Goal: Use online tool/utility: Utilize a website feature to perform a specific function

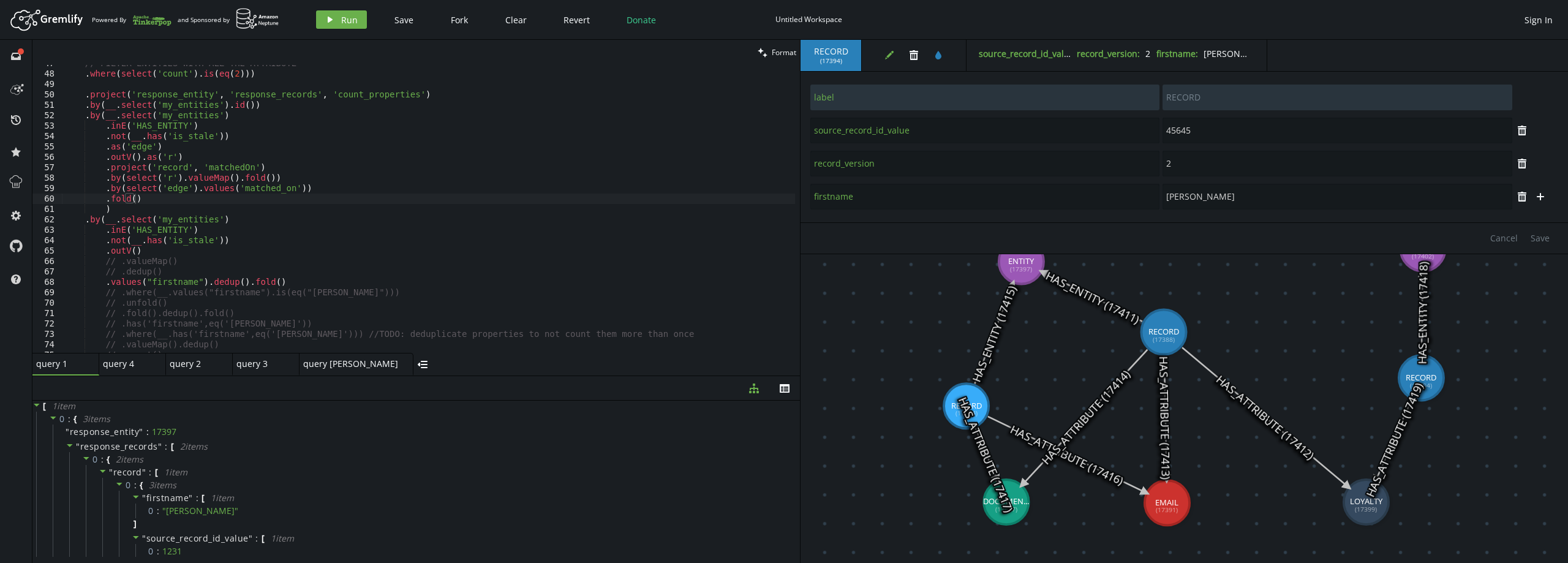
scroll to position [384, 0]
click at [74, 173] on div "// FILTER ENTITIES WITH ALL THE ATTRIBUTE . where ( select ( 'count' ) . is ( e…" at bounding box center [428, 212] width 733 height 309
click at [373, 287] on div "// FILTER ENTITIES WITH ALL THE ATTRIBUTE . where ( select ( 'count' ) . is ( e…" at bounding box center [428, 212] width 733 height 309
click at [351, 280] on div "// FILTER ENTITIES WITH ALL THE ATTRIBUTE . where ( select ( 'count' ) . is ( e…" at bounding box center [428, 212] width 733 height 309
click at [336, 19] on button "play Run" at bounding box center [341, 19] width 51 height 18
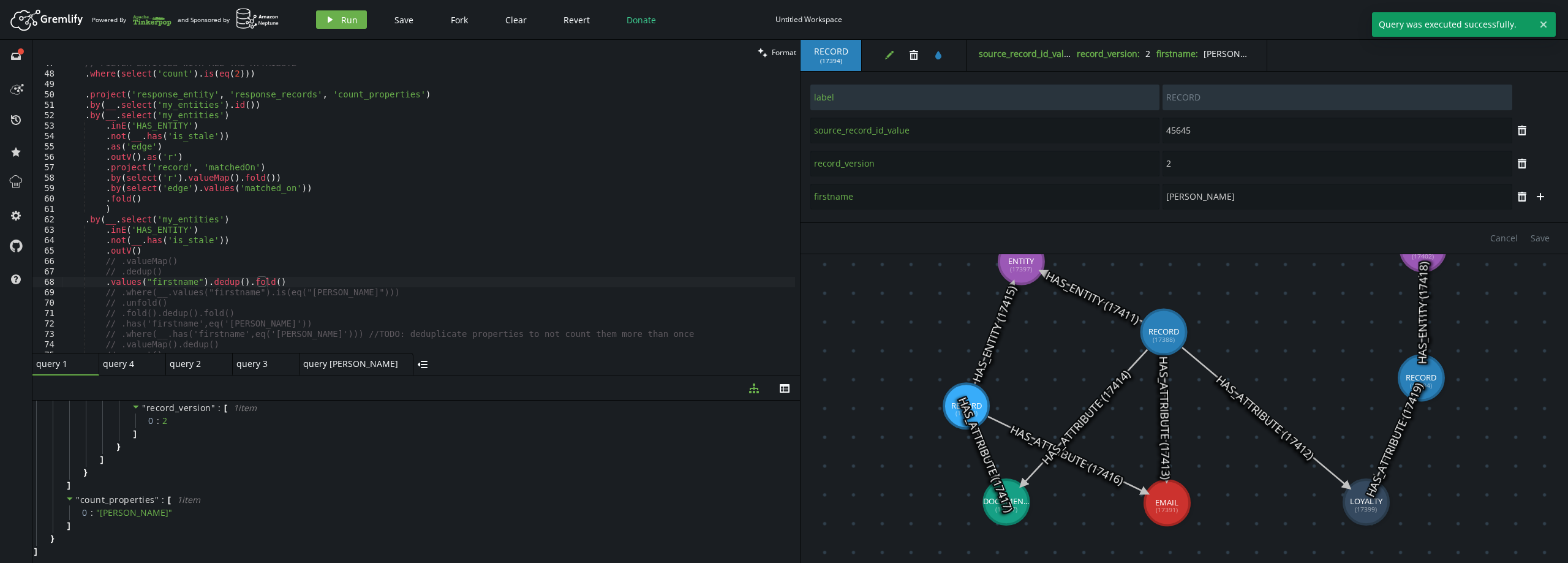
click at [191, 280] on div "// FILTER ENTITIES WITH ALL THE ATTRIBUTE . where ( select ( 'count' ) . is ( e…" at bounding box center [428, 212] width 733 height 309
click at [337, 20] on button "play Run" at bounding box center [341, 19] width 51 height 18
click at [340, 282] on div "// FILTER ENTITIES WITH ALL THE ATTRIBUTE . where ( select ( 'count' ) . is ( e…" at bounding box center [428, 212] width 733 height 309
drag, startPoint x: 339, startPoint y: 281, endPoint x: 293, endPoint y: 285, distance: 46.2
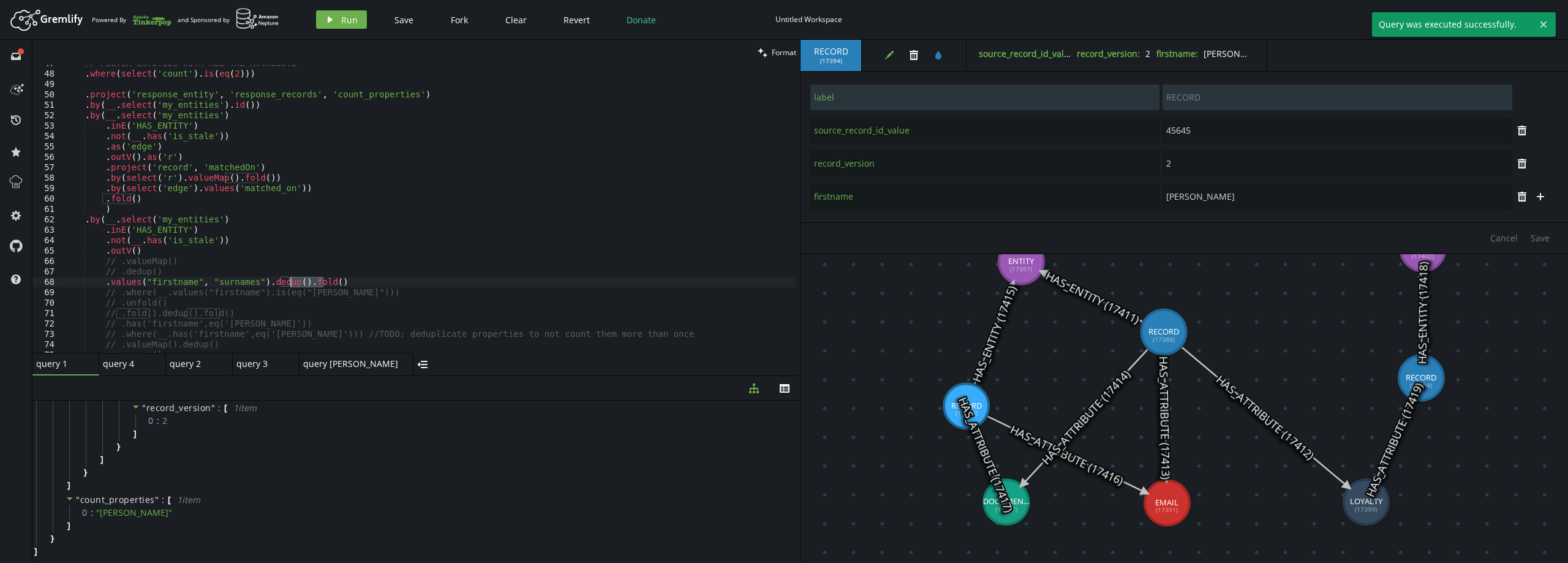
click at [293, 285] on div "// FILTER ENTITIES WITH ALL THE ATTRIBUTE . where ( select ( 'count' ) . is ( e…" at bounding box center [428, 212] width 733 height 309
click at [337, 27] on button "play Run" at bounding box center [341, 19] width 51 height 18
click at [297, 278] on div "// FILTER ENTITIES WITH ALL THE ATTRIBUTE . where ( select ( 'count' ) . is ( e…" at bounding box center [428, 212] width 733 height 309
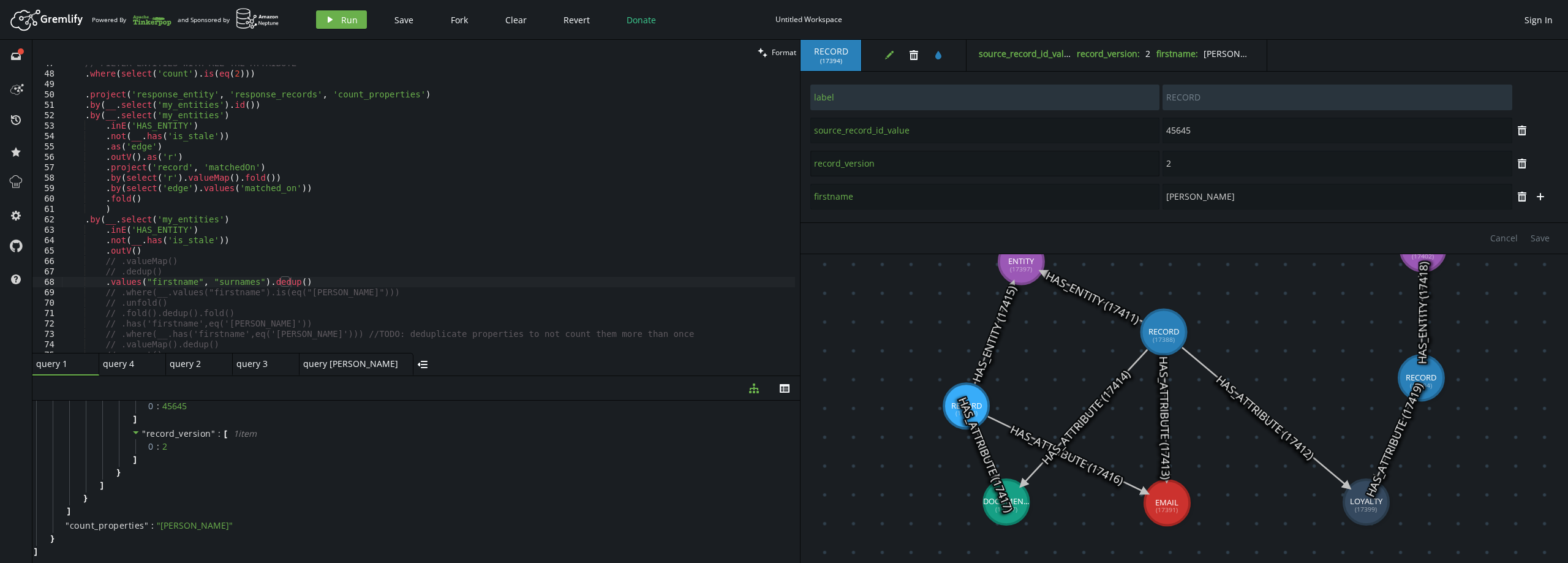
click at [861, 162] on input "record_version" at bounding box center [985, 163] width 349 height 26
click at [231, 284] on div "// FILTER ENTITIES WITH ALL THE ATTRIBUTE . where ( select ( 'count' ) . is ( e…" at bounding box center [428, 212] width 733 height 309
paste textarea "record_version"
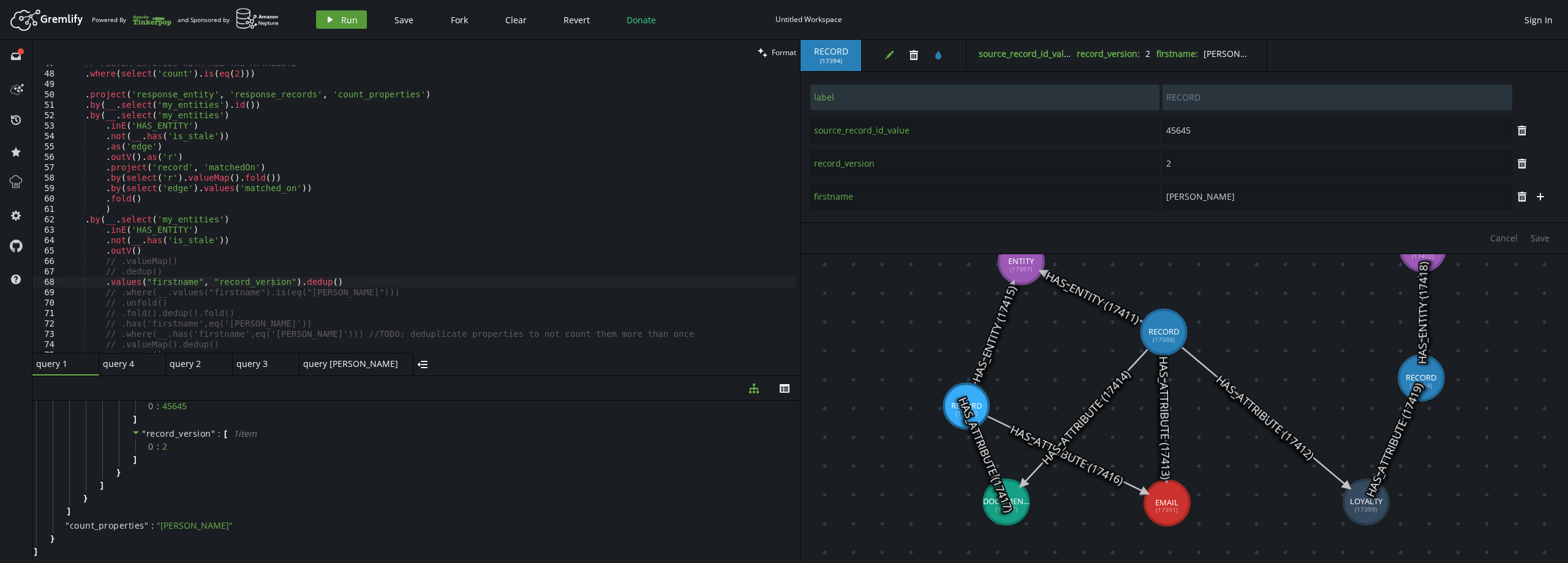
click at [341, 17] on span "Run" at bounding box center [349, 20] width 16 height 11
click at [351, 18] on span "Run" at bounding box center [349, 20] width 16 height 11
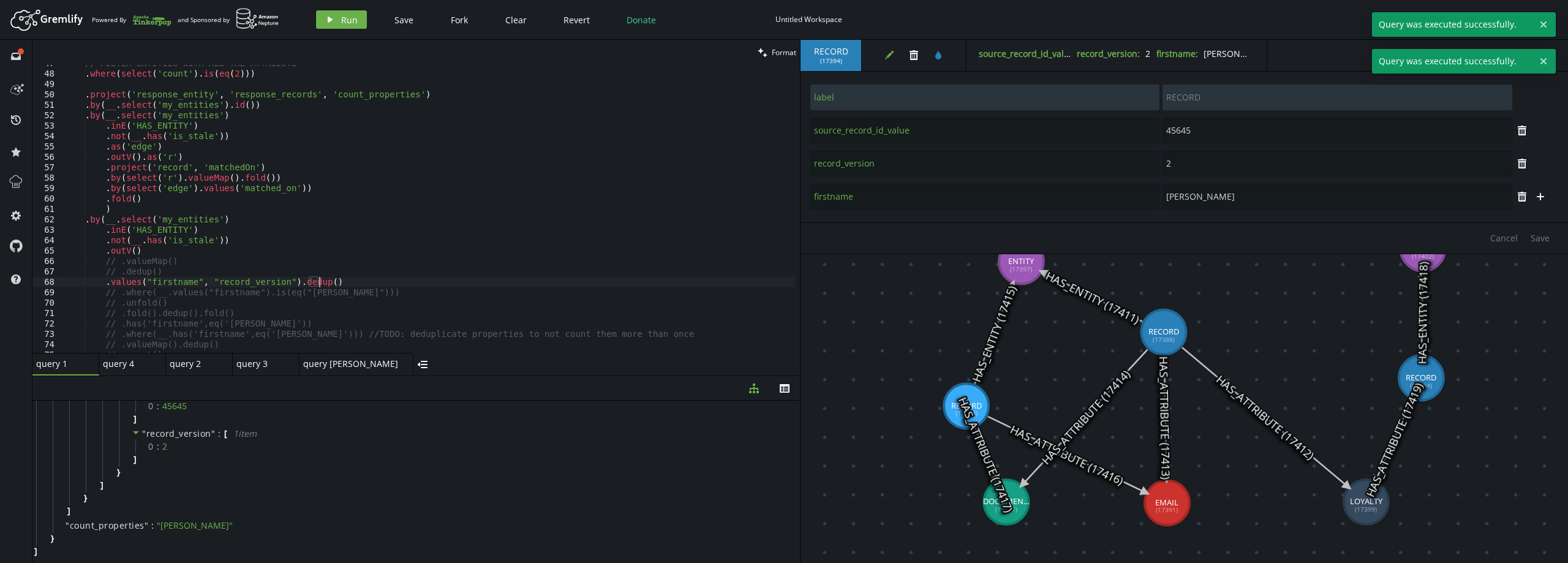
click at [338, 286] on div "// FILTER ENTITIES WITH ALL THE ATTRIBUTE . where ( select ( 'count' ) . is ( e…" at bounding box center [428, 212] width 733 height 309
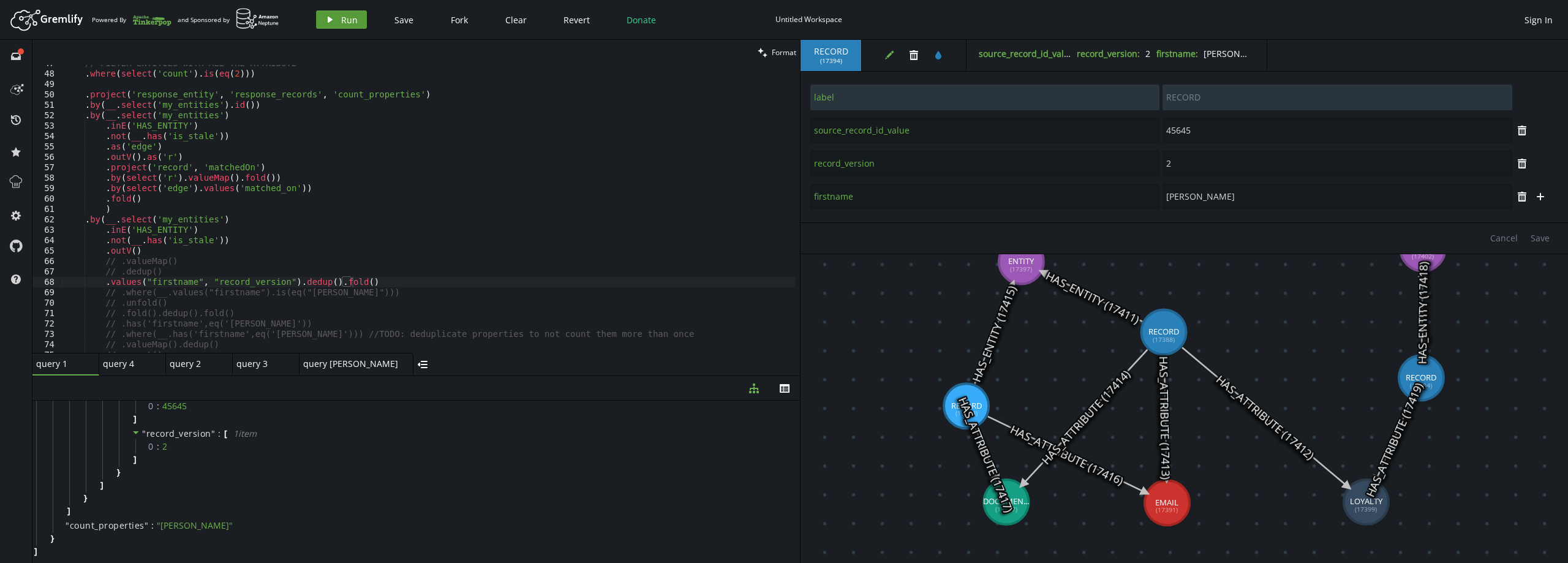
click at [339, 15] on button "play Run" at bounding box center [341, 19] width 51 height 18
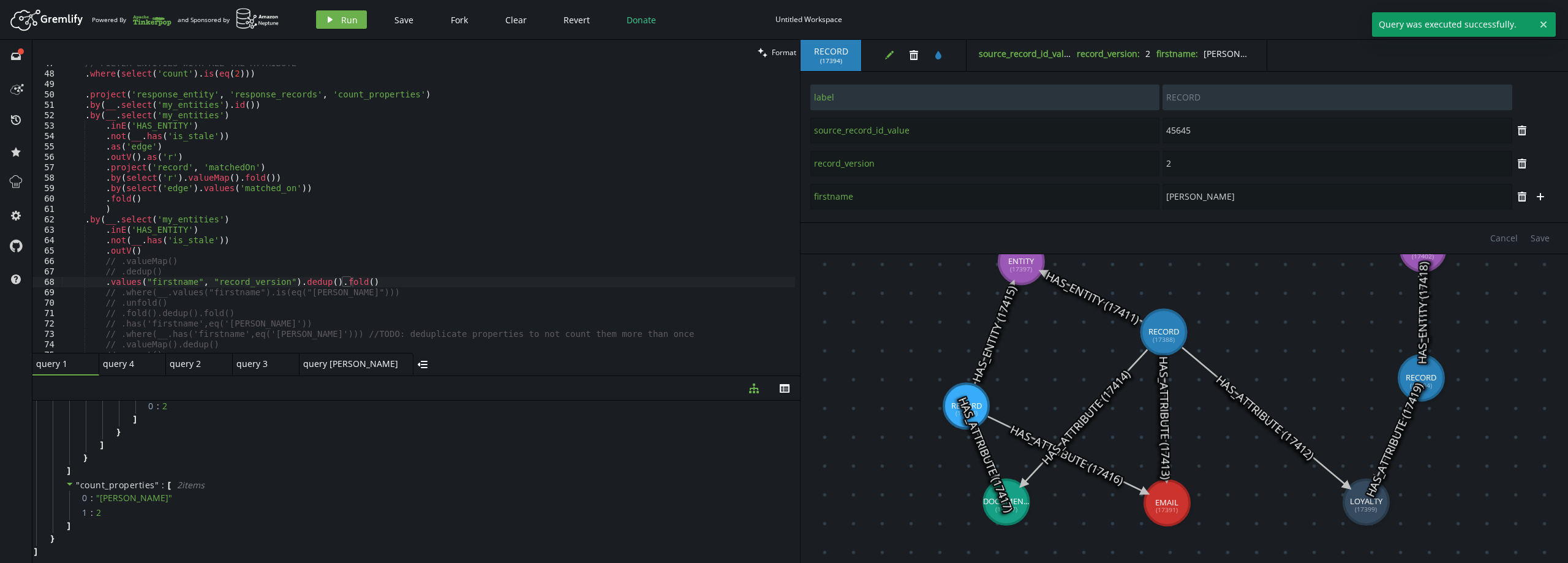
click at [248, 280] on div "// FILTER ENTITIES WITH ALL THE ATTRIBUTE . where ( select ( 'count' ) . is ( e…" at bounding box center [428, 212] width 733 height 309
click at [279, 282] on div "// FILTER ENTITIES WITH ALL THE ATTRIBUTE . where ( select ( 'count' ) . is ( e…" at bounding box center [428, 212] width 733 height 309
drag, startPoint x: 278, startPoint y: 282, endPoint x: 201, endPoint y: 282, distance: 77.0
click at [201, 282] on div "// FILTER ENTITIES WITH ALL THE ATTRIBUTE . where ( select ( 'count' ) . is ( e…" at bounding box center [428, 212] width 733 height 309
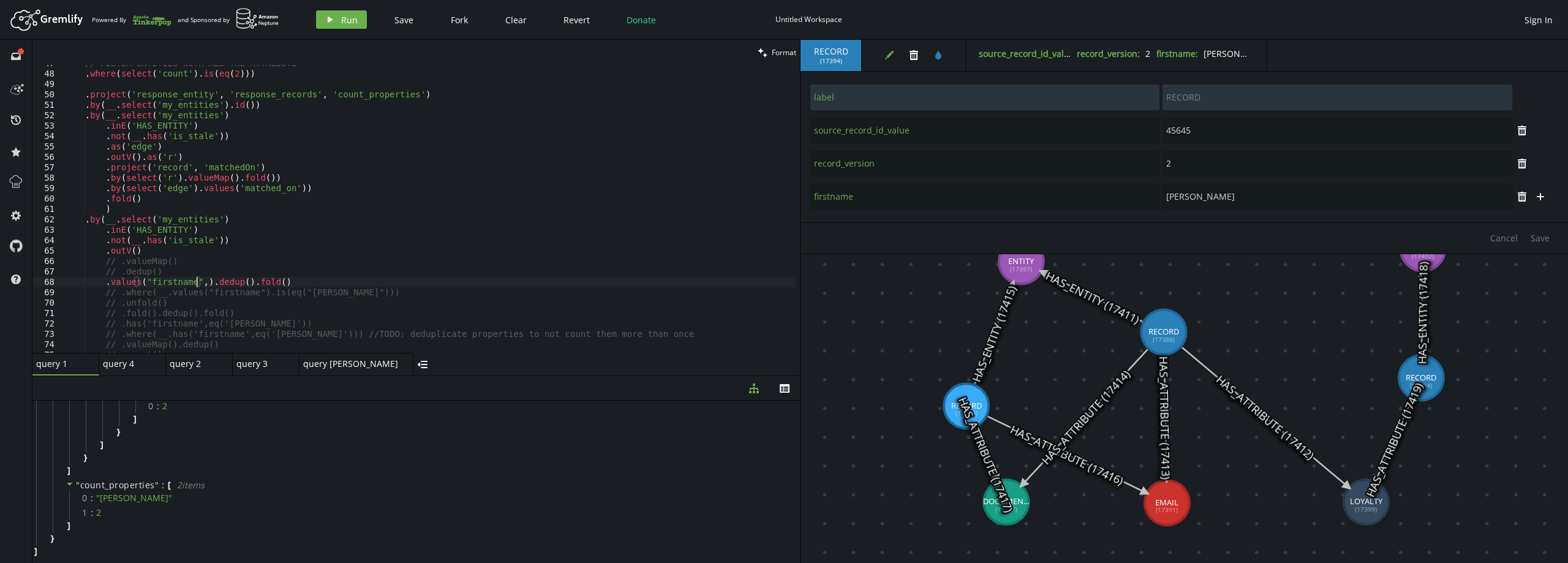
scroll to position [0, 202]
click at [235, 283] on div "// FILTER ENTITIES WITH ALL THE ATTRIBUTE . where ( select ( 'count' ) . is ( e…" at bounding box center [428, 212] width 733 height 309
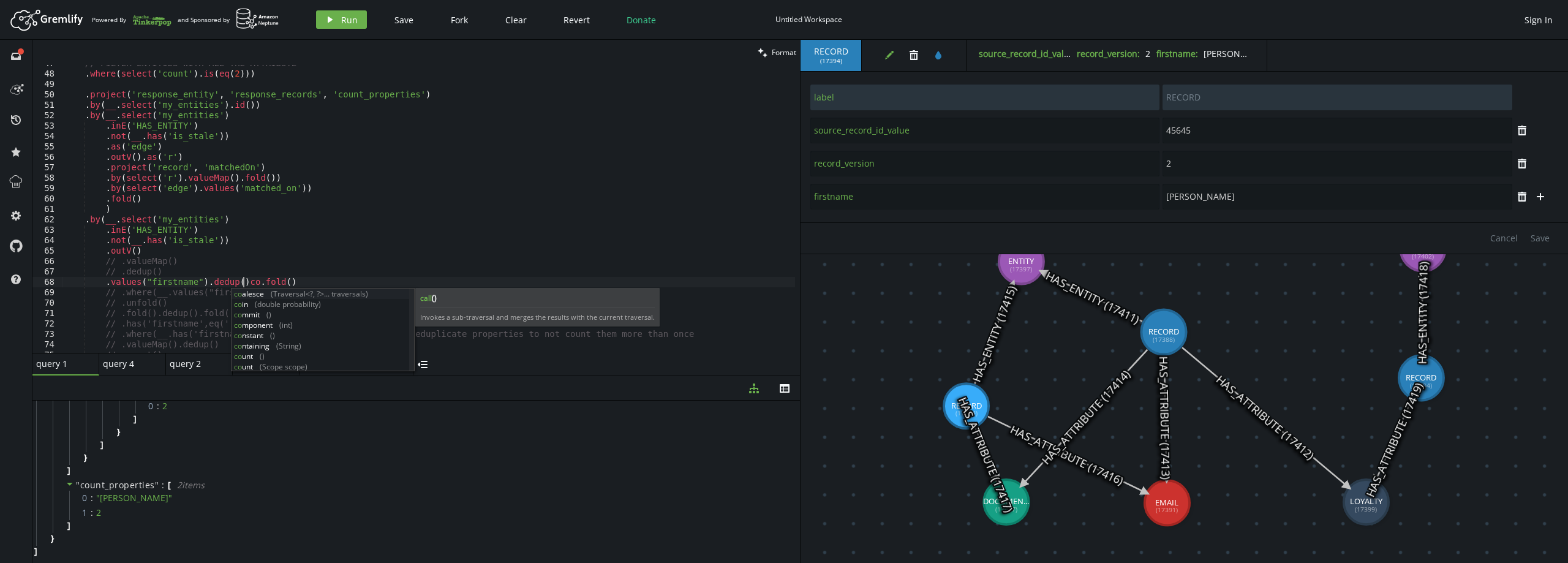
scroll to position [0, 184]
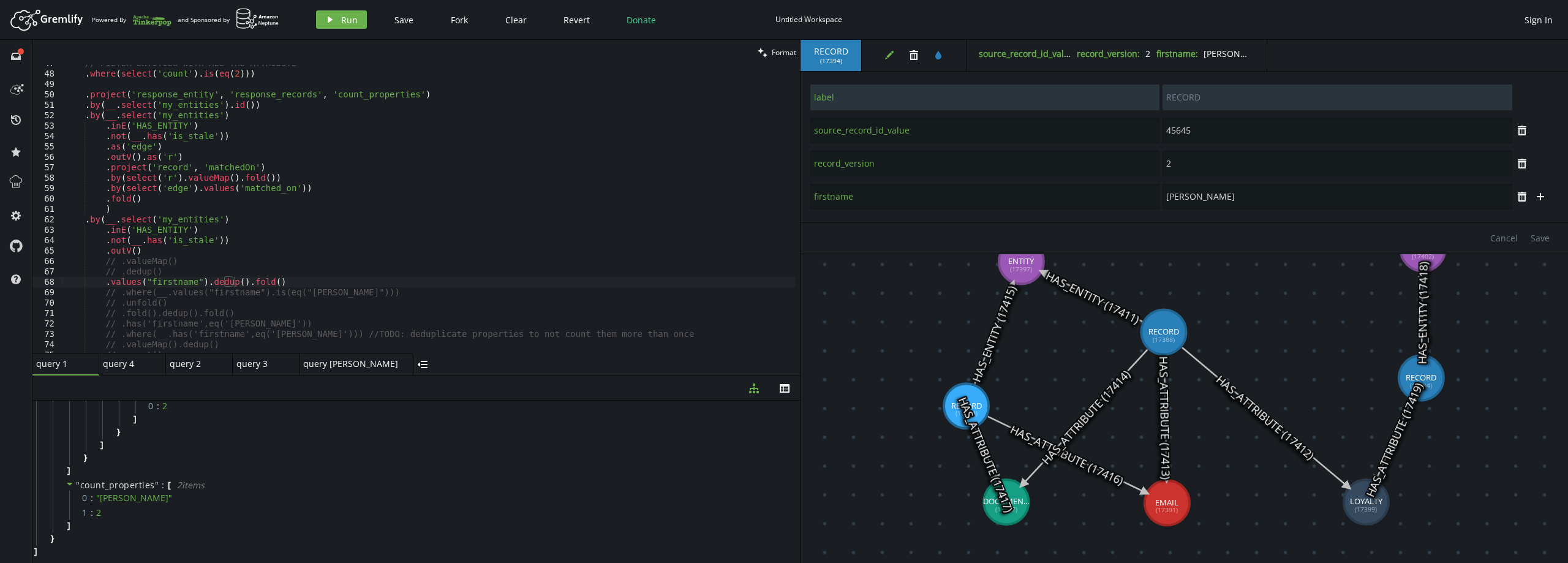
click at [1002, 24] on div "play Run Save Fork Clear Revert Donate Untitled Workspace Sign In" at bounding box center [934, 19] width 1249 height 18
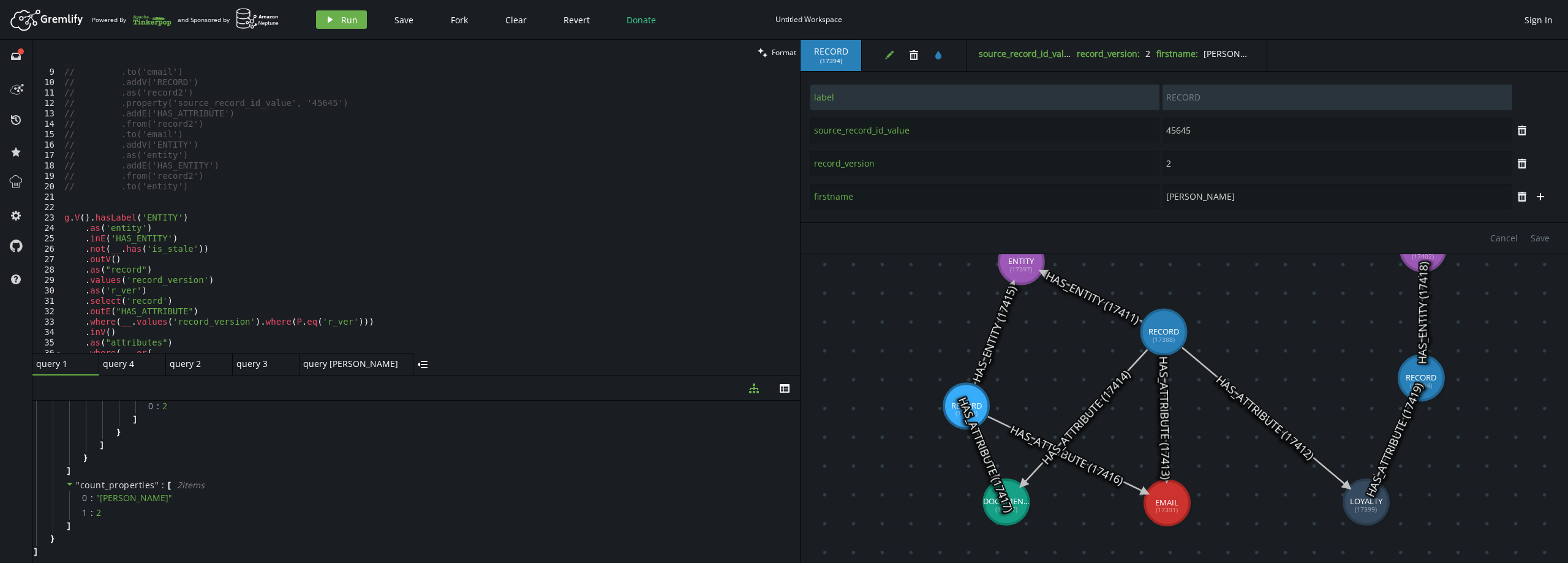
scroll to position [0, 113]
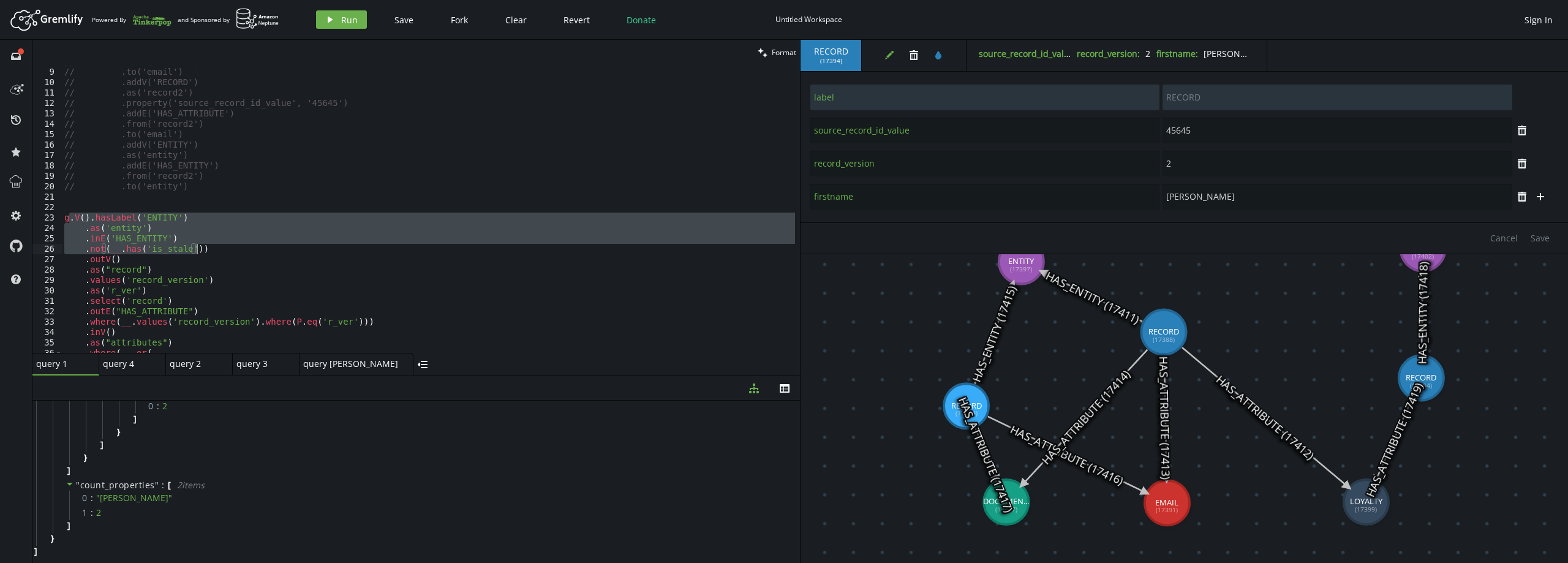
drag, startPoint x: 68, startPoint y: 215, endPoint x: 260, endPoint y: 252, distance: 195.5
click at [258, 252] on div "// .from('record') // .to('email') // .addV('RECORD') // .as('record2') // .pro…" at bounding box center [428, 210] width 733 height 309
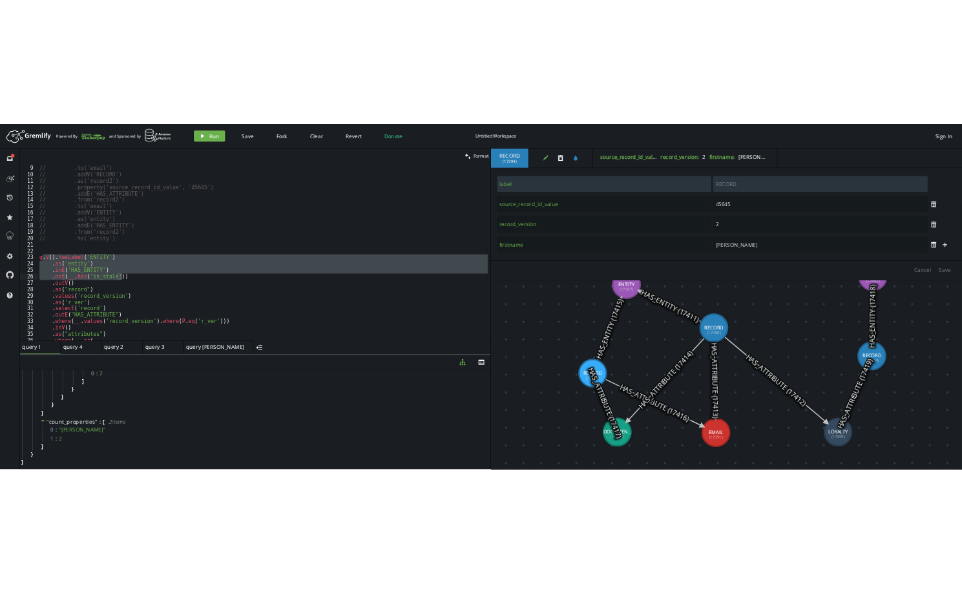
scroll to position [163, 0]
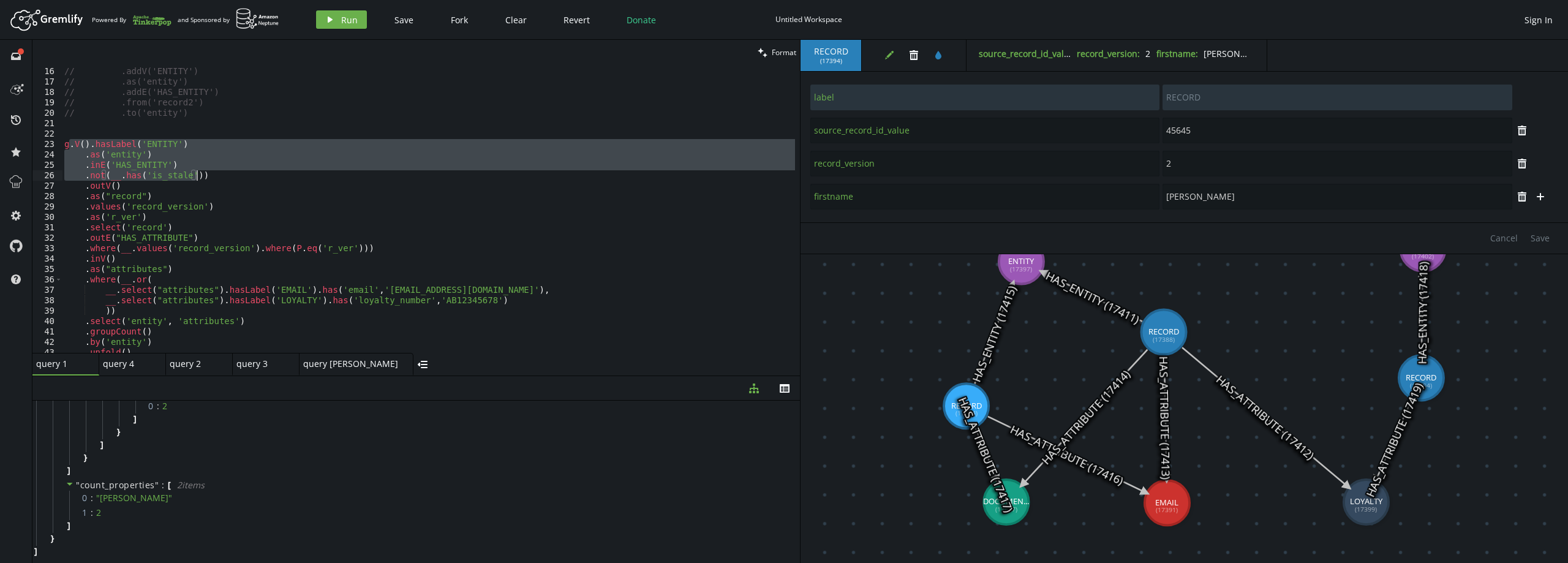
click at [351, 248] on div "// .to('email') // .addV('ENTITY') // .as('entity') // .addE('HAS_ENTITY') // .…" at bounding box center [428, 210] width 733 height 309
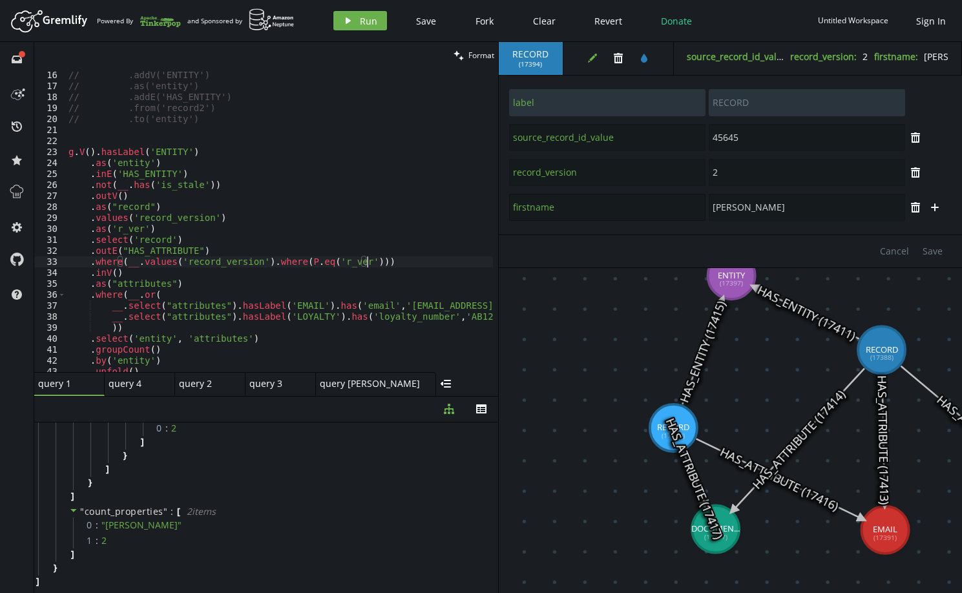
click at [615, 206] on input "firstname" at bounding box center [607, 207] width 196 height 27
click at [234, 178] on div "// .to('email') // .addV('ENTITY') // .as('entity') // .addE('HAS_ENTITY') // .…" at bounding box center [347, 219] width 562 height 320
click at [416, 24] on span "Save" at bounding box center [426, 21] width 20 height 12
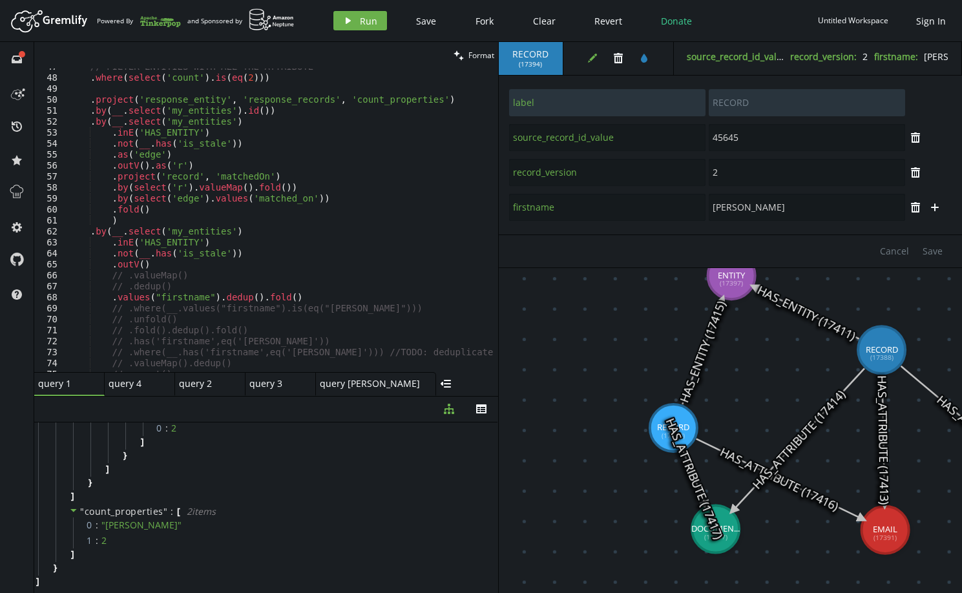
scroll to position [667, 0]
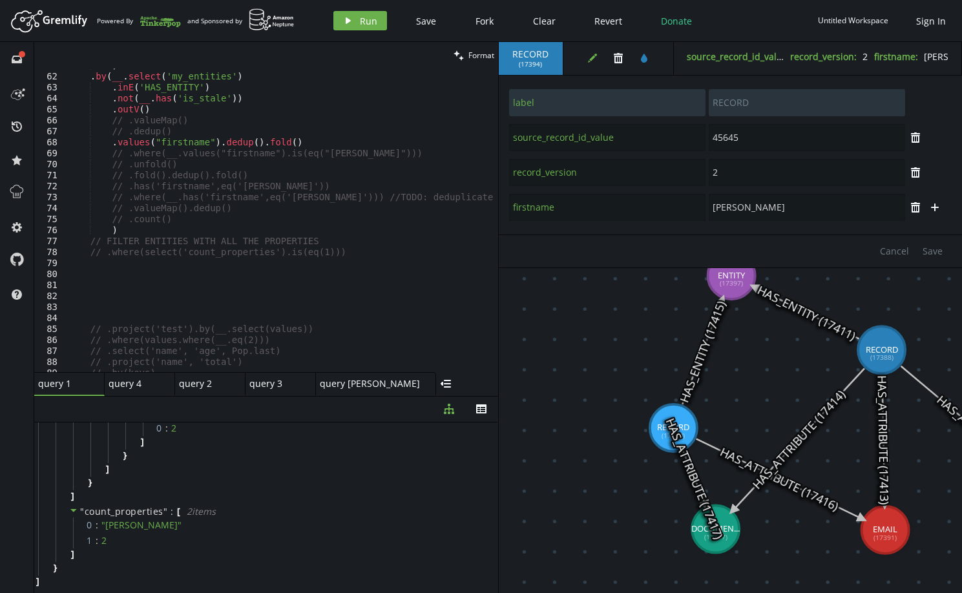
click at [298, 138] on div ") . by ( __ . select ( 'my_entities' ) . inE ( 'HAS_ENTITY' ) . not ( __ . has …" at bounding box center [347, 220] width 562 height 320
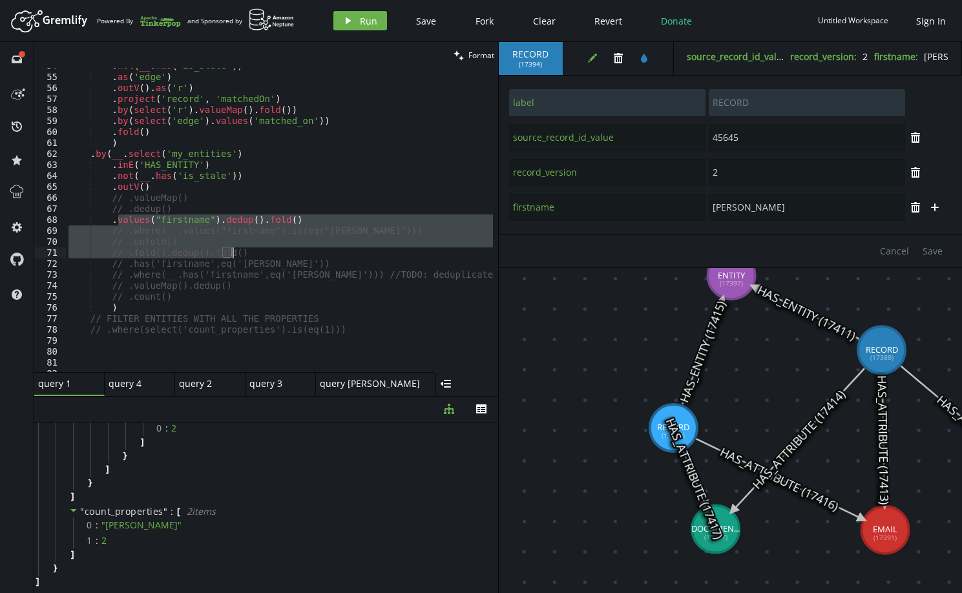
drag, startPoint x: 120, startPoint y: 220, endPoint x: 359, endPoint y: 251, distance: 240.3
click at [359, 251] on div ". not ( __ . has ( 'is_stale' )) . as ( 'edge' ) . outV ( ) . as ( 'r' ) . proj…" at bounding box center [347, 221] width 562 height 320
click at [388, 169] on div ". not ( __ . has ( 'is_stale' )) . as ( 'edge' ) . outV ( ) . as ( 'r' ) . proj…" at bounding box center [347, 221] width 562 height 320
type textarea ".inE('HAS_ENTITY')"
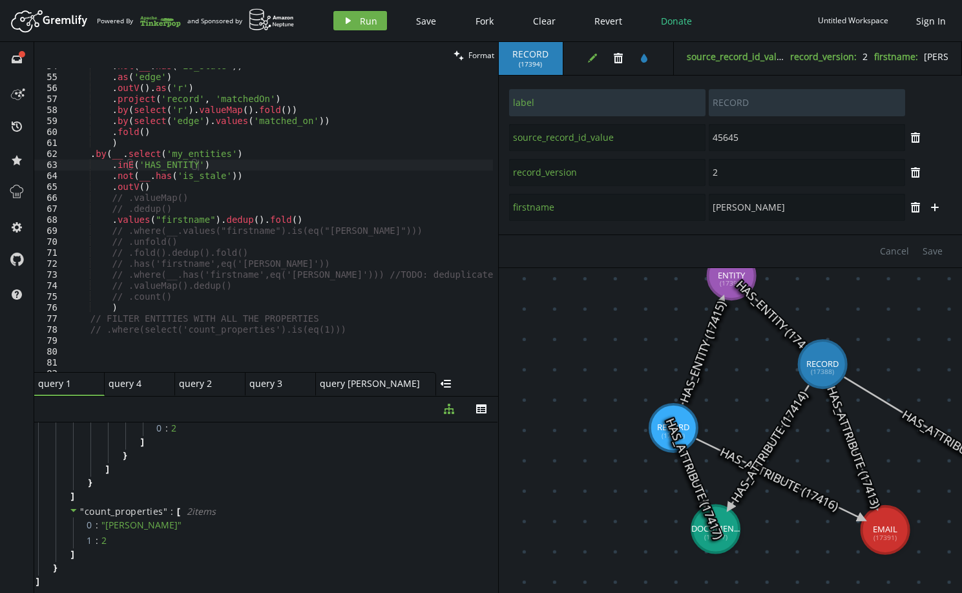
drag, startPoint x: 881, startPoint y: 349, endPoint x: 823, endPoint y: 364, distance: 59.4
type input "1231"
click at [258, 261] on div ". not ( __ . has ( 'is_stale' )) . as ( 'edge' ) . outV ( ) . as ( 'r' ) . proj…" at bounding box center [347, 221] width 562 height 320
drag, startPoint x: 123, startPoint y: 220, endPoint x: 349, endPoint y: 215, distance: 226.2
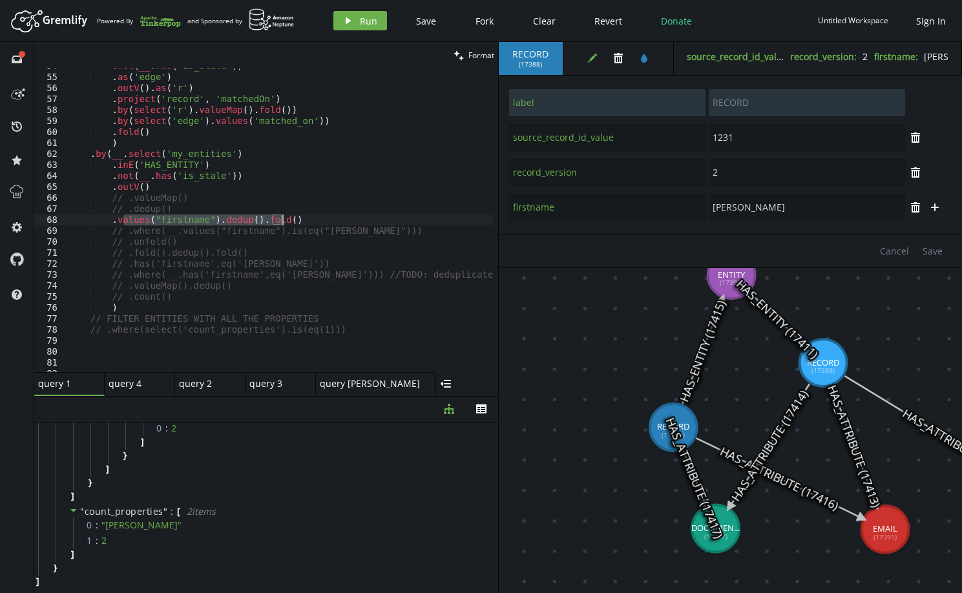
click at [349, 215] on div ". not ( __ . has ( 'is_stale' )) . as ( 'edge' ) . outV ( ) . as ( 'r' ) . proj…" at bounding box center [347, 221] width 562 height 320
click at [236, 289] on div ". not ( __ . has ( 'is_stale' )) . as ( 'edge' ) . outV ( ) . as ( 'r' ) . proj…" at bounding box center [347, 221] width 562 height 320
click at [244, 276] on div ". not ( __ . has ( 'is_stale' )) . as ( 'edge' ) . outV ( ) . as ( 'r' ) . proj…" at bounding box center [347, 221] width 562 height 320
click at [348, 326] on div ". not ( __ . has ( 'is_stale' )) . as ( 'edge' ) . outV ( ) . as ( 'r' ) . proj…" at bounding box center [347, 221] width 562 height 320
click at [207, 198] on div ". not ( __ . has ( 'is_stale' )) . as ( 'edge' ) . outV ( ) . as ( 'r' ) . proj…" at bounding box center [347, 221] width 562 height 320
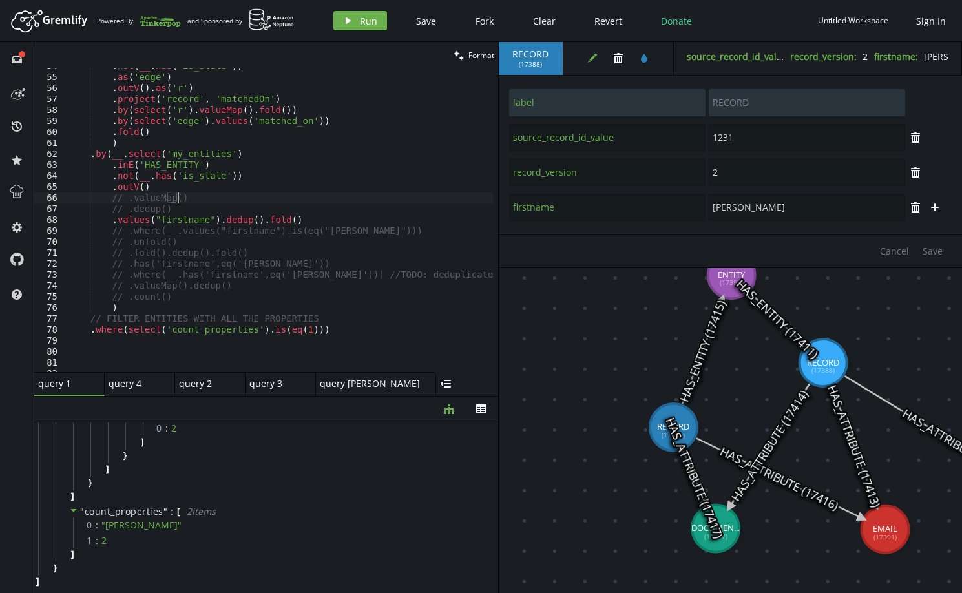
click at [309, 216] on div ". not ( __ . has ( 'is_stale' )) . as ( 'edge' ) . outV ( ) . as ( 'r' ) . proj…" at bounding box center [347, 221] width 562 height 320
click at [363, 19] on span "Run" at bounding box center [368, 21] width 17 height 12
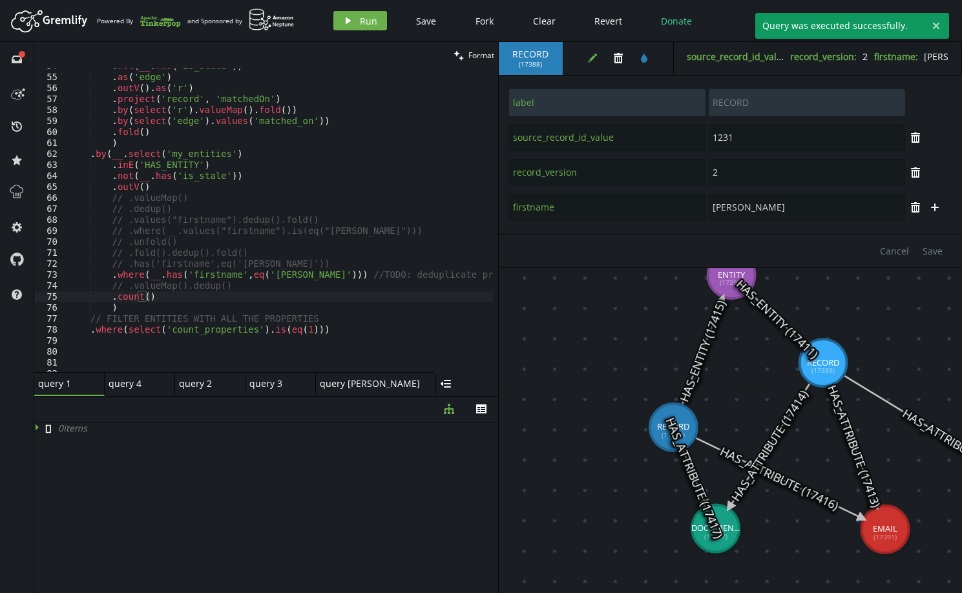
click at [246, 272] on div ". not ( __ . has ( 'is_stale' )) . as ( 'edge' ) . outV ( ) . as ( 'r' ) . proj…" at bounding box center [339, 221] width 547 height 320
click at [295, 277] on div ". not ( __ . has ( 'is_stale' )) . as ( 'edge' ) . outV ( ) . as ( 'r' ) . proj…" at bounding box center [339, 221] width 547 height 320
click at [292, 266] on div ". not ( __ . has ( 'is_stale' )) . as ( 'edge' ) . outV ( ) . as ( 'r' ) . proj…" at bounding box center [339, 221] width 547 height 320
type textarea "// .has('firstname',eq('[PERSON_NAME]'))"
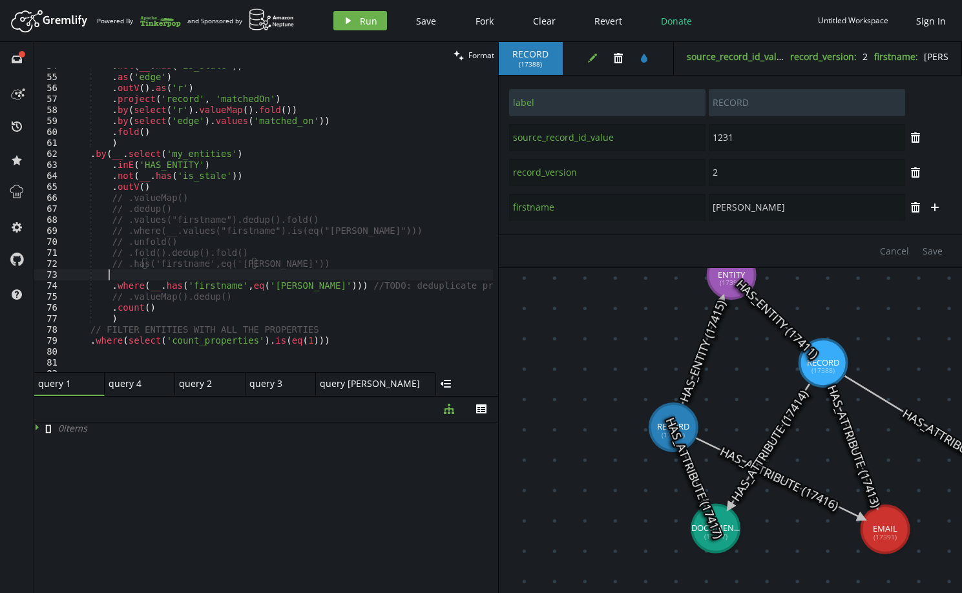
scroll to position [0, 39]
paste textarea ".outV().where(__.has('firstname',eq('[PERSON_NAME]'))).count()"
click at [140, 277] on div ". not ( __ . has ( 'is_stale' )) . as ( 'edge' ) . outV ( ) . as ( 'r' ) . proj…" at bounding box center [339, 221] width 547 height 320
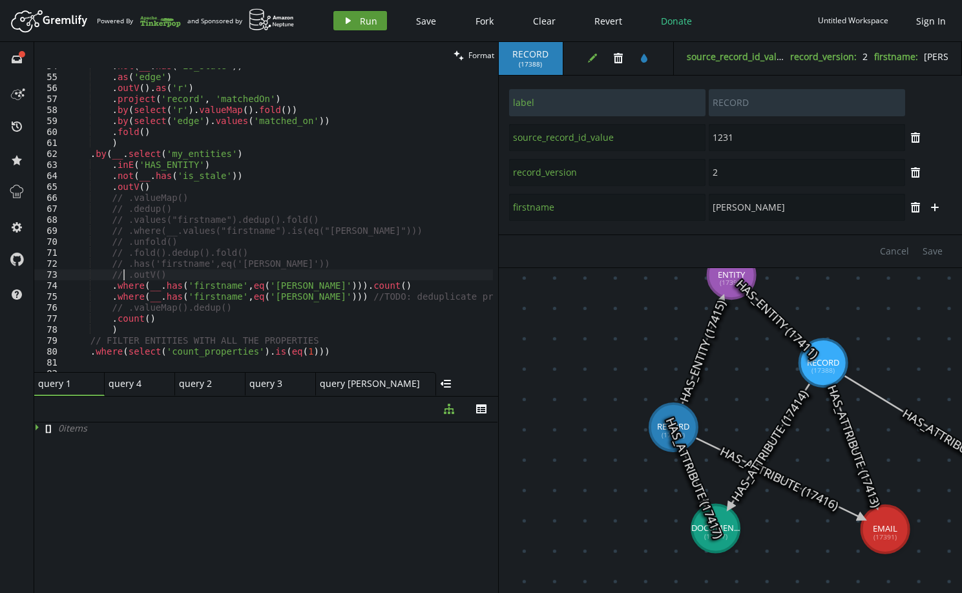
click at [362, 21] on span "Run" at bounding box center [368, 21] width 17 height 12
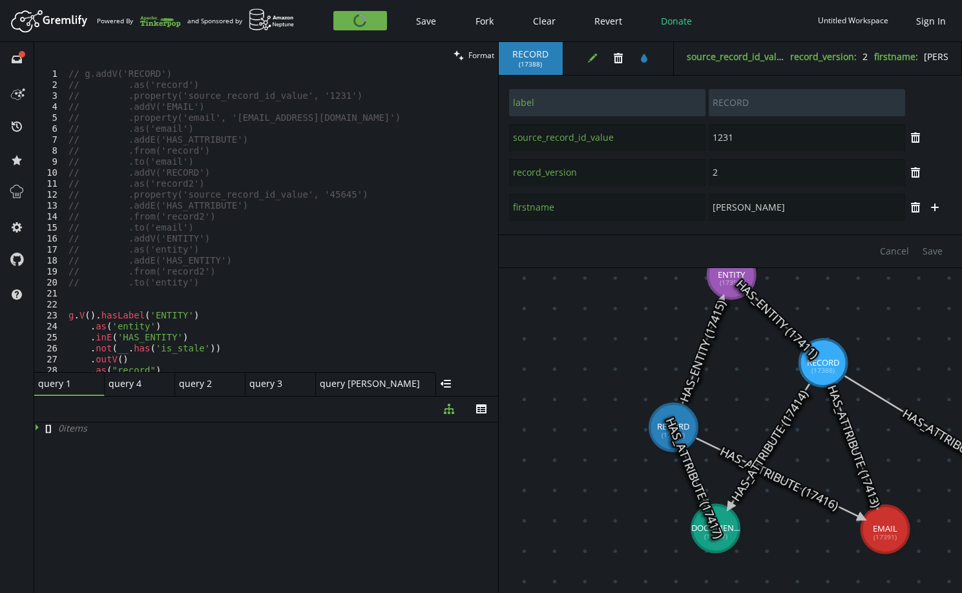
scroll to position [155, 0]
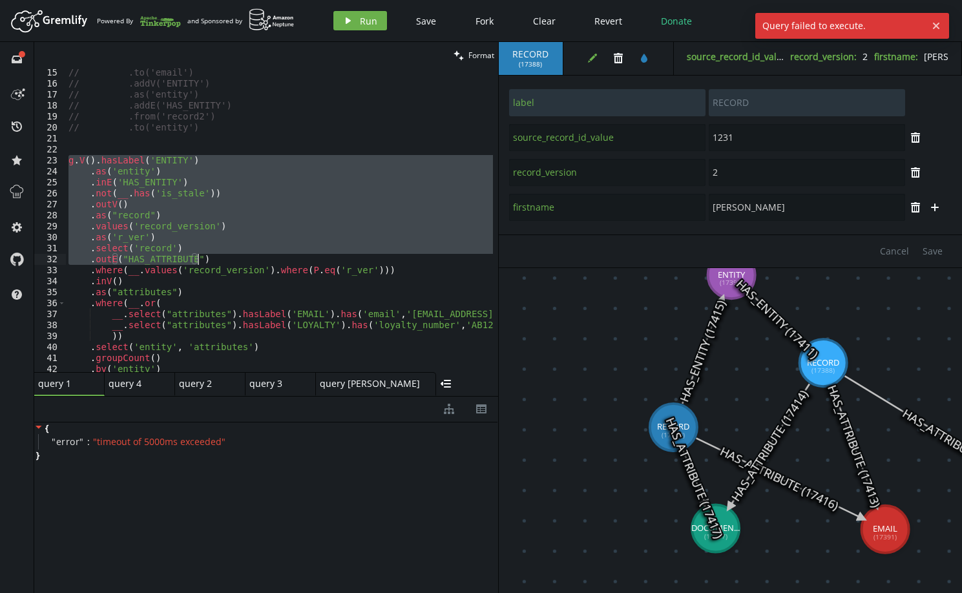
drag, startPoint x: 67, startPoint y: 162, endPoint x: 229, endPoint y: 243, distance: 181.5
click at [242, 257] on div "// .to('email') // .addV('ENTITY') // .as('entity') // .addE('HAS_ENTITY') // .…" at bounding box center [339, 227] width 547 height 320
click at [182, 196] on div "// .to('email') // .addV('ENTITY') // .as('entity') // .addE('HAS_ENTITY') // .…" at bounding box center [279, 220] width 427 height 304
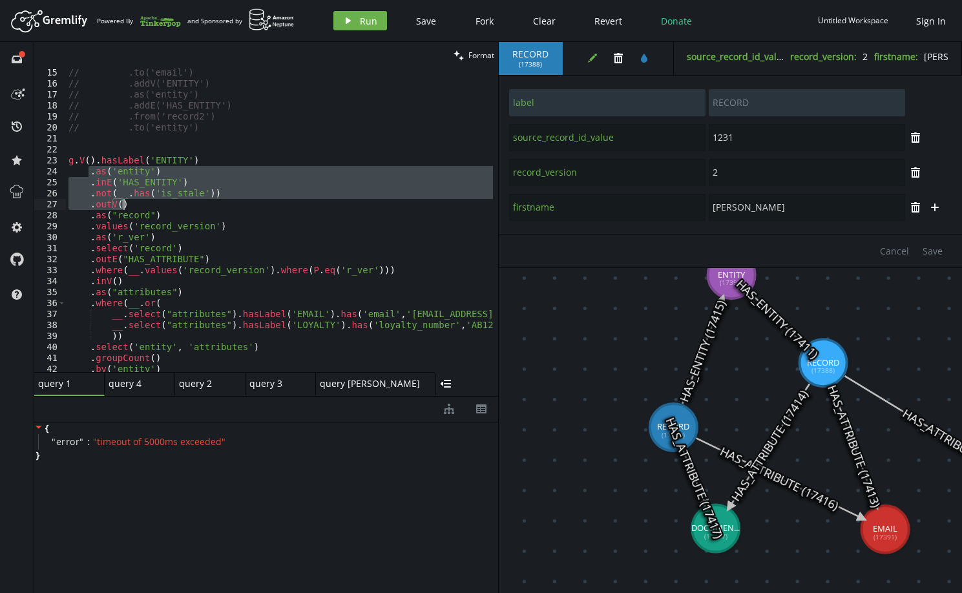
drag, startPoint x: 104, startPoint y: 167, endPoint x: 198, endPoint y: 200, distance: 99.5
click at [223, 201] on div "// .to('email') // .addV('ENTITY') // .as('entity') // .addE('HAS_ENTITY') // .…" at bounding box center [339, 227] width 547 height 320
click at [175, 191] on div "// .to('email') // .addV('ENTITY') // .as('entity') // .addE('HAS_ENTITY') // .…" at bounding box center [279, 220] width 427 height 304
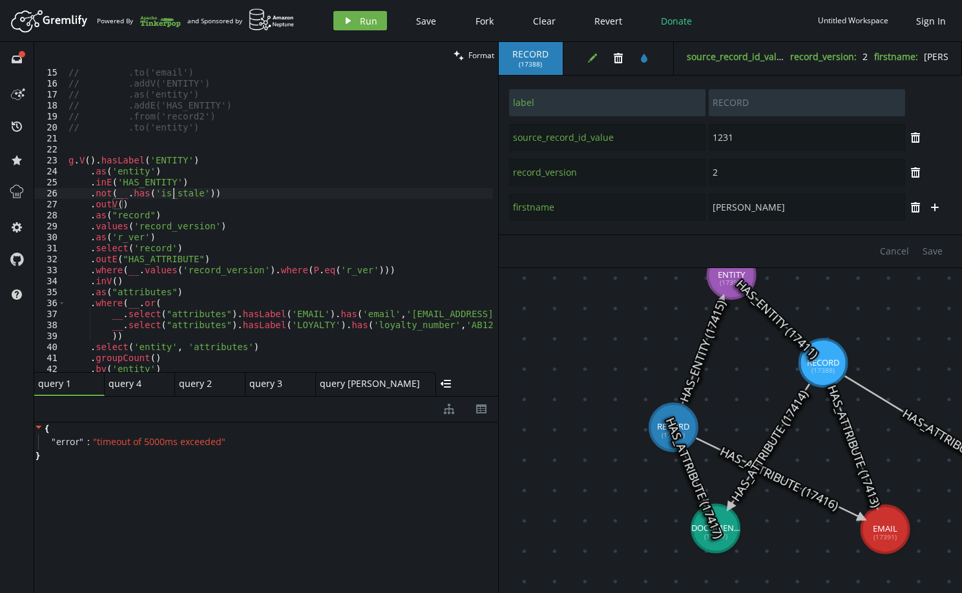
click at [175, 191] on div "// .to('email') // .addV('ENTITY') // .as('entity') // .addE('HAS_ENTITY') // .…" at bounding box center [339, 227] width 547 height 320
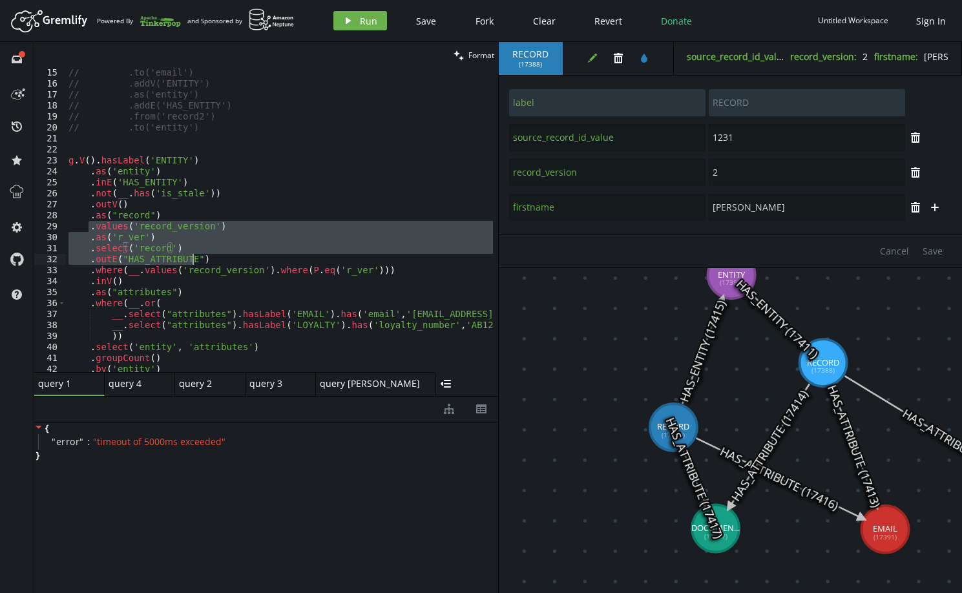
drag, startPoint x: 89, startPoint y: 222, endPoint x: 196, endPoint y: 260, distance: 114.4
click at [196, 260] on div "// .to('email') // .addV('ENTITY') // .as('entity') // .addE('HAS_ENTITY') // .…" at bounding box center [339, 227] width 547 height 320
click at [158, 258] on div "// .to('email') // .addV('ENTITY') // .as('entity') // .addE('HAS_ENTITY') // .…" at bounding box center [279, 220] width 427 height 304
click at [158, 258] on div "// .to('email') // .addV('ENTITY') // .as('entity') // .addE('HAS_ENTITY') // .…" at bounding box center [339, 227] width 547 height 320
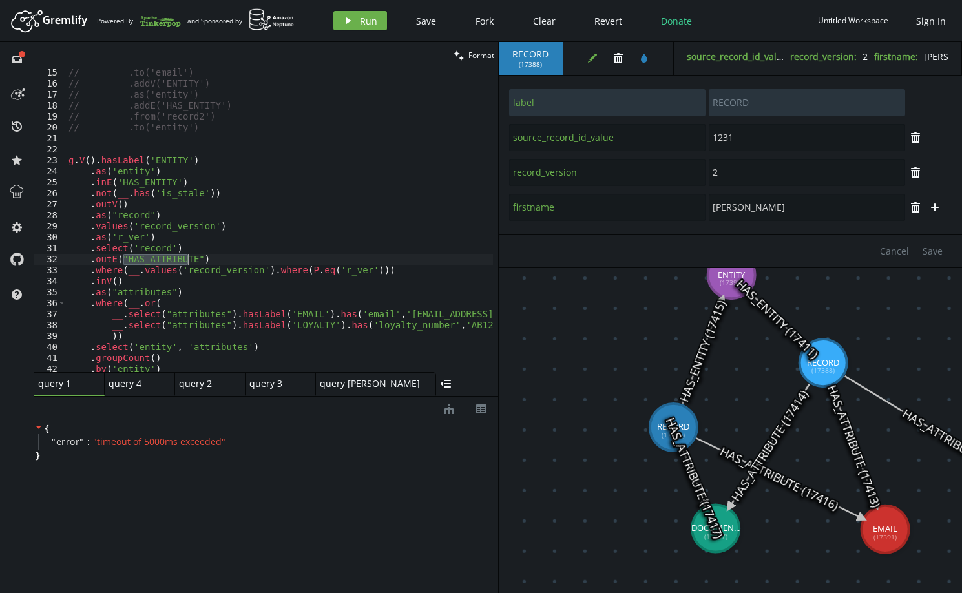
click at [333, 271] on div "// .to('email') // .addV('ENTITY') // .as('entity') // .addE('HAS_ENTITY') // .…" at bounding box center [339, 227] width 547 height 320
click at [153, 249] on div "// .to('email') // .addV('ENTITY') // .as('entity') // .addE('HAS_ENTITY') // .…" at bounding box center [339, 227] width 547 height 320
click at [154, 249] on div "// .to('email') // .addV('ENTITY') // .as('entity') // .addE('HAS_ENTITY') // .…" at bounding box center [339, 227] width 547 height 320
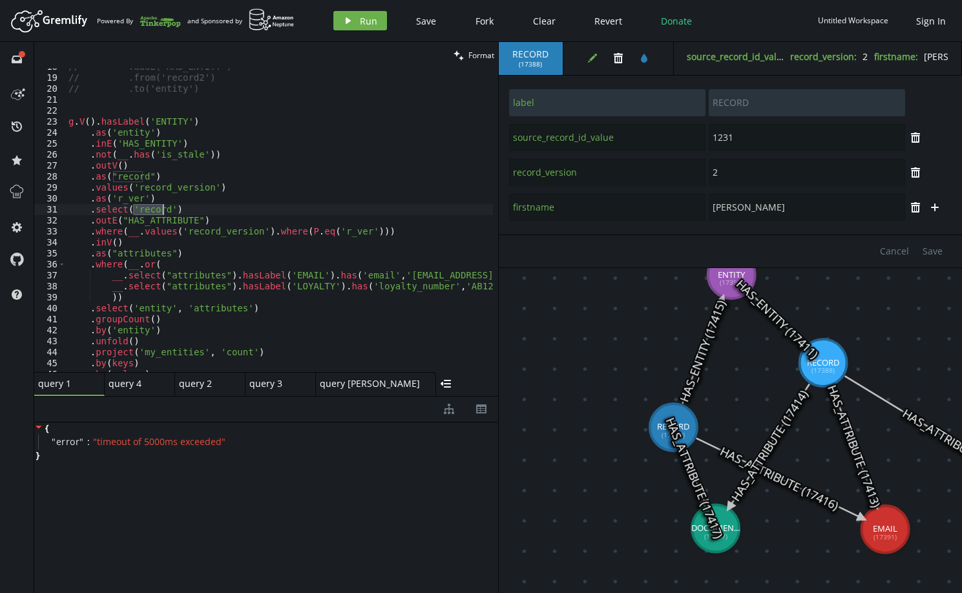
scroll to position [233, 0]
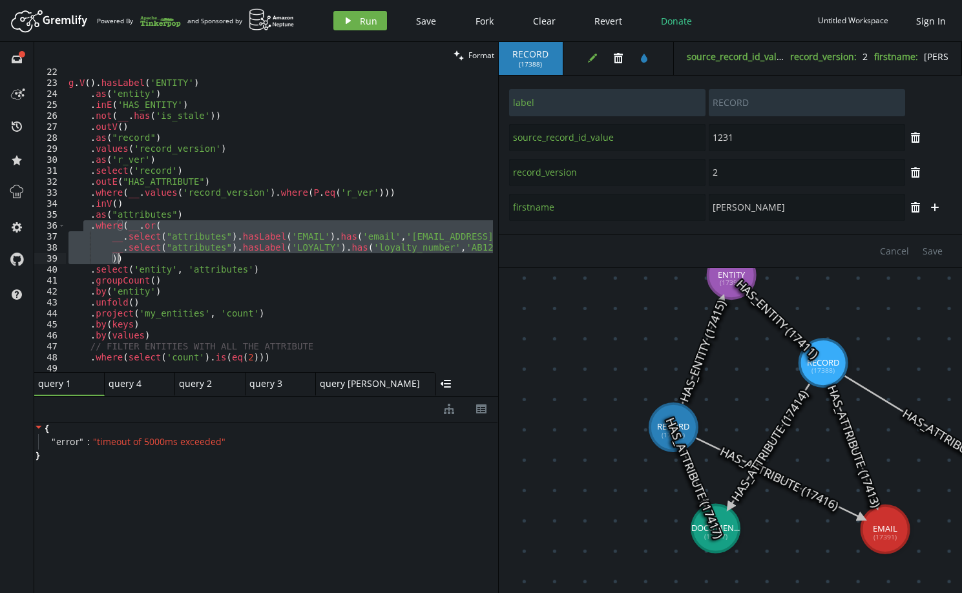
drag, startPoint x: 91, startPoint y: 227, endPoint x: 154, endPoint y: 260, distance: 70.8
click at [154, 260] on div "g . V ( ) . hasLabel ( 'ENTITY' ) . as ( 'entity' ) . inE ( 'HAS_ENTITY' ) . no…" at bounding box center [339, 227] width 547 height 320
click at [139, 236] on div "g . V ( ) . hasLabel ( 'ENTITY' ) . as ( 'entity' ) . inE ( 'HAS_ENTITY' ) . no…" at bounding box center [279, 220] width 427 height 304
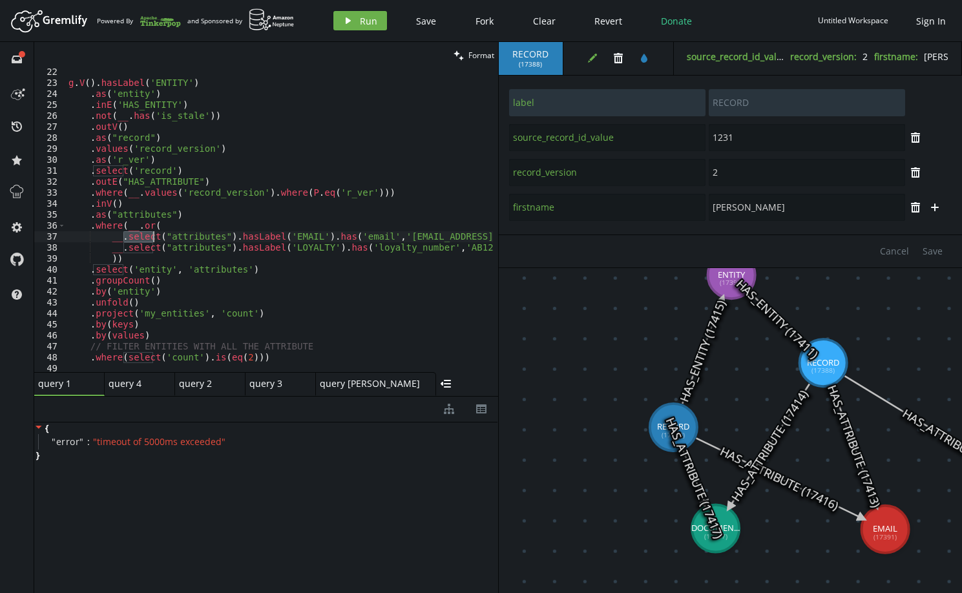
click at [139, 236] on div "g . V ( ) . hasLabel ( 'ENTITY' ) . as ( 'entity' ) . inE ( 'HAS_ENTITY' ) . no…" at bounding box center [339, 227] width 547 height 320
click at [132, 236] on div "g . V ( ) . hasLabel ( 'ENTITY' ) . as ( 'entity' ) . inE ( 'HAS_ENTITY' ) . no…" at bounding box center [279, 220] width 427 height 304
click at [132, 236] on div "g . V ( ) . hasLabel ( 'ENTITY' ) . as ( 'entity' ) . inE ( 'HAS_ENTITY' ) . no…" at bounding box center [339, 227] width 547 height 320
click at [275, 237] on div "g . V ( ) . hasLabel ( 'ENTITY' ) . as ( 'entity' ) . inE ( 'HAS_ENTITY' ) . no…" at bounding box center [339, 227] width 547 height 320
click at [299, 247] on div "g . V ( ) . hasLabel ( 'ENTITY' ) . as ( 'entity' ) . inE ( 'HAS_ENTITY' ) . no…" at bounding box center [339, 227] width 547 height 320
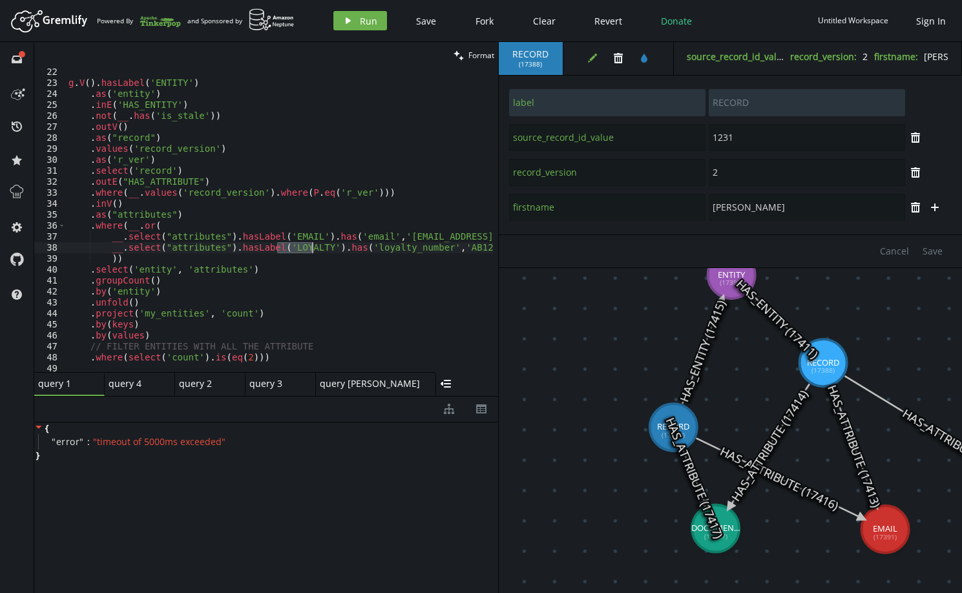
click at [299, 247] on div "g . V ( ) . hasLabel ( 'ENTITY' ) . as ( 'entity' ) . inE ( 'HAS_ENTITY' ) . no…" at bounding box center [339, 227] width 547 height 320
click at [293, 236] on div "g . V ( ) . hasLabel ( 'ENTITY' ) . as ( 'entity' ) . inE ( 'HAS_ENTITY' ) . no…" at bounding box center [339, 227] width 547 height 320
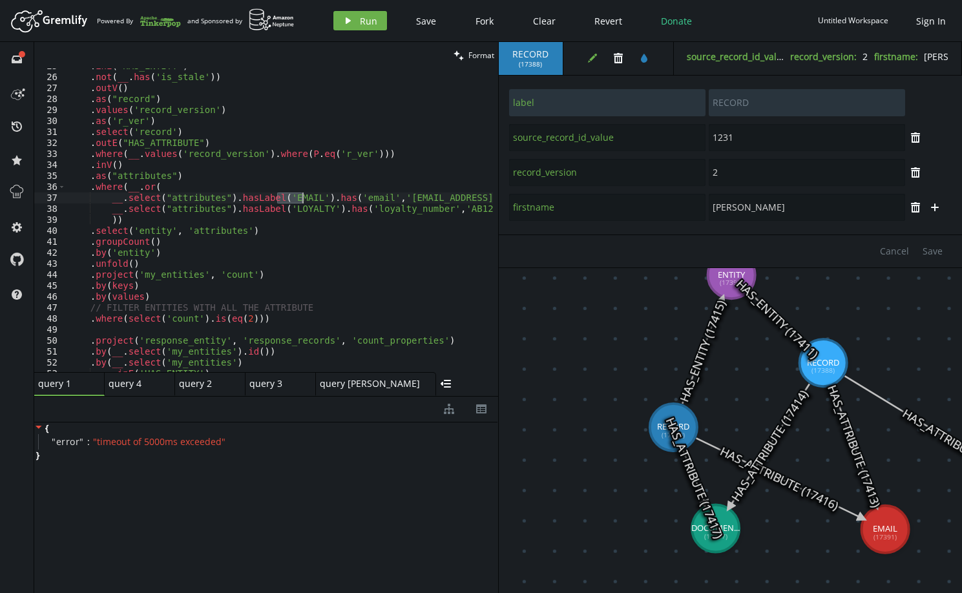
scroll to position [271, 0]
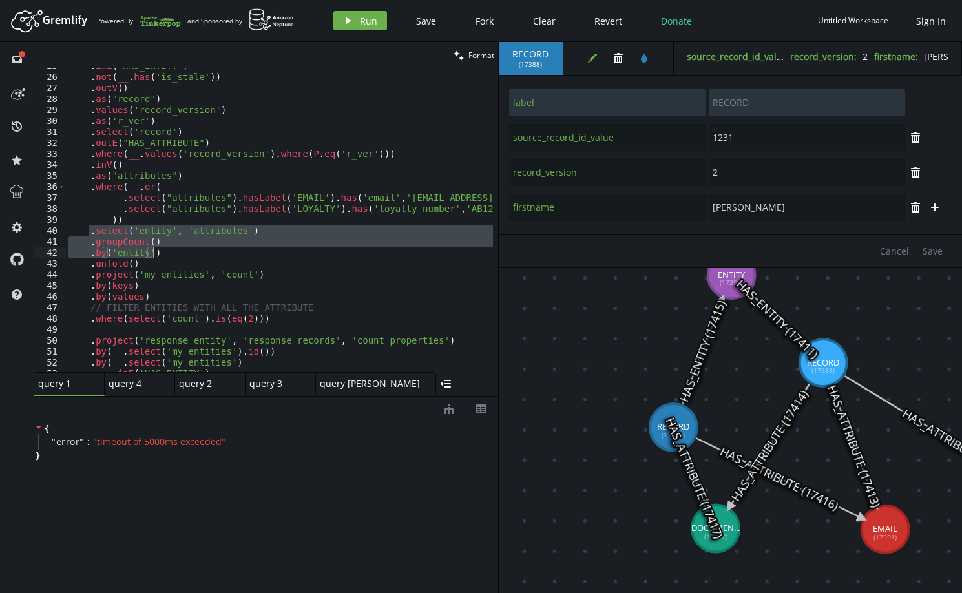
drag, startPoint x: 87, startPoint y: 233, endPoint x: 156, endPoint y: 255, distance: 72.7
click at [156, 255] on div ". inE ( 'HAS_ENTITY' ) . not ( __ . has ( 'is_stale' )) . outV ( ) . as ( "reco…" at bounding box center [339, 221] width 547 height 320
click at [130, 243] on div ". inE ( 'HAS_ENTITY' ) . not ( __ . has ( 'is_stale' )) . outV ( ) . as ( "reco…" at bounding box center [279, 220] width 427 height 304
click at [130, 243] on div ". inE ( 'HAS_ENTITY' ) . not ( __ . has ( 'is_stale' )) . outV ( ) . as ( "reco…" at bounding box center [339, 221] width 547 height 320
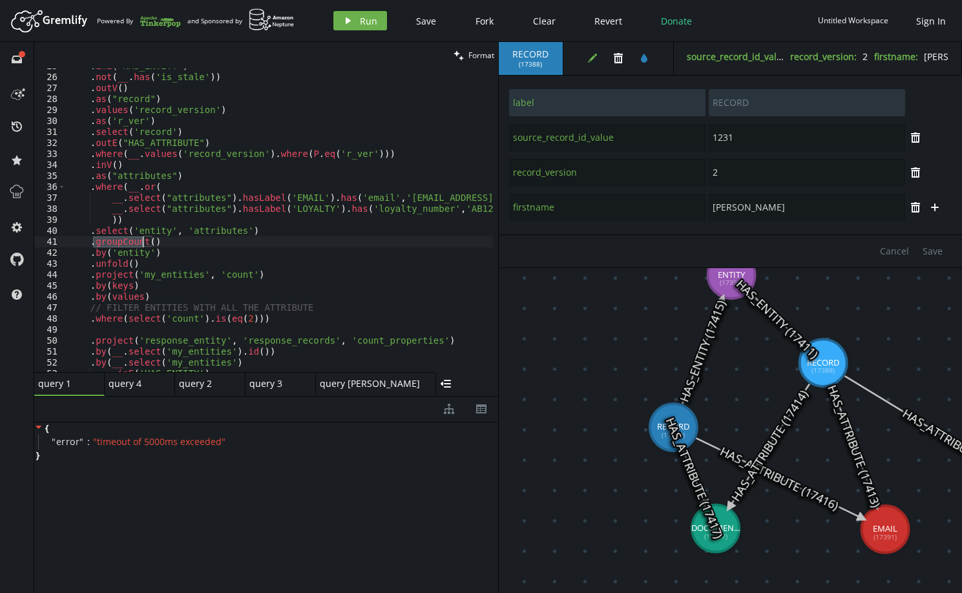
click at [223, 232] on div ". inE ( 'HAS_ENTITY' ) . not ( __ . has ( 'is_stale' )) . outV ( ) . as ( "reco…" at bounding box center [339, 221] width 547 height 320
click at [147, 232] on div ". inE ( 'HAS_ENTITY' ) . not ( __ . has ( 'is_stale' )) . outV ( ) . as ( "reco…" at bounding box center [339, 221] width 547 height 320
click at [163, 238] on div ". inE ( 'HAS_ENTITY' ) . not ( __ . has ( 'is_stale' )) . outV ( ) . as ( "reco…" at bounding box center [339, 221] width 547 height 320
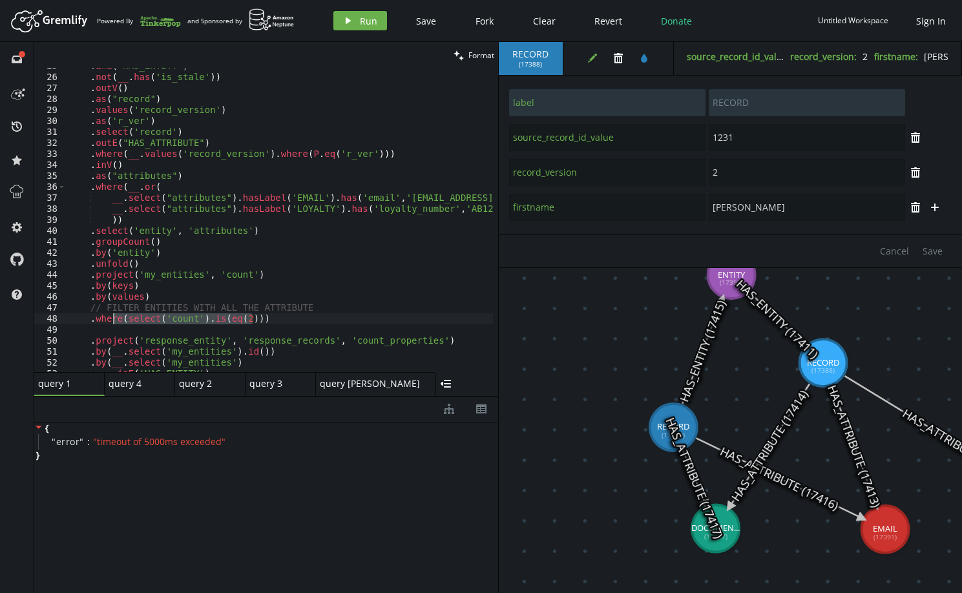
drag, startPoint x: 263, startPoint y: 320, endPoint x: 112, endPoint y: 321, distance: 151.2
click at [112, 321] on div ". inE ( 'HAS_ENTITY' ) . not ( __ . has ( 'is_stale' )) . outV ( ) . as ( "reco…" at bounding box center [339, 221] width 547 height 320
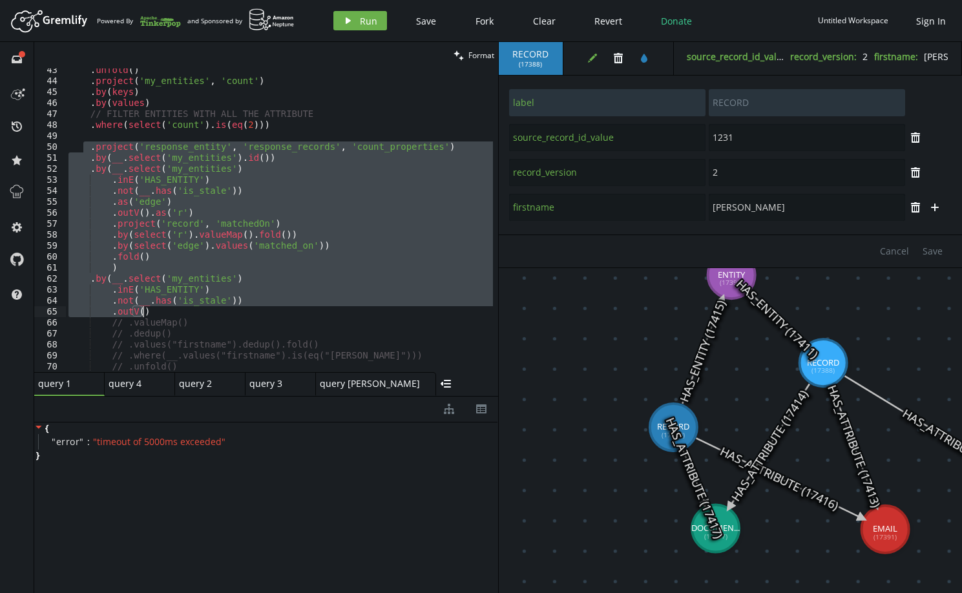
scroll to position [620, 0]
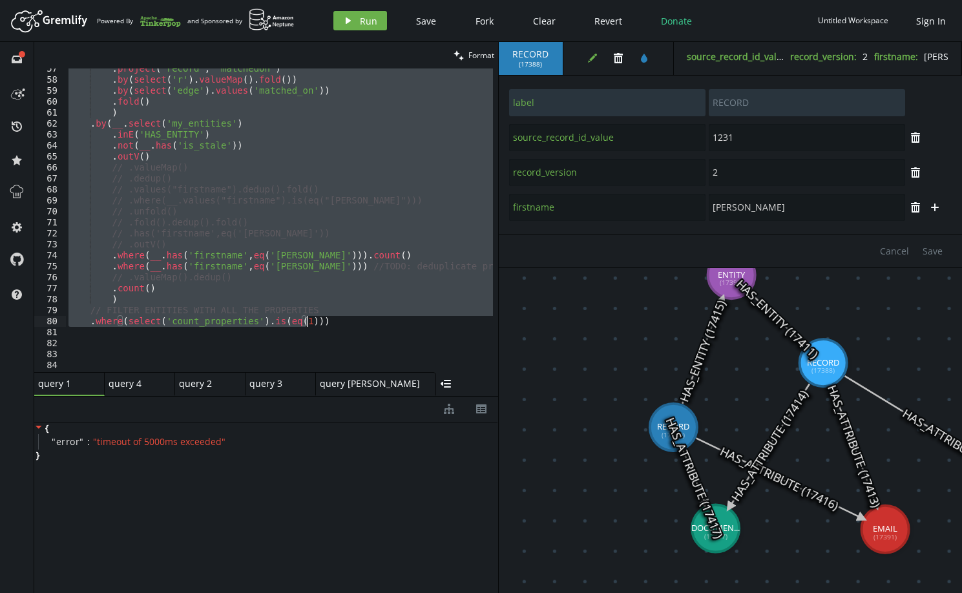
drag, startPoint x: 83, startPoint y: 265, endPoint x: 343, endPoint y: 320, distance: 266.2
click at [343, 320] on div ". project ( 'record' , 'matchedOn' ) . by ( select ( 'r' ) . valueMap ( ) . fol…" at bounding box center [339, 223] width 547 height 320
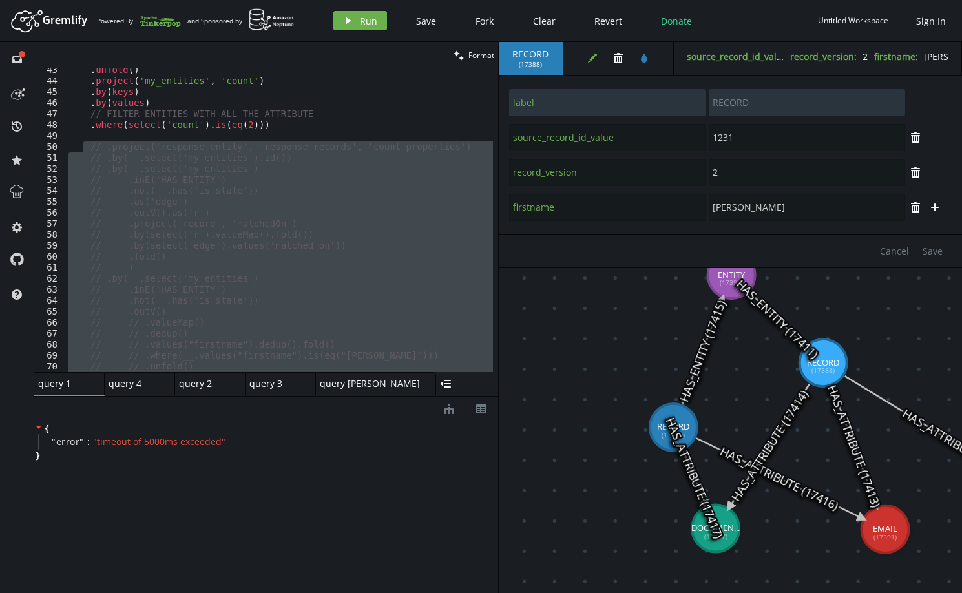
scroll to position [388, 0]
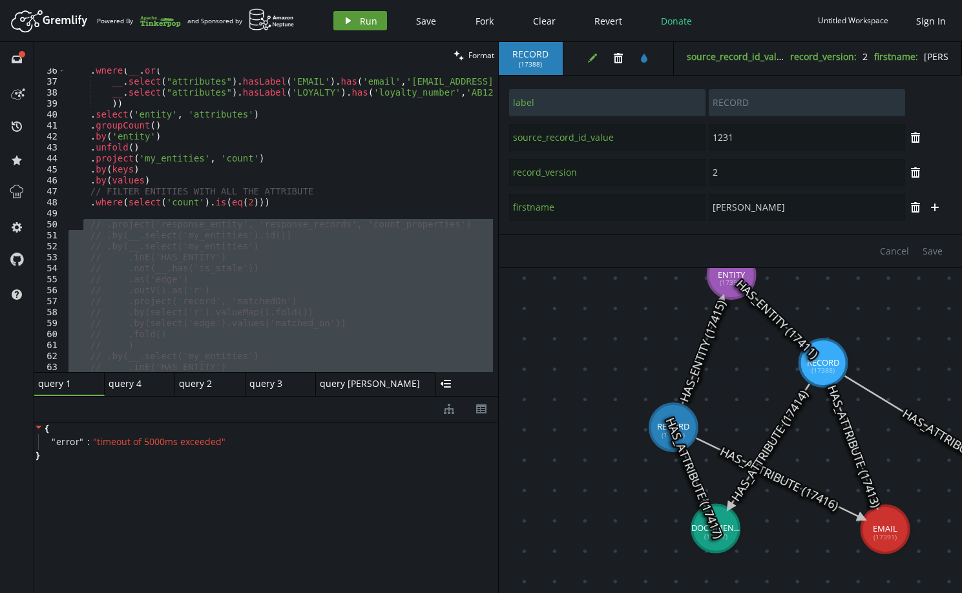
click at [360, 24] on span "Run" at bounding box center [368, 21] width 17 height 12
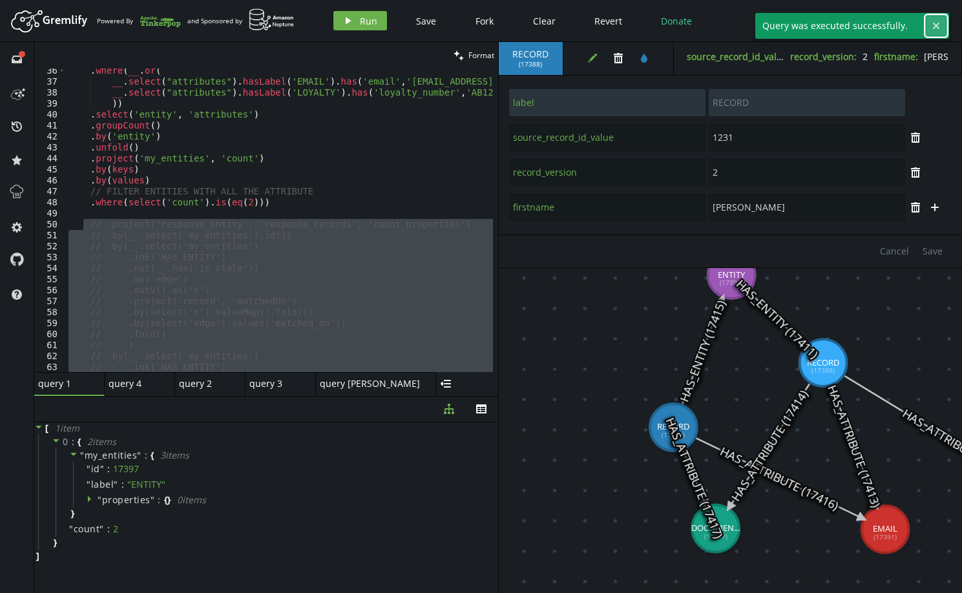
click at [939, 19] on button "cross" at bounding box center [936, 25] width 19 height 19
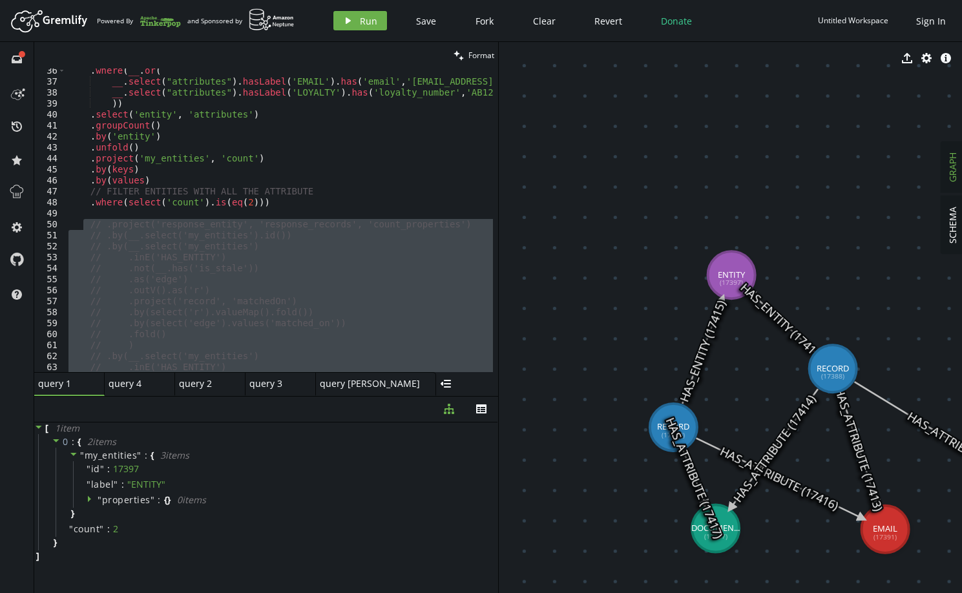
drag, startPoint x: 824, startPoint y: 366, endPoint x: 833, endPoint y: 369, distance: 9.0
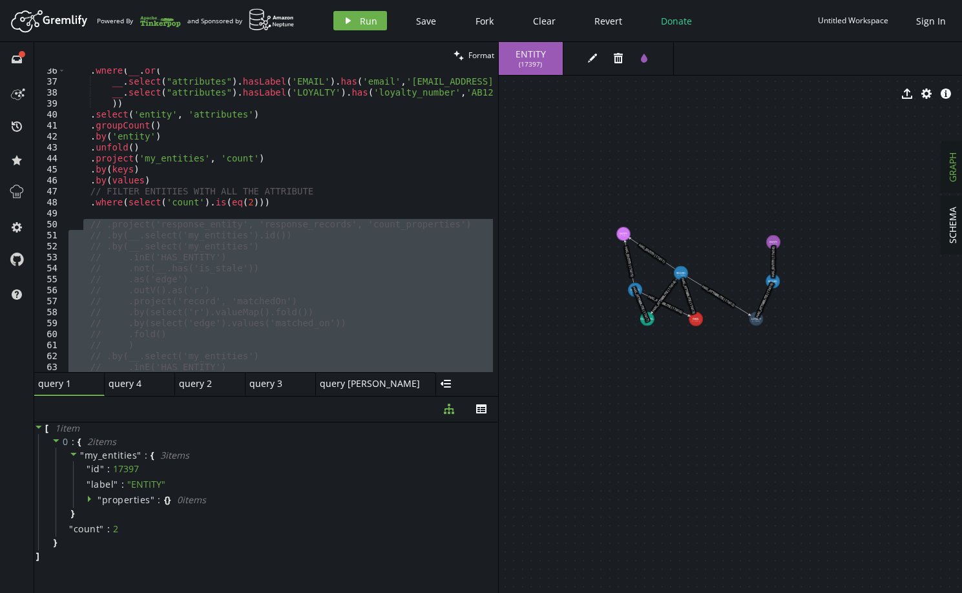
drag, startPoint x: 855, startPoint y: 451, endPoint x: 800, endPoint y: 266, distance: 193.0
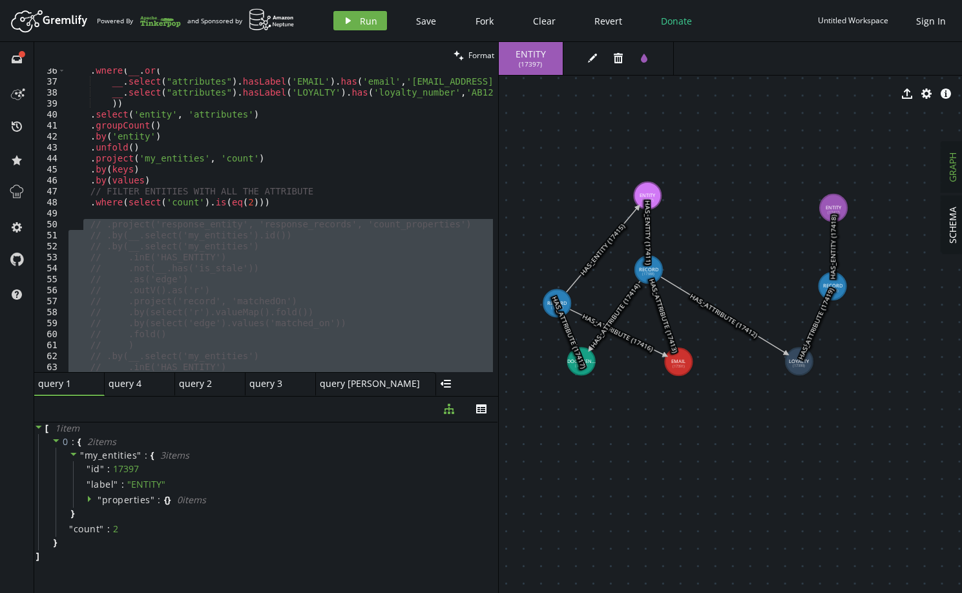
drag, startPoint x: 534, startPoint y: 190, endPoint x: 656, endPoint y: 193, distance: 122.8
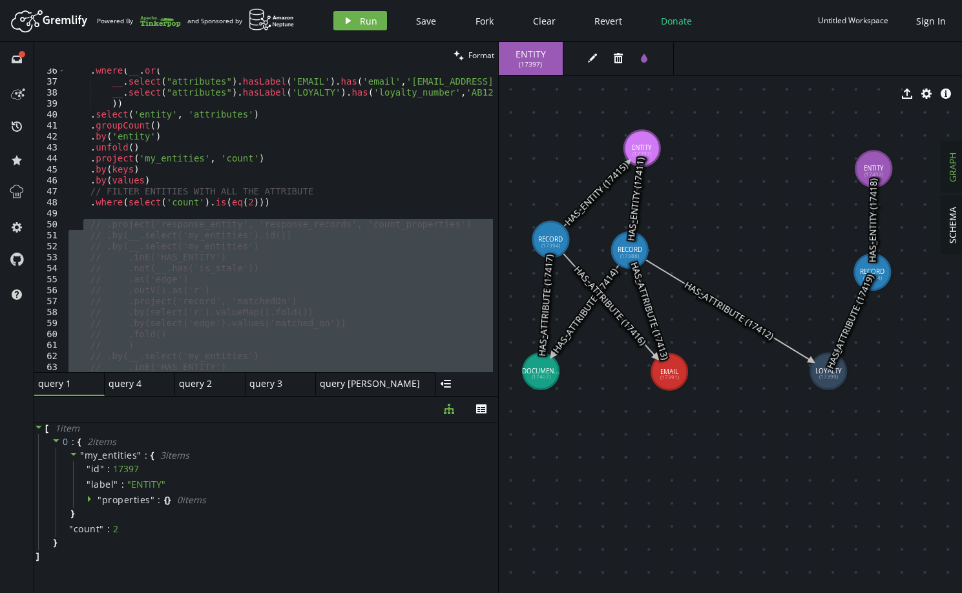
drag, startPoint x: 517, startPoint y: 289, endPoint x: 554, endPoint y: 237, distance: 63.5
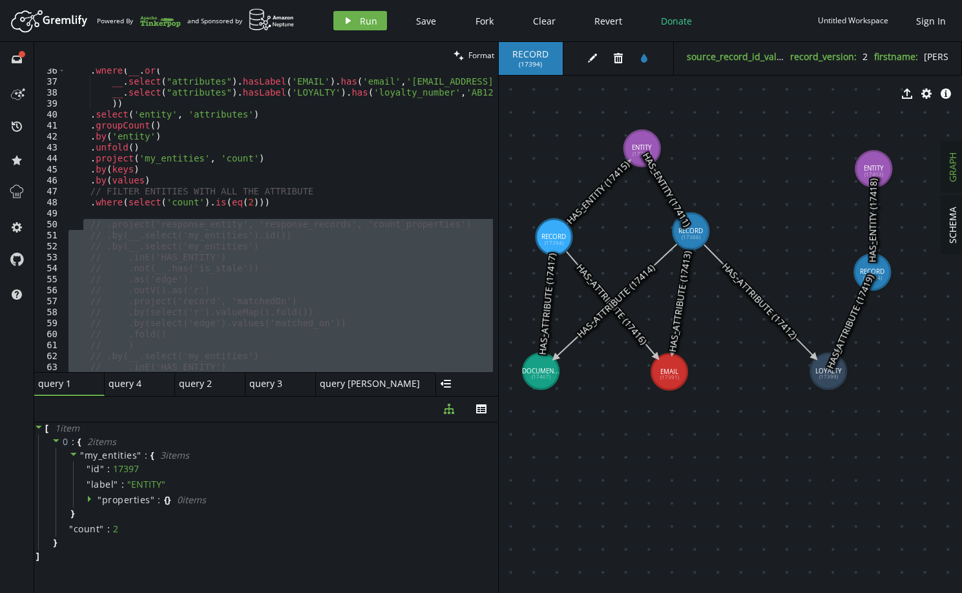
drag, startPoint x: 653, startPoint y: 246, endPoint x: 703, endPoint y: 227, distance: 52.9
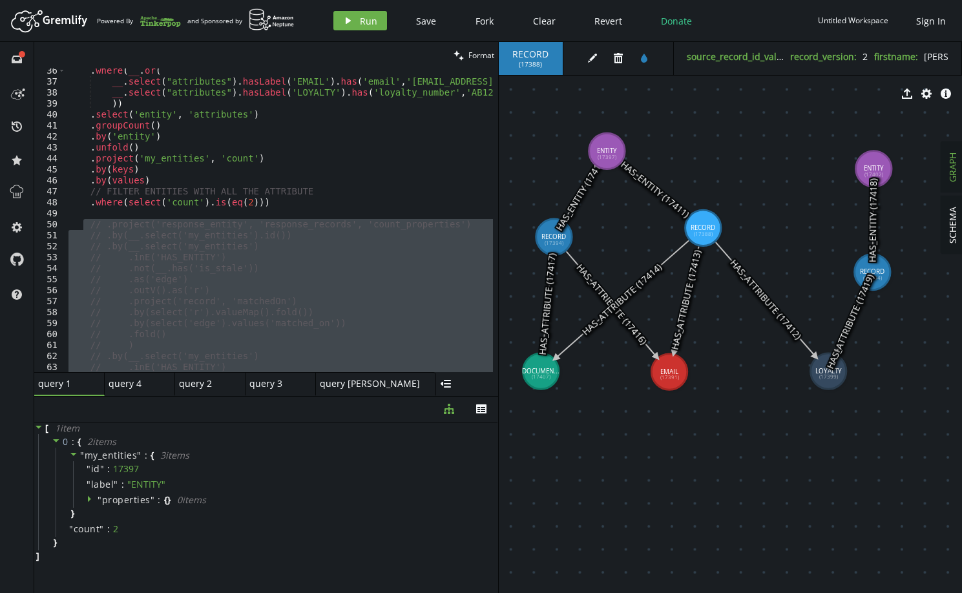
drag, startPoint x: 637, startPoint y: 143, endPoint x: 609, endPoint y: 151, distance: 29.3
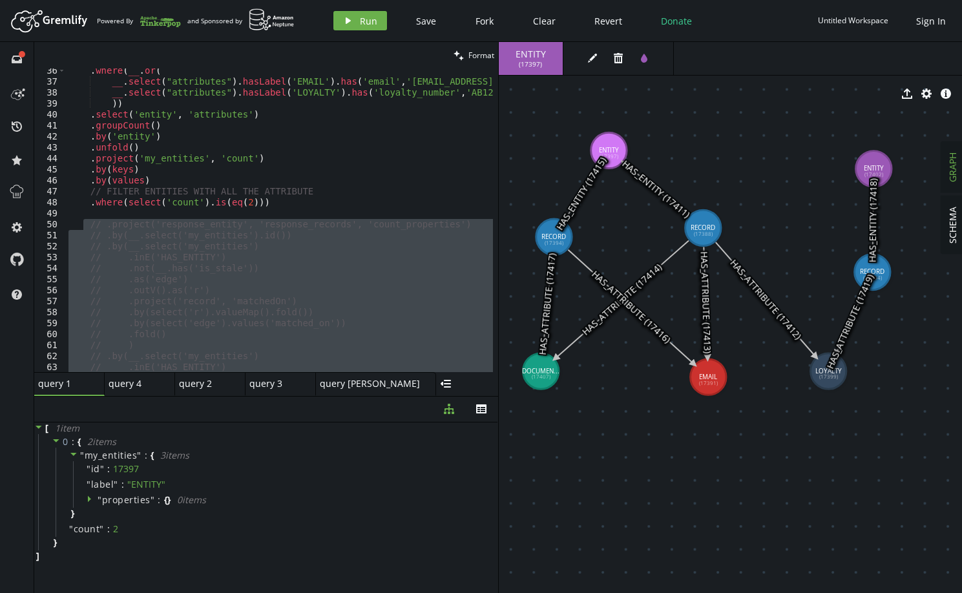
drag, startPoint x: 673, startPoint y: 359, endPoint x: 706, endPoint y: 379, distance: 38.4
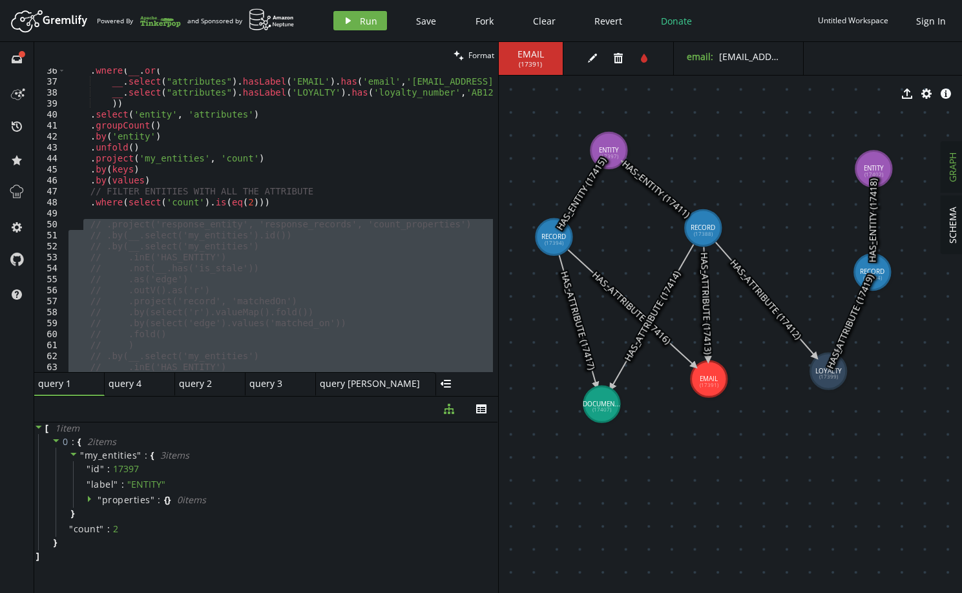
drag, startPoint x: 541, startPoint y: 377, endPoint x: 597, endPoint y: 404, distance: 62.1
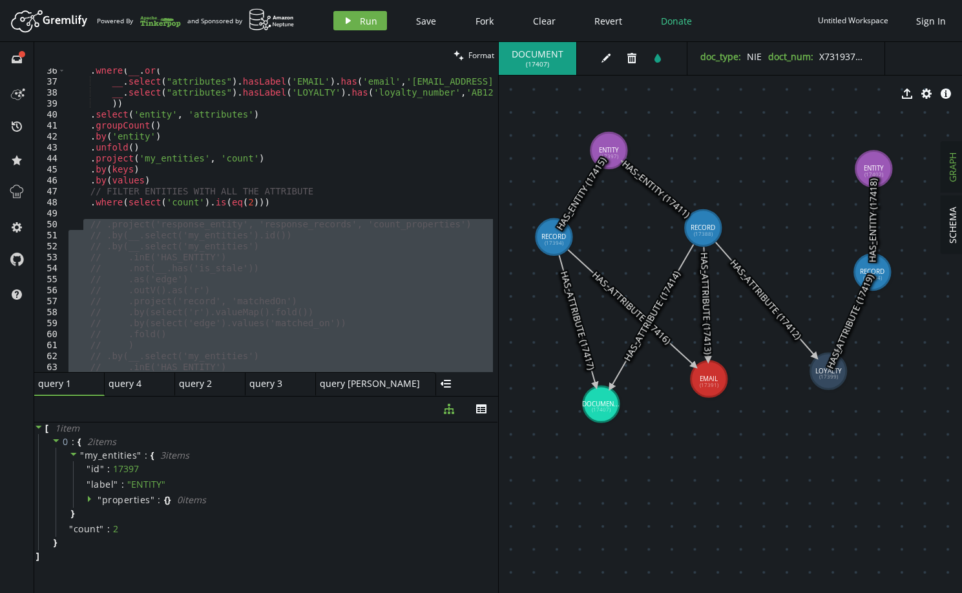
click at [255, 262] on div ". where ( __ . or ( __ . select ( "attributes" ) . hasLabel ( 'EMAIL' ) . has (…" at bounding box center [279, 220] width 427 height 304
type textarea "// .inE('HAS_ENTITY')"
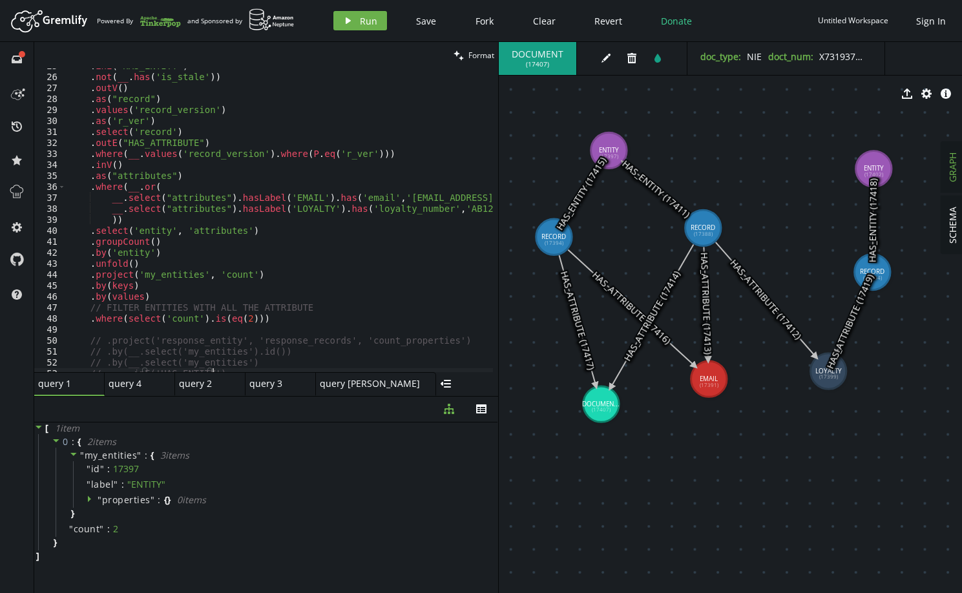
scroll to position [271, 0]
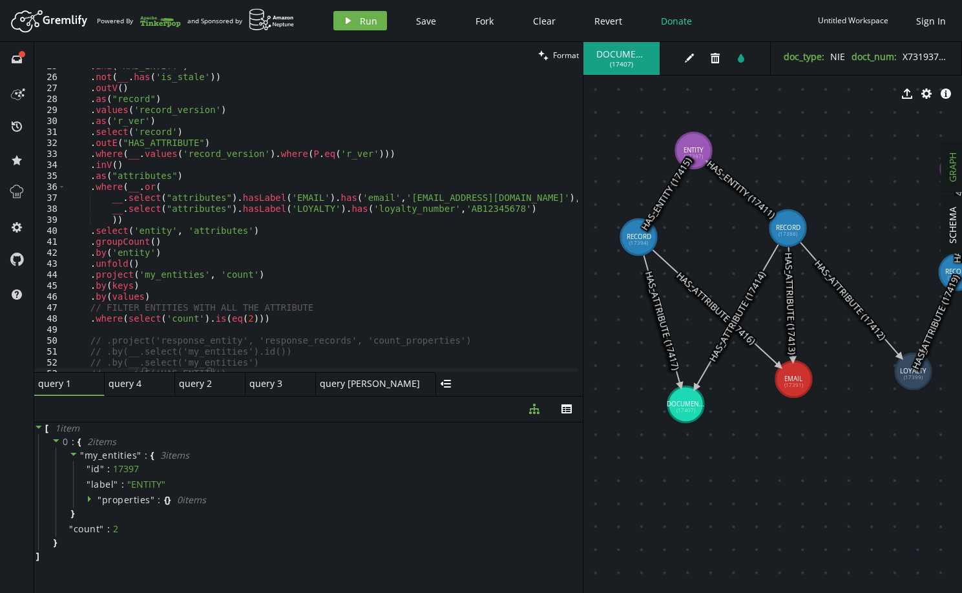
drag, startPoint x: 498, startPoint y: 306, endPoint x: 583, endPoint y: 304, distance: 85.3
click at [583, 304] on div at bounding box center [583, 317] width 1 height 551
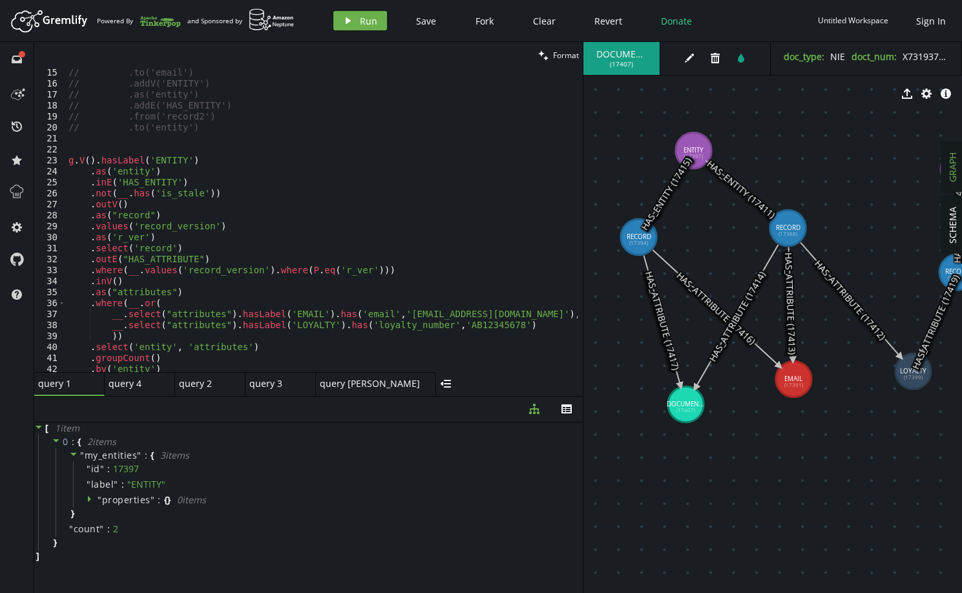
scroll to position [78, 0]
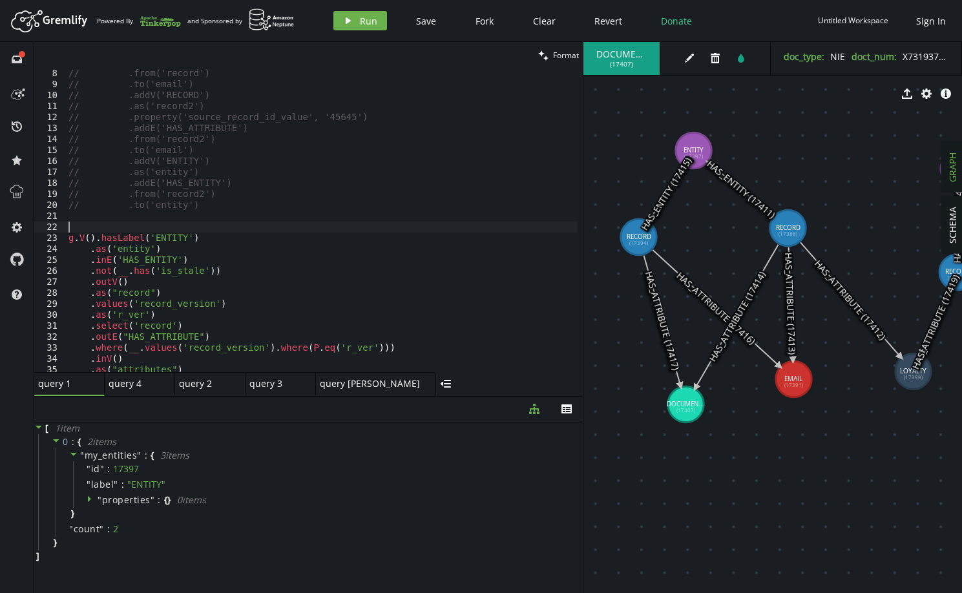
click at [144, 222] on div "// .from('record') // .to('email') // .addV('RECORD') // .as('record2') // .pro…" at bounding box center [347, 228] width 562 height 320
paste textarea ".where(select('count_properties').is(eq(1)))"
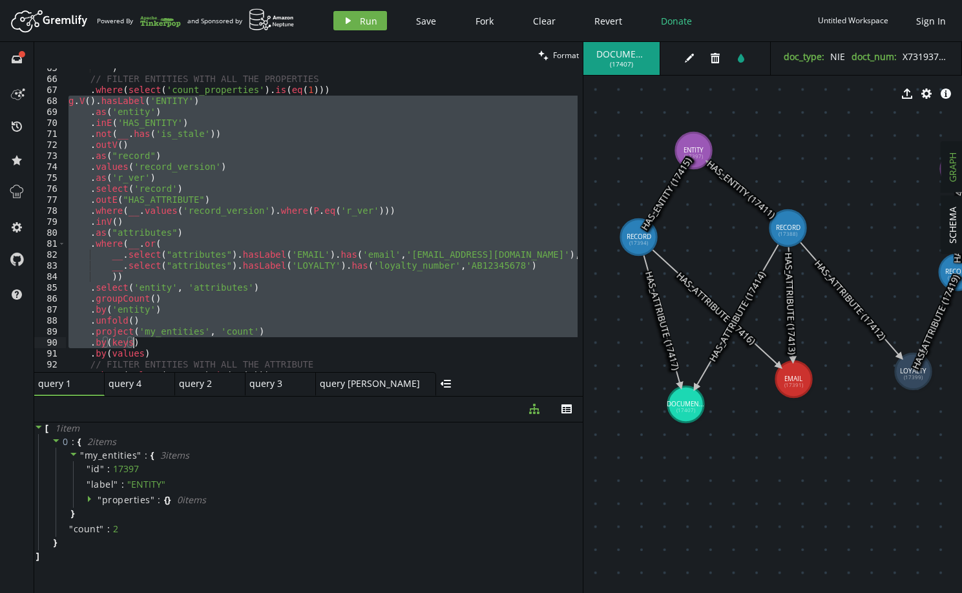
scroll to position [825, 0]
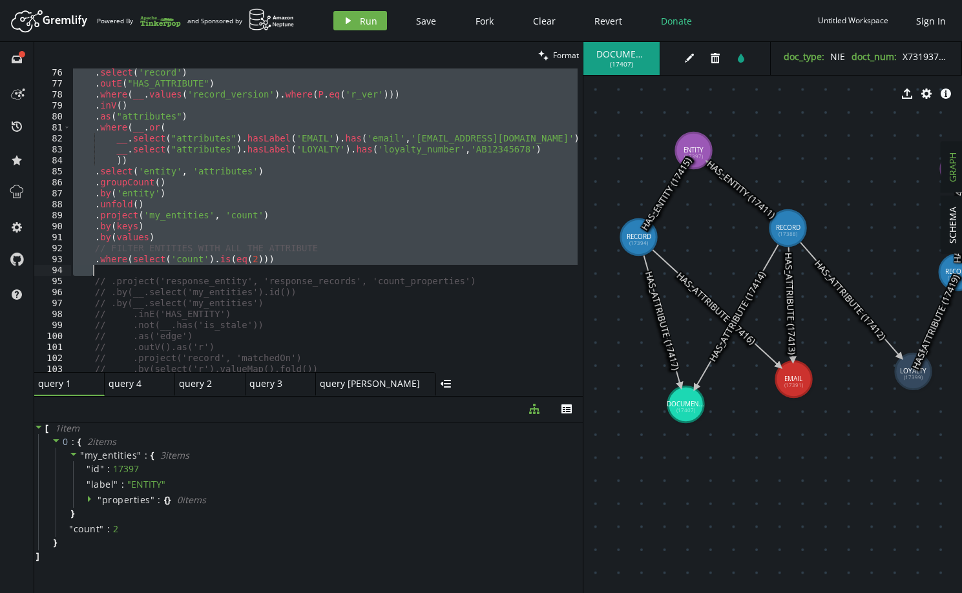
drag, startPoint x: 69, startPoint y: 260, endPoint x: 333, endPoint y: 269, distance: 264.4
click at [333, 269] on div ". select ( 'record' ) . outE ( "HAS_ATTRIBUTE" ) . where ( __ . values ( 'recor…" at bounding box center [351, 227] width 562 height 320
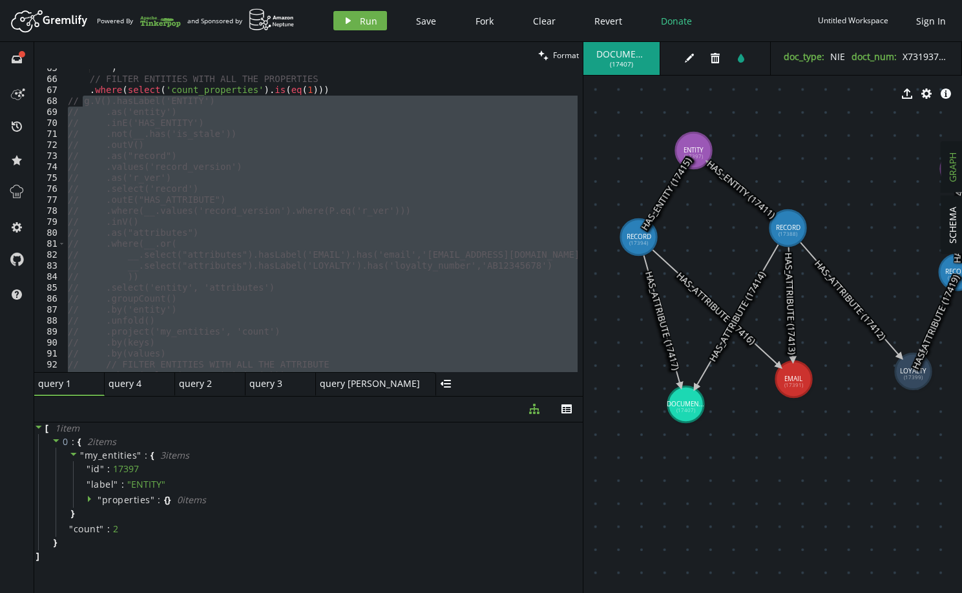
scroll to position [554, 0]
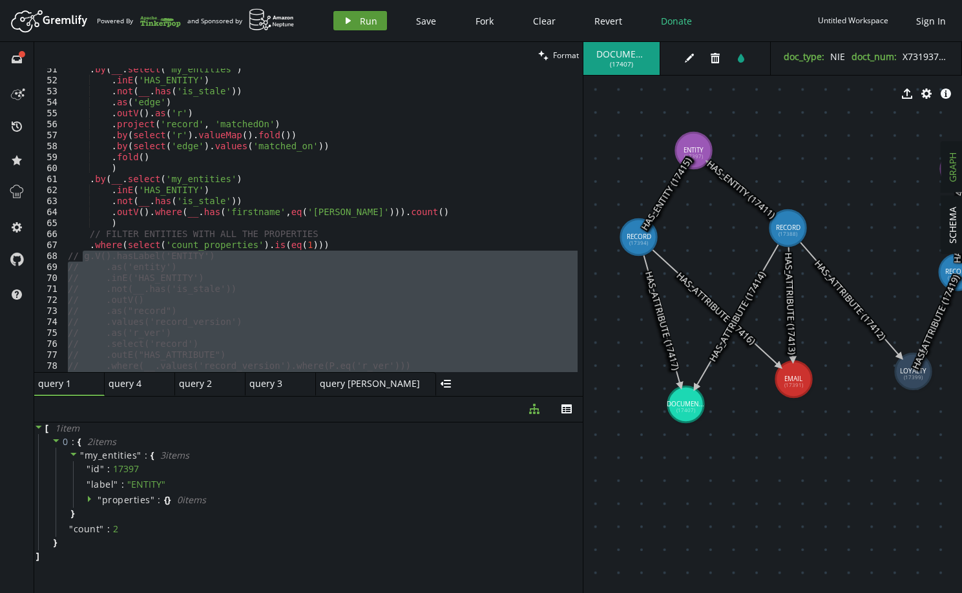
click at [355, 28] on button "play Run" at bounding box center [360, 20] width 54 height 19
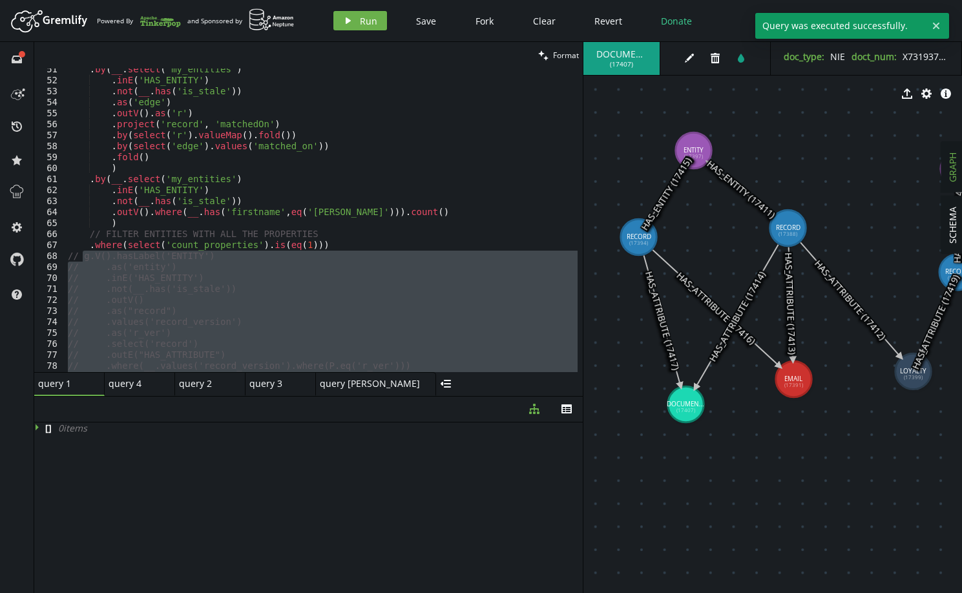
click at [265, 255] on div ". by ( __ . select ( 'my_entities' ) . inE ( 'HAS_ENTITY' ) . not ( __ . has ( …" at bounding box center [321, 220] width 512 height 304
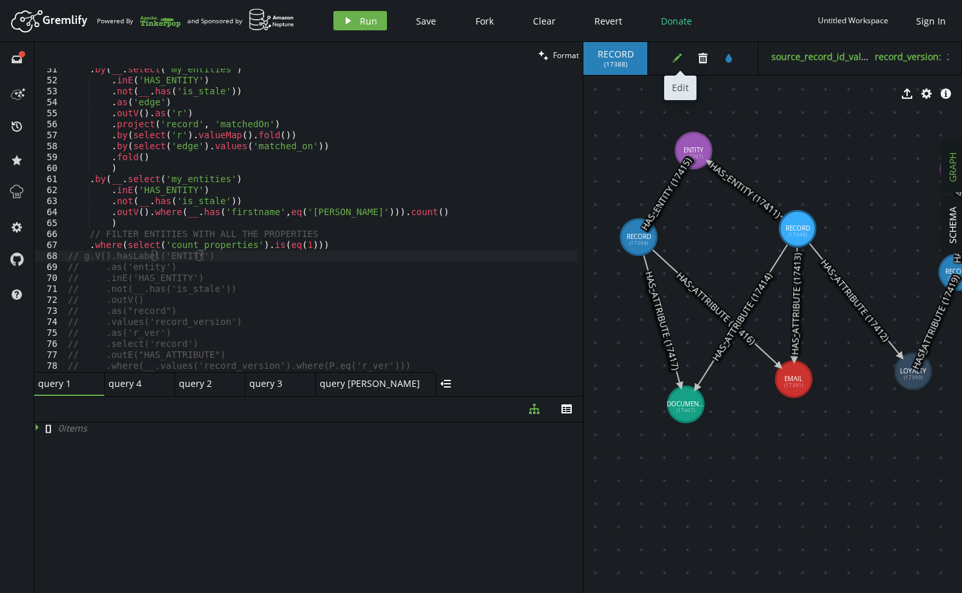
click at [681, 57] on icon "edit" at bounding box center [677, 58] width 10 height 10
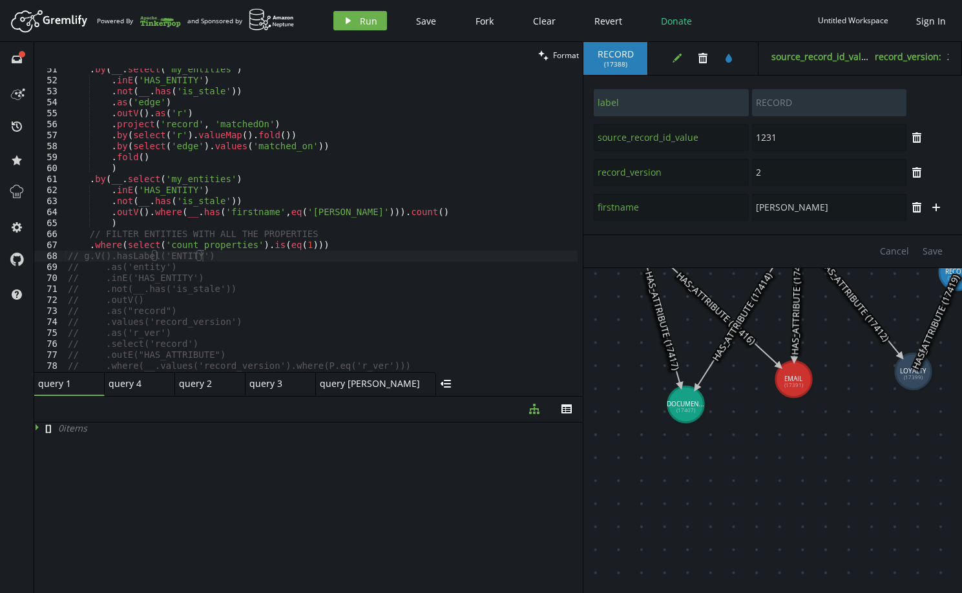
click at [339, 242] on div ". by ( __ . select ( 'my_entities' ) . inE ( 'HAS_ENTITY' ) . not ( __ . has ( …" at bounding box center [346, 224] width 562 height 320
click at [377, 25] on button "play Run" at bounding box center [360, 20] width 54 height 19
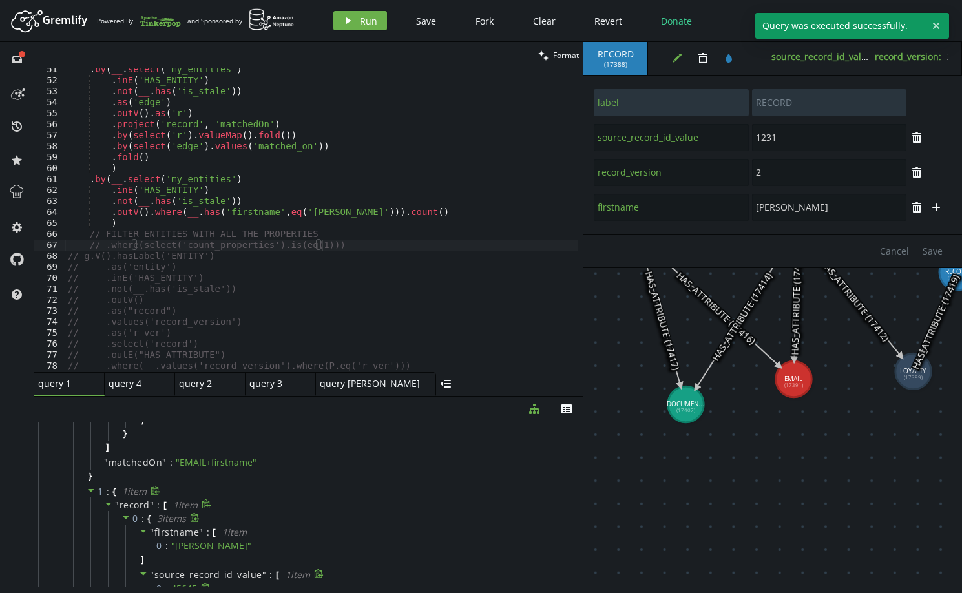
scroll to position [379, 0]
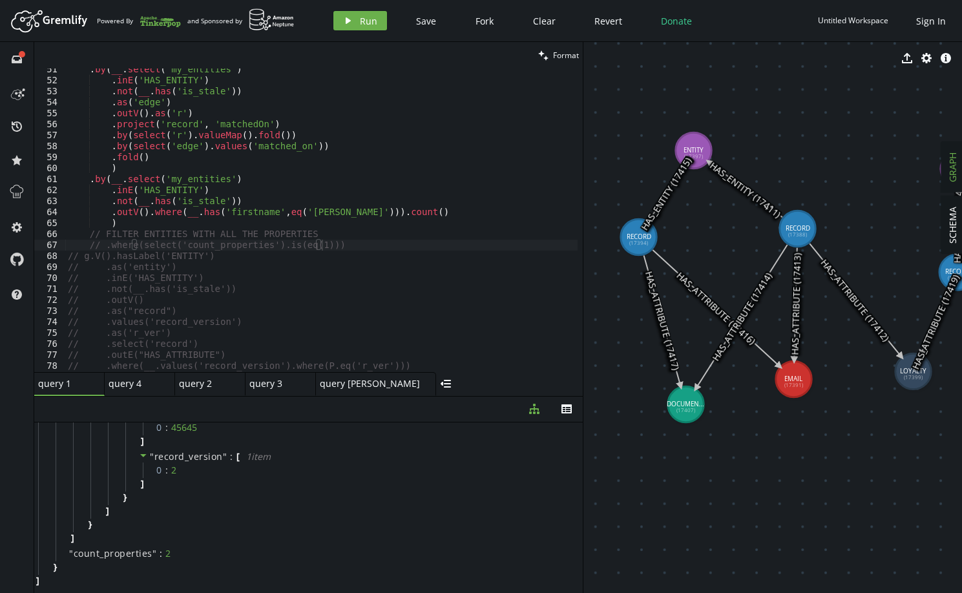
click at [352, 249] on div ". by ( __ . select ( 'my_entities' ) . inE ( 'HAS_ENTITY' ) . not ( __ . has ( …" at bounding box center [346, 224] width 562 height 320
type textarea ".where(select('count_properties').is(eq(1)))"
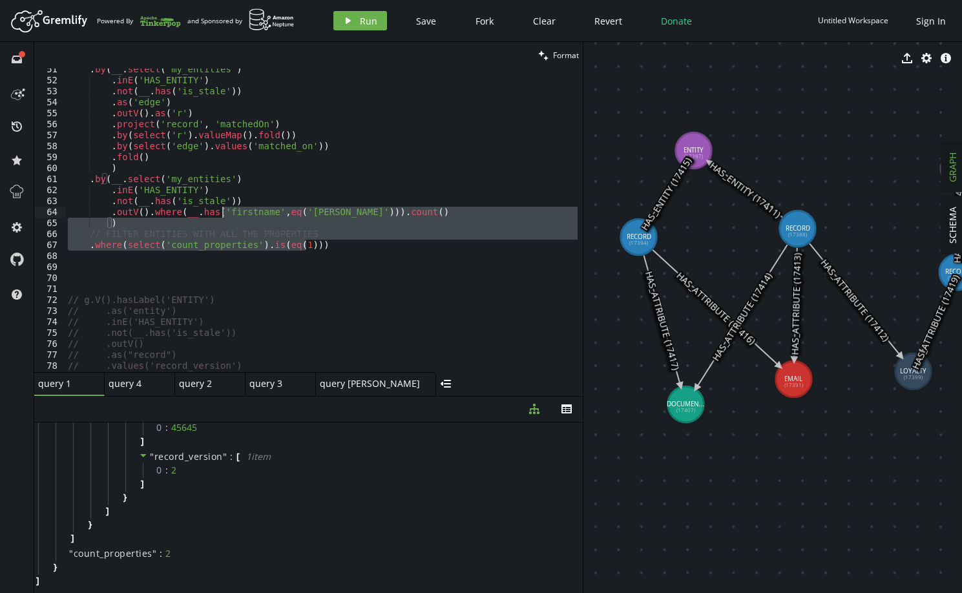
scroll to position [399, 0]
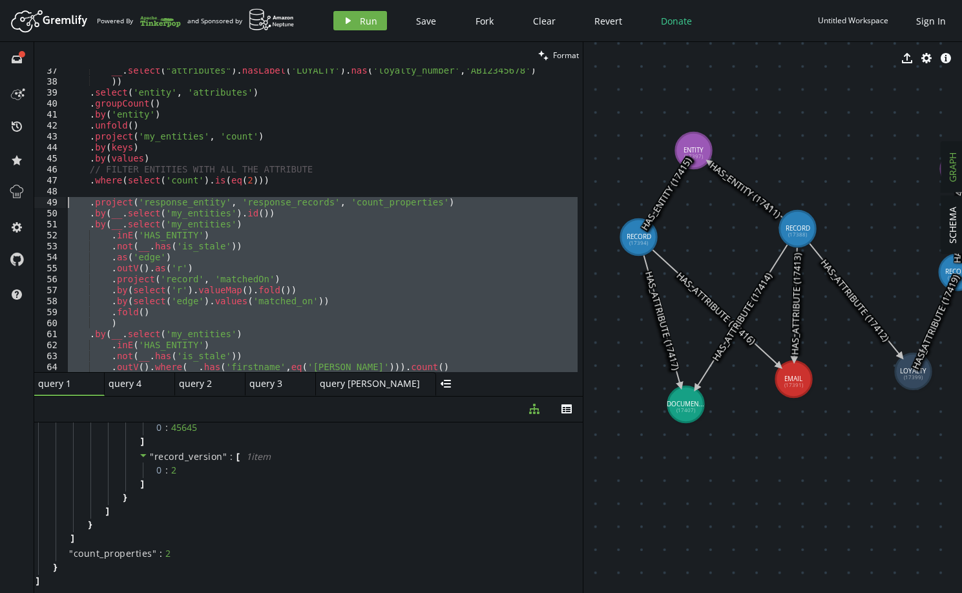
drag, startPoint x: 348, startPoint y: 246, endPoint x: 39, endPoint y: 205, distance: 311.6
click at [39, 205] on div "37 38 39 40 41 42 43 44 45 46 47 48 49 50 51 52 53 54 55 56 57 58 59 60 61 62 6…" at bounding box center [308, 220] width 549 height 304
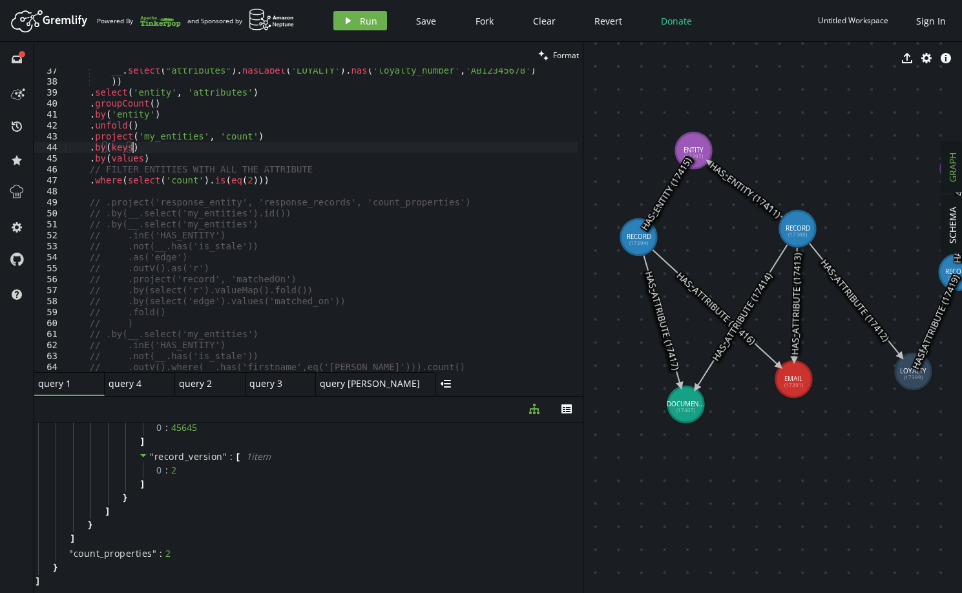
click at [370, 145] on div "__ . select ( "attributes" ) . hasLabel ( 'LOYALTY' ) . has ( 'loyalty_number' …" at bounding box center [346, 225] width 562 height 320
drag, startPoint x: 277, startPoint y: 182, endPoint x: 297, endPoint y: 156, distance: 32.6
click at [277, 182] on div "__ . select ( "attributes" ) . hasLabel ( 'LOYALTY' ) . has ( 'loyalty_number' …" at bounding box center [346, 225] width 562 height 320
click at [360, 23] on span "Run" at bounding box center [368, 21] width 17 height 12
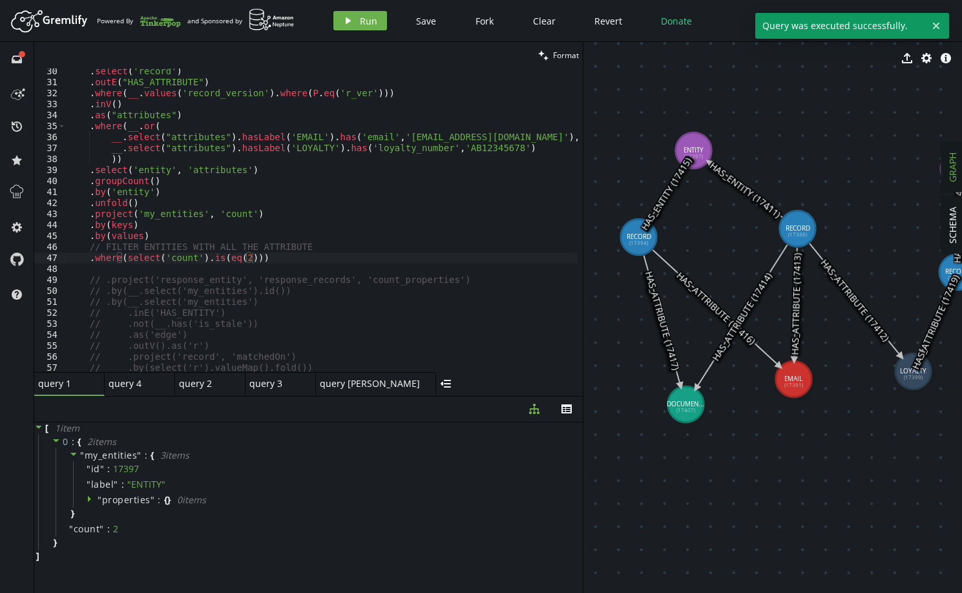
scroll to position [205, 0]
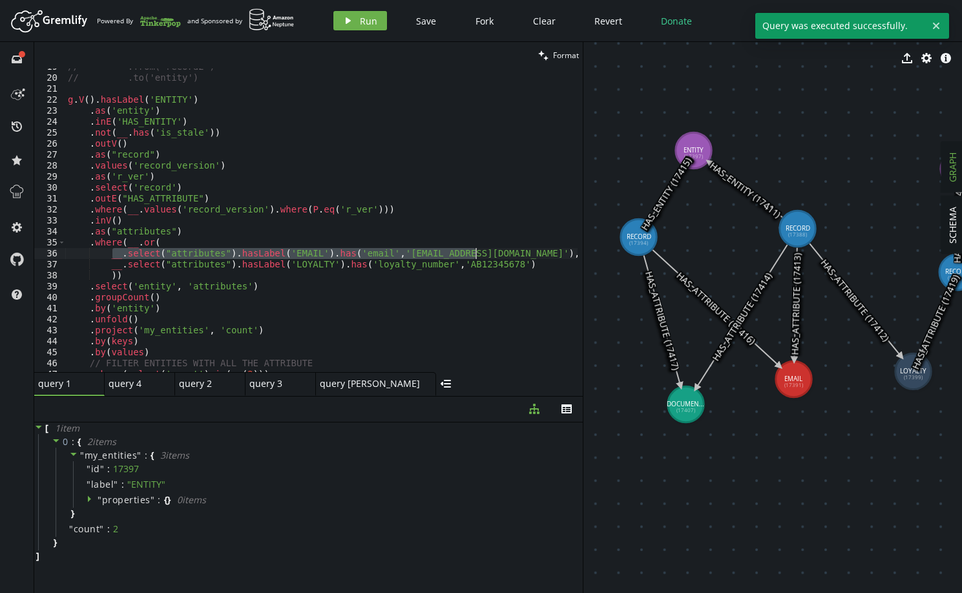
drag, startPoint x: 112, startPoint y: 255, endPoint x: 513, endPoint y: 256, distance: 401.2
click at [513, 256] on div "// .from('record2') // .to('entity') g . V ( ) . hasLabel ( 'ENTITY' ) . as ( '…" at bounding box center [346, 221] width 562 height 320
click at [518, 260] on div "// .from('record2') // .to('entity') g . V ( ) . hasLabel ( 'ENTITY' ) . as ( '…" at bounding box center [346, 221] width 562 height 320
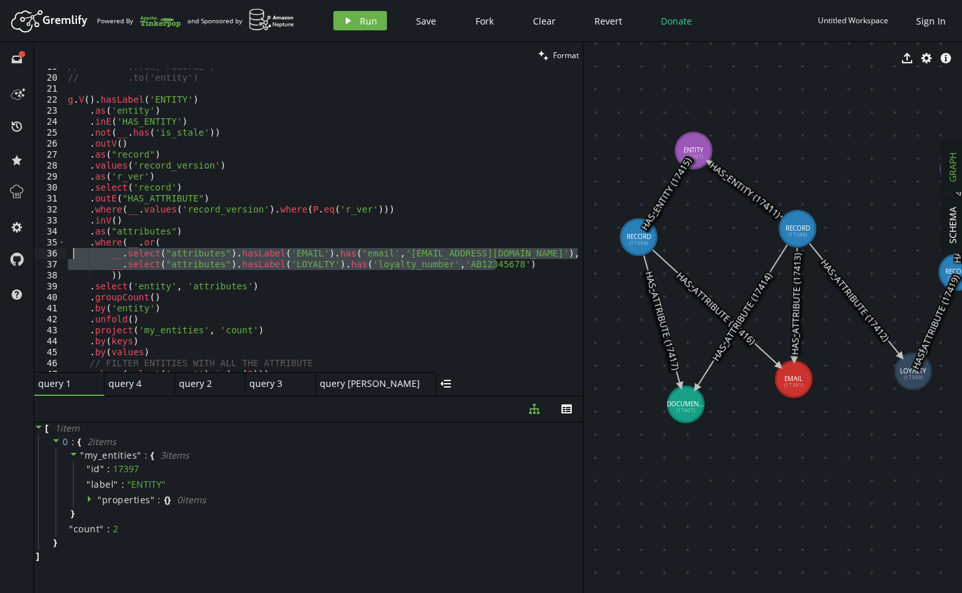
drag, startPoint x: 372, startPoint y: 264, endPoint x: 75, endPoint y: 256, distance: 296.7
click at [75, 256] on div "// .from('record2') // .to('entity') g . V ( ) . hasLabel ( 'ENTITY' ) . as ( '…" at bounding box center [346, 221] width 562 height 320
click at [148, 285] on div "// .from('record2') // .to('entity') g . V ( ) . hasLabel ( 'ENTITY' ) . as ( '…" at bounding box center [346, 221] width 562 height 320
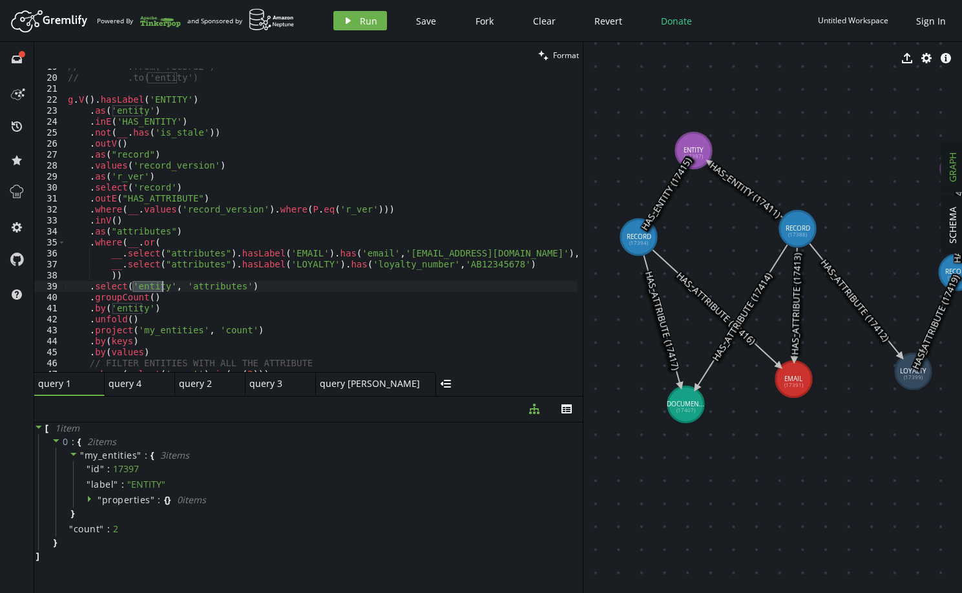
click at [148, 285] on div "// .from('record2') // .to('entity') g . V ( ) . hasLabel ( 'ENTITY' ) . as ( '…" at bounding box center [346, 221] width 562 height 320
drag, startPoint x: 165, startPoint y: 298, endPoint x: 48, endPoint y: 299, distance: 117.6
click at [48, 299] on div ".select('entity', 'attributes') 19 20 21 22 23 24 25 26 27 28 29 30 31 32 33 34…" at bounding box center [308, 220] width 549 height 304
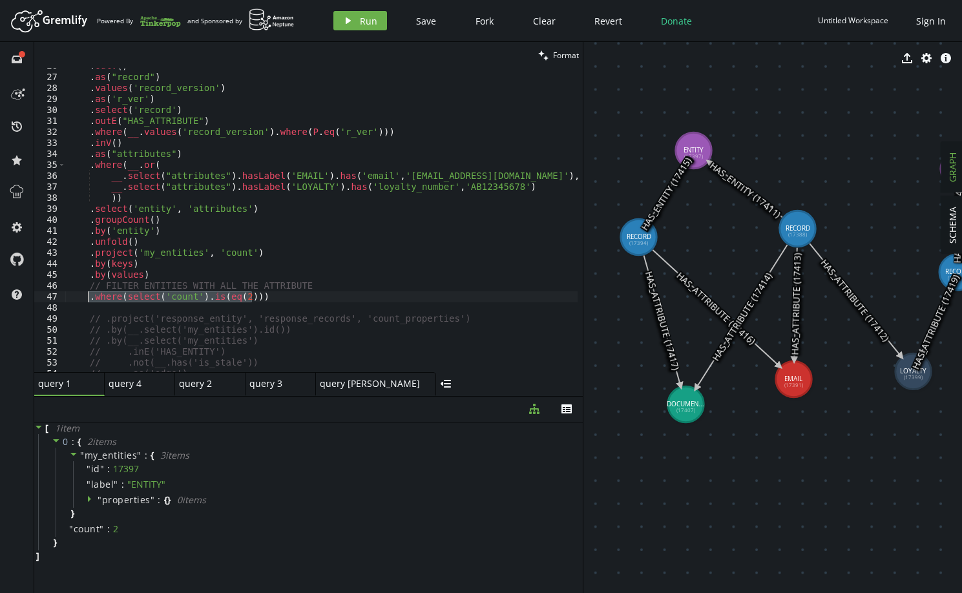
drag, startPoint x: 278, startPoint y: 299, endPoint x: 87, endPoint y: 300, distance: 191.9
click at [87, 300] on div ". outV ( ) . as ( "record" ) . values ( 'record_version' ) . as ( 'r_ver' ) . s…" at bounding box center [346, 221] width 562 height 320
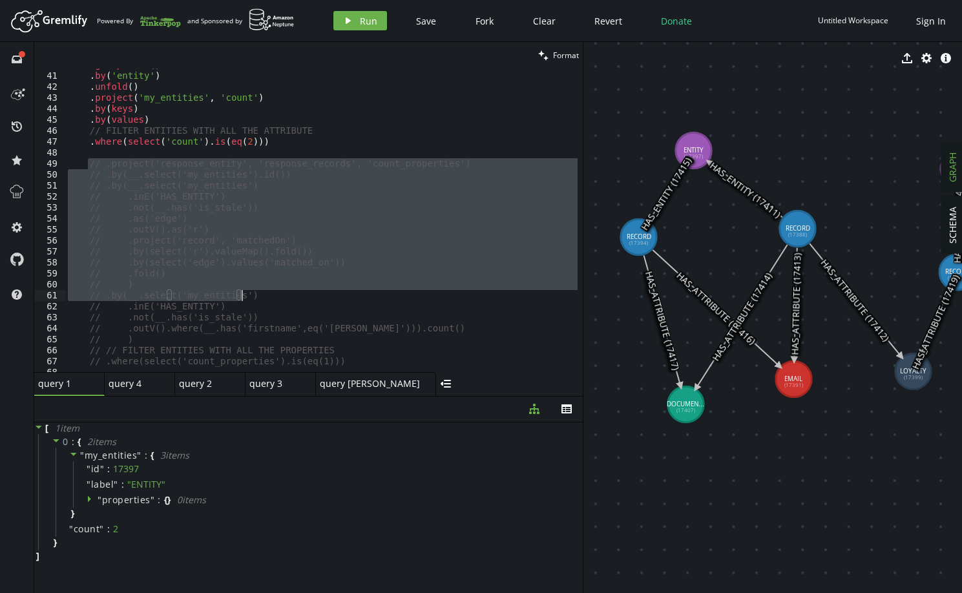
scroll to position [476, 0]
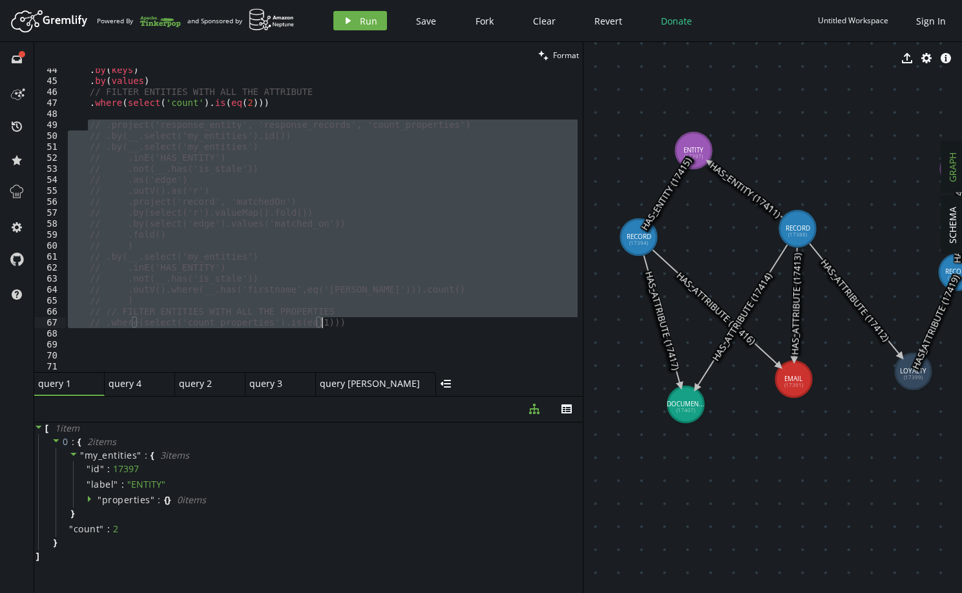
drag, startPoint x: 89, startPoint y: 240, endPoint x: 368, endPoint y: 323, distance: 290.5
click at [368, 323] on div ". by ( keys ) . by ( values ) // FILTER ENTITIES WITH ALL THE ATTRIBUTE . where…" at bounding box center [346, 225] width 562 height 320
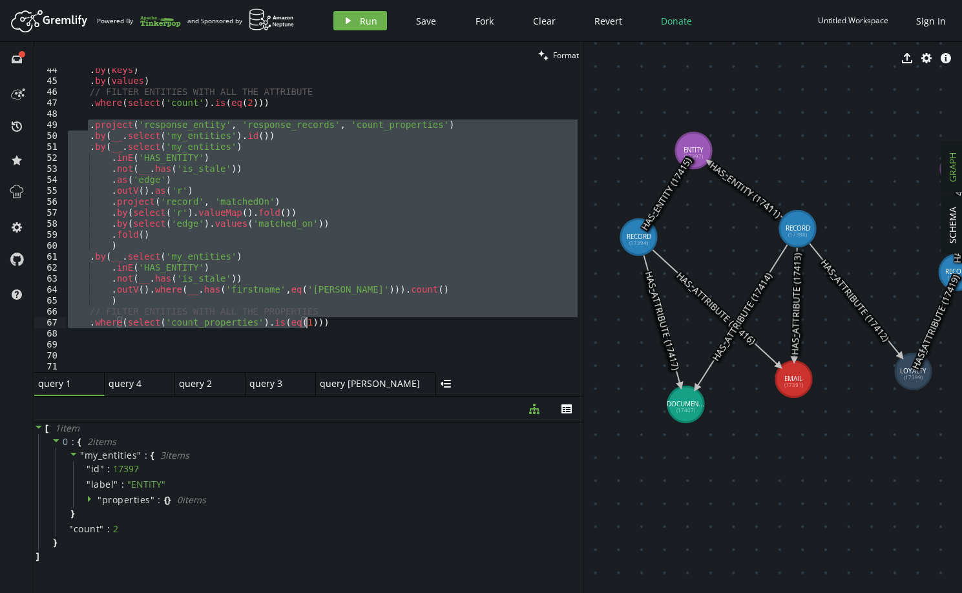
click at [306, 204] on div ". by ( keys ) . by ( values ) // FILTER ENTITIES WITH ALL THE ATTRIBUTE . where…" at bounding box center [321, 220] width 512 height 304
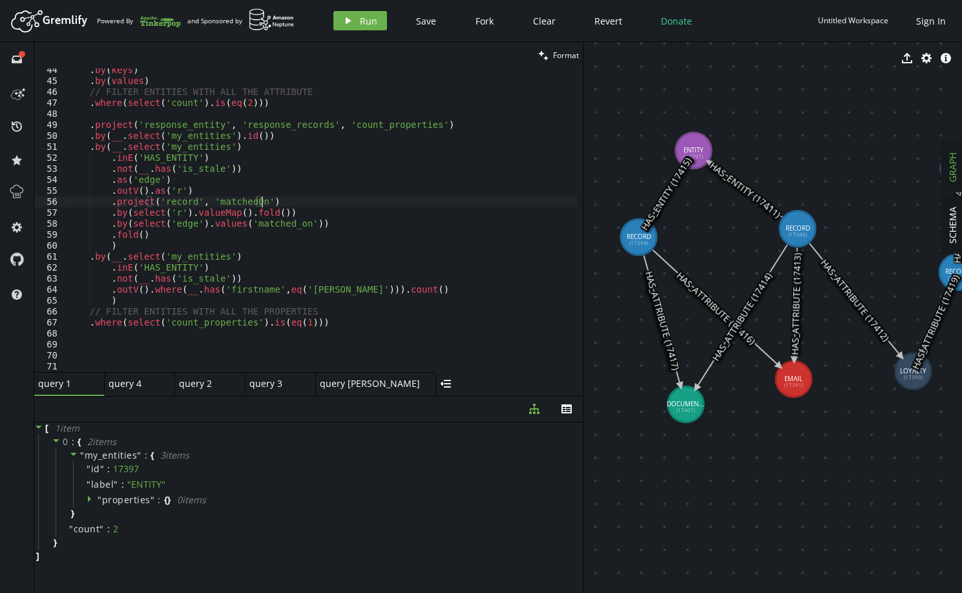
click at [175, 127] on div ". by ( keys ) . by ( values ) // FILTER ENTITIES WITH ALL THE ATTRIBUTE . where…" at bounding box center [346, 225] width 562 height 320
click at [323, 319] on div ". by ( keys ) . by ( values ) // FILTER ENTITIES WITH ALL THE ATTRIBUTE . where…" at bounding box center [346, 225] width 562 height 320
click at [364, 21] on span "Run" at bounding box center [368, 21] width 17 height 12
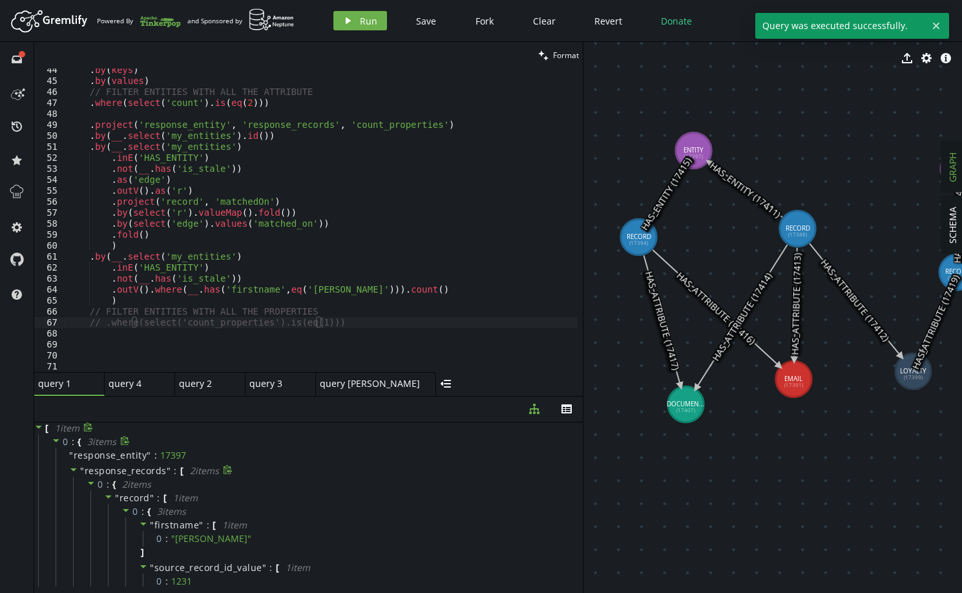
click at [99, 466] on span "response_records" at bounding box center [126, 471] width 82 height 12
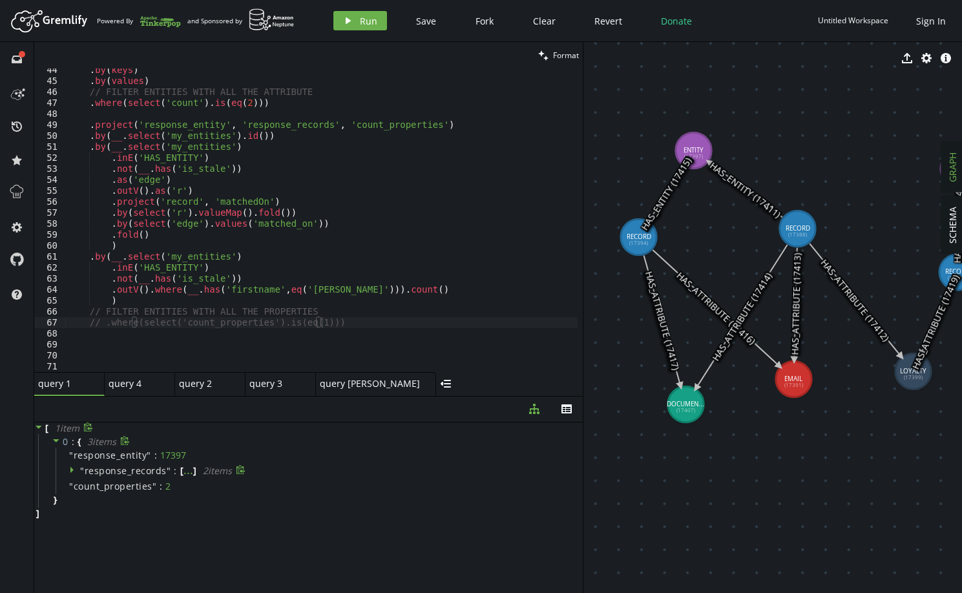
click at [118, 471] on span "response_records" at bounding box center [126, 471] width 82 height 12
click at [143, 497] on span "record" at bounding box center [135, 498] width 30 height 12
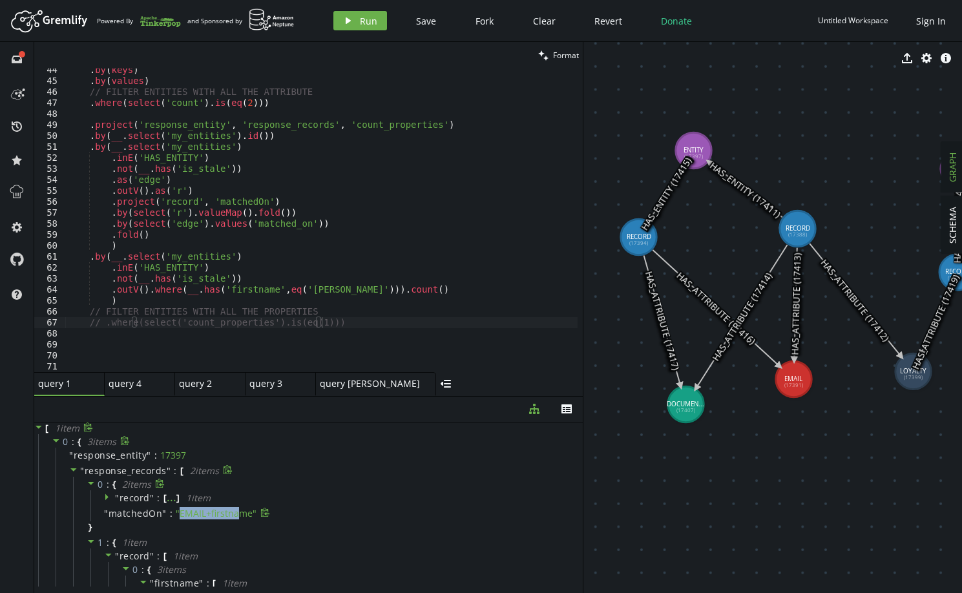
drag, startPoint x: 206, startPoint y: 513, endPoint x: 235, endPoint y: 512, distance: 29.1
click at [235, 512] on span "" EMAIL+firstname "" at bounding box center [216, 513] width 81 height 12
click at [141, 554] on span "record" at bounding box center [135, 556] width 30 height 12
click at [150, 499] on span """ at bounding box center [152, 498] width 5 height 12
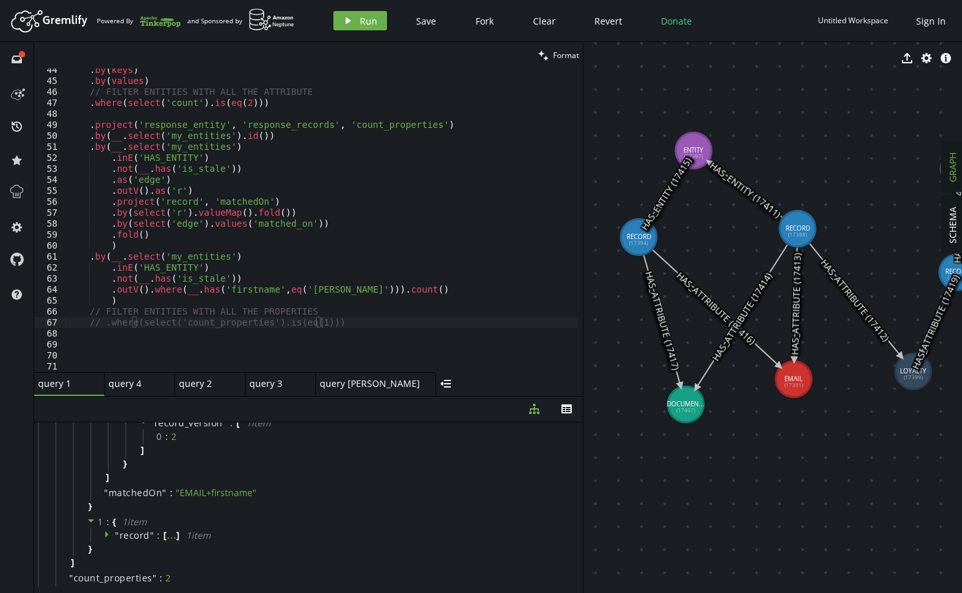
scroll to position [194, 0]
click at [144, 529] on span "record" at bounding box center [135, 529] width 30 height 12
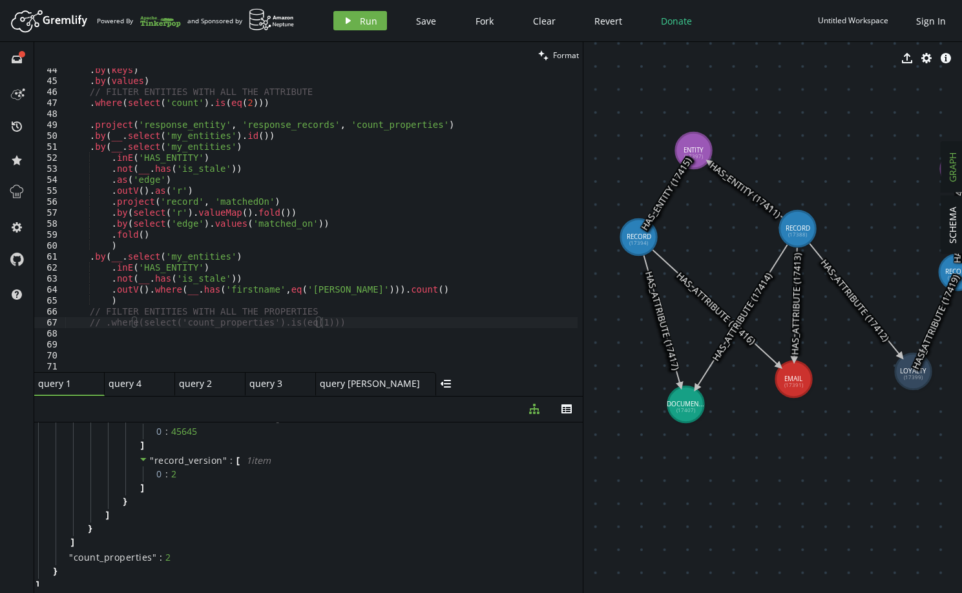
scroll to position [379, 0]
drag, startPoint x: 155, startPoint y: 552, endPoint x: 69, endPoint y: 502, distance: 99.3
click at [63, 554] on div "" count_properties " : 2" at bounding box center [318, 554] width 524 height 16
click at [275, 294] on div ". by ( keys ) . by ( values ) // FILTER ENTITIES WITH ALL THE ATTRIBUTE . where…" at bounding box center [346, 225] width 562 height 320
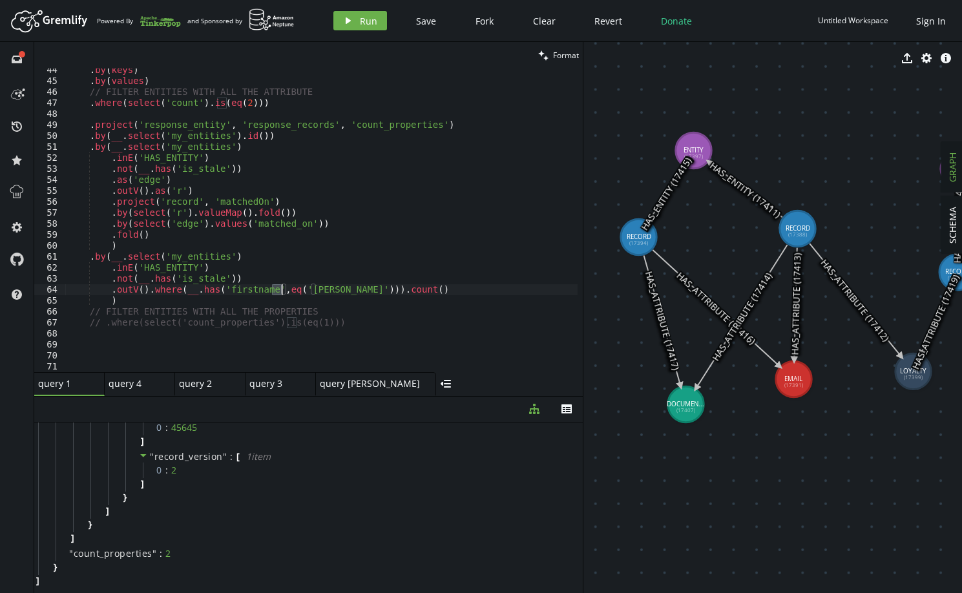
click at [275, 294] on div ". by ( keys ) . by ( values ) // FILTER ENTITIES WITH ALL THE ATTRIBUTE . where…" at bounding box center [346, 225] width 562 height 320
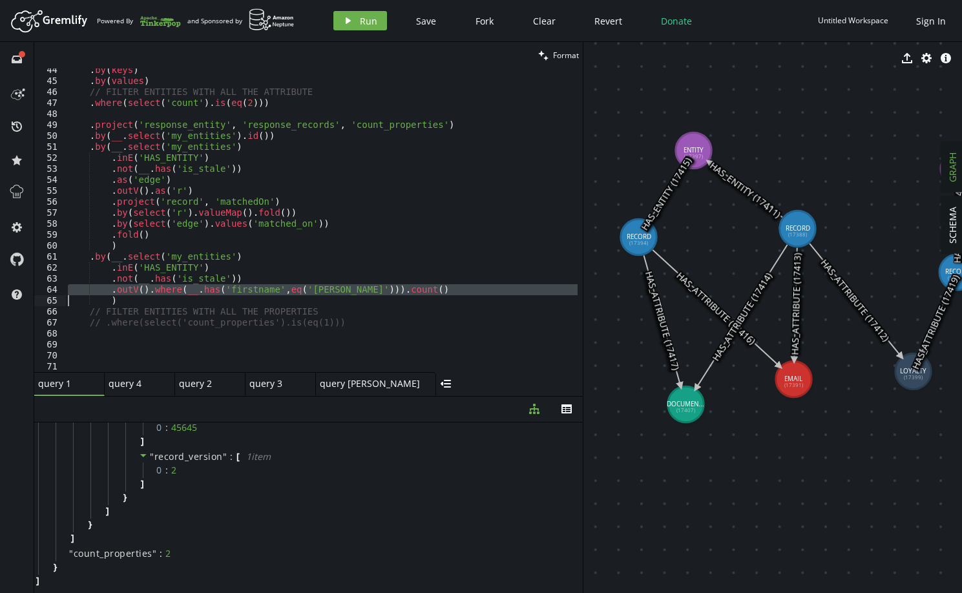
click at [392, 286] on div ". by ( keys ) . by ( values ) // FILTER ENTITIES WITH ALL THE ATTRIBUTE . where…" at bounding box center [321, 220] width 512 height 304
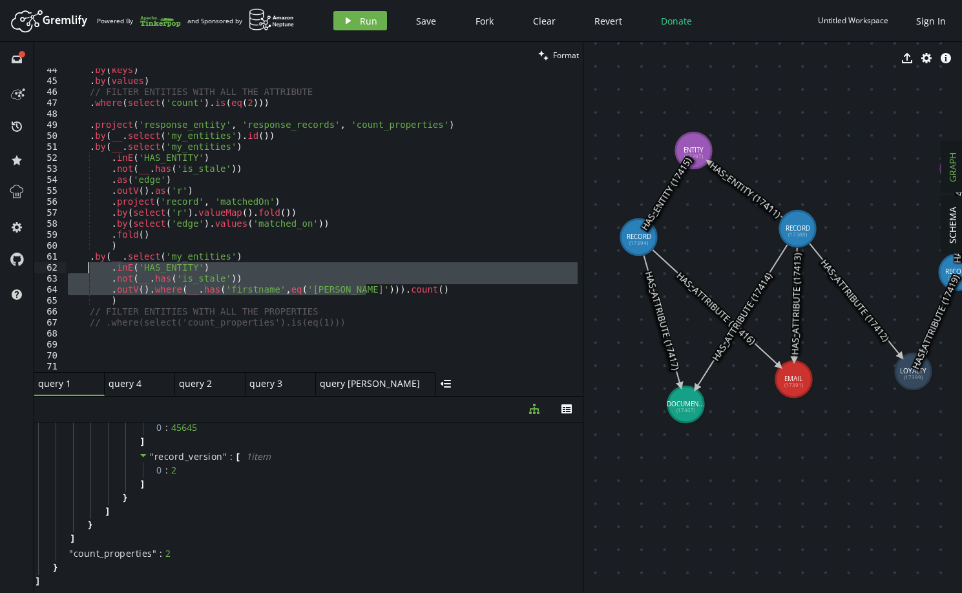
drag, startPoint x: 394, startPoint y: 289, endPoint x: 89, endPoint y: 267, distance: 305.8
click at [89, 267] on div ". by ( keys ) . by ( values ) // FILTER ENTITIES WITH ALL THE ATTRIBUTE . where…" at bounding box center [346, 225] width 562 height 320
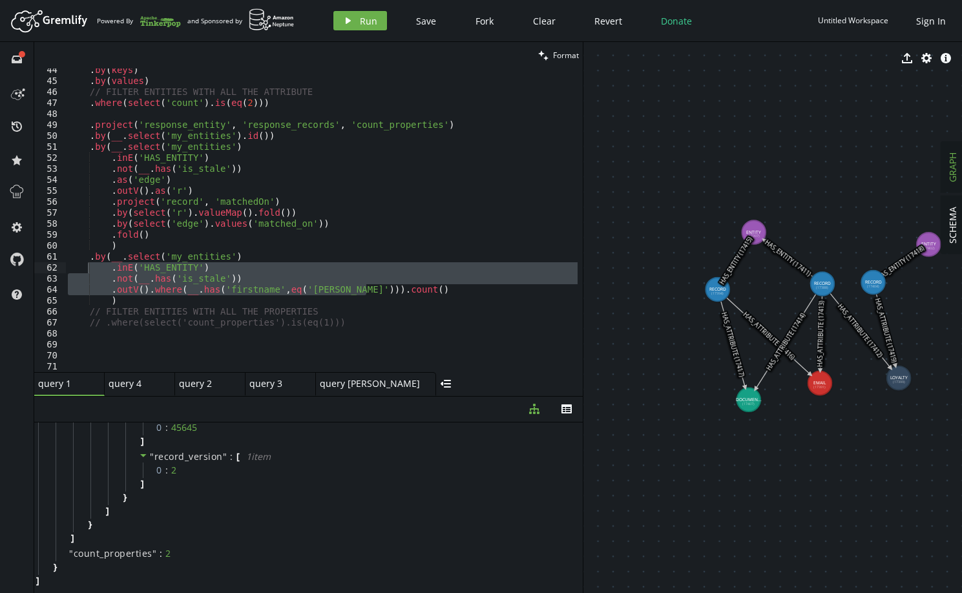
drag, startPoint x: 890, startPoint y: 291, endPoint x: 874, endPoint y: 282, distance: 18.5
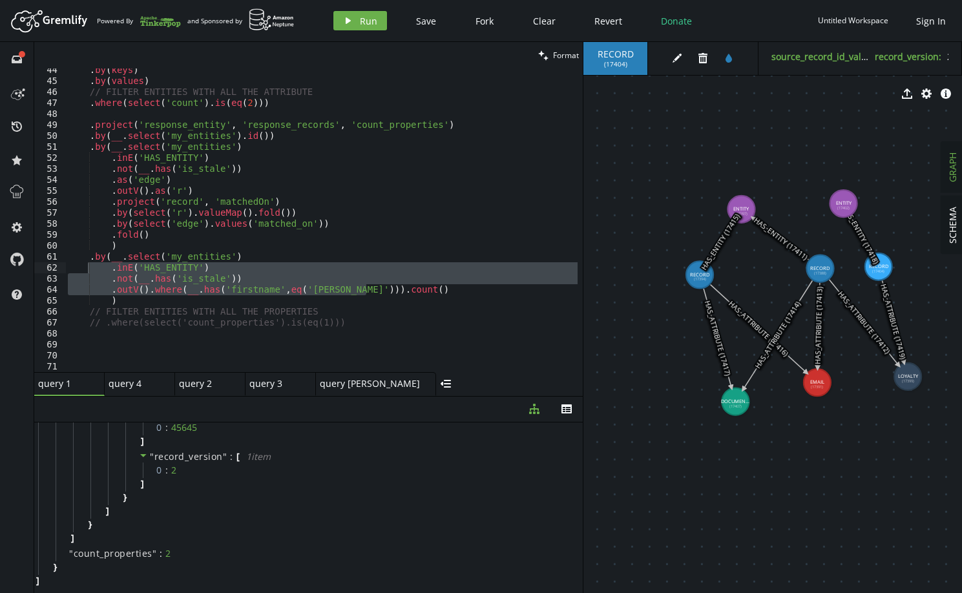
drag, startPoint x: 930, startPoint y: 214, endPoint x: 843, endPoint y: 204, distance: 87.8
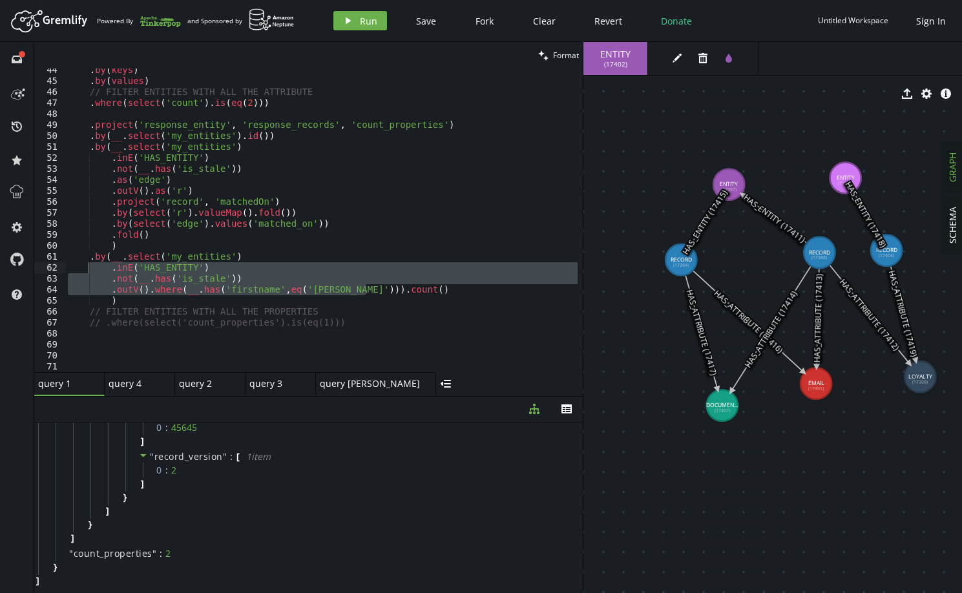
scroll to position [360, 0]
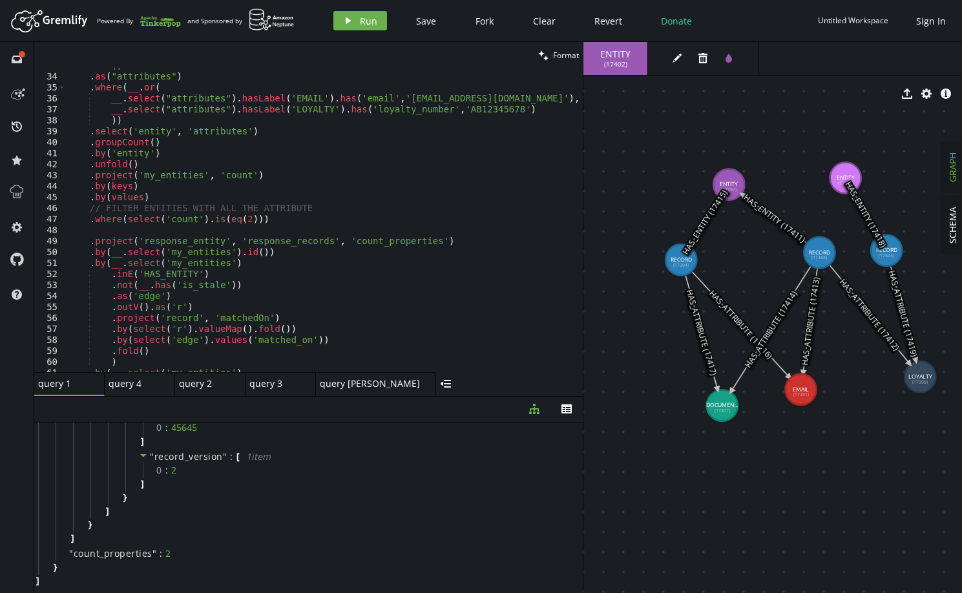
drag, startPoint x: 815, startPoint y: 376, endPoint x: 801, endPoint y: 390, distance: 19.7
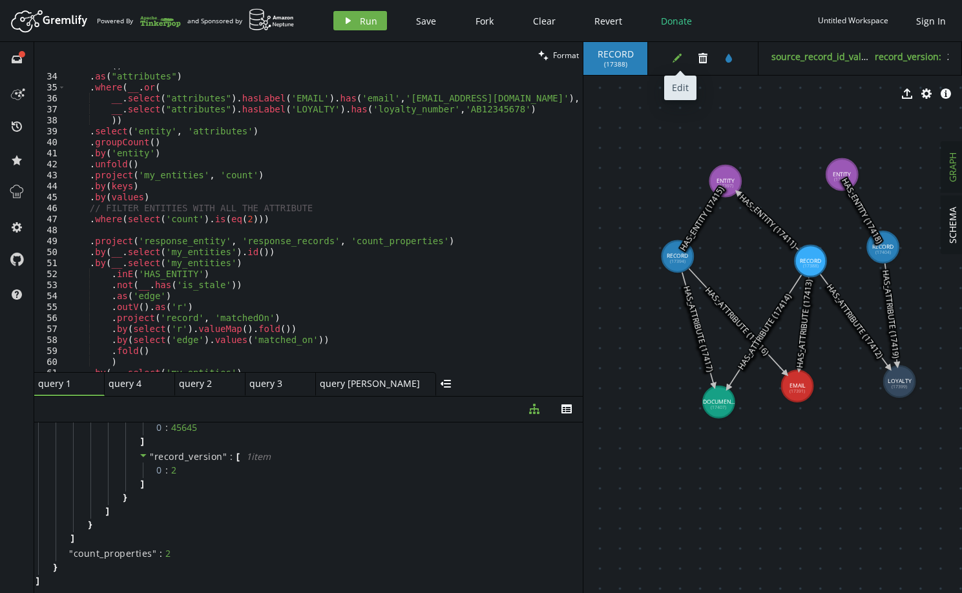
click at [674, 59] on icon "edit" at bounding box center [677, 58] width 10 height 10
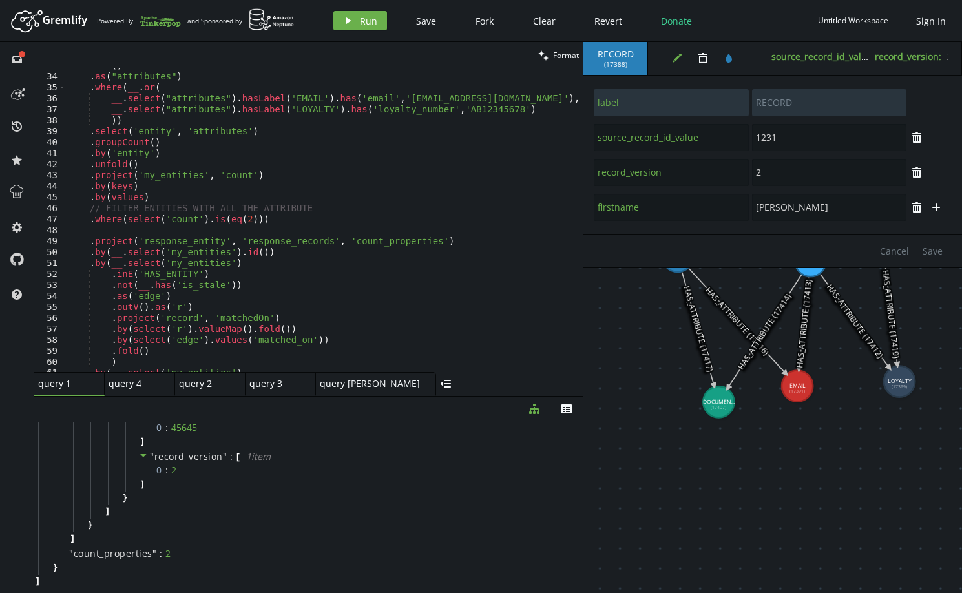
click at [676, 49] on button "edit" at bounding box center [676, 57] width 19 height 19
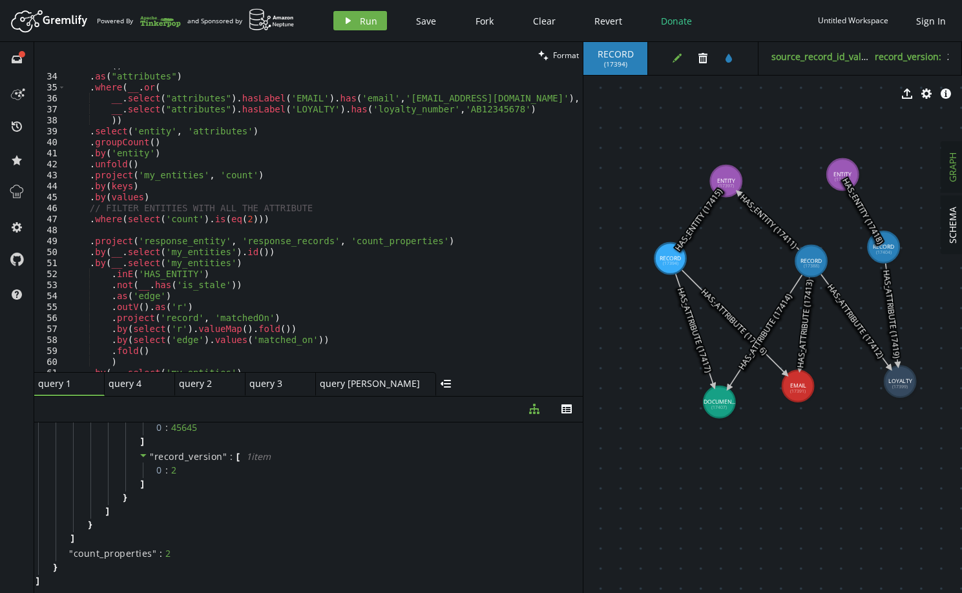
click at [678, 59] on icon "button" at bounding box center [677, 58] width 9 height 9
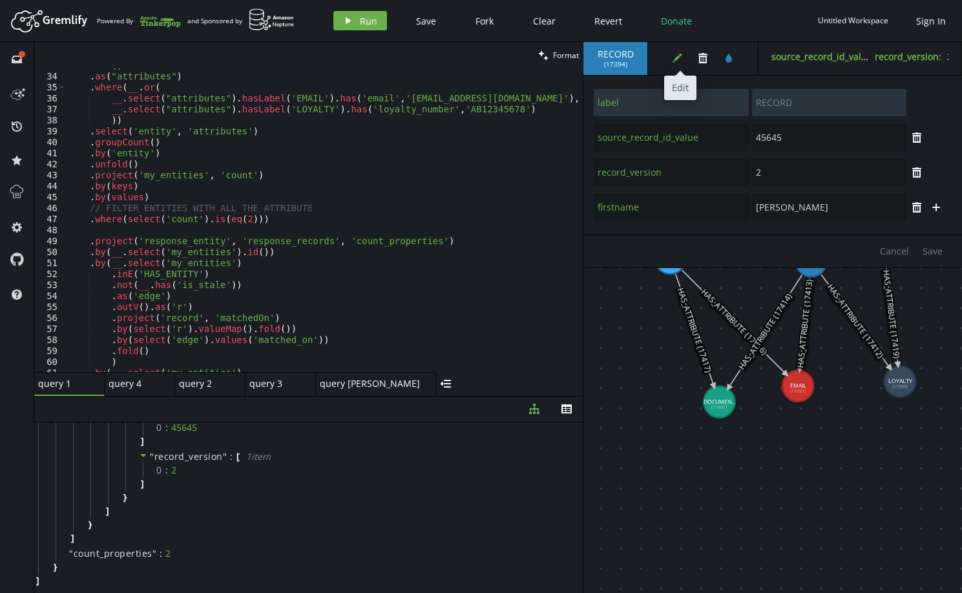
drag, startPoint x: 676, startPoint y: 57, endPoint x: 684, endPoint y: 59, distance: 7.6
click at [676, 57] on icon "edit" at bounding box center [677, 58] width 10 height 10
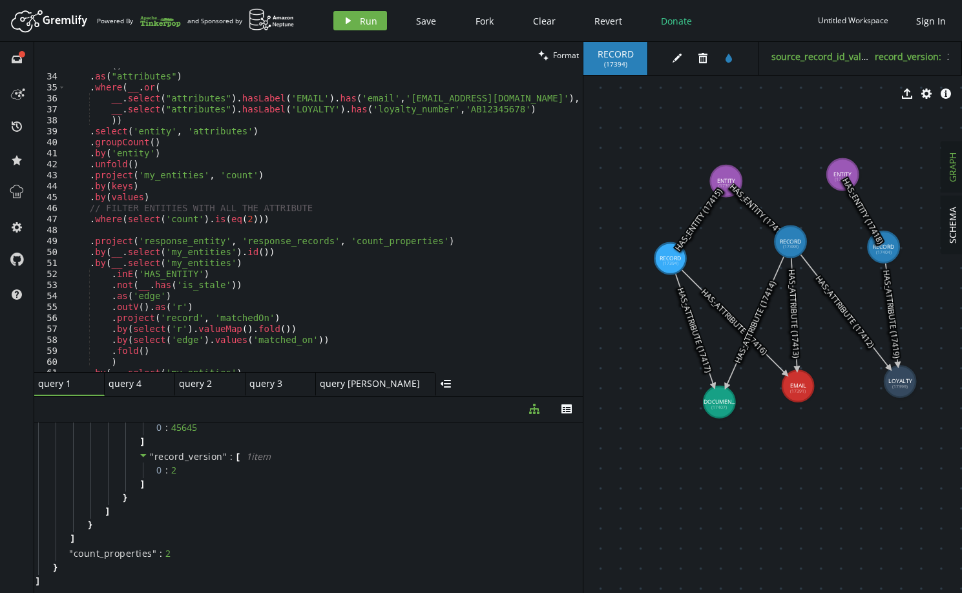
drag, startPoint x: 817, startPoint y: 252, endPoint x: 791, endPoint y: 242, distance: 27.8
drag, startPoint x: 721, startPoint y: 171, endPoint x: 686, endPoint y: 182, distance: 36.6
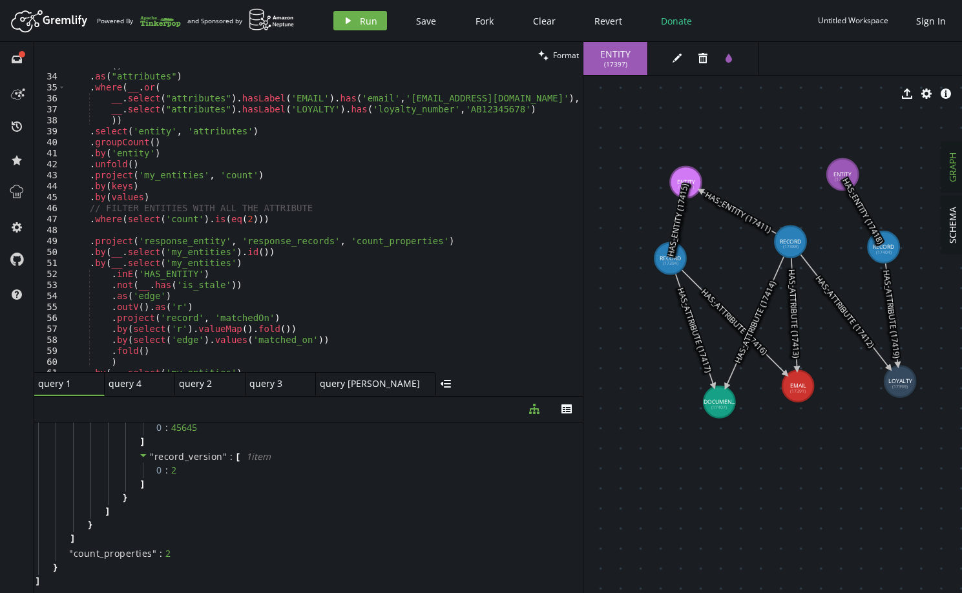
scroll to position [476, 0]
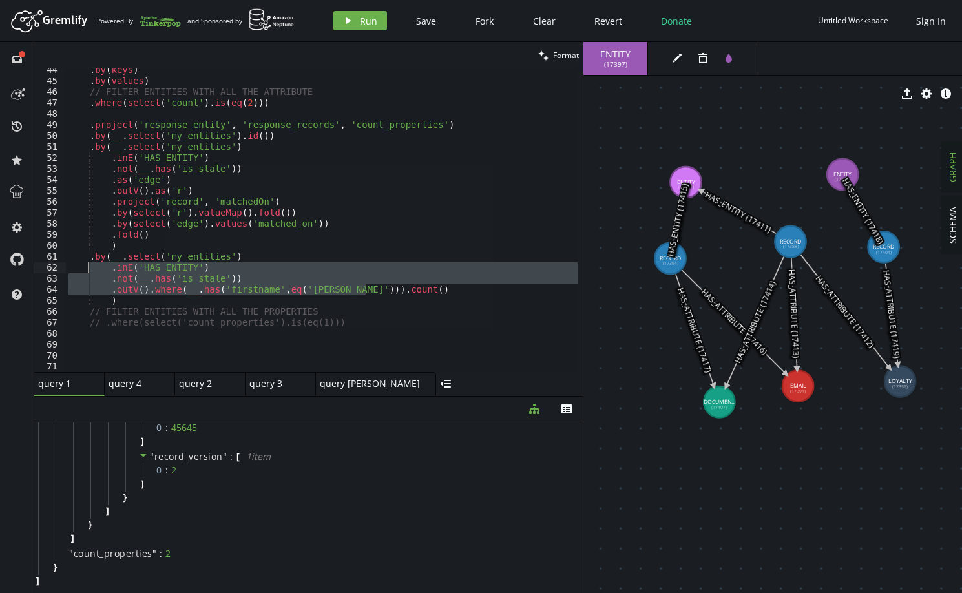
click at [210, 282] on div ". by ( keys ) . by ( values ) // FILTER ENTITIES WITH ALL THE ATTRIBUTE . where…" at bounding box center [321, 220] width 512 height 304
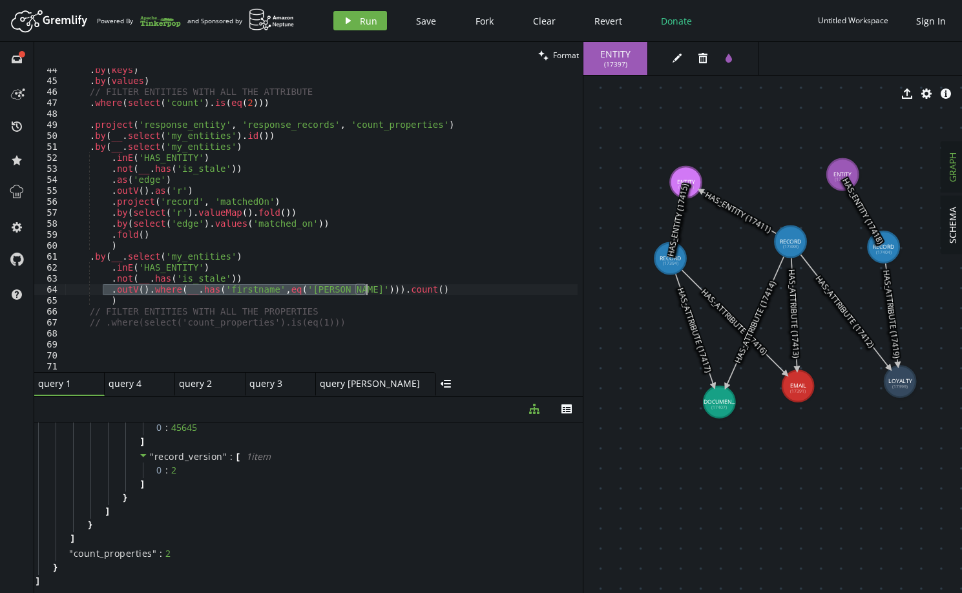
drag, startPoint x: 103, startPoint y: 290, endPoint x: 397, endPoint y: 286, distance: 294.0
click at [397, 286] on div ". by ( keys ) . by ( values ) // FILTER ENTITIES WITH ALL THE ATTRIBUTE . where…" at bounding box center [346, 225] width 562 height 320
click at [344, 322] on div ". by ( keys ) . by ( values ) // FILTER ENTITIES WITH ALL THE ATTRIBUTE . where…" at bounding box center [346, 225] width 562 height 320
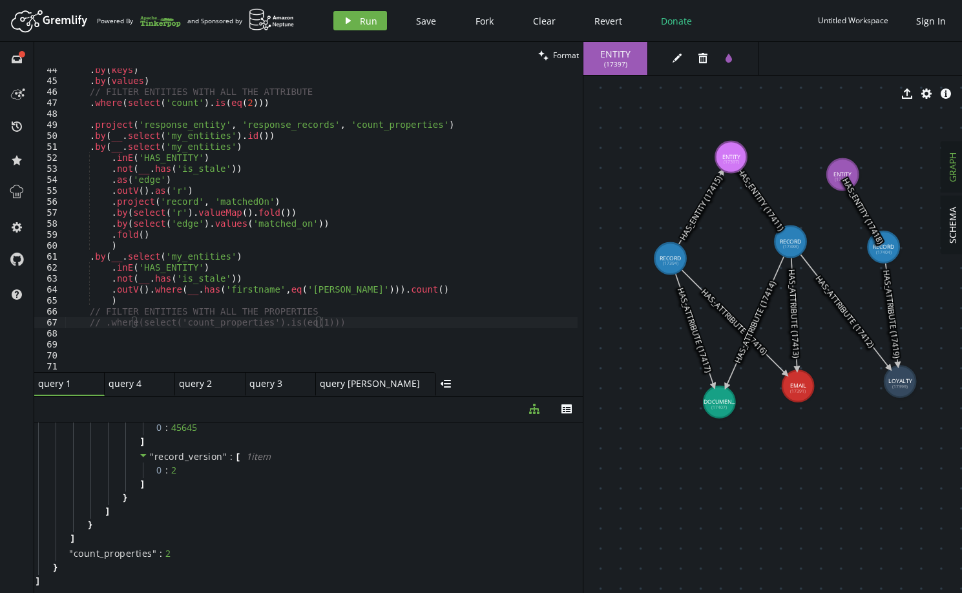
drag, startPoint x: 693, startPoint y: 176, endPoint x: 731, endPoint y: 157, distance: 42.8
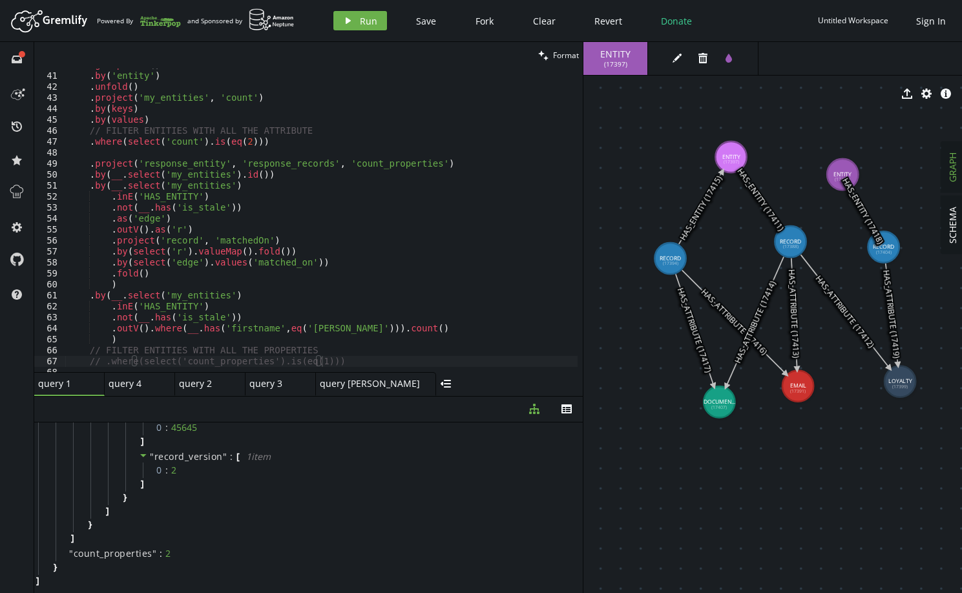
scroll to position [515, 0]
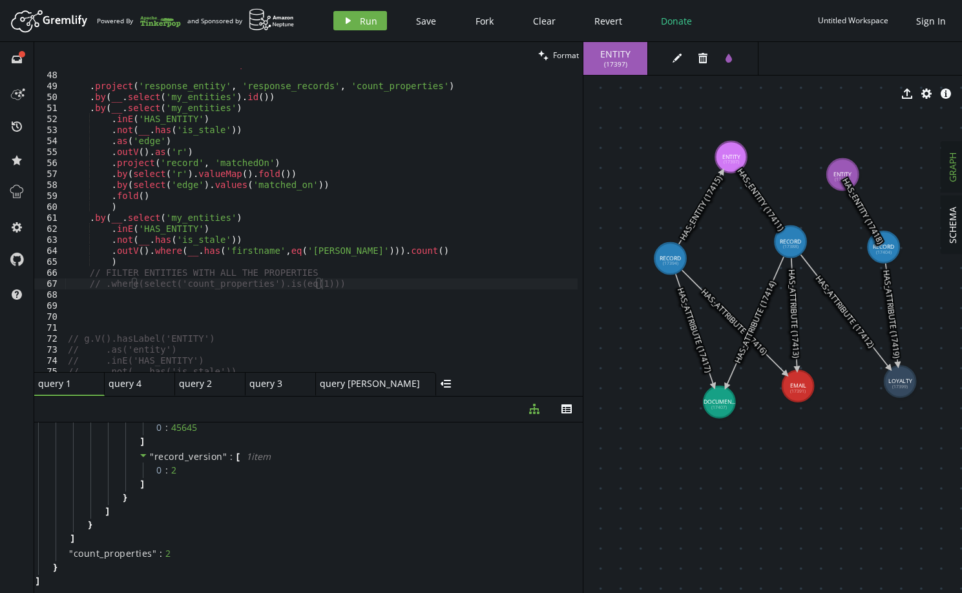
click at [348, 280] on div ". where ( select ( 'count' ) . is ( eq ( 2 ))) . project ( 'response_entity' , …" at bounding box center [346, 219] width 562 height 320
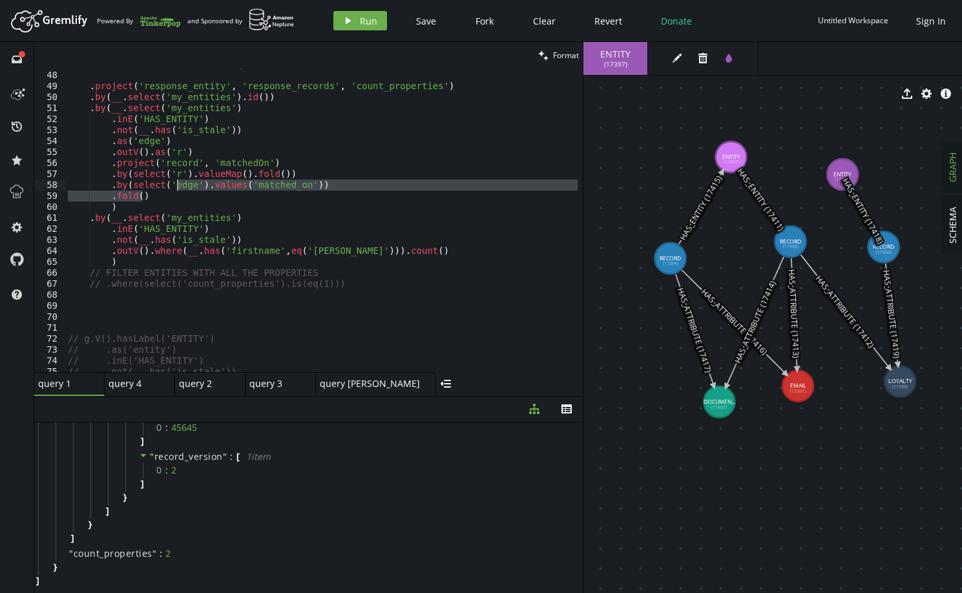
drag, startPoint x: 269, startPoint y: 196, endPoint x: 178, endPoint y: 180, distance: 93.2
click at [178, 180] on div ". where ( select ( 'count' ) . is ( eq ( 2 ))) . project ( 'response_entity' , …" at bounding box center [346, 219] width 562 height 320
click at [216, 198] on div ". where ( select ( 'count' ) . is ( eq ( 2 ))) . project ( 'response_entity' , …" at bounding box center [321, 220] width 512 height 304
drag, startPoint x: 216, startPoint y: 200, endPoint x: 145, endPoint y: 180, distance: 73.2
click at [145, 180] on div ". where ( select ( 'count' ) . is ( eq ( 2 ))) . project ( 'response_entity' , …" at bounding box center [346, 219] width 562 height 320
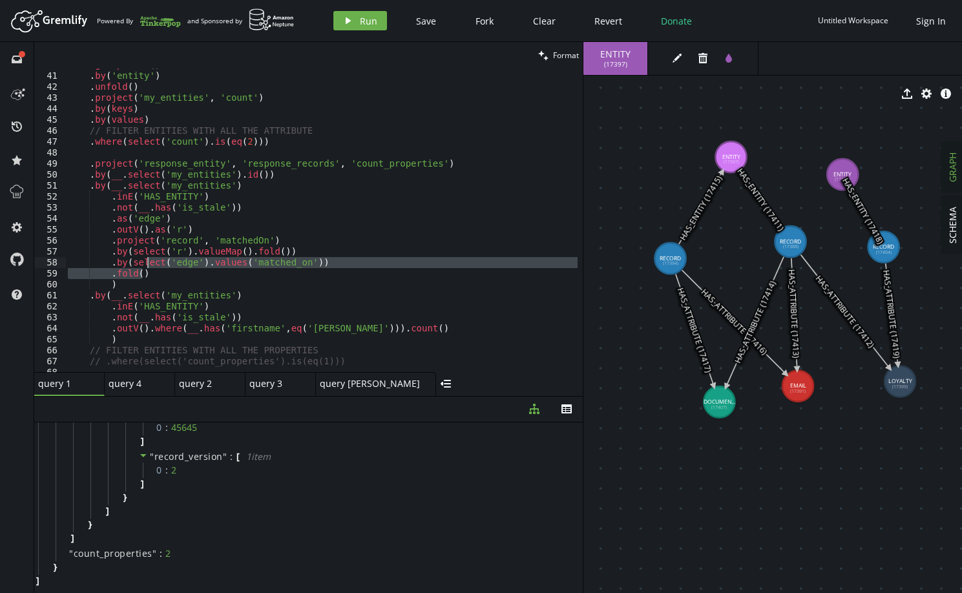
scroll to position [399, 0]
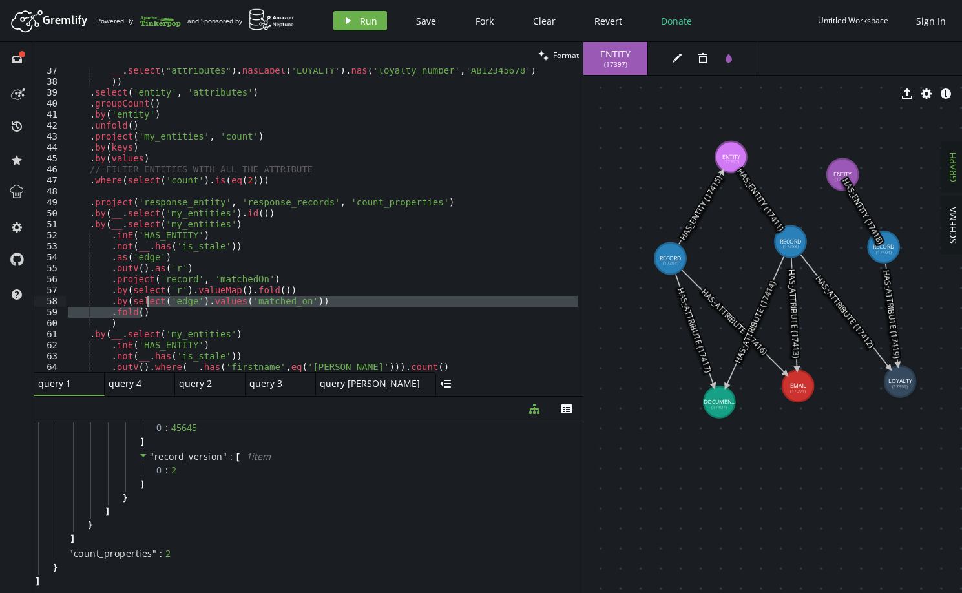
click at [143, 264] on div "__ . select ( "attributes" ) . hasLabel ( 'LOYALTY' ) . has ( 'loyalty_number' …" at bounding box center [346, 225] width 562 height 320
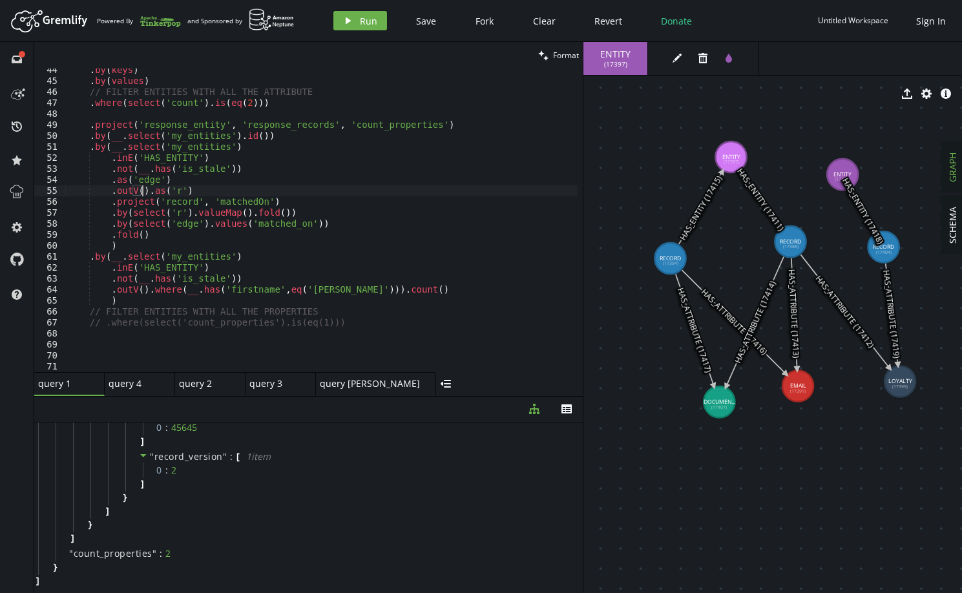
scroll to position [476, 0]
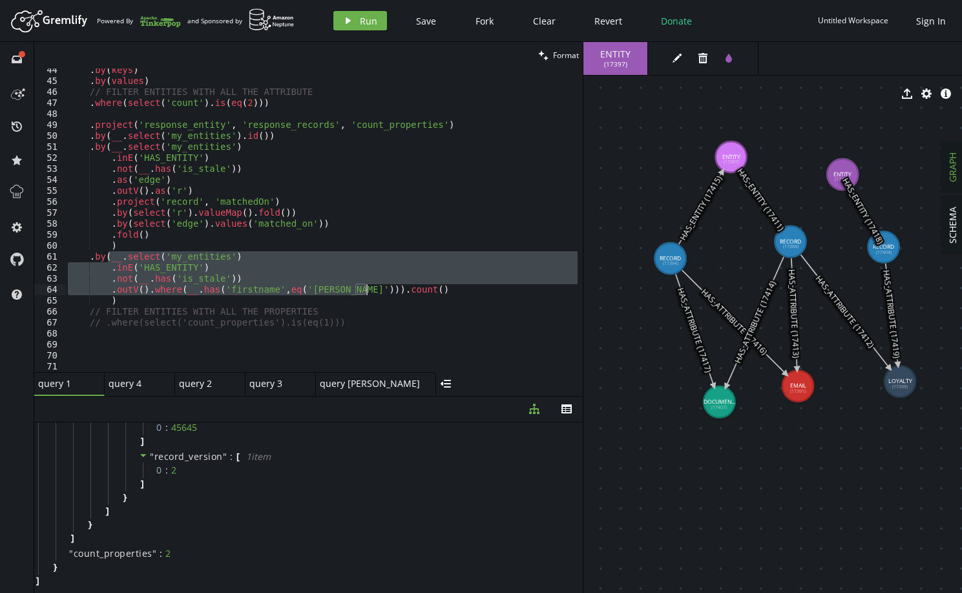
drag, startPoint x: 220, startPoint y: 280, endPoint x: 393, endPoint y: 286, distance: 173.3
click at [393, 286] on div ". by ( keys ) . by ( values ) // FILTER ENTITIES WITH ALL THE ATTRIBUTE . where…" at bounding box center [346, 225] width 562 height 320
click at [279, 259] on div ". by ( keys ) . by ( values ) // FILTER ENTITIES WITH ALL THE ATTRIBUTE . where…" at bounding box center [321, 220] width 512 height 304
drag, startPoint x: 110, startPoint y: 255, endPoint x: 386, endPoint y: 291, distance: 278.3
click at [386, 291] on div ". by ( keys ) . by ( values ) // FILTER ENTITIES WITH ALL THE ATTRIBUTE . where…" at bounding box center [346, 225] width 562 height 320
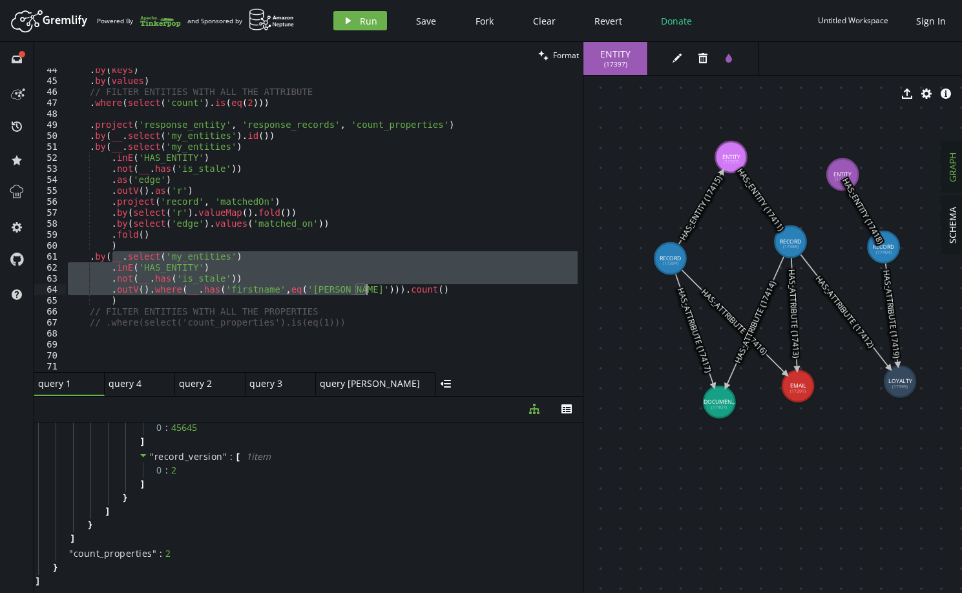
click at [136, 291] on div ". by ( keys ) . by ( values ) // FILTER ENTITIES WITH ALL THE ATTRIBUTE . where…" at bounding box center [321, 220] width 512 height 304
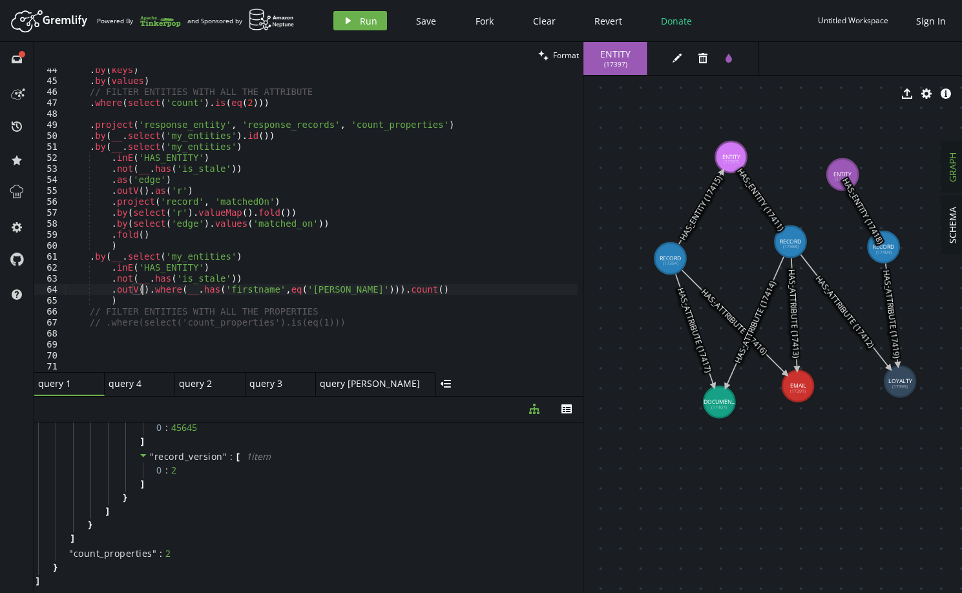
click at [143, 291] on div ". by ( keys ) . by ( values ) // FILTER ENTITIES WITH ALL THE ATTRIBUTE . where…" at bounding box center [346, 225] width 562 height 320
click at [151, 295] on div ". by ( keys ) . by ( values ) // FILTER ENTITIES WITH ALL THE ATTRIBUTE . where…" at bounding box center [346, 225] width 562 height 320
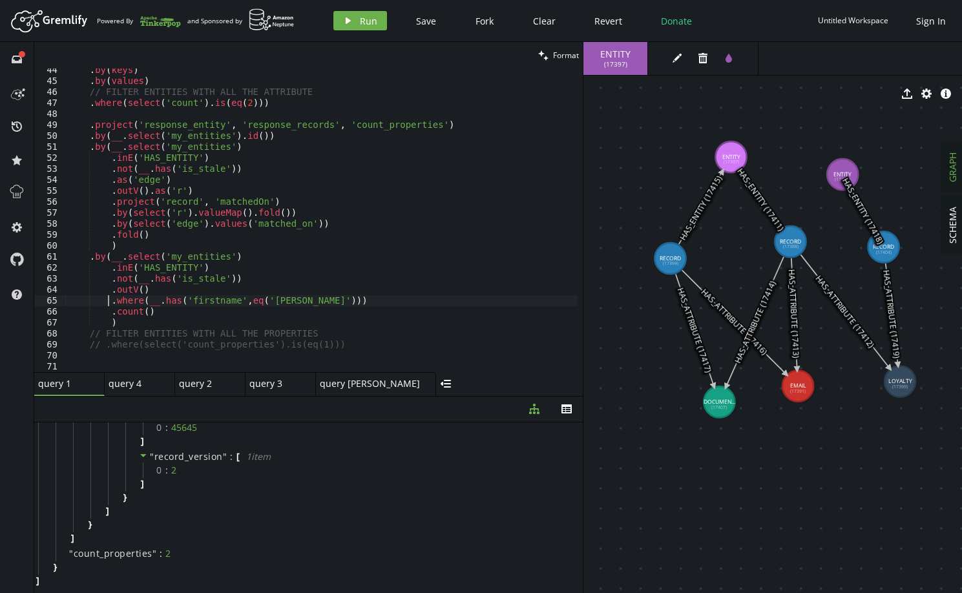
type textarea ".where(__.has('firstname',eq('[PERSON_NAME]')))"
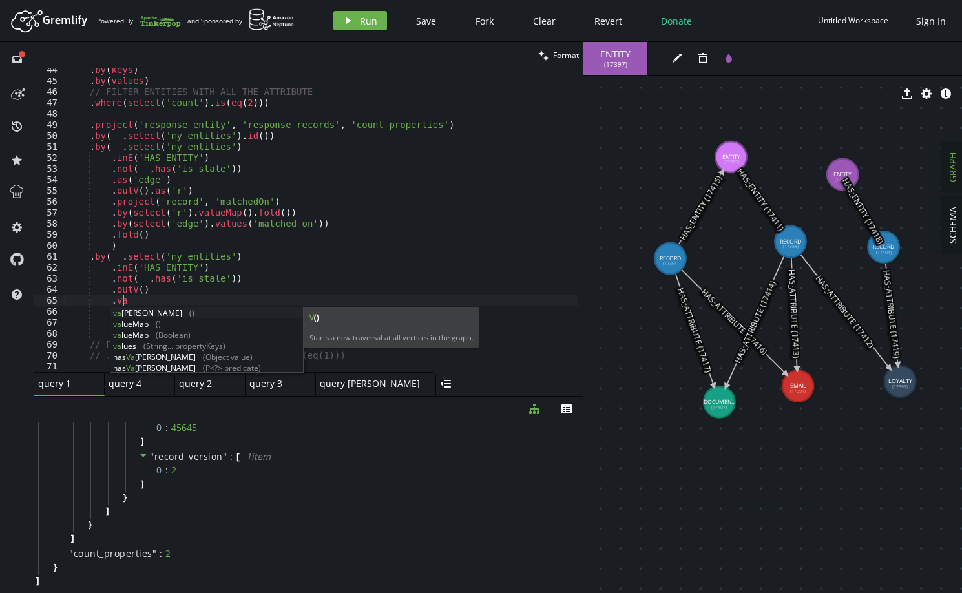
scroll to position [0, 59]
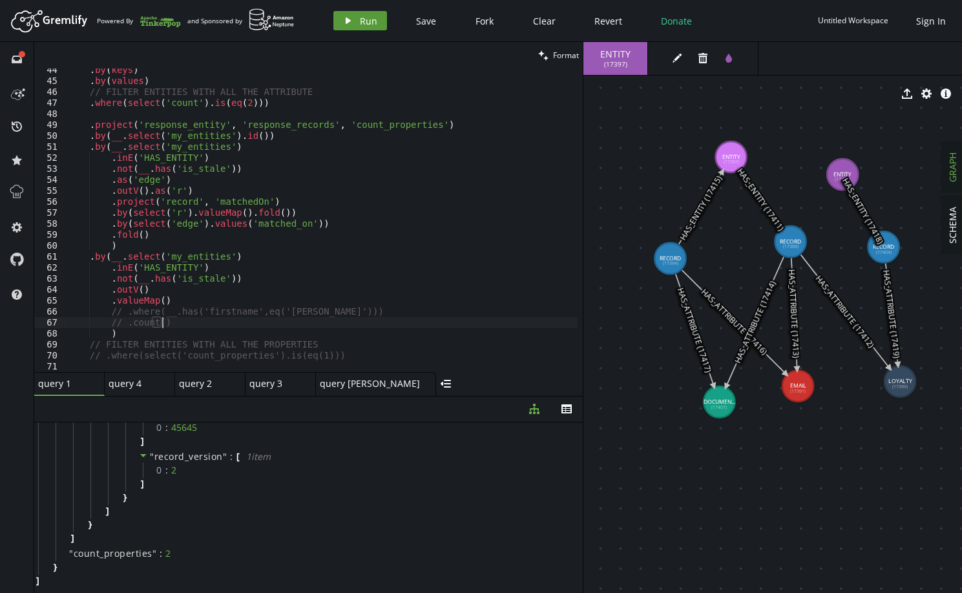
click at [360, 17] on span "Run" at bounding box center [368, 21] width 17 height 12
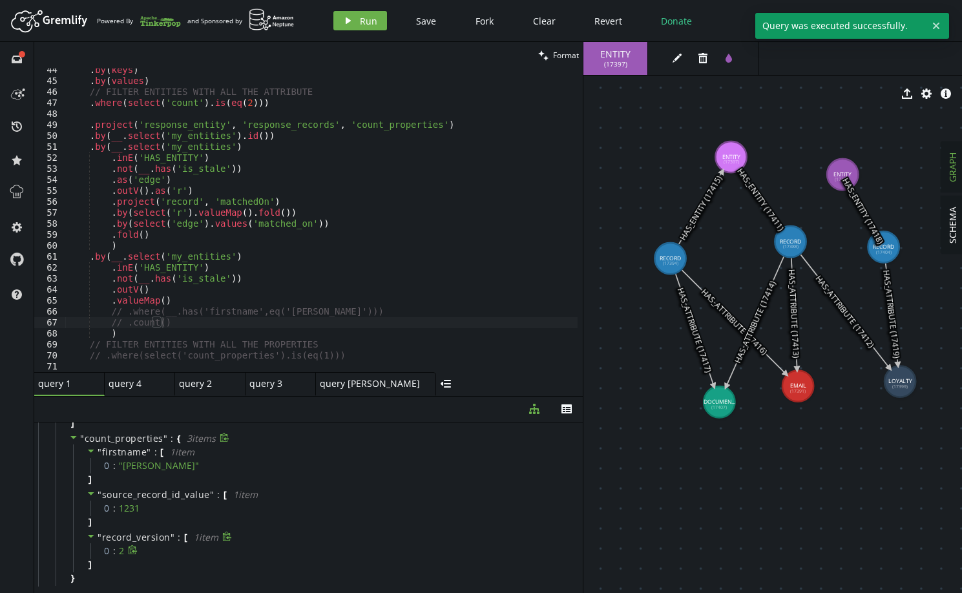
scroll to position [508, 0]
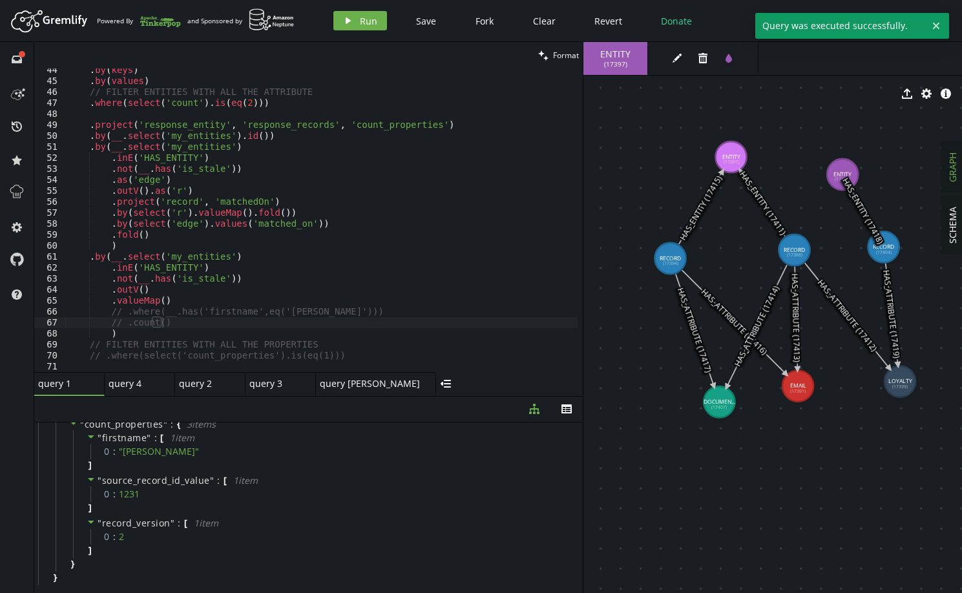
drag, startPoint x: 794, startPoint y: 257, endPoint x: 795, endPoint y: 250, distance: 6.5
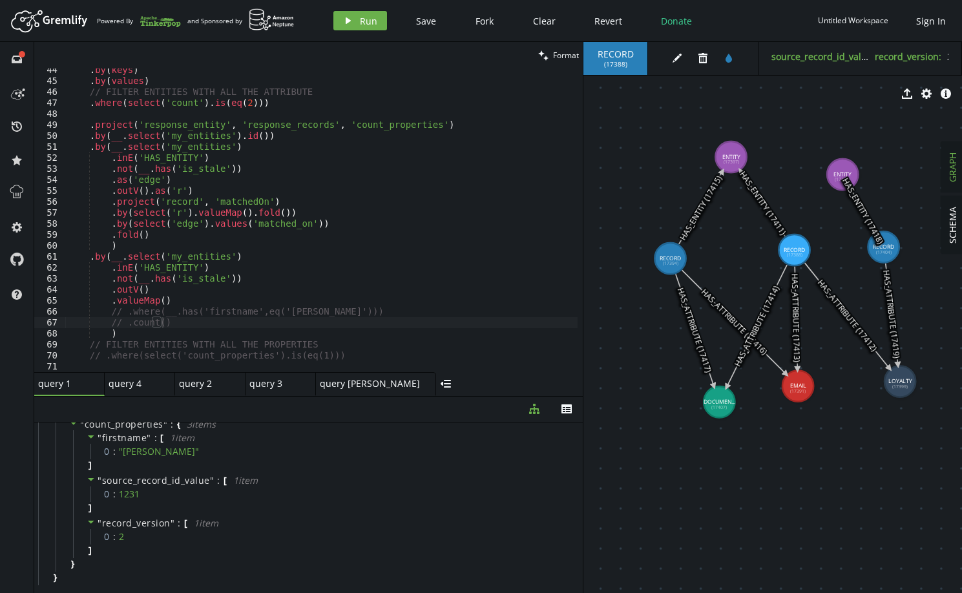
click at [183, 295] on div ". by ( keys ) . by ( values ) // FILTER ENTITIES WITH ALL THE ATTRIBUTE . where…" at bounding box center [346, 225] width 562 height 320
click at [180, 301] on div ". by ( keys ) . by ( values ) // FILTER ENTITIES WITH ALL THE ATTRIBUTE . where…" at bounding box center [346, 225] width 562 height 320
click at [372, 17] on span "Run" at bounding box center [368, 21] width 17 height 12
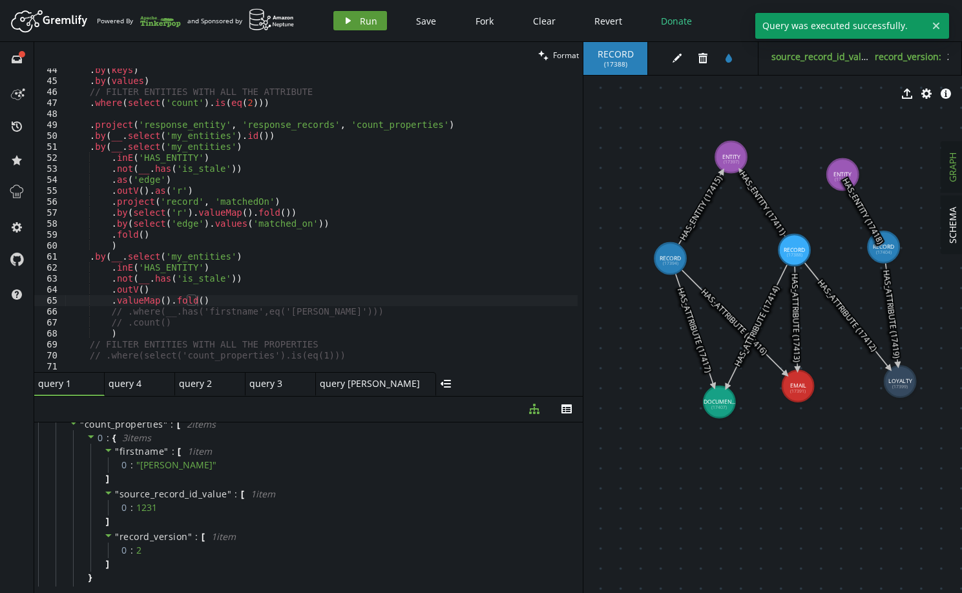
click at [357, 17] on button "play Run" at bounding box center [360, 20] width 54 height 19
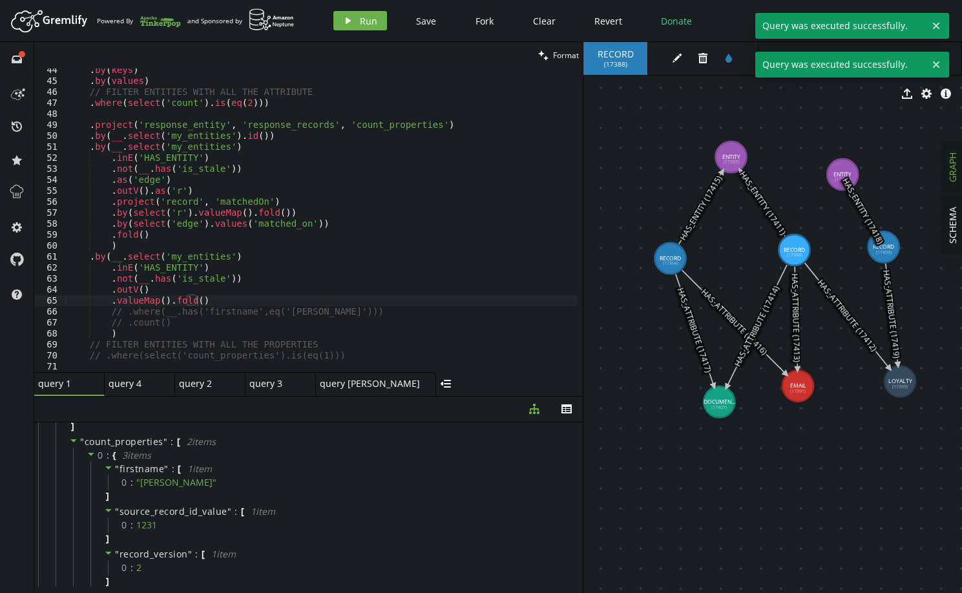
scroll to position [443, 0]
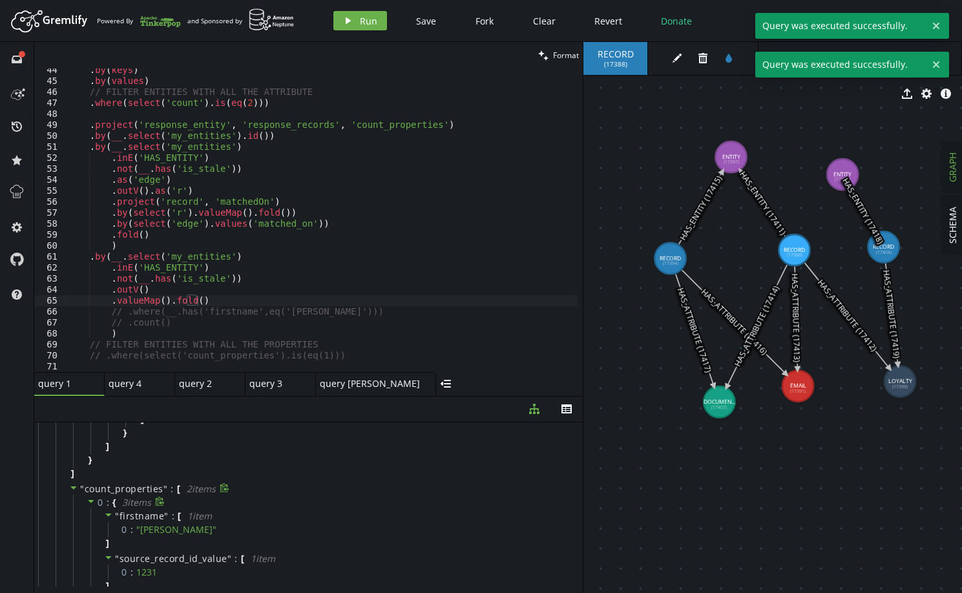
click at [96, 502] on div at bounding box center [92, 503] width 11 height 12
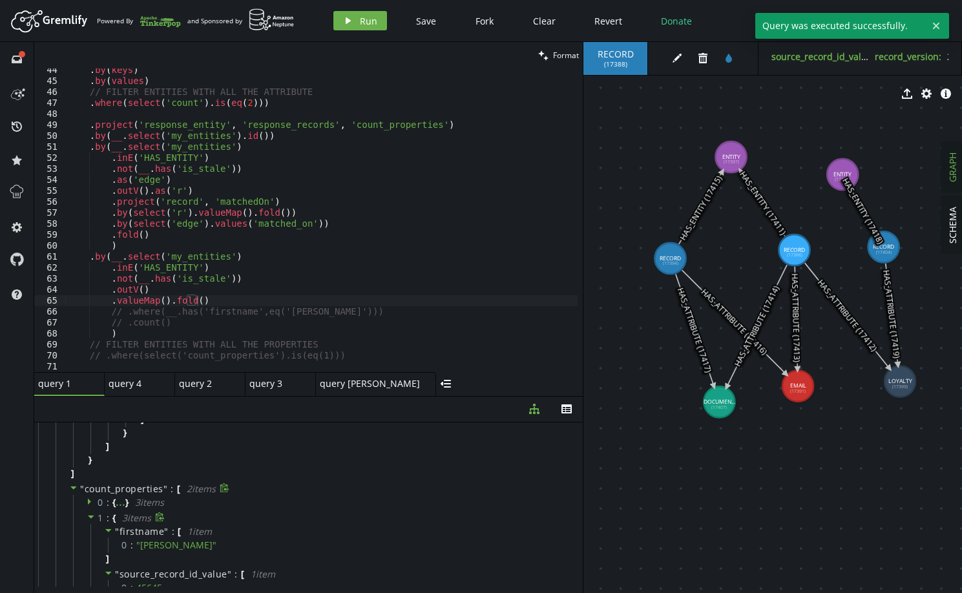
click at [103, 518] on span "1" at bounding box center [101, 518] width 6 height 12
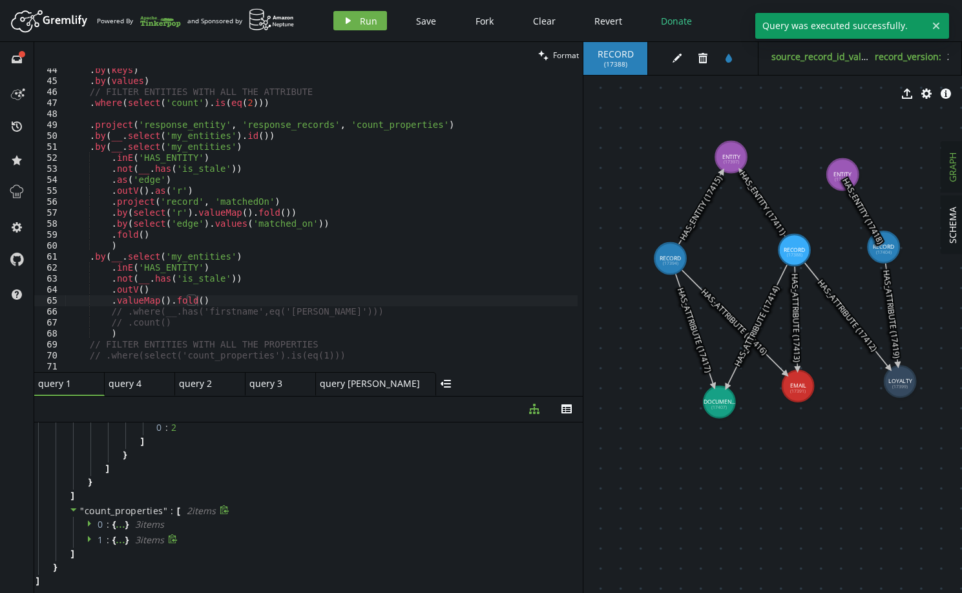
click at [114, 539] on span "{" at bounding box center [113, 540] width 3 height 12
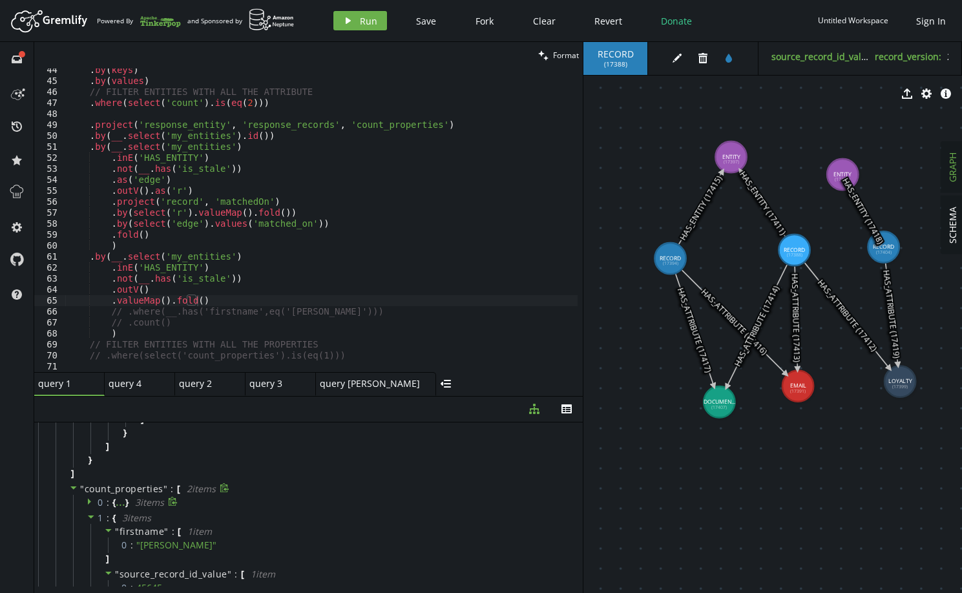
click at [111, 499] on span "0 :" at bounding box center [105, 503] width 15 height 12
click at [217, 301] on div ". by ( keys ) . by ( values ) // FILTER ENTITIES WITH ALL THE ATTRIBUTE . where…" at bounding box center [346, 225] width 562 height 320
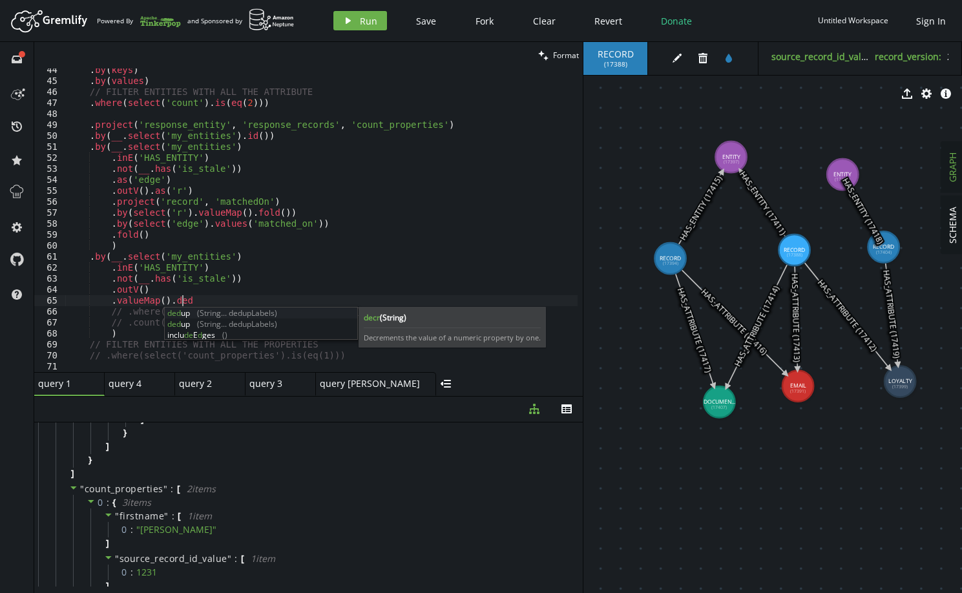
scroll to position [0, 118]
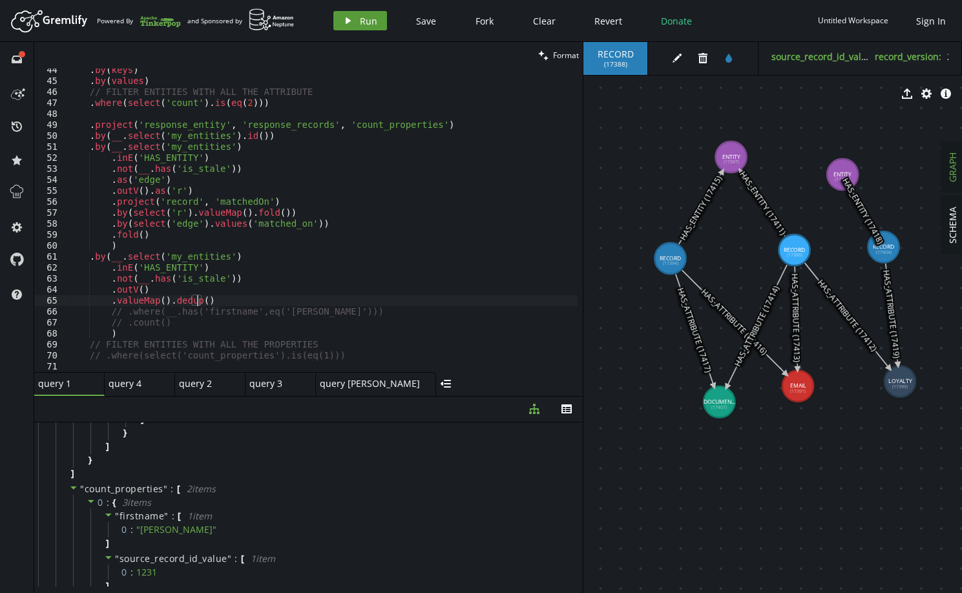
type textarea ".valueMap().dedup()"
click at [365, 23] on span "Run" at bounding box center [368, 21] width 17 height 12
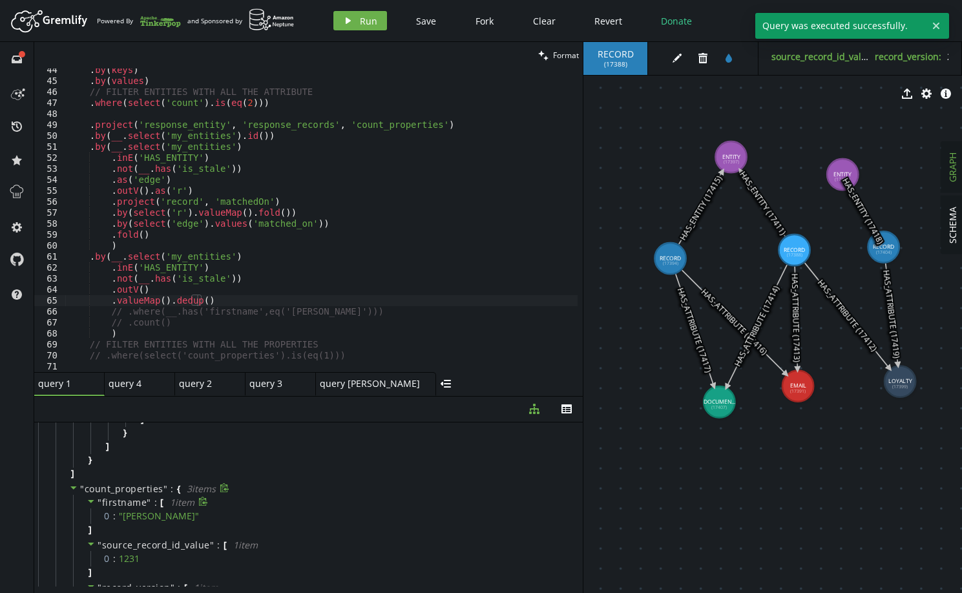
drag, startPoint x: 97, startPoint y: 503, endPoint x: 158, endPoint y: 495, distance: 61.3
click at [158, 495] on div "" firstname " : [ 1 item 0 : " [PERSON_NAME] " ]" at bounding box center [324, 516] width 503 height 43
click at [220, 298] on div ". by ( keys ) . by ( values ) // FILTER ENTITIES WITH ALL THE ATTRIBUTE . where…" at bounding box center [346, 225] width 562 height 320
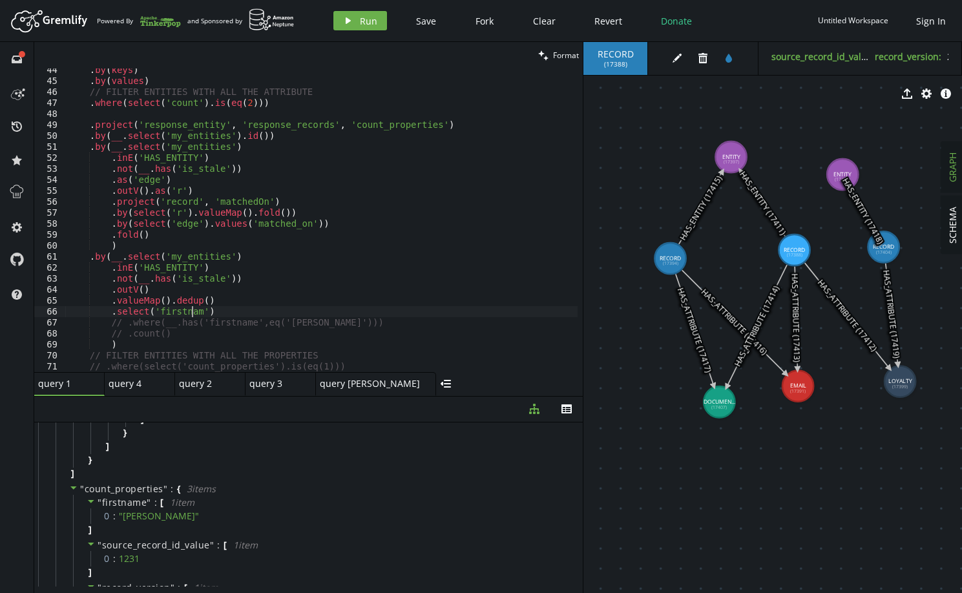
scroll to position [0, 129]
click at [362, 21] on span "Run" at bounding box center [368, 21] width 17 height 12
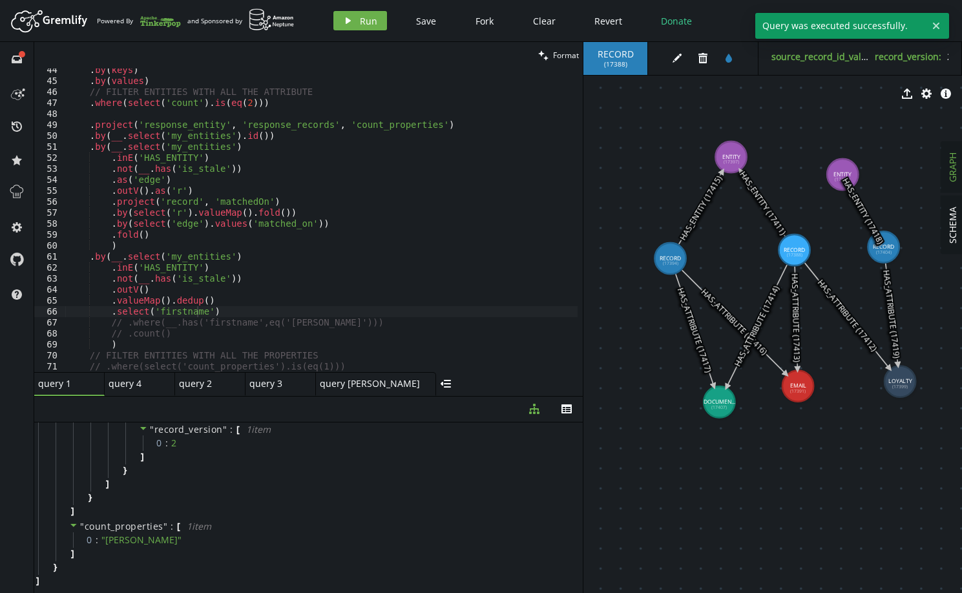
click at [211, 313] on div ". by ( keys ) . by ( values ) // FILTER ENTITIES WITH ALL THE ATTRIBUTE . where…" at bounding box center [346, 225] width 562 height 320
click at [225, 300] on div ". by ( keys ) . by ( values ) // FILTER ENTITIES WITH ALL THE ATTRIBUTE . where…" at bounding box center [346, 225] width 562 height 320
type textarea ".valueMap().dedup()"
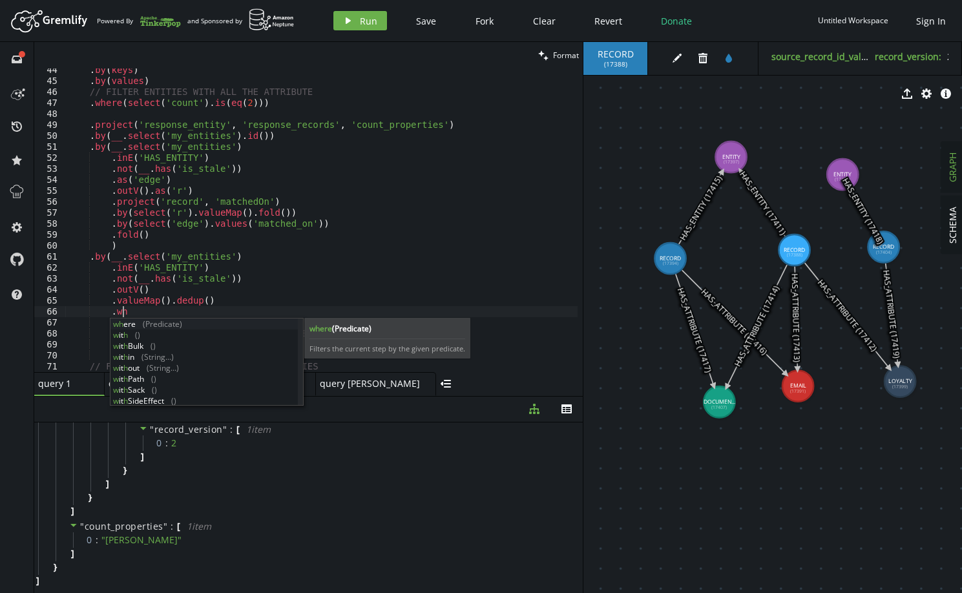
scroll to position [0, 54]
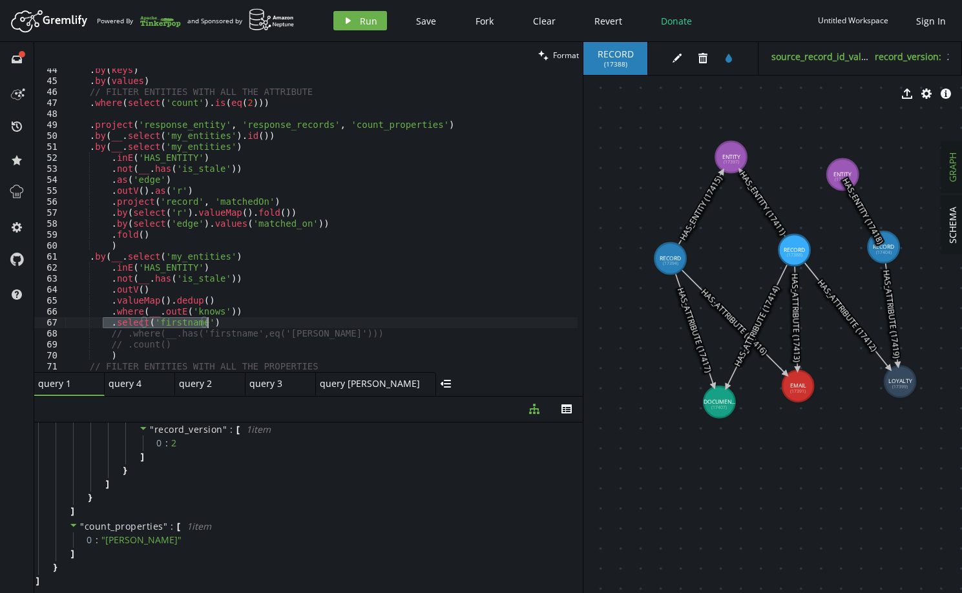
drag, startPoint x: 105, startPoint y: 322, endPoint x: 218, endPoint y: 320, distance: 112.4
click at [218, 320] on div ". by ( keys ) . by ( values ) // FILTER ENTITIES WITH ALL THE ATTRIBUTE . where…" at bounding box center [346, 225] width 562 height 320
drag, startPoint x: 222, startPoint y: 310, endPoint x: 205, endPoint y: 311, distance: 17.5
drag, startPoint x: 205, startPoint y: 311, endPoint x: 164, endPoint y: 313, distance: 40.8
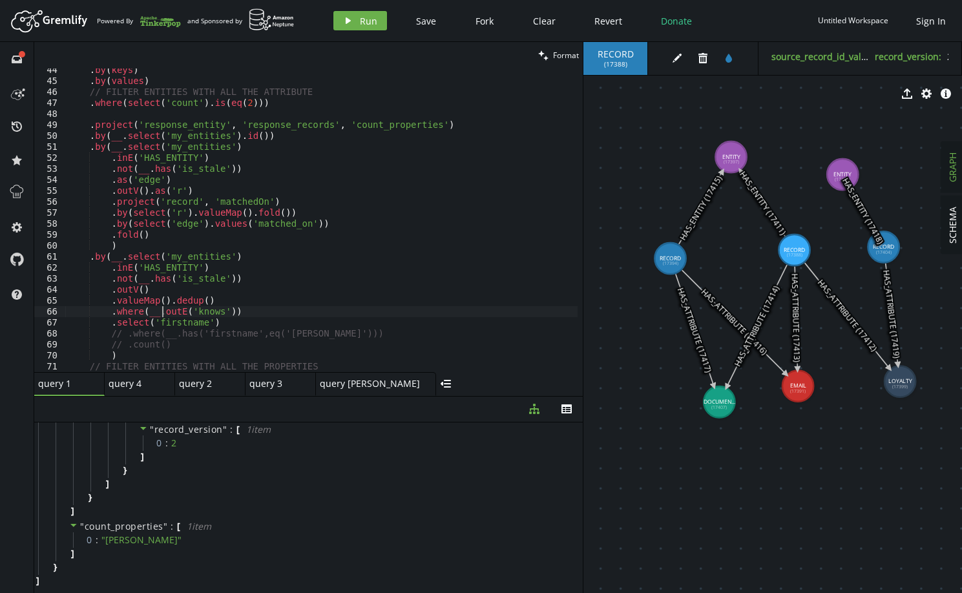
click at [164, 313] on div ". by ( keys ) . by ( values ) // FILTER ENTITIES WITH ALL THE ATTRIBUTE . where…" at bounding box center [346, 225] width 562 height 320
drag, startPoint x: 158, startPoint y: 306, endPoint x: 222, endPoint y: 312, distance: 64.9
click at [222, 312] on div ". by ( keys ) . by ( values ) // FILTER ENTITIES WITH ALL THE ATTRIBUTE . where…" at bounding box center [346, 225] width 562 height 320
paste textarea ".select('firstname"
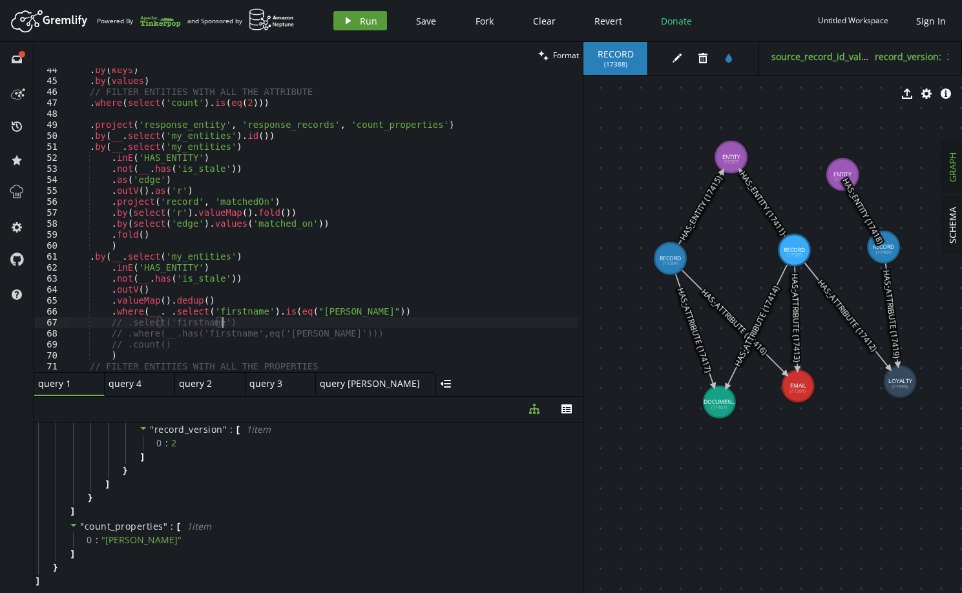
click at [360, 21] on span "Run" at bounding box center [368, 21] width 17 height 12
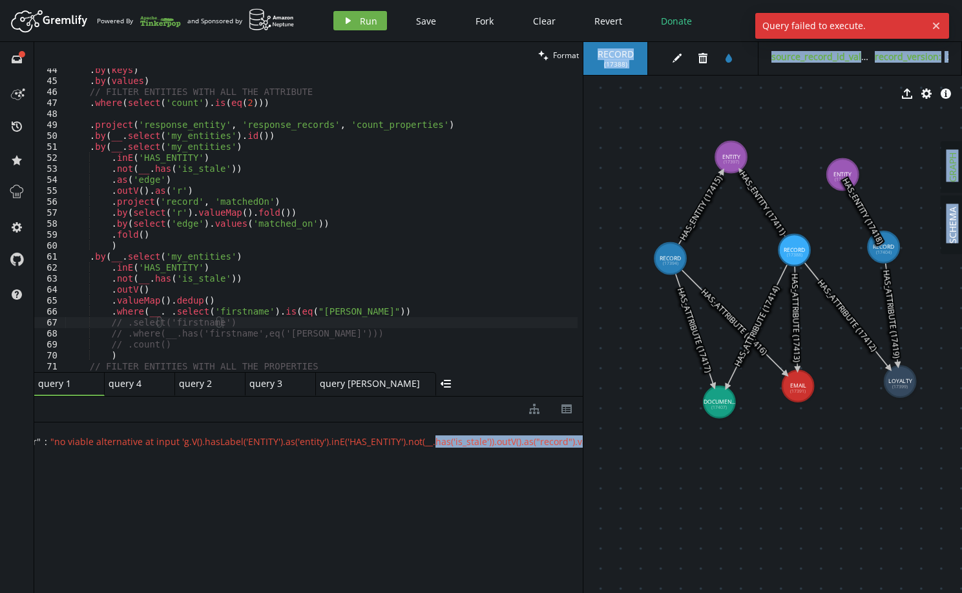
drag, startPoint x: 540, startPoint y: 439, endPoint x: 580, endPoint y: 435, distance: 40.2
click at [587, 439] on div "clean Format // .select('firstname') 44 45 46 47 48 49 50 51 52 53 54 55 56 57 …" at bounding box center [498, 317] width 928 height 551
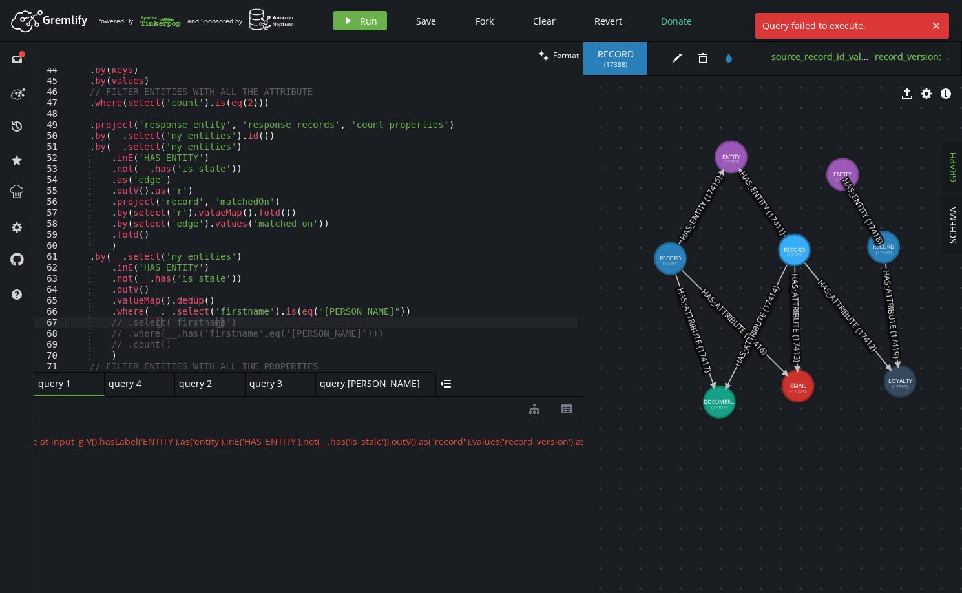
click at [327, 313] on div ". by ( keys ) . by ( values ) // FILTER ENTITIES WITH ALL THE ATTRIBUTE . where…" at bounding box center [346, 225] width 562 height 320
click at [344, 309] on div ". by ( keys ) . by ( values ) // FILTER ENTITIES WITH ALL THE ATTRIBUTE . where…" at bounding box center [346, 225] width 562 height 320
click at [162, 312] on div ". by ( keys ) . by ( values ) // FILTER ENTITIES WITH ALL THE ATTRIBUTE . where…" at bounding box center [346, 225] width 562 height 320
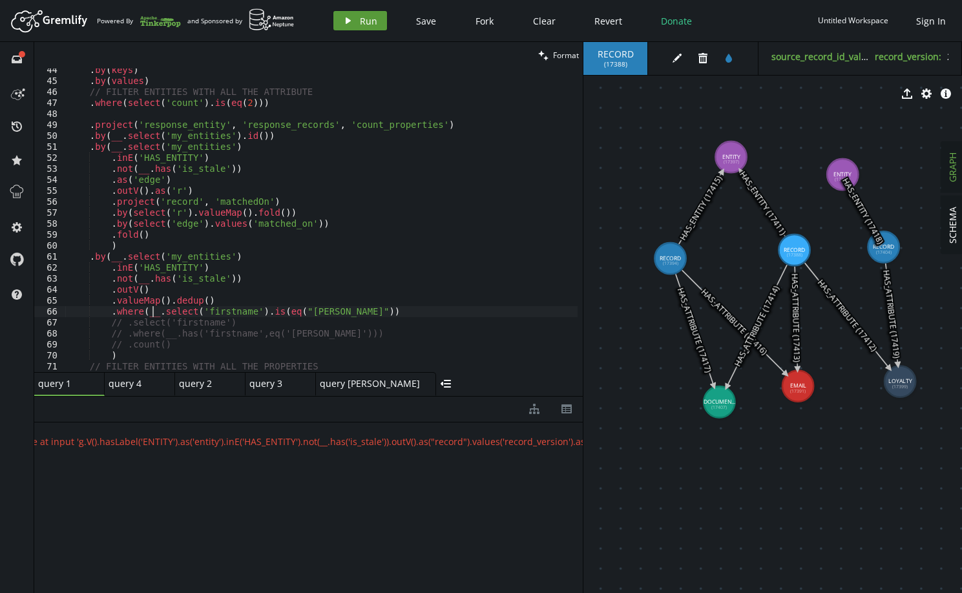
click at [360, 26] on span "Run" at bounding box center [368, 21] width 17 height 12
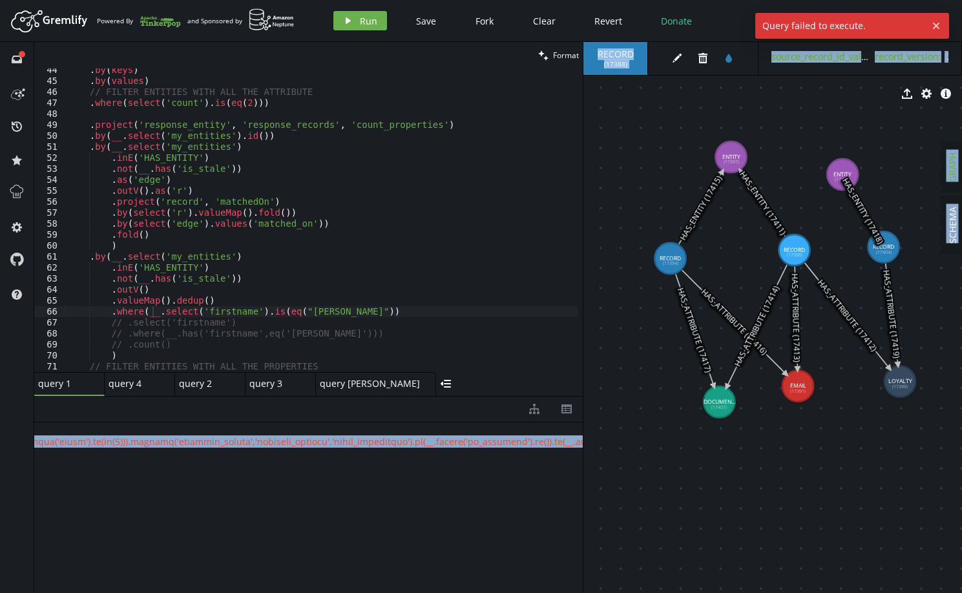
scroll to position [0, 3659]
drag, startPoint x: 549, startPoint y: 441, endPoint x: 656, endPoint y: 448, distance: 108.1
click at [656, 448] on div "clean Format .where(__.select('firstname').is(eq("[PERSON_NAME]")) 44 45 46 47 …" at bounding box center [498, 317] width 928 height 551
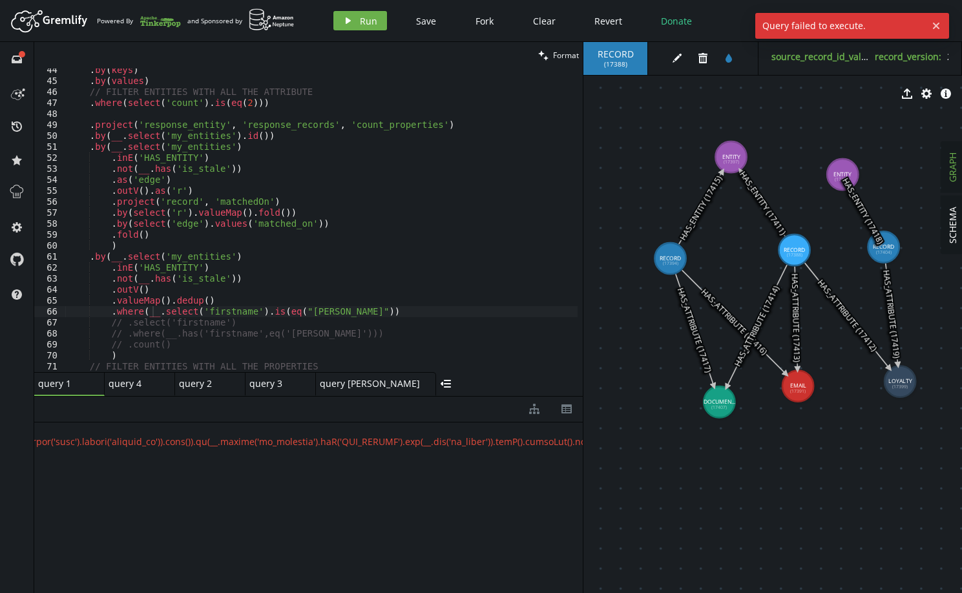
click at [344, 312] on div ". by ( keys ) . by ( values ) // FILTER ENTITIES WITH ALL THE ATTRIBUTE . where…" at bounding box center [346, 225] width 562 height 320
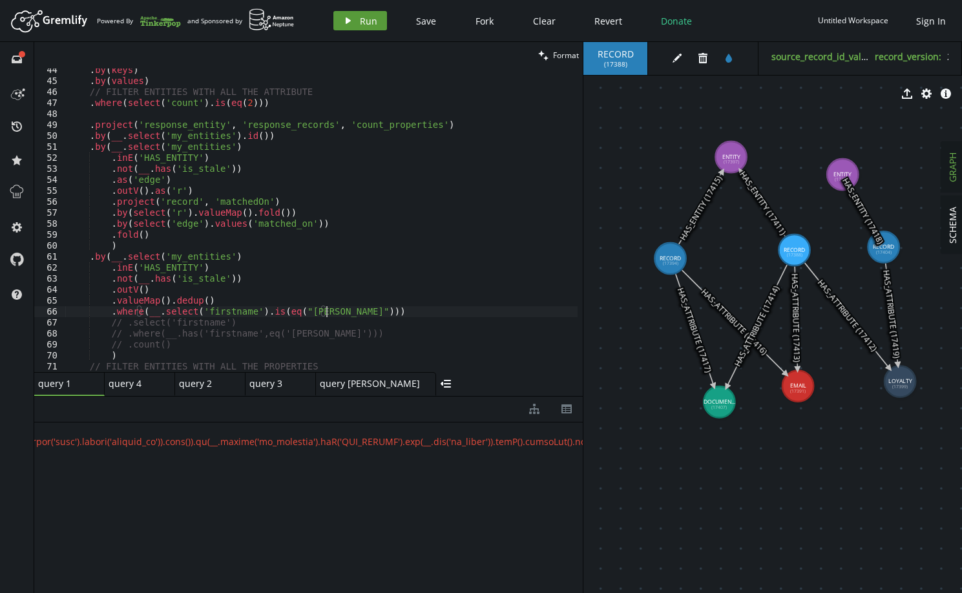
click at [370, 18] on span "Run" at bounding box center [368, 21] width 17 height 12
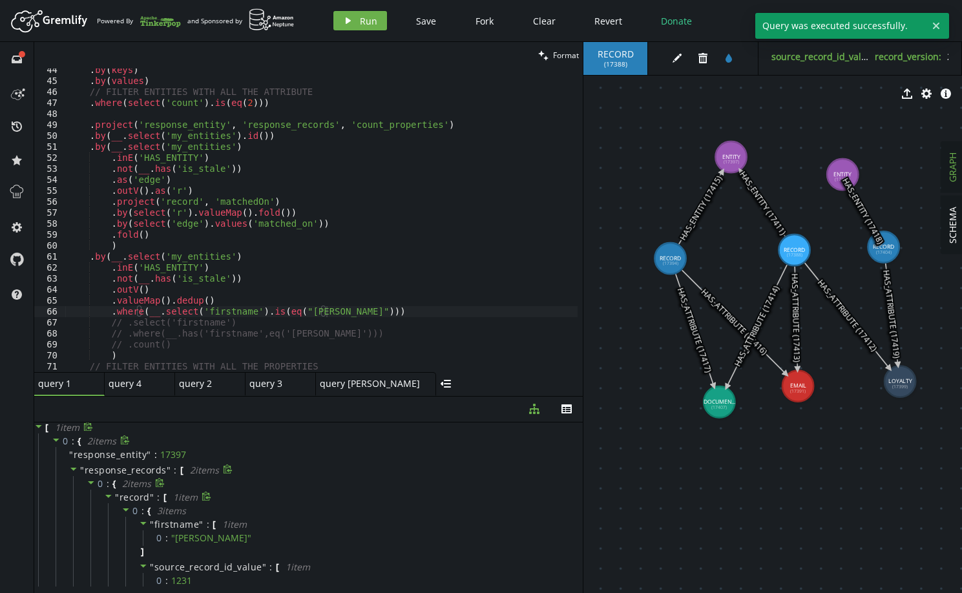
scroll to position [0, 0]
click at [73, 468] on icon at bounding box center [73, 469] width 9 height 9
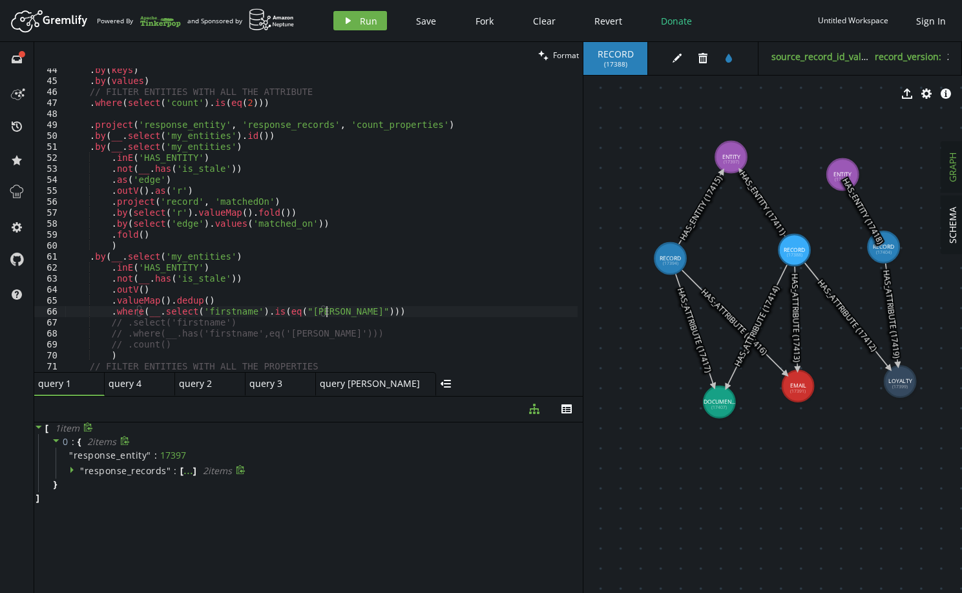
click at [337, 314] on div ". by ( keys ) . by ( values ) // FILTER ENTITIES WITH ALL THE ATTRIBUTE . where…" at bounding box center [346, 225] width 562 height 320
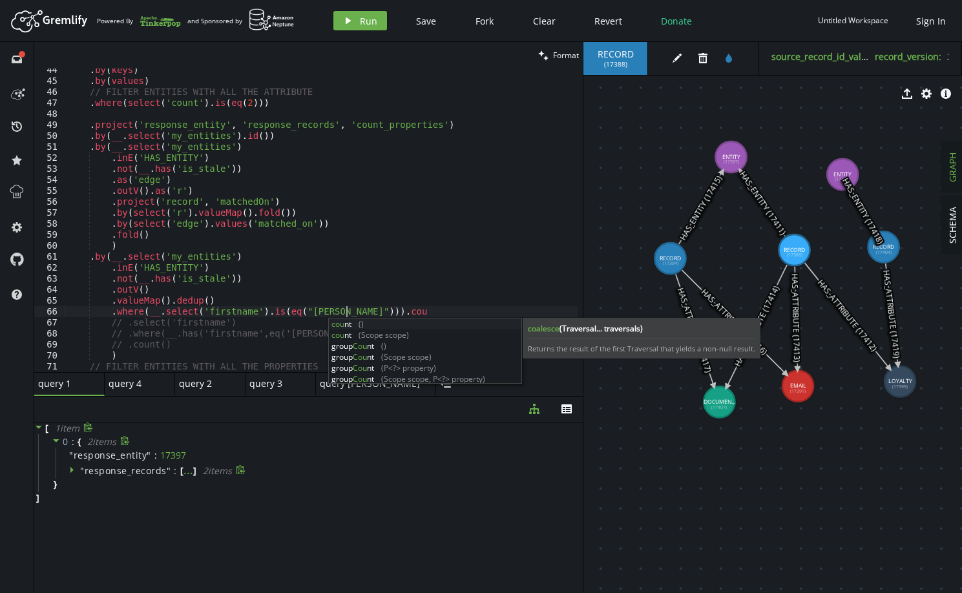
scroll to position [0, 278]
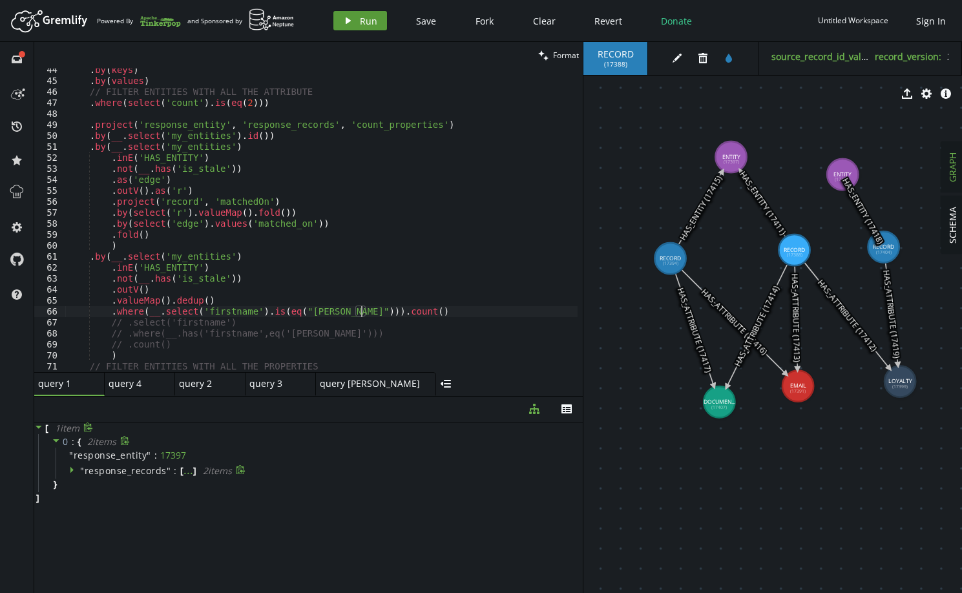
click at [361, 21] on span "Run" at bounding box center [368, 21] width 17 height 12
click at [673, 58] on icon "edit" at bounding box center [677, 58] width 10 height 10
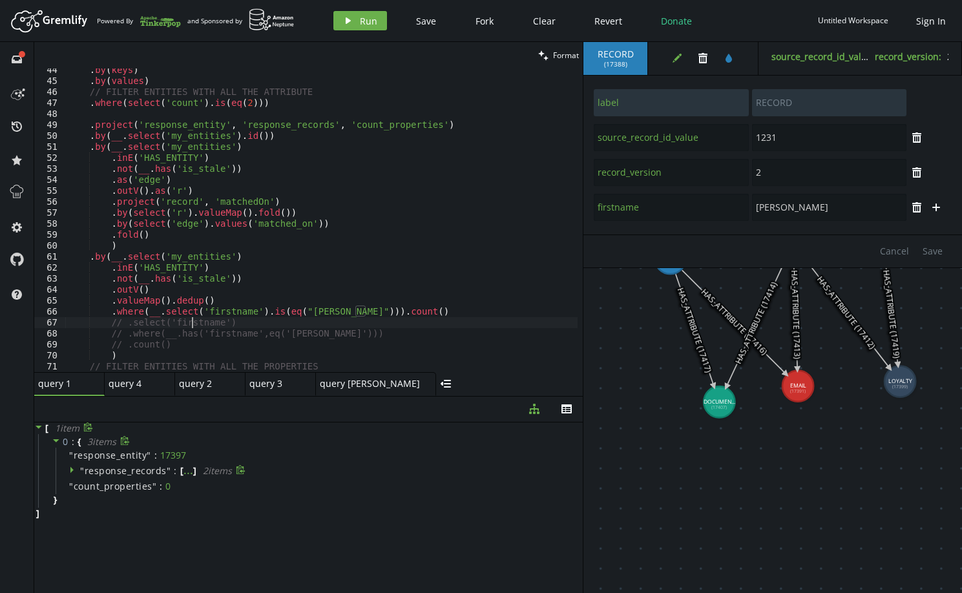
click at [191, 321] on div ". by ( keys ) . by ( values ) // FILTER ENTITIES WITH ALL THE ATTRIBUTE . where…" at bounding box center [346, 225] width 562 height 320
click at [191, 320] on div ". by ( keys ) . by ( values ) // FILTER ENTITIES WITH ALL THE ATTRIBUTE . where…" at bounding box center [346, 225] width 562 height 320
drag, startPoint x: 257, startPoint y: 314, endPoint x: 250, endPoint y: 314, distance: 7.1
click at [257, 314] on div ". by ( keys ) . by ( values ) // FILTER ENTITIES WITH ALL THE ATTRIBUTE . where…" at bounding box center [346, 225] width 562 height 320
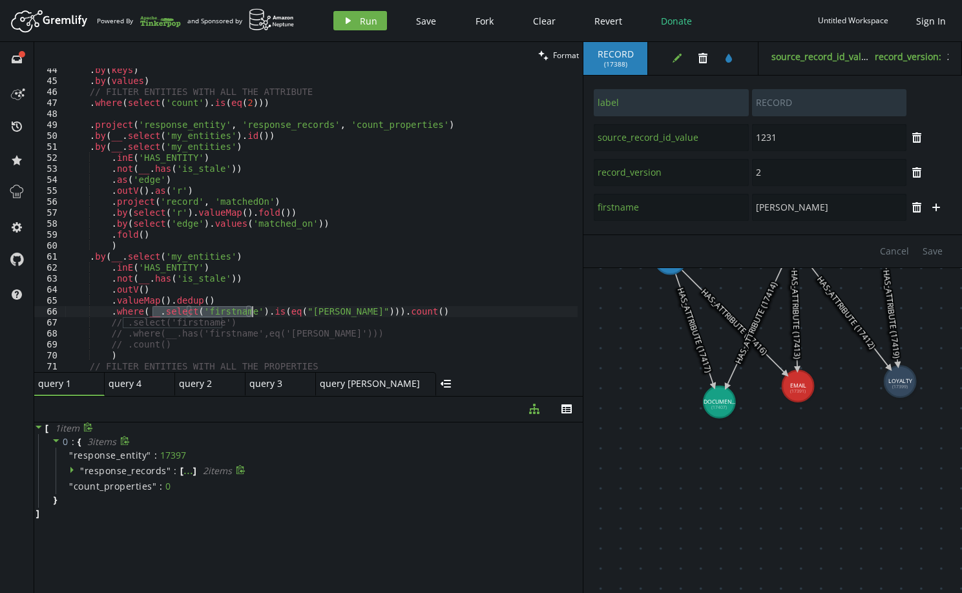
drag, startPoint x: 153, startPoint y: 315, endPoint x: 253, endPoint y: 312, distance: 99.5
click at [253, 312] on div ". by ( keys ) . by ( values ) // FILTER ENTITIES WITH ALL THE ATTRIBUTE . where…" at bounding box center [346, 225] width 562 height 320
click at [242, 295] on div ". by ( keys ) . by ( values ) // FILTER ENTITIES WITH ALL THE ATTRIBUTE . where…" at bounding box center [346, 225] width 562 height 320
click at [237, 297] on div ". by ( keys ) . by ( values ) // FILTER ENTITIES WITH ALL THE ATTRIBUTE . where…" at bounding box center [346, 225] width 562 height 320
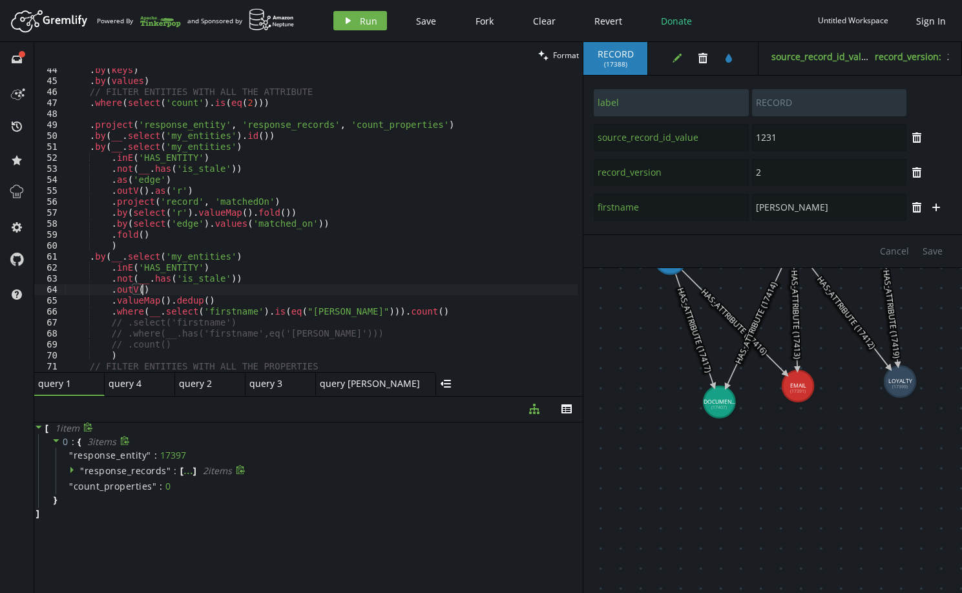
type textarea ".valueMap().dedup()"
paste textarea ".select('firstname')"
click at [359, 29] on button "play Run" at bounding box center [360, 20] width 54 height 19
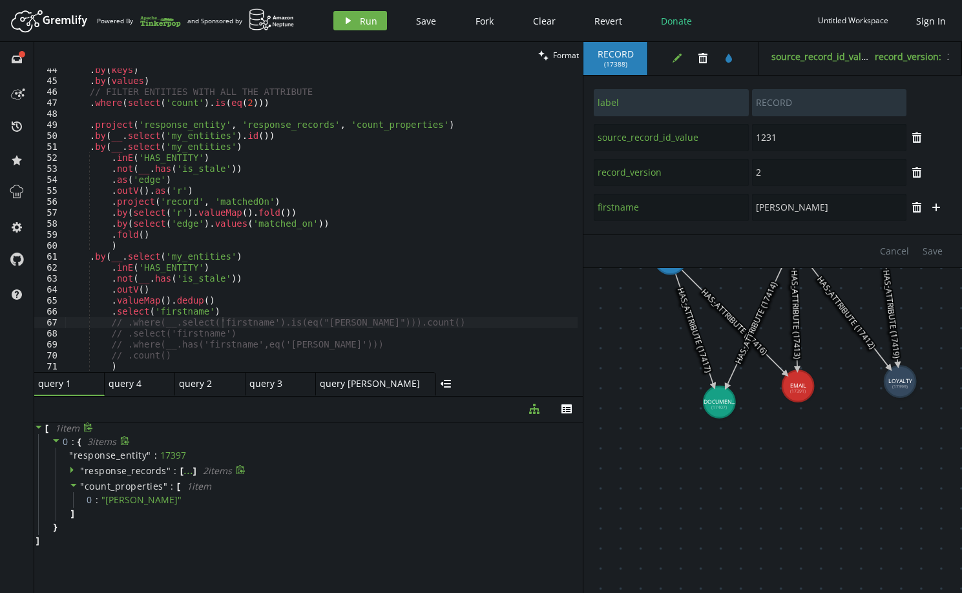
click at [210, 316] on div ". by ( keys ) . by ( values ) // FILTER ENTITIES WITH ALL THE ATTRIBUTE . where…" at bounding box center [346, 225] width 562 height 320
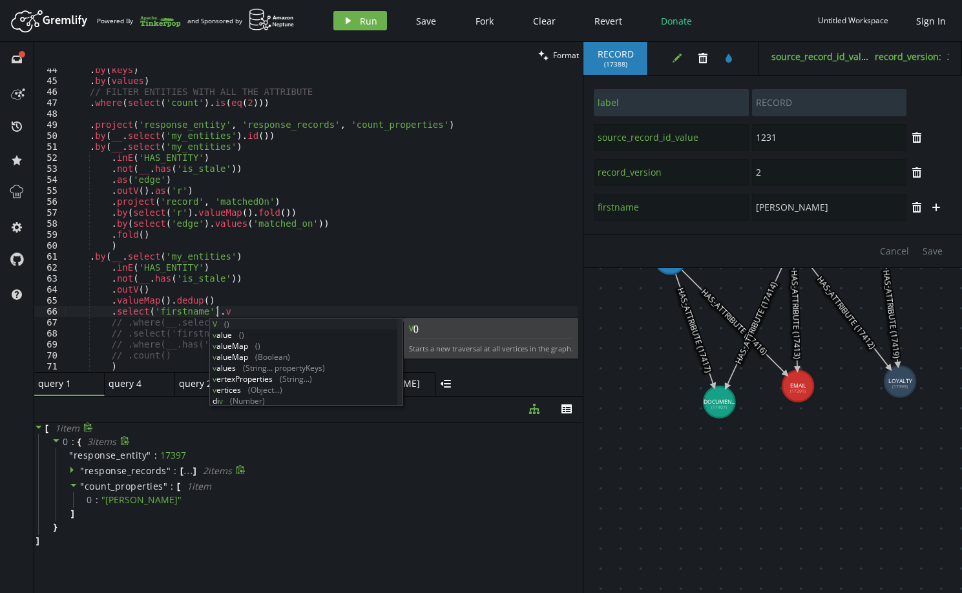
scroll to position [0, 148]
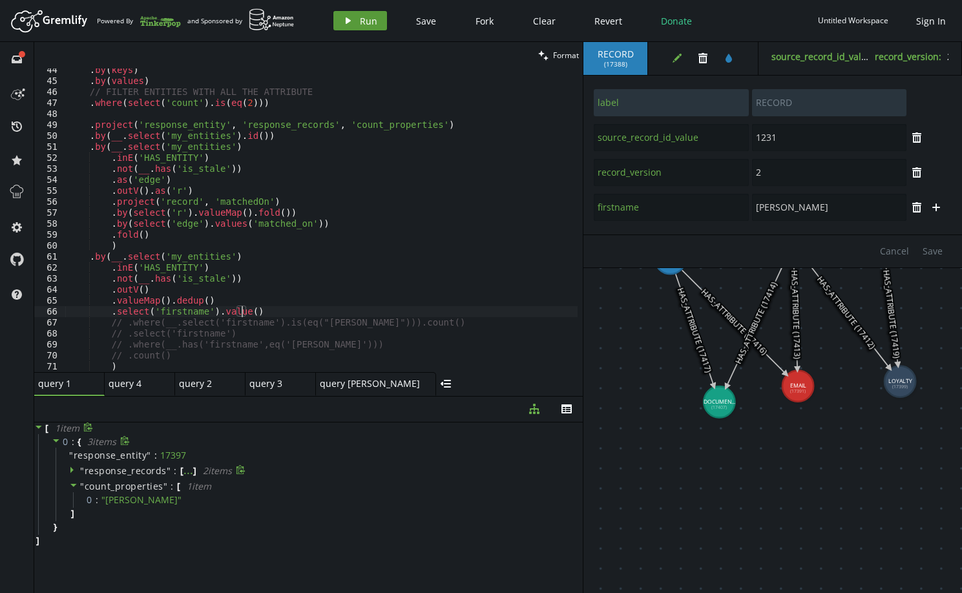
click at [353, 17] on button "play Run" at bounding box center [360, 20] width 54 height 19
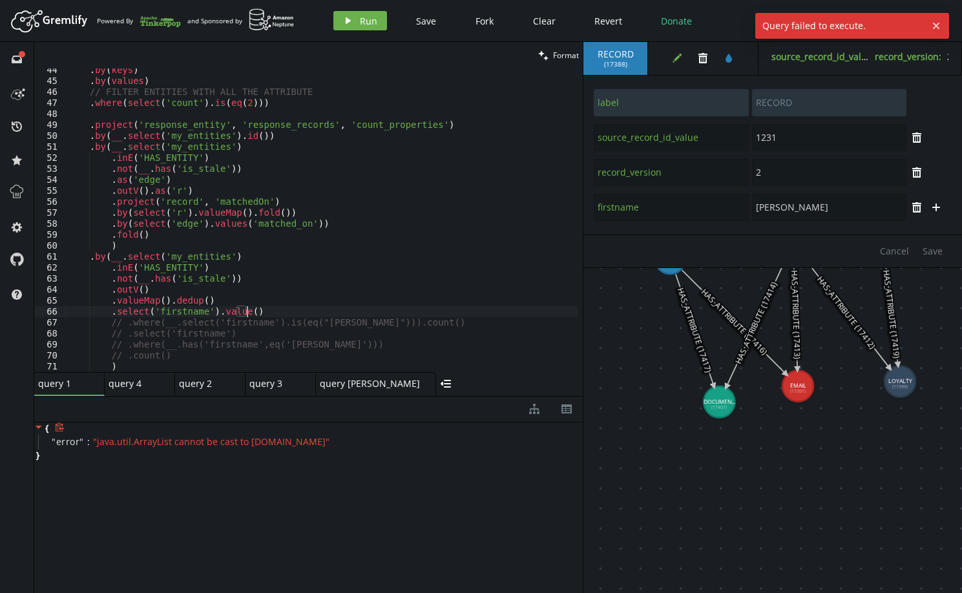
click at [260, 309] on div ". by ( keys ) . by ( values ) // FILTER ENTITIES WITH ALL THE ATTRIBUTE . where…" at bounding box center [346, 225] width 562 height 320
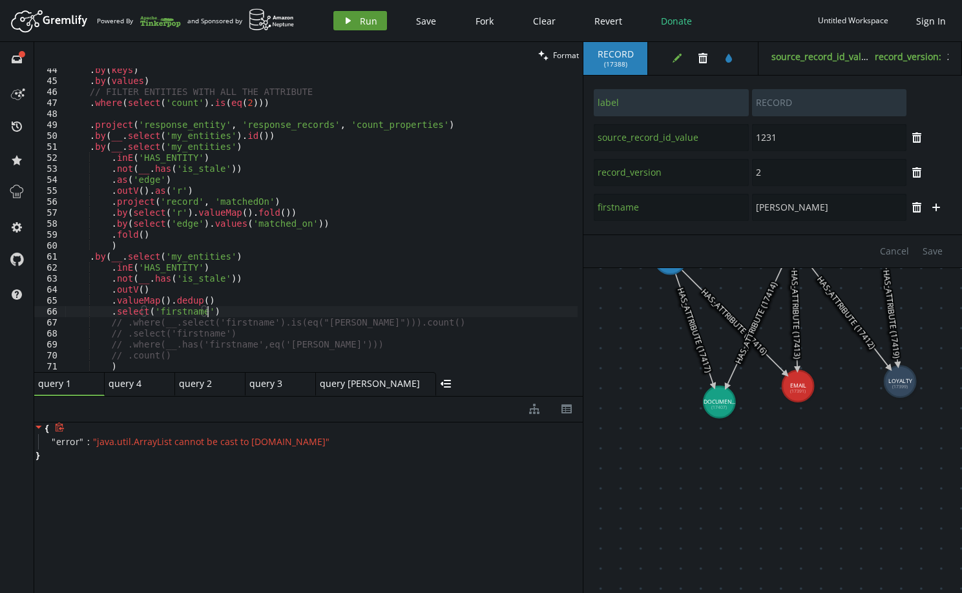
click at [365, 23] on span "Run" at bounding box center [368, 21] width 17 height 12
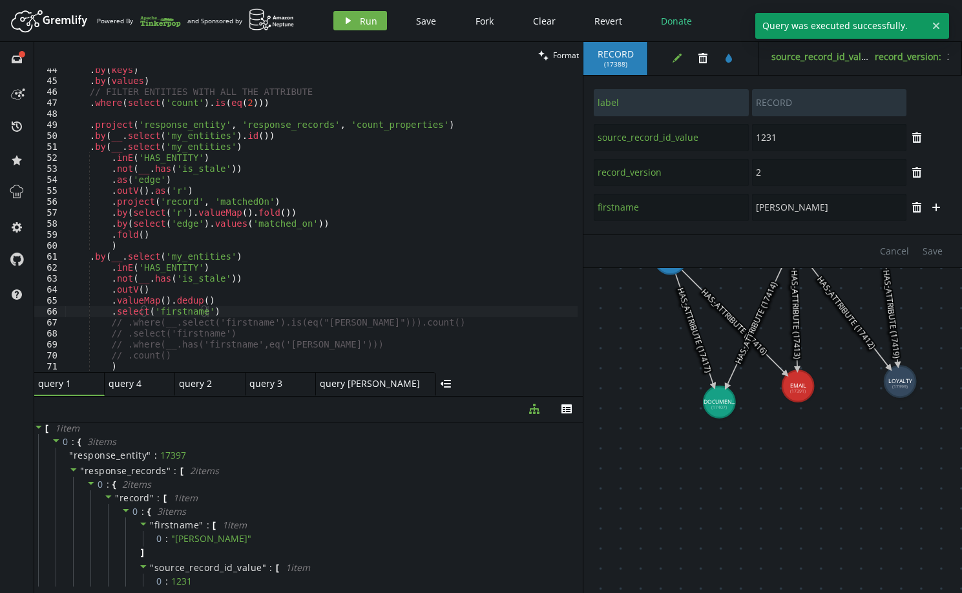
click at [344, 326] on div ". by ( keys ) . by ( values ) // FILTER ENTITIES WITH ALL THE ATTRIBUTE . where…" at bounding box center [346, 225] width 562 height 320
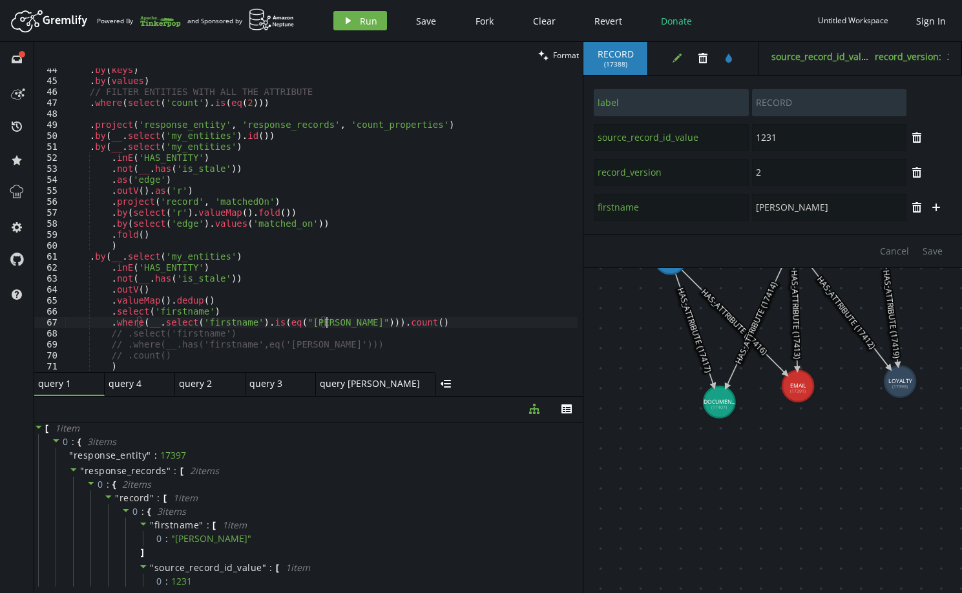
click at [278, 319] on div ". by ( keys ) . by ( values ) // FILTER ENTITIES WITH ALL THE ATTRIBUTE . where…" at bounding box center [346, 225] width 562 height 320
click at [366, 24] on span "Run" at bounding box center [368, 21] width 17 height 12
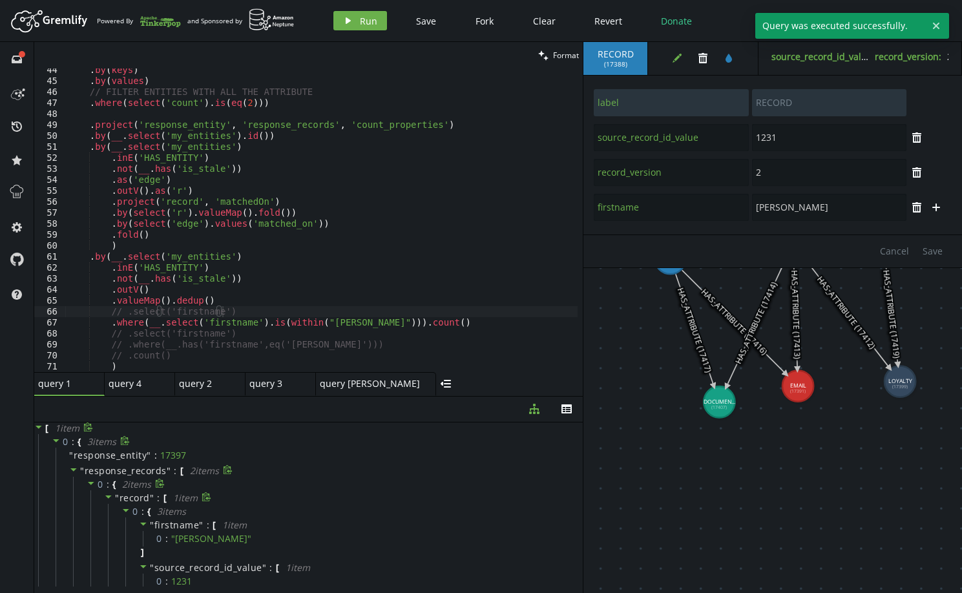
scroll to position [379, 0]
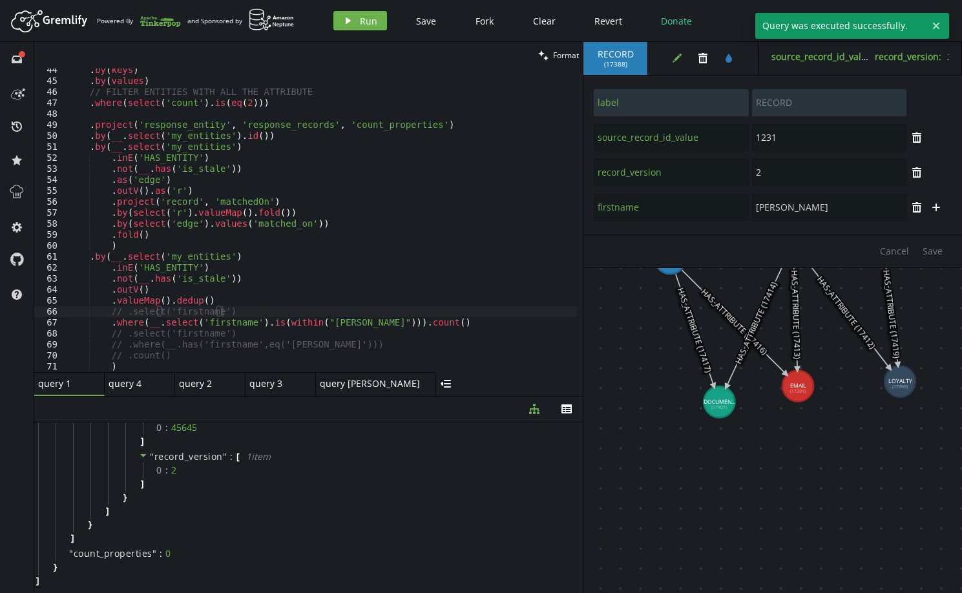
click at [233, 309] on div ". by ( keys ) . by ( values ) // FILTER ENTITIES WITH ALL THE ATTRIBUTE . where…" at bounding box center [346, 225] width 562 height 320
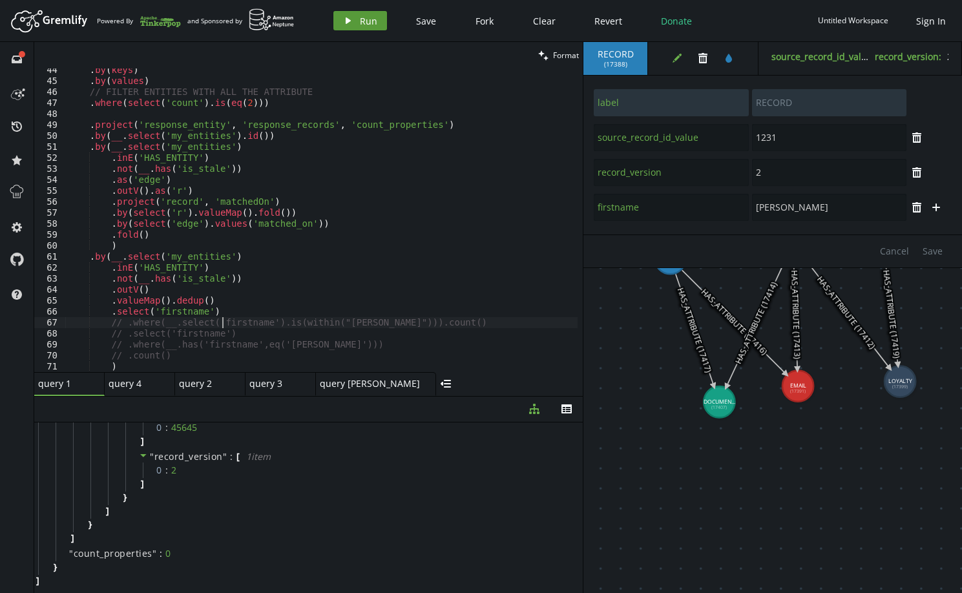
click at [360, 17] on span "Run" at bounding box center [368, 21] width 17 height 12
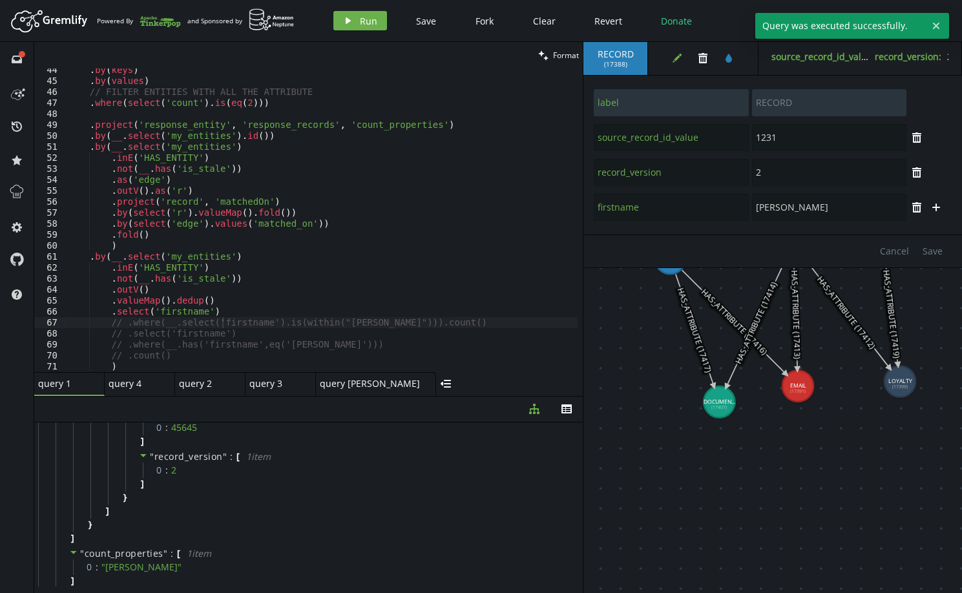
click at [250, 310] on div ". by ( keys ) . by ( values ) // FILTER ENTITIES WITH ALL THE ATTRIBUTE . where…" at bounding box center [346, 225] width 562 height 320
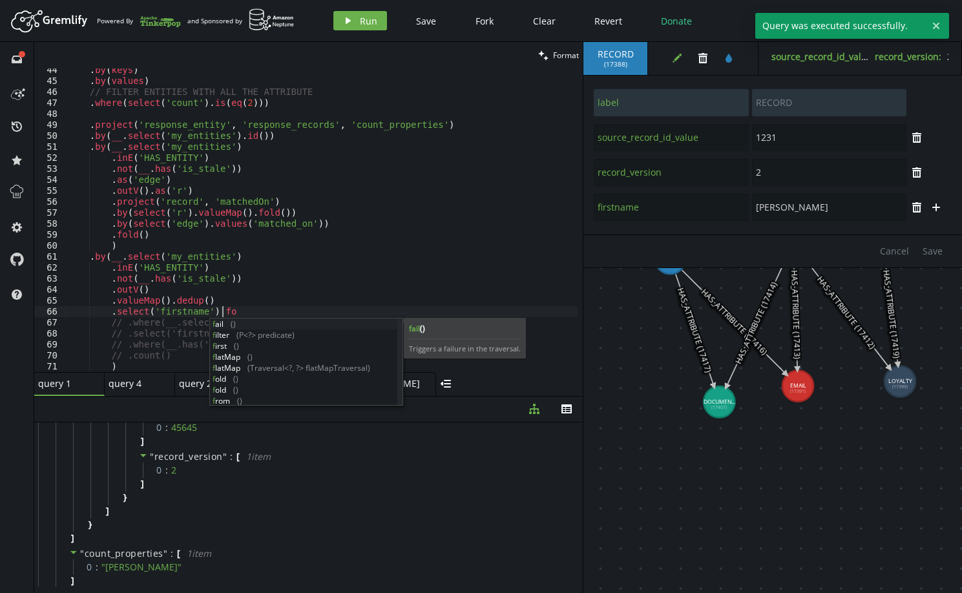
scroll to position [0, 158]
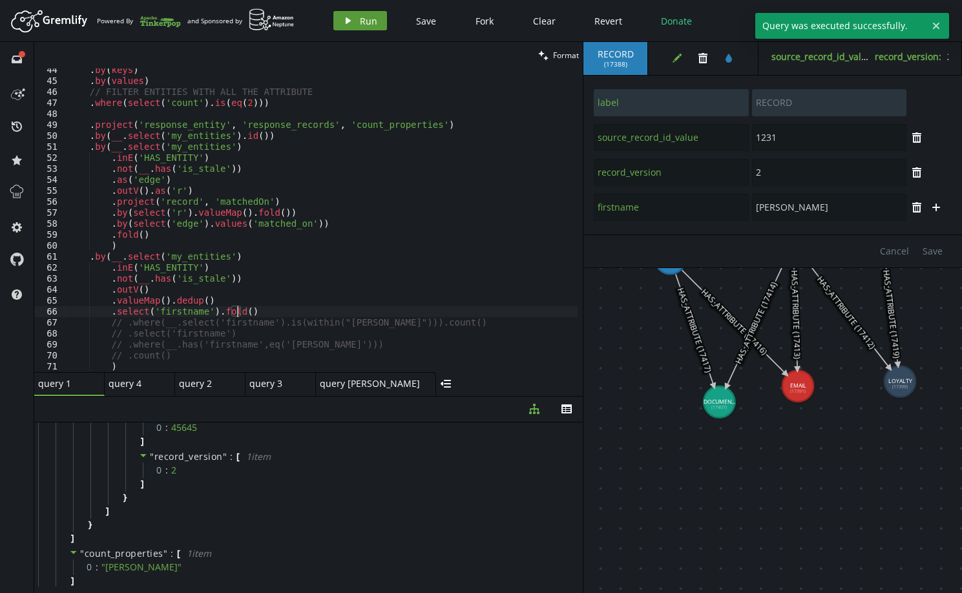
click at [356, 20] on button "play Run" at bounding box center [360, 20] width 54 height 19
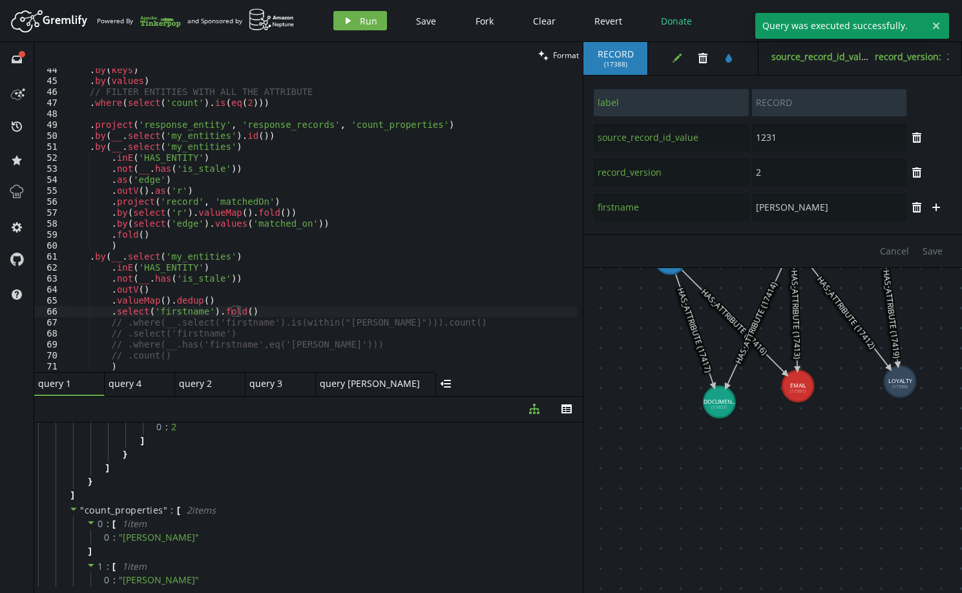
scroll to position [476, 0]
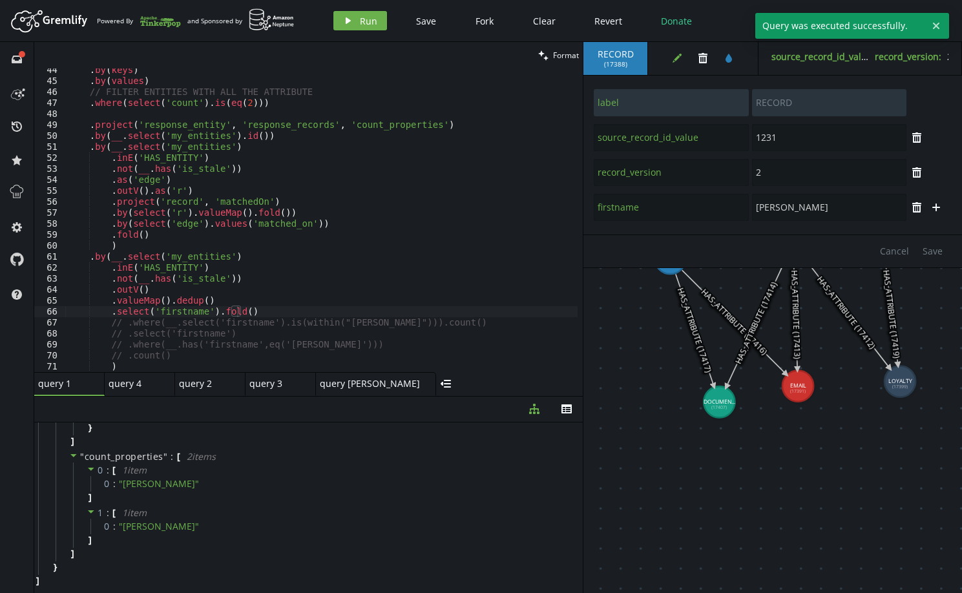
click at [256, 312] on div ". by ( keys ) . by ( values ) // FILTER ENTITIES WITH ALL THE ATTRIBUTE . where…" at bounding box center [346, 225] width 562 height 320
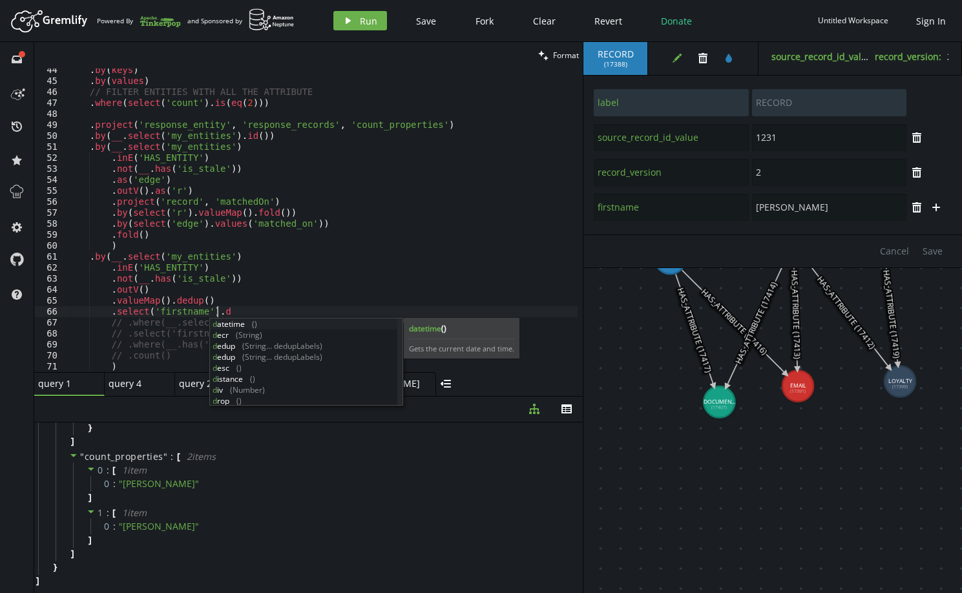
scroll to position [0, 153]
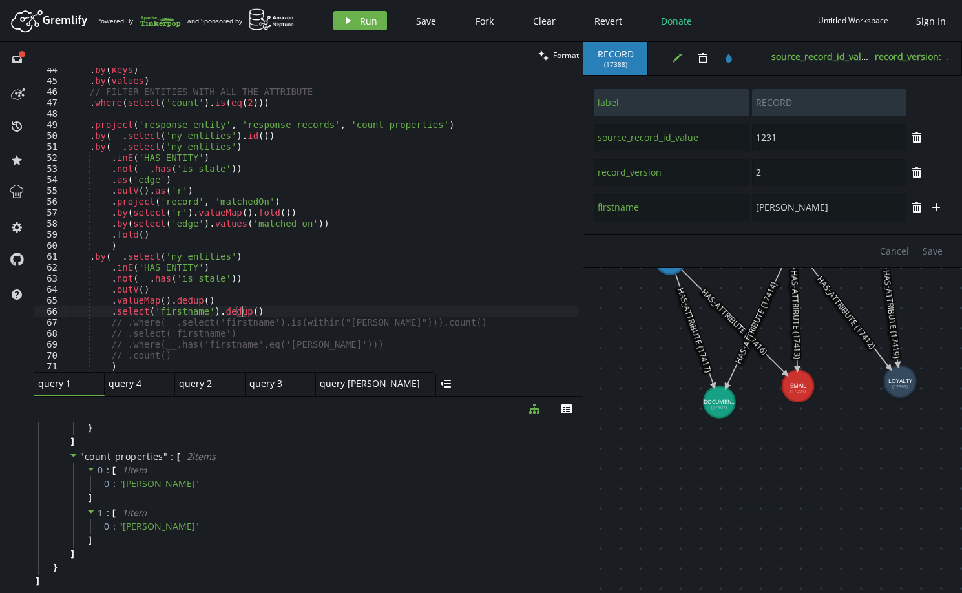
click at [220, 300] on div ". by ( keys ) . by ( values ) // FILTER ENTITIES WITH ALL THE ATTRIBUTE . where…" at bounding box center [346, 225] width 562 height 320
click at [373, 25] on span "Run" at bounding box center [368, 21] width 17 height 12
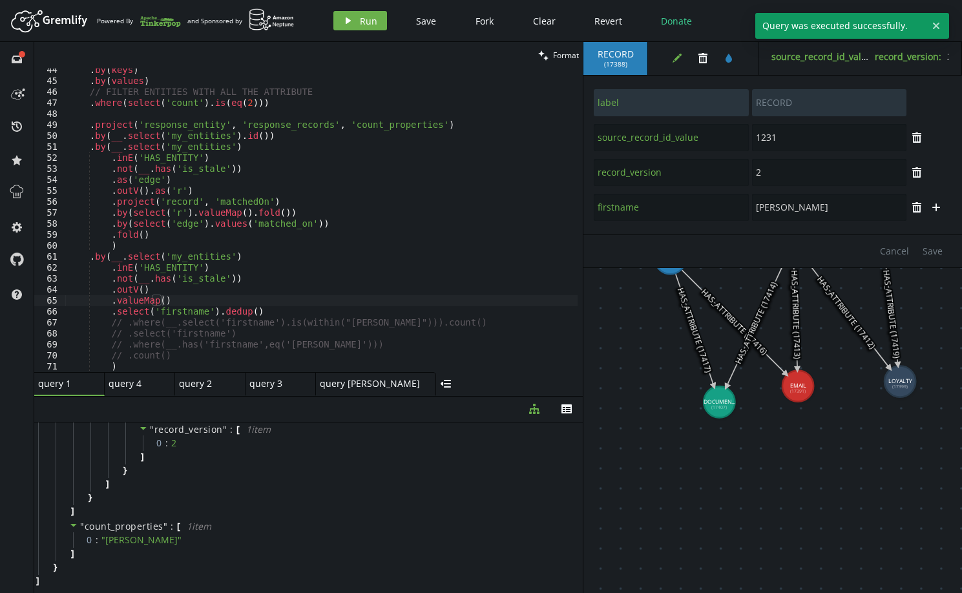
type textarea ".select('firstname').dedup()"
click at [264, 311] on div ". by ( keys ) . by ( values ) // FILTER ENTITIES WITH ALL THE ATTRIBUTE . where…" at bounding box center [346, 225] width 562 height 320
click at [770, 210] on input "[PERSON_NAME]" at bounding box center [829, 207] width 154 height 27
click at [770, 209] on input "[PERSON_NAME]" at bounding box center [829, 207] width 154 height 27
click at [937, 254] on span "Save" at bounding box center [933, 251] width 20 height 12
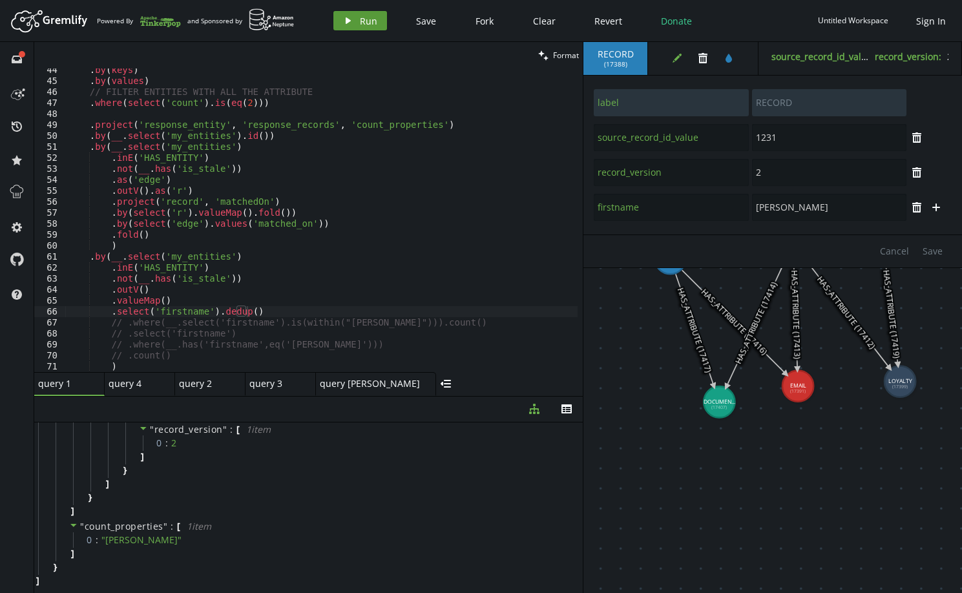
click at [353, 18] on button "play Run" at bounding box center [360, 20] width 54 height 19
click at [786, 205] on input "[PERSON_NAME]" at bounding box center [829, 207] width 154 height 27
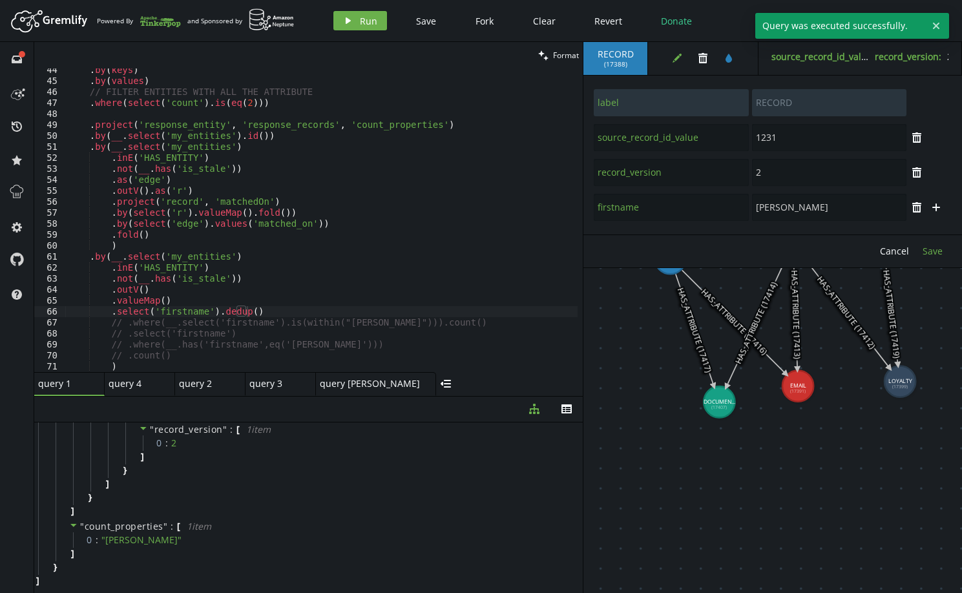
click at [927, 249] on span "Save" at bounding box center [933, 251] width 20 height 12
type input "[PERSON_NAME]"
click at [253, 310] on div ". by ( keys ) . by ( values ) // FILTER ENTITIES WITH ALL THE ATTRIBUTE . where…" at bounding box center [346, 225] width 562 height 320
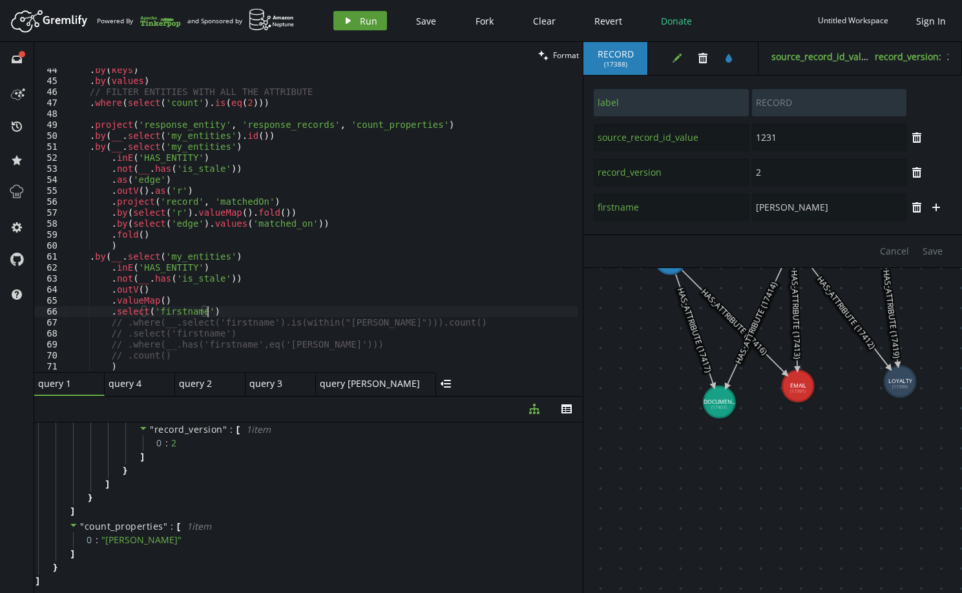
click at [362, 26] on span "Run" at bounding box center [368, 21] width 17 height 12
click at [229, 306] on div ". by ( keys ) . by ( values ) // FILTER ENTITIES WITH ALL THE ATTRIBUTE . where…" at bounding box center [346, 225] width 562 height 320
click at [225, 309] on div ". by ( keys ) . by ( values ) // FILTER ENTITIES WITH ALL THE ATTRIBUTE . where…" at bounding box center [346, 225] width 562 height 320
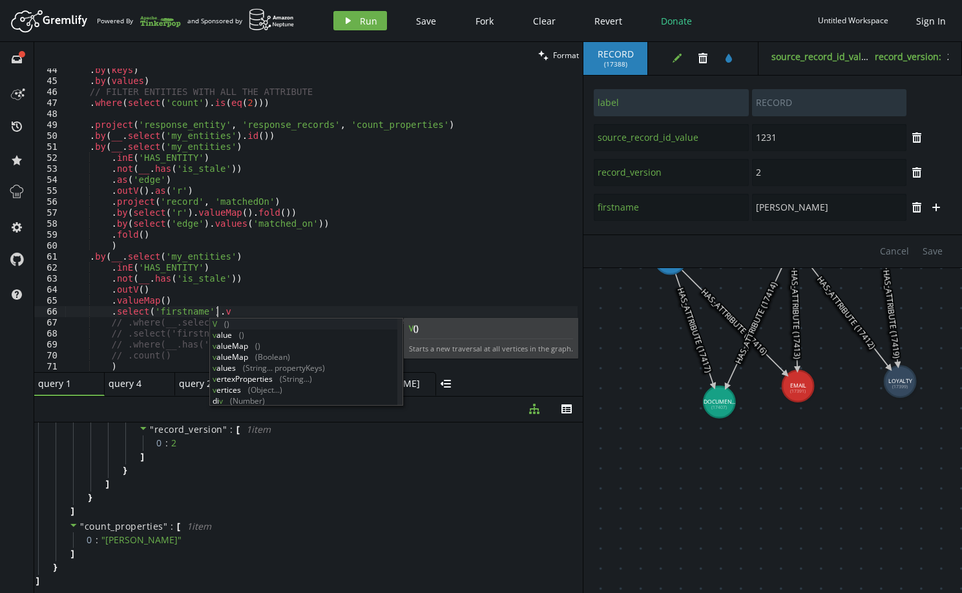
scroll to position [0, 153]
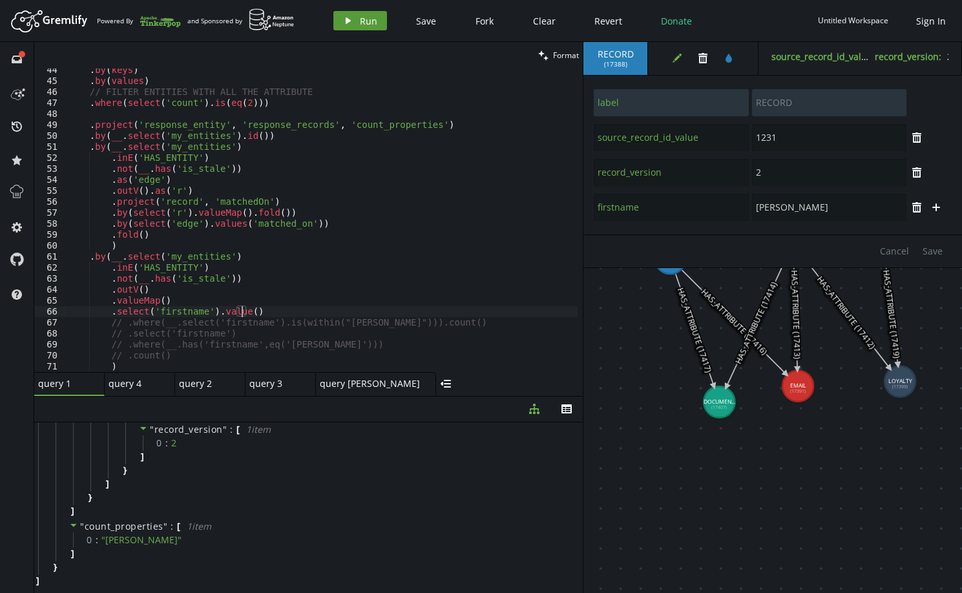
click at [364, 15] on span "Run" at bounding box center [368, 21] width 17 height 12
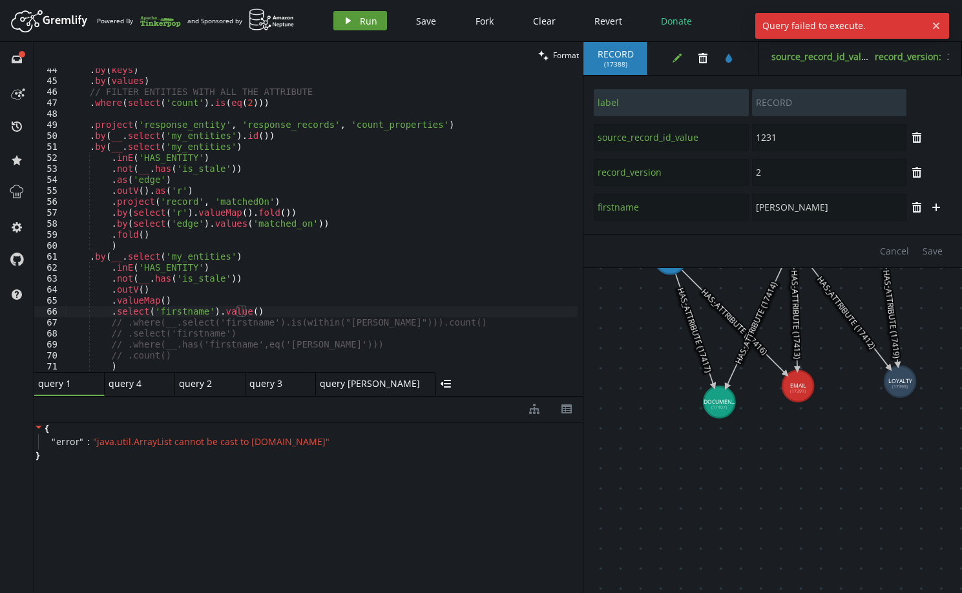
scroll to position [0, 0]
click at [256, 309] on div ". by ( keys ) . by ( values ) // FILTER ENTITIES WITH ALL THE ATTRIBUTE . where…" at bounding box center [346, 225] width 562 height 320
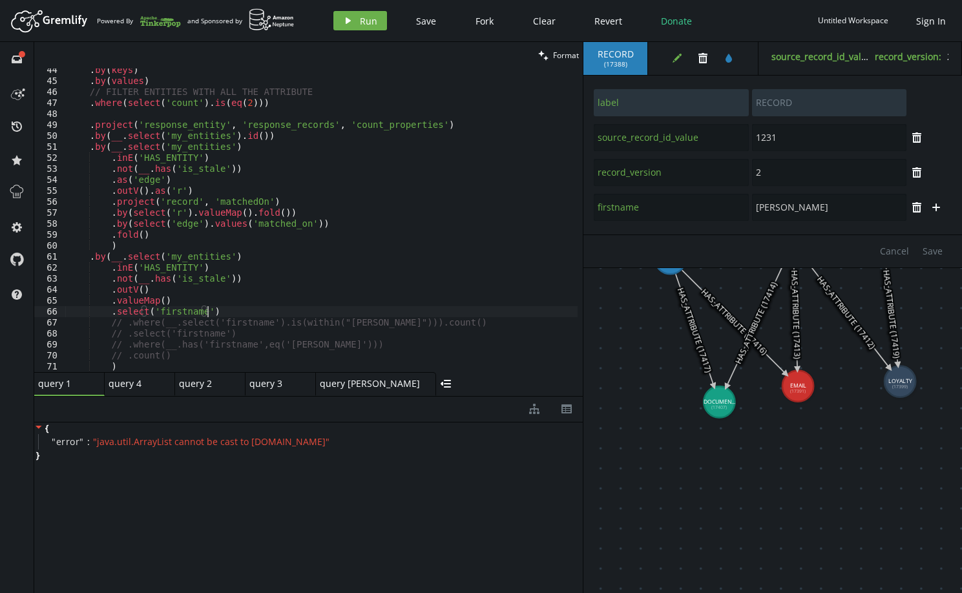
scroll to position [0, 143]
click at [125, 313] on div ". by ( keys ) . by ( values ) // FILTER ENTITIES WITH ALL THE ATTRIBUTE . where…" at bounding box center [346, 225] width 562 height 320
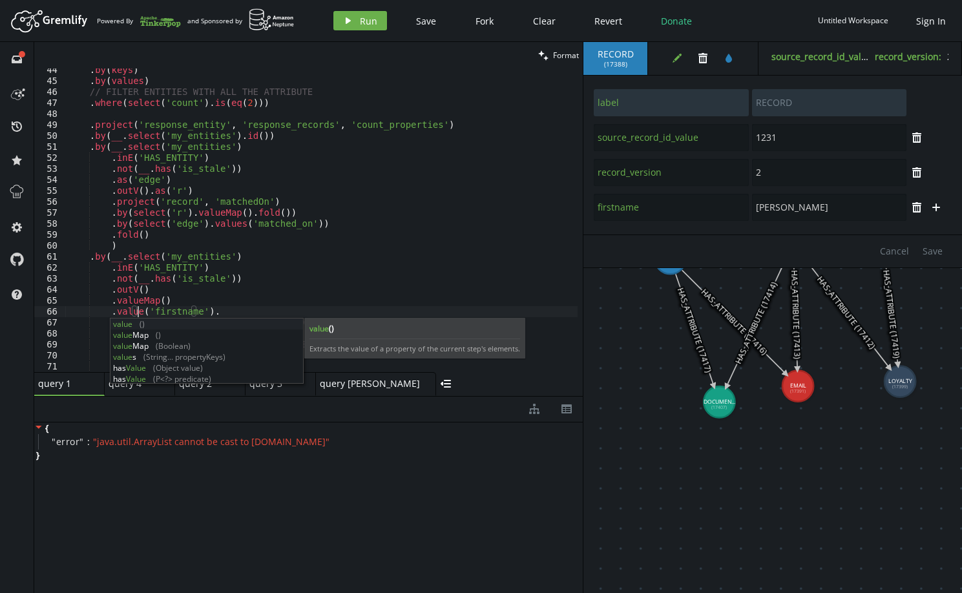
scroll to position [0, 69]
click at [131, 358] on div "value () value Map () value Map (Boolean) value s (String... propertyKeys) has …" at bounding box center [206, 363] width 193 height 88
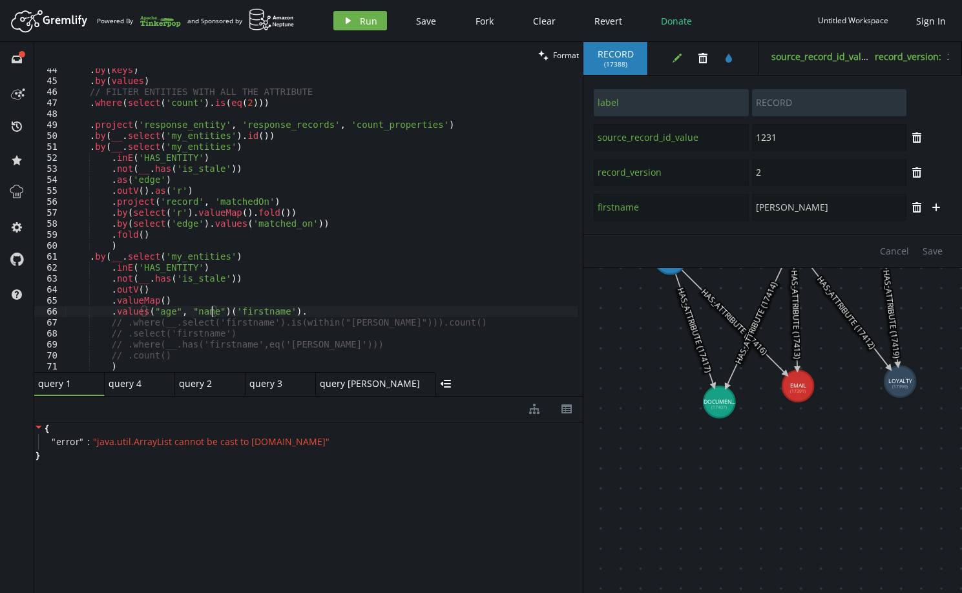
click at [218, 313] on div ". by ( keys ) . by ( values ) // FILTER ENTITIES WITH ALL THE ATTRIBUTE . where…" at bounding box center [346, 225] width 562 height 320
click at [230, 315] on div ". by ( keys ) . by ( values ) // FILTER ENTITIES WITH ALL THE ATTRIBUTE . where…" at bounding box center [346, 225] width 562 height 320
click at [346, 23] on icon "button" at bounding box center [348, 20] width 5 height 6
click at [146, 300] on div ". by ( keys ) . by ( values ) // FILTER ENTITIES WITH ALL THE ATTRIBUTE . where…" at bounding box center [346, 225] width 562 height 320
click at [171, 299] on div ". by ( keys ) . by ( values ) // FILTER ENTITIES WITH ALL THE ATTRIBUTE . where…" at bounding box center [346, 225] width 562 height 320
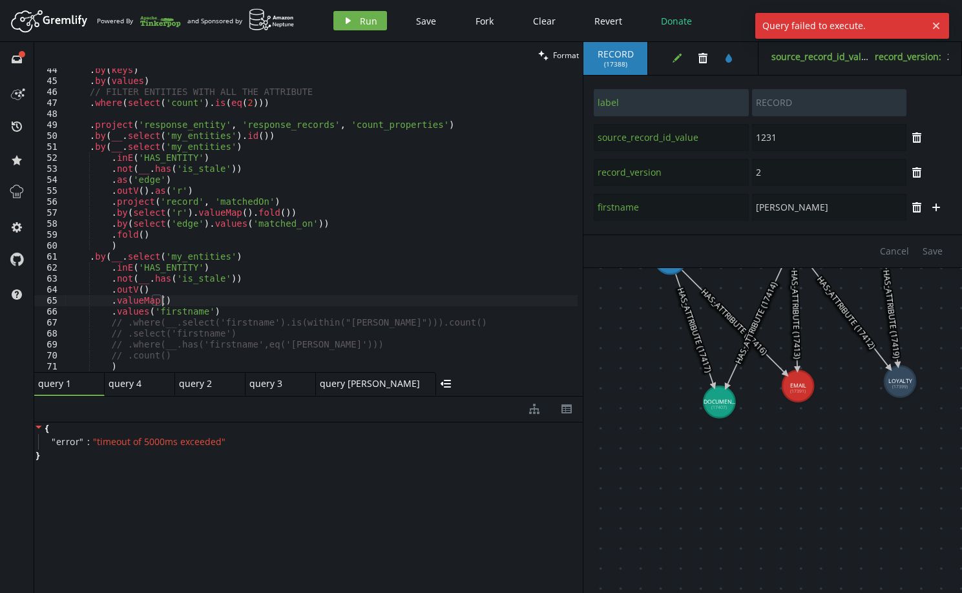
click at [124, 308] on div ". by ( keys ) . by ( values ) // FILTER ENTITIES WITH ALL THE ATTRIBUTE . where…" at bounding box center [346, 225] width 562 height 320
drag, startPoint x: 124, startPoint y: 308, endPoint x: 132, endPoint y: 308, distance: 7.8
click at [124, 308] on div ". by ( keys ) . by ( values ) // FILTER ENTITIES WITH ALL THE ATTRIBUTE . where…" at bounding box center [346, 225] width 562 height 320
type textarea "// .valueMap()"
click at [356, 20] on button "play Run" at bounding box center [360, 20] width 54 height 19
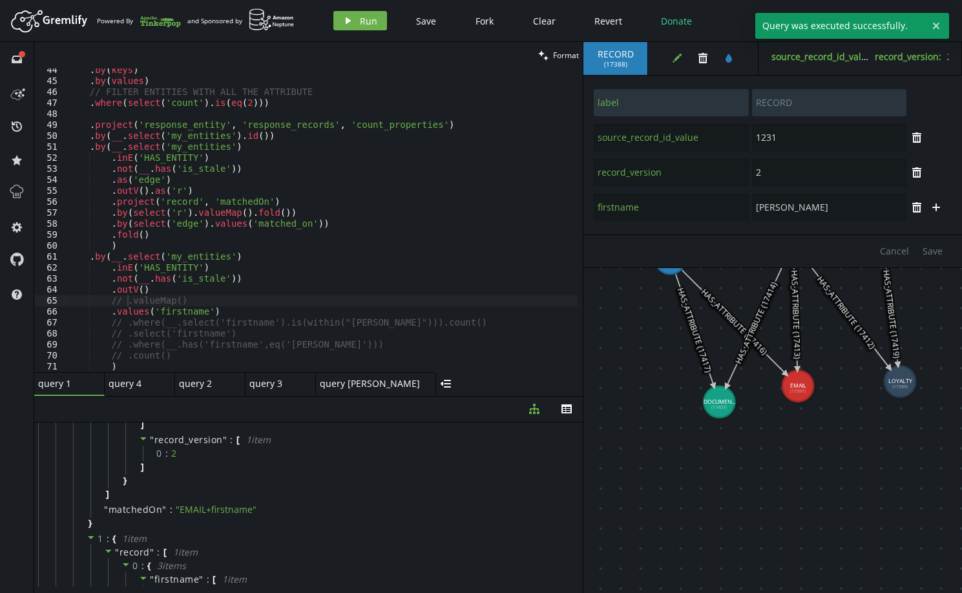
scroll to position [379, 0]
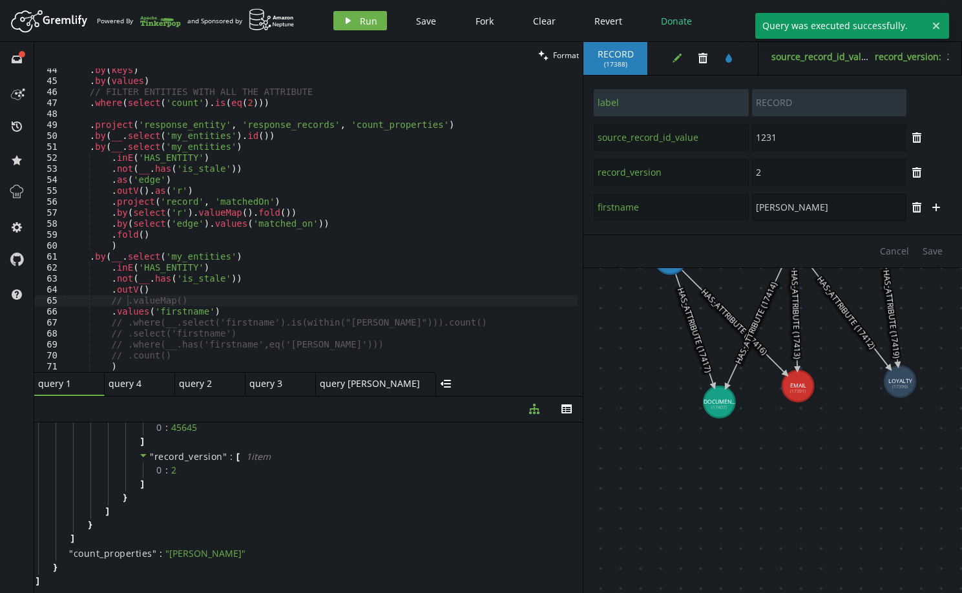
click at [778, 207] on input "[PERSON_NAME]" at bounding box center [829, 207] width 154 height 27
type input "[PERSON_NAME]"
click at [241, 311] on div ". by ( keys ) . by ( values ) // FILTER ENTITIES WITH ALL THE ATTRIBUTE . where…" at bounding box center [346, 225] width 562 height 320
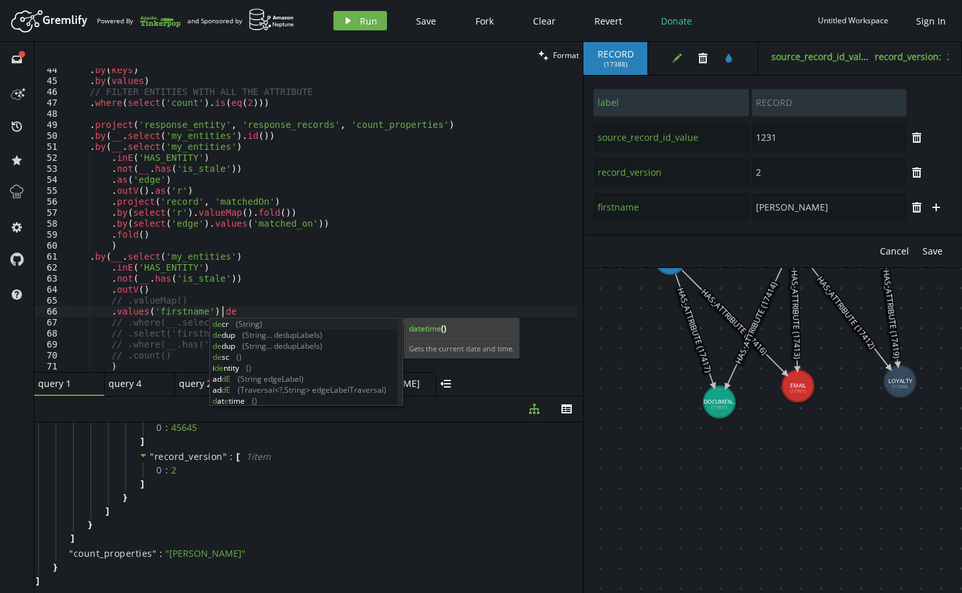
scroll to position [0, 153]
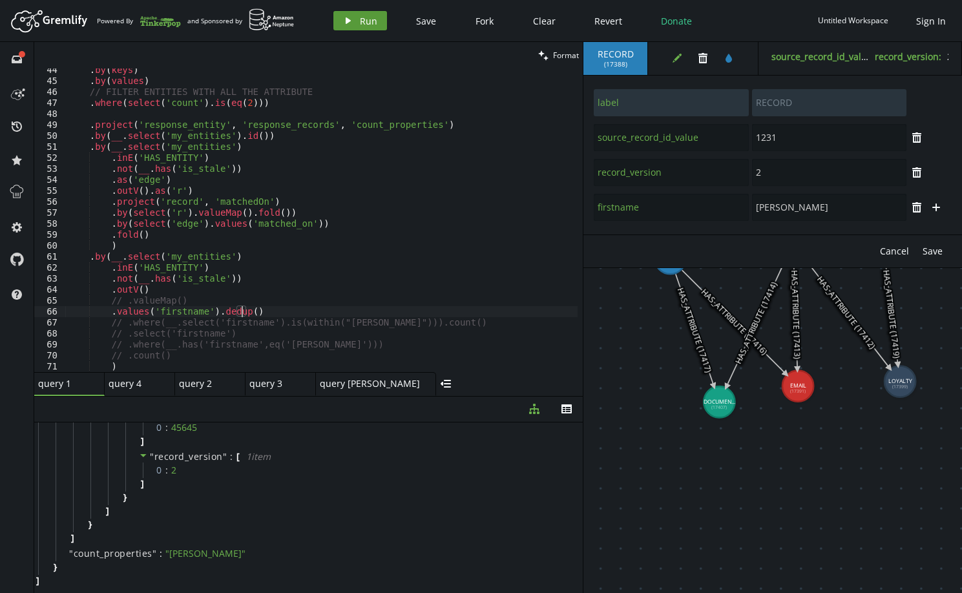
click at [361, 23] on span "Run" at bounding box center [368, 21] width 17 height 12
click at [357, 23] on button "play Run" at bounding box center [360, 20] width 54 height 19
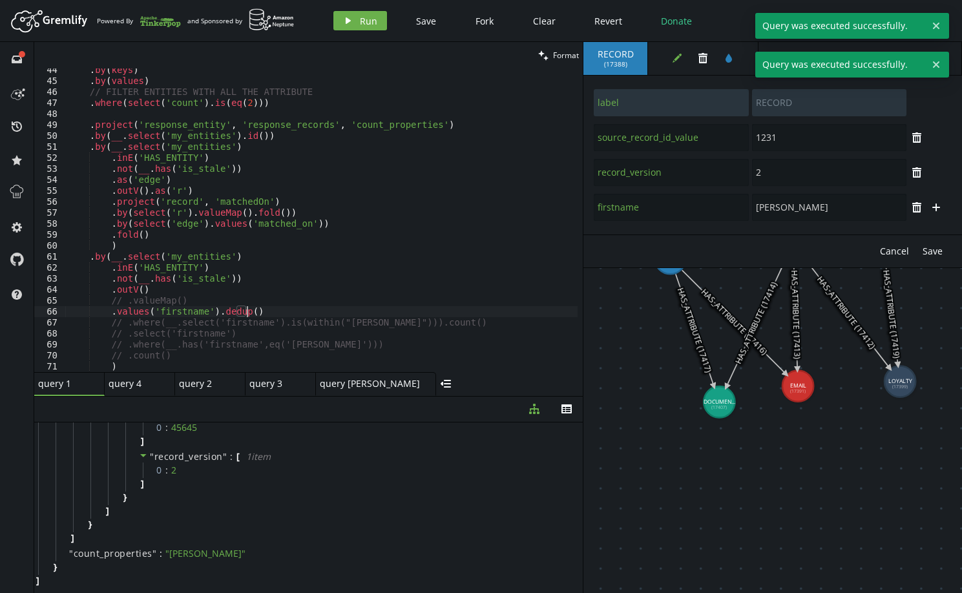
click at [264, 312] on div ". by ( keys ) . by ( values ) // FILTER ENTITIES WITH ALL THE ATTRIBUTE . where…" at bounding box center [346, 225] width 562 height 320
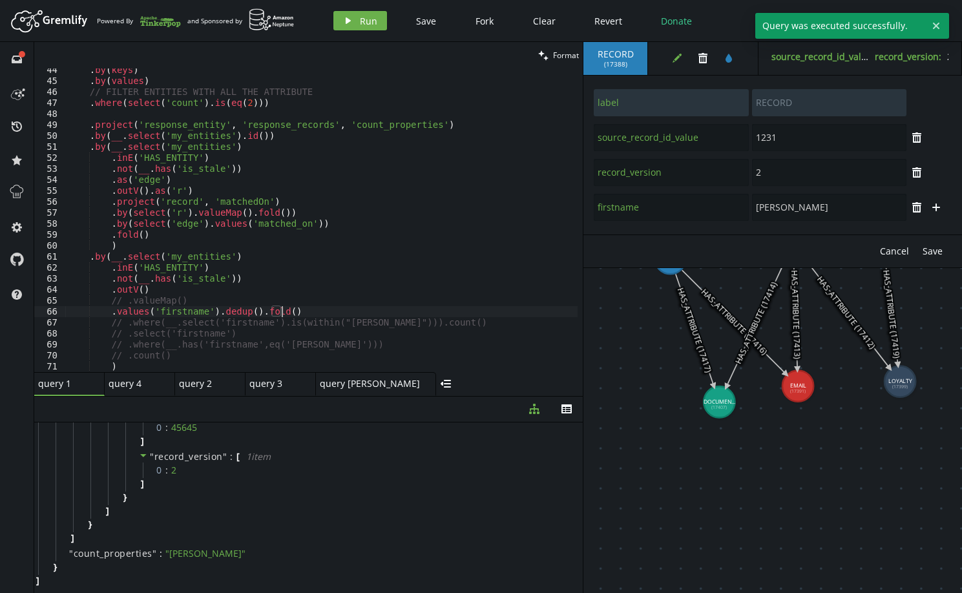
type textarea ".values('firstname').dedup().fold()"
click at [355, 6] on header "Artboard Created with Sketch. Powered By and Sponsored by play Run Save Fork Cl…" at bounding box center [481, 21] width 962 height 42
click at [355, 15] on button "play Run" at bounding box center [360, 20] width 54 height 19
click at [931, 247] on span "Save" at bounding box center [933, 251] width 20 height 12
type input "[PERSON_NAME]"
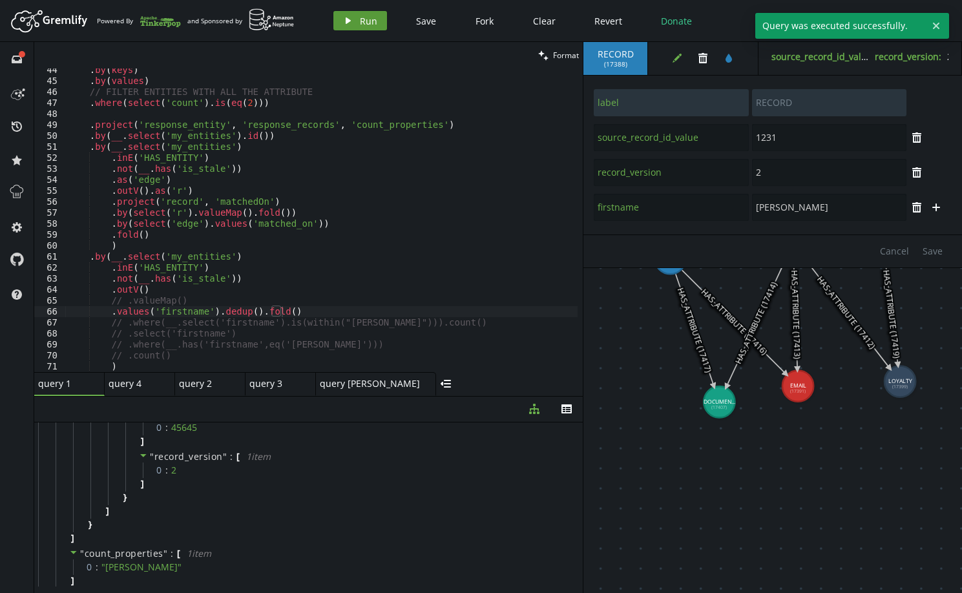
click at [374, 17] on span "Run" at bounding box center [368, 21] width 17 height 12
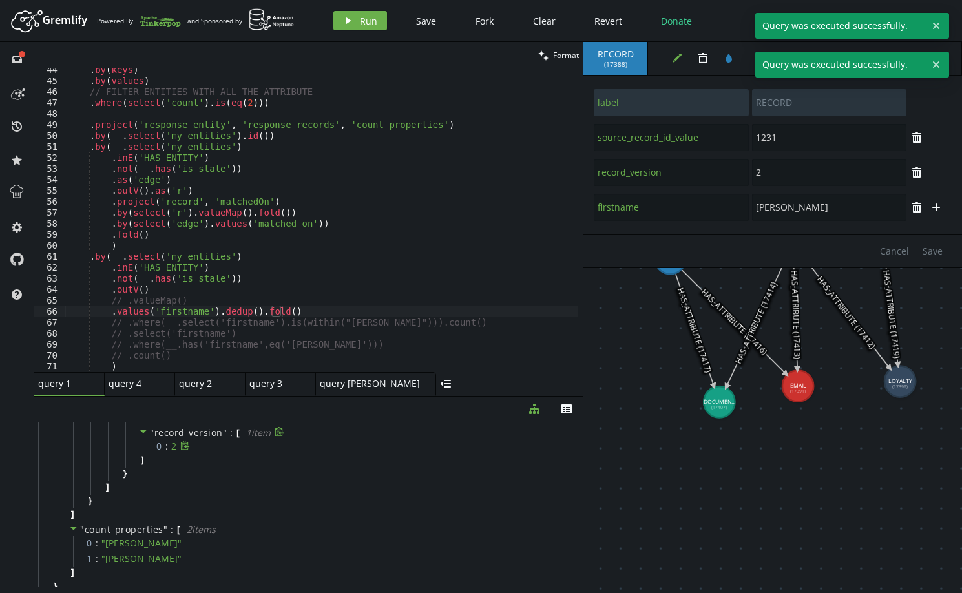
scroll to position [421, 0]
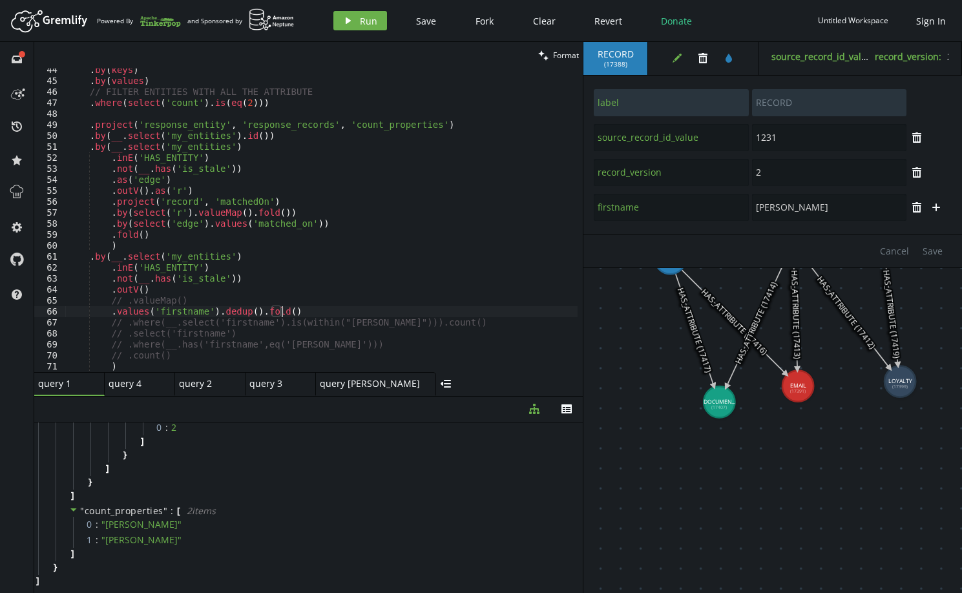
click at [299, 312] on div ". by ( keys ) . by ( values ) // FILTER ENTITIES WITH ALL THE ATTRIBUTE . where…" at bounding box center [346, 225] width 562 height 320
click at [347, 17] on icon "play" at bounding box center [348, 21] width 10 height 10
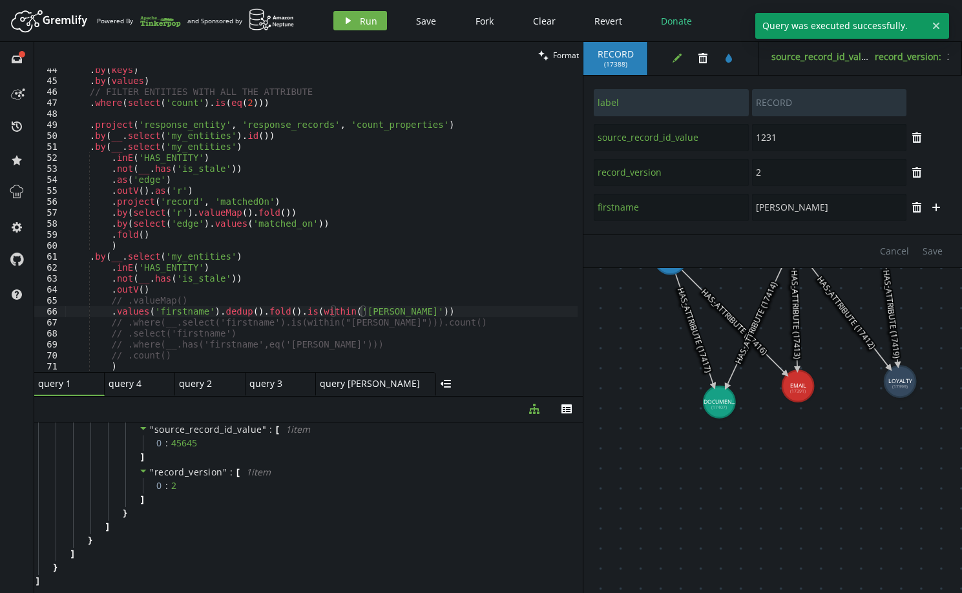
click at [317, 311] on div ". by ( keys ) . by ( values ) // FILTER ENTITIES WITH ALL THE ATTRIBUTE . where…" at bounding box center [346, 225] width 562 height 320
click at [286, 313] on div ". by ( keys ) . by ( values ) // FILTER ENTITIES WITH ALL THE ATTRIBUTE . where…" at bounding box center [346, 225] width 562 height 320
drag, startPoint x: 282, startPoint y: 313, endPoint x: 275, endPoint y: 311, distance: 8.0
click at [249, 315] on div ". by ( keys ) . by ( values ) // FILTER ENTITIES WITH ALL THE ATTRIBUTE . where…" at bounding box center [346, 225] width 562 height 320
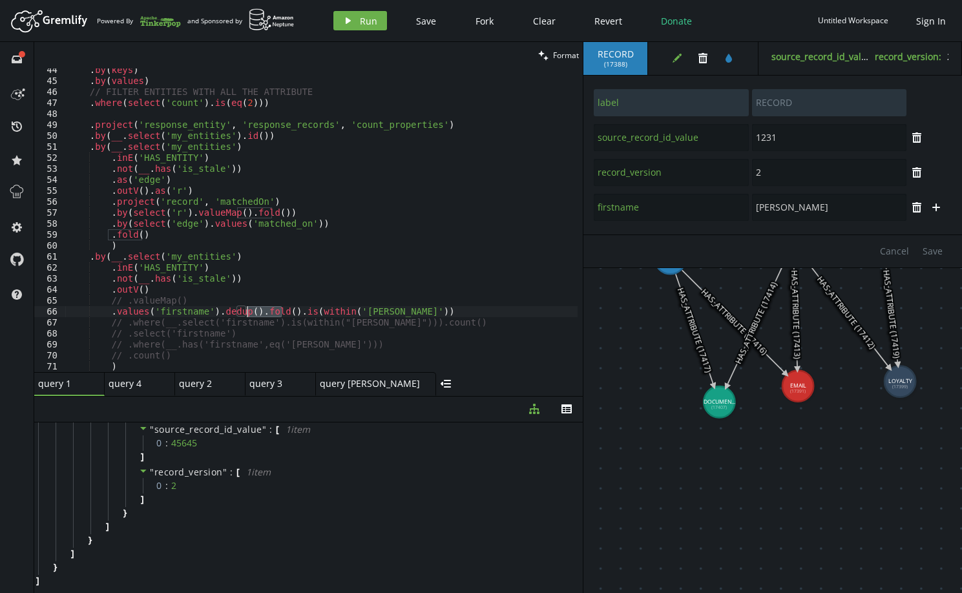
click at [298, 309] on div ". by ( keys ) . by ( values ) // FILTER ENTITIES WITH ALL THE ATTRIBUTE . where…" at bounding box center [346, 225] width 562 height 320
drag, startPoint x: 295, startPoint y: 313, endPoint x: 251, endPoint y: 309, distance: 44.1
click at [251, 309] on div ". by ( keys ) . by ( values ) // FILTER ENTITIES WITH ALL THE ATTRIBUTE . where…" at bounding box center [346, 225] width 562 height 320
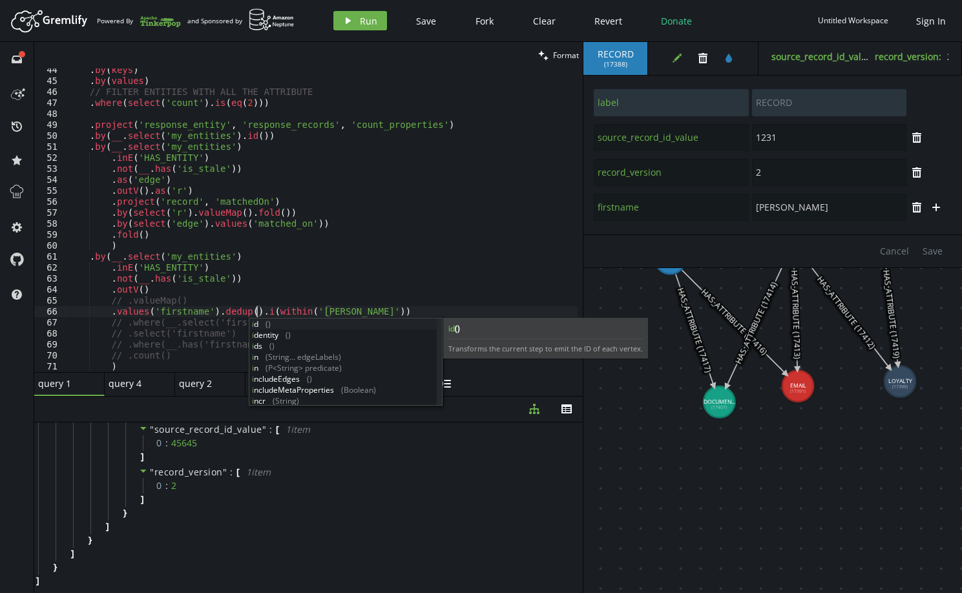
scroll to position [0, 194]
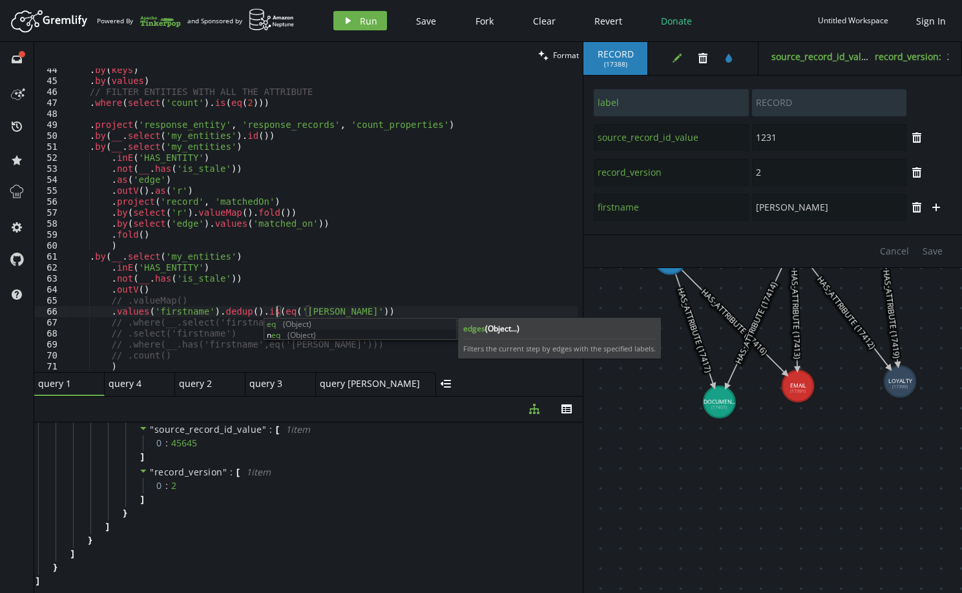
click at [461, 271] on div ". by ( keys ) . by ( values ) // FILTER ENTITIES WITH ALL THE ATTRIBUTE . where…" at bounding box center [346, 225] width 562 height 320
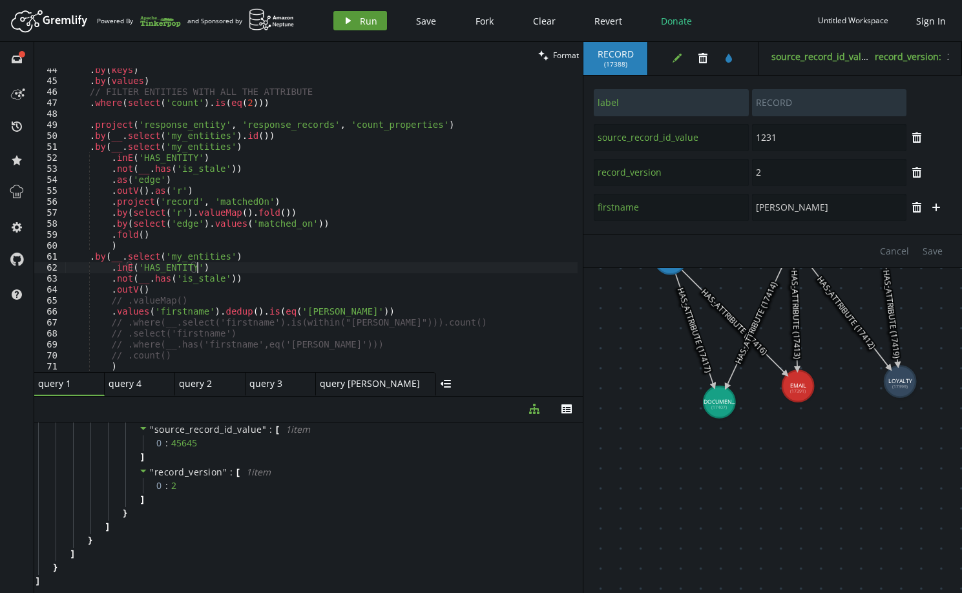
click at [367, 18] on span "Run" at bounding box center [368, 21] width 17 height 12
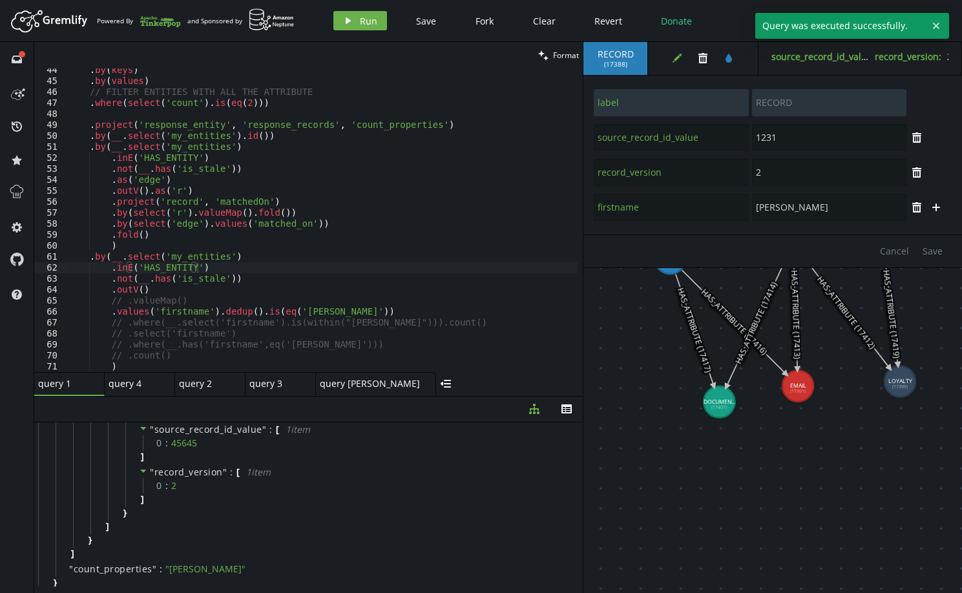
scroll to position [379, 0]
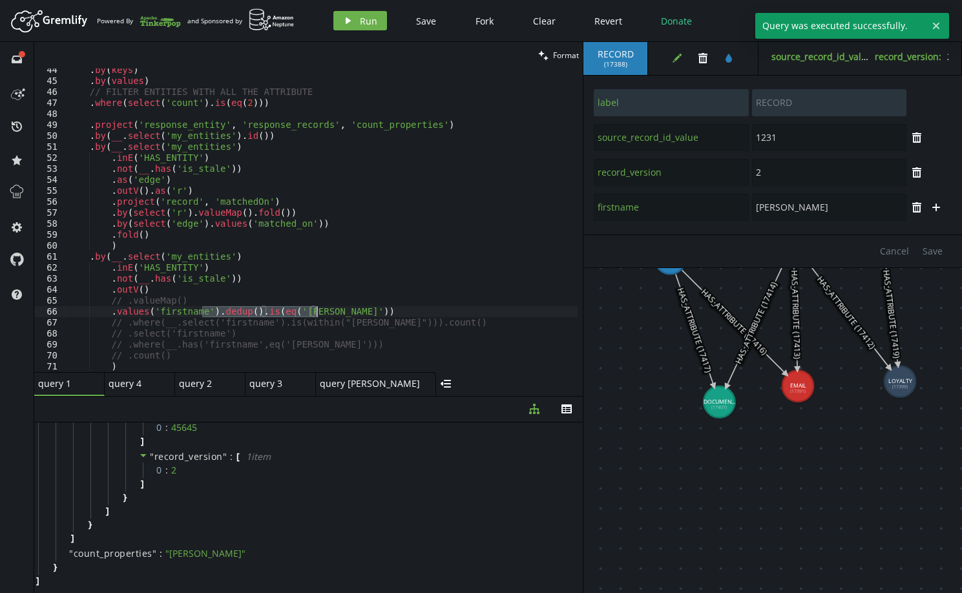
drag, startPoint x: 203, startPoint y: 316, endPoint x: 319, endPoint y: 317, distance: 115.7
click at [319, 317] on div ". by ( keys ) . by ( values ) // FILTER ENTITIES WITH ALL THE ATTRIBUTE . where…" at bounding box center [346, 225] width 562 height 320
click at [332, 310] on div ". by ( keys ) . by ( values ) // FILTER ENTITIES WITH ALL THE ATTRIBUTE . where…" at bounding box center [321, 220] width 512 height 304
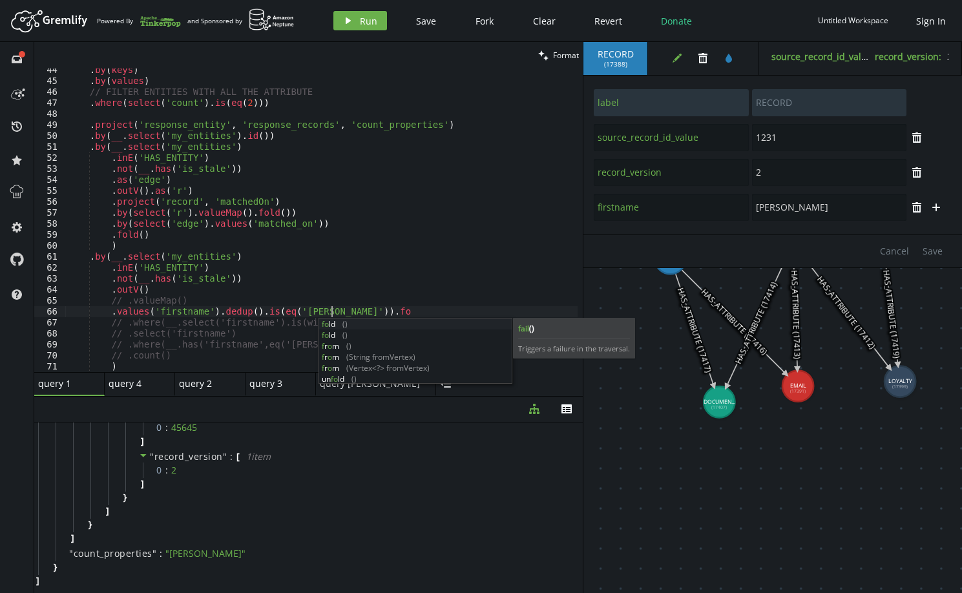
scroll to position [0, 267]
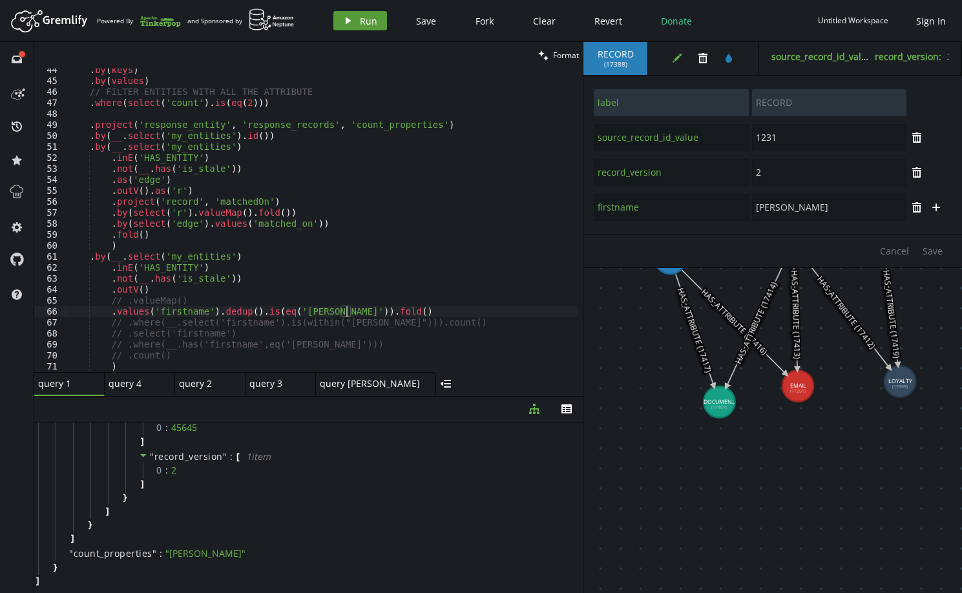
type textarea ".values('firstname').dedup().is(eq('[PERSON_NAME]')).fold()"
click at [364, 16] on span "Run" at bounding box center [368, 21] width 17 height 12
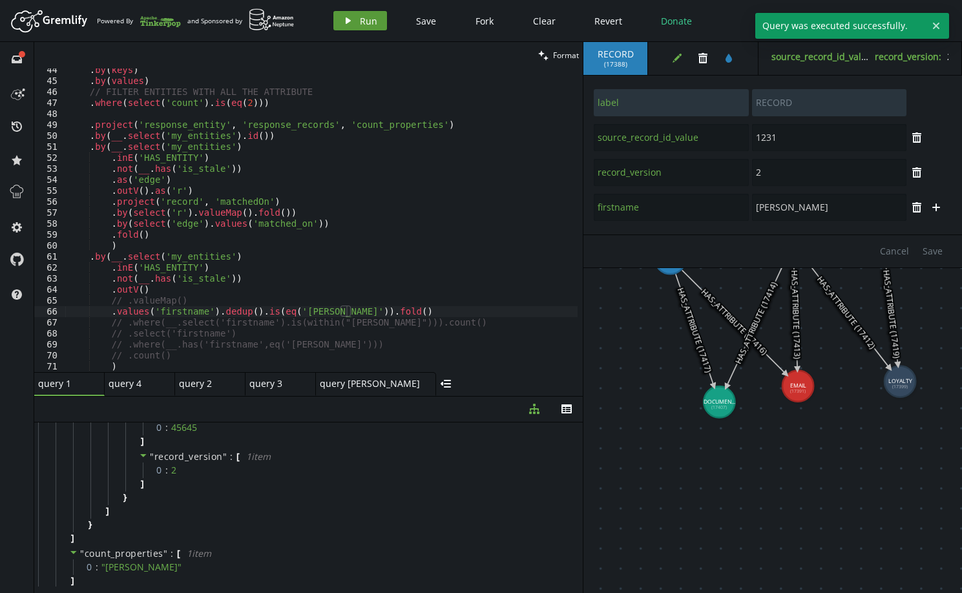
scroll to position [406, 0]
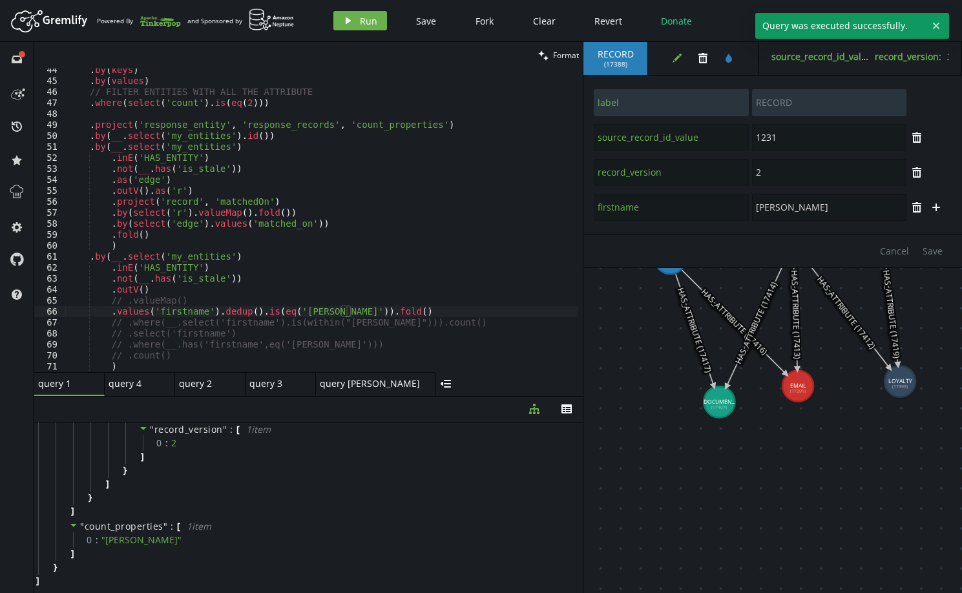
drag, startPoint x: 832, startPoint y: 207, endPoint x: 756, endPoint y: 217, distance: 76.9
click at [756, 217] on input "[PERSON_NAME]" at bounding box center [829, 207] width 154 height 27
click at [934, 250] on span "Save" at bounding box center [933, 251] width 20 height 12
type input "[PERSON_NAME]"
click at [348, 17] on icon "play" at bounding box center [348, 21] width 10 height 10
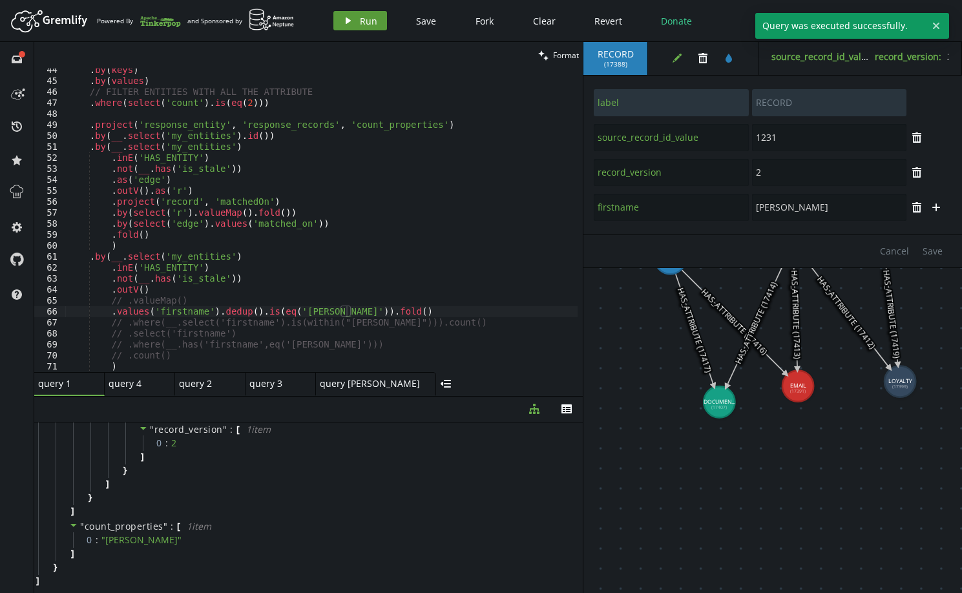
click at [350, 17] on icon "play" at bounding box center [348, 21] width 10 height 10
click at [366, 304] on div ". by ( keys ) . by ( values ) // FILTER ENTITIES WITH ALL THE ATTRIBUTE . where…" at bounding box center [346, 225] width 562 height 320
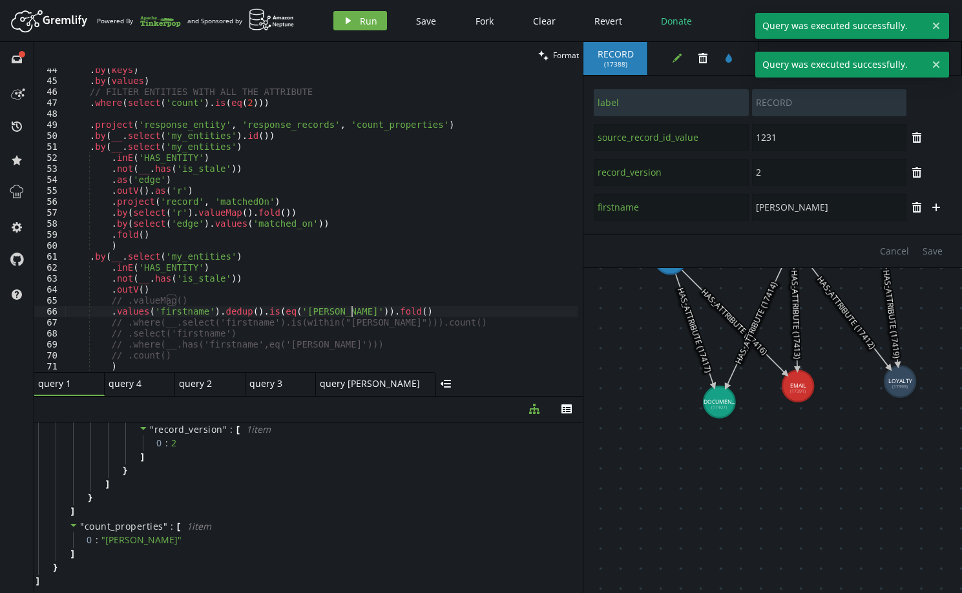
click at [364, 310] on div ". by ( keys ) . by ( values ) // FILTER ENTITIES WITH ALL THE ATTRIBUTE . where…" at bounding box center [346, 225] width 562 height 320
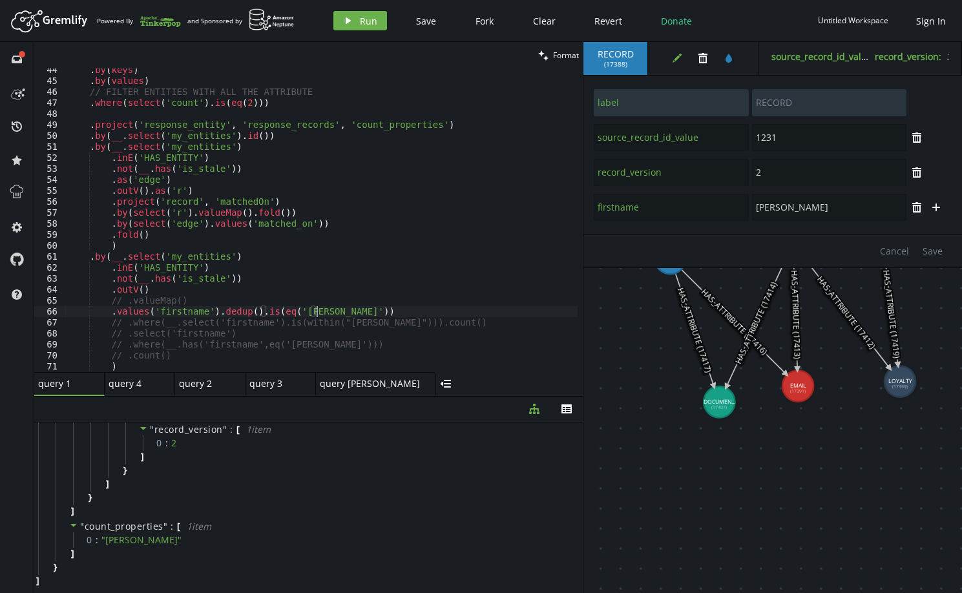
type textarea "// .valueMap()"
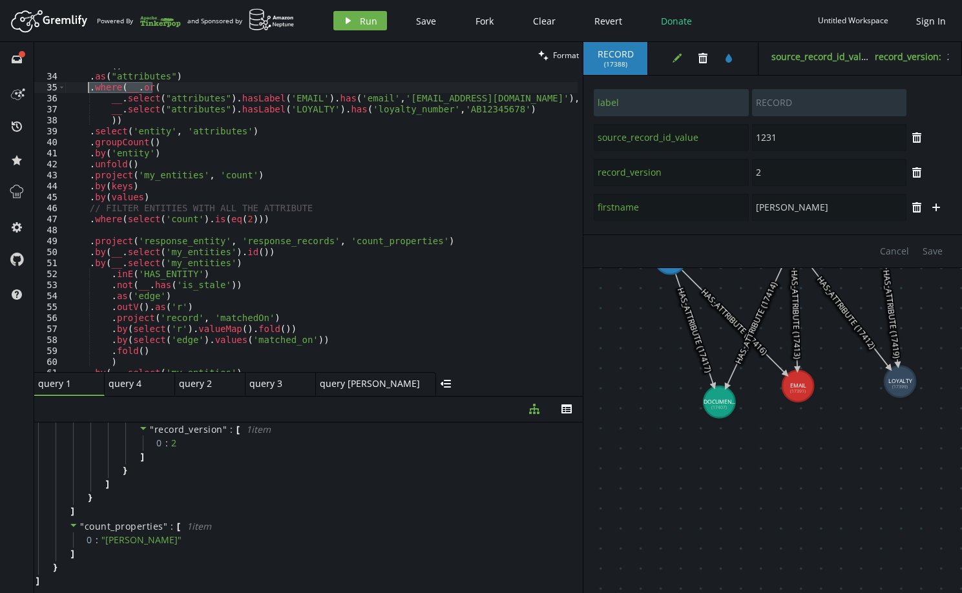
drag, startPoint x: 165, startPoint y: 90, endPoint x: 87, endPoint y: 87, distance: 78.2
click at [87, 87] on div ". inV ( ) . as ( "attributes" ) . where ( __ . or ( __ . select ( "attributes" …" at bounding box center [346, 220] width 562 height 320
type textarea ".where(__.or("
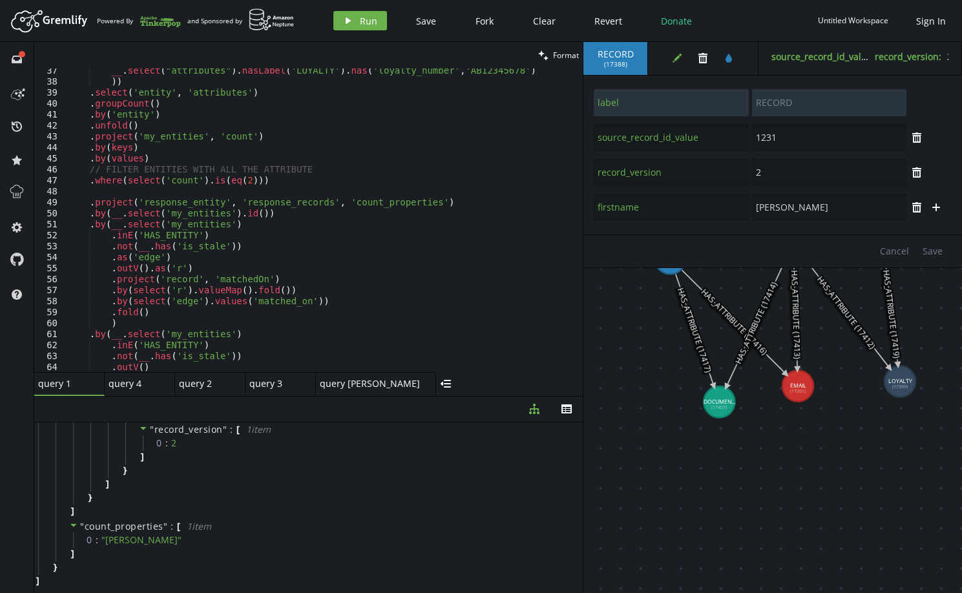
scroll to position [476, 0]
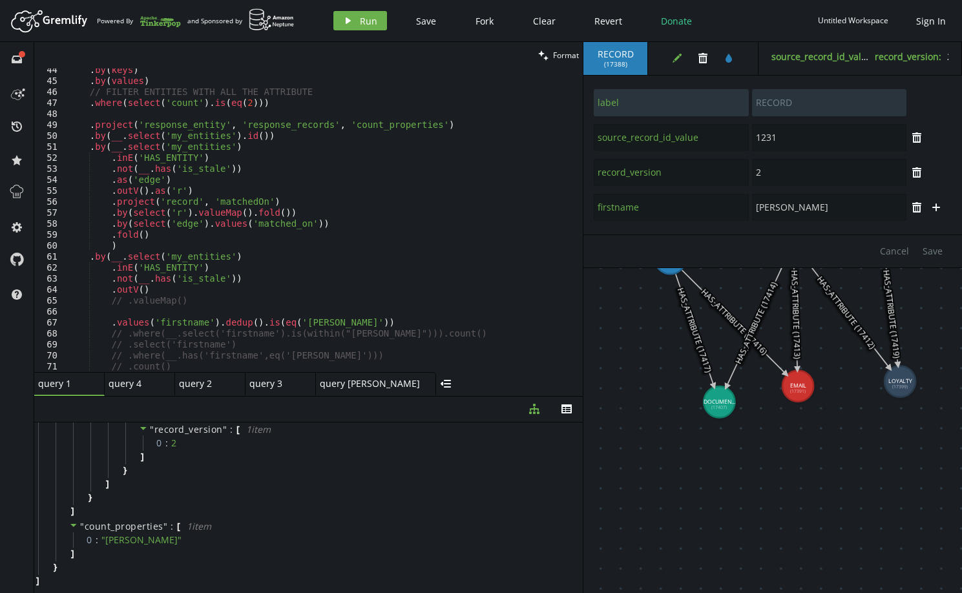
click at [136, 311] on div ". by ( keys ) . by ( values ) // FILTER ENTITIES WITH ALL THE ATTRIBUTE . where…" at bounding box center [346, 225] width 562 height 320
paste textarea ".where(__.or("
click at [110, 326] on div ". by ( keys ) . by ( values ) // FILTER ENTITIES WITH ALL THE ATTRIBUTE . where…" at bounding box center [346, 225] width 562 height 320
click at [379, 323] on div ". by ( keys ) . by ( values ) // FILTER ENTITIES WITH ALL THE ATTRIBUTE . where…" at bounding box center [346, 225] width 562 height 320
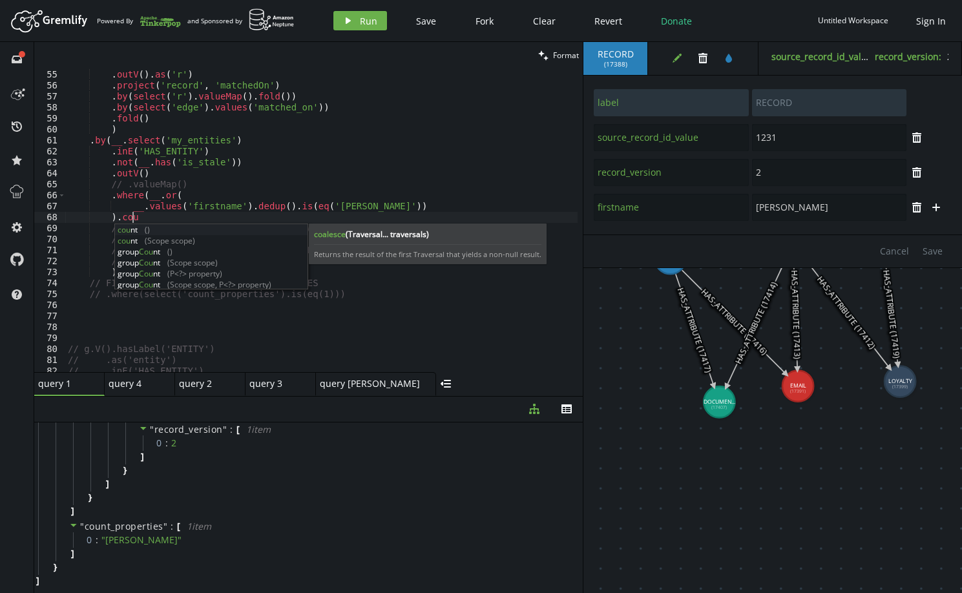
scroll to position [0, 68]
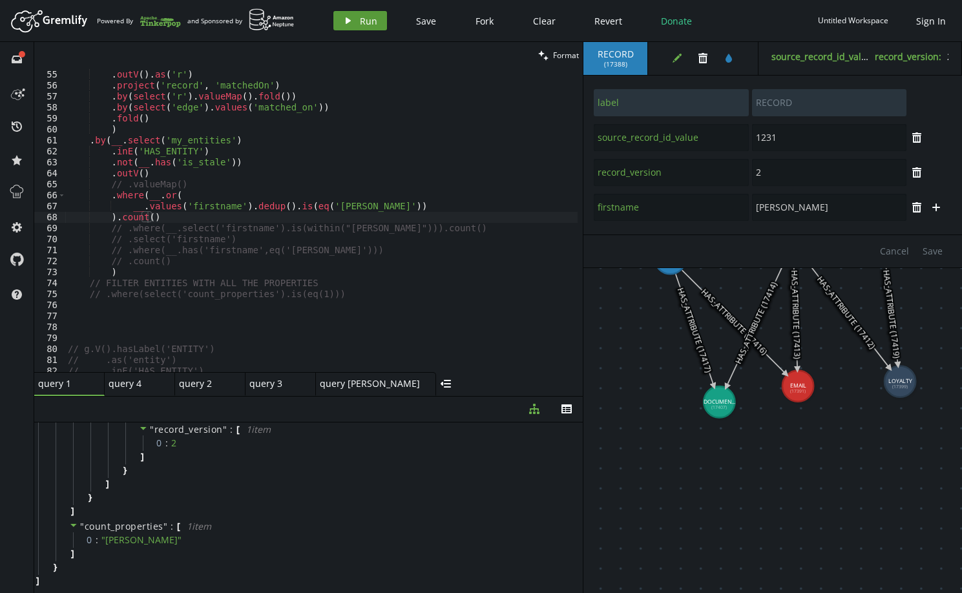
click at [373, 21] on span "Run" at bounding box center [368, 21] width 17 height 12
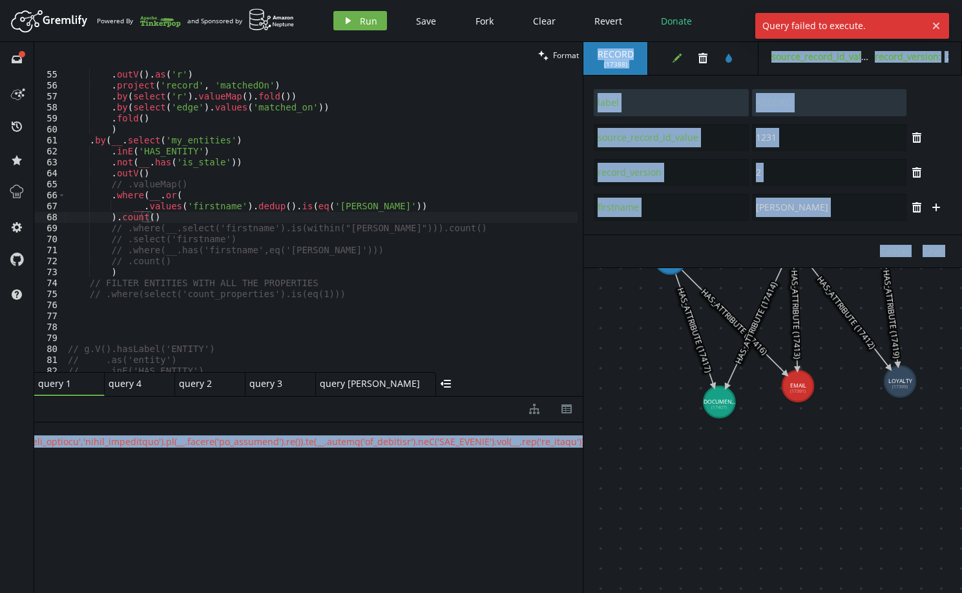
scroll to position [0, 3666]
drag, startPoint x: 473, startPoint y: 439, endPoint x: 673, endPoint y: 443, distance: 200.3
click at [673, 443] on div "clean Format ).count() 54 55 56 57 58 59 60 61 62 63 64 65 66 67 68 69 70 71 72…" at bounding box center [498, 317] width 928 height 551
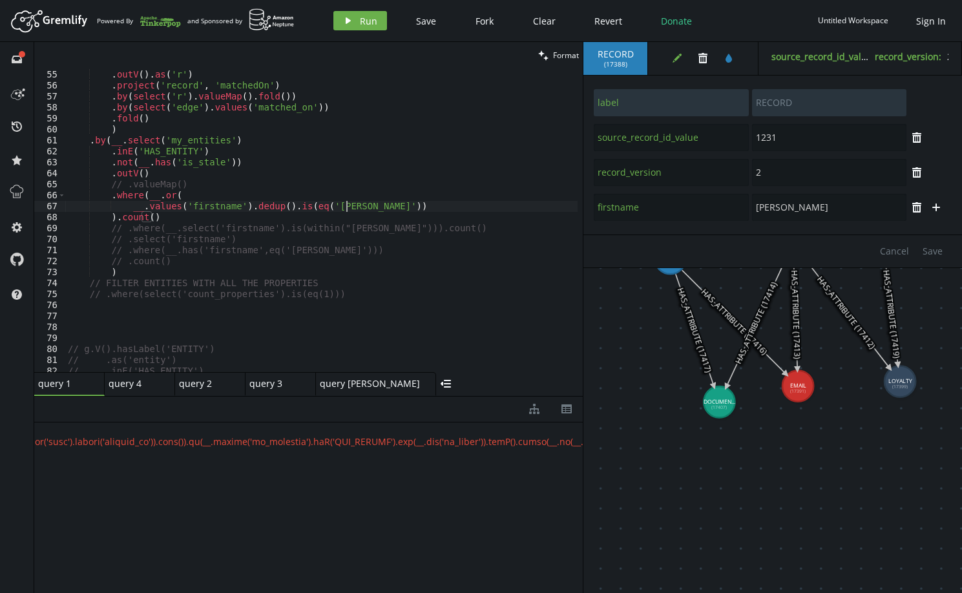
click at [355, 206] on div ". as ( 'edge' ) . outV ( ) . as ( 'r' ) . project ( 'record' , 'matchedOn' ) . …" at bounding box center [346, 218] width 562 height 320
click at [377, 26] on button "play Run" at bounding box center [360, 20] width 54 height 19
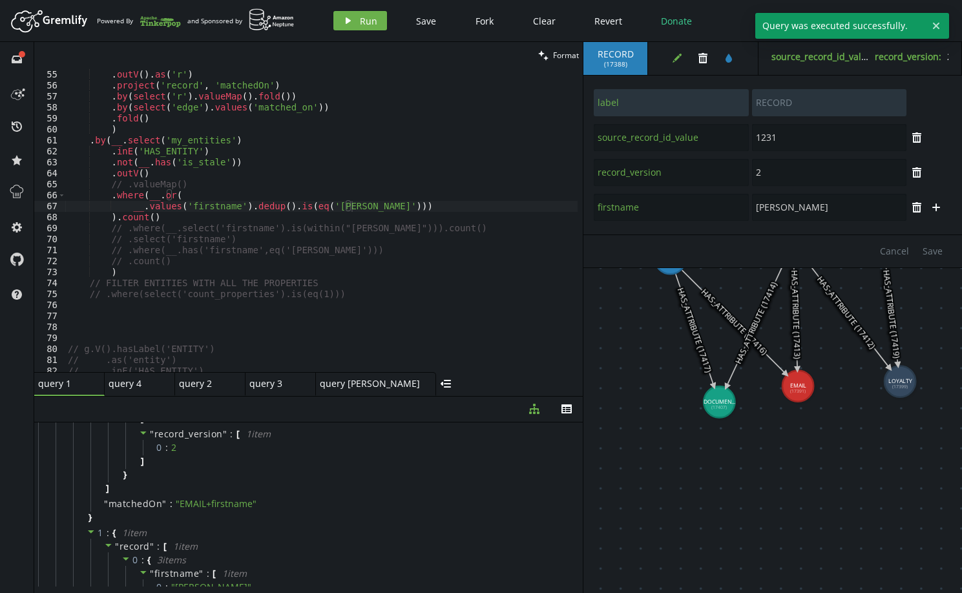
scroll to position [379, 0]
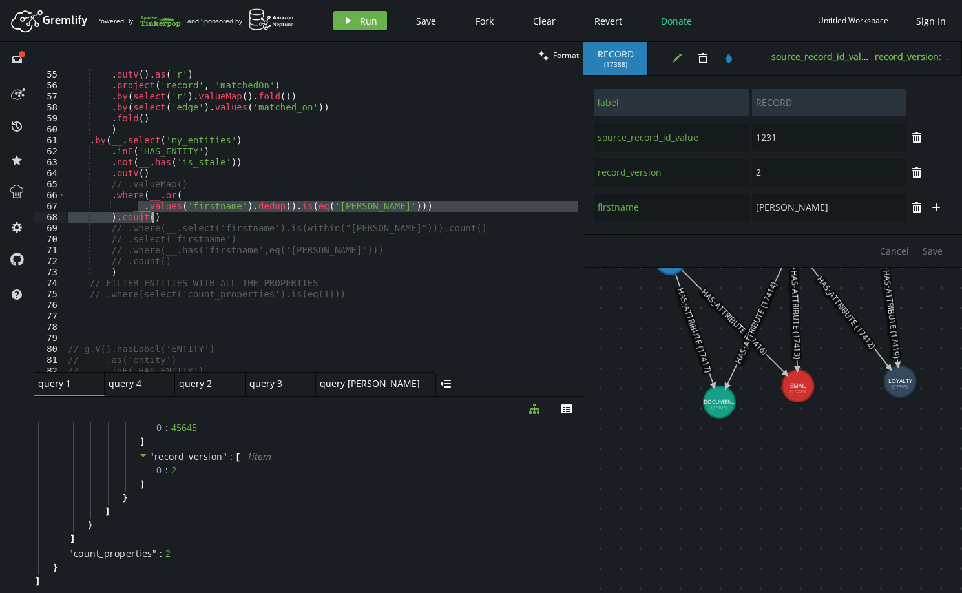
drag, startPoint x: 136, startPoint y: 208, endPoint x: 324, endPoint y: 220, distance: 188.4
click at [324, 220] on div ". as ( 'edge' ) . outV ( ) . as ( 'r' ) . project ( 'record' , 'matchedOn' ) . …" at bounding box center [346, 218] width 562 height 320
click at [365, 205] on div ". as ( 'edge' ) . outV ( ) . as ( 'r' ) . project ( 'record' , 'matchedOn' ) . …" at bounding box center [321, 220] width 512 height 304
click at [193, 217] on div ". as ( 'edge' ) . outV ( ) . as ( 'r' ) . project ( 'record' , 'matchedOn' ) . …" at bounding box center [346, 218] width 562 height 320
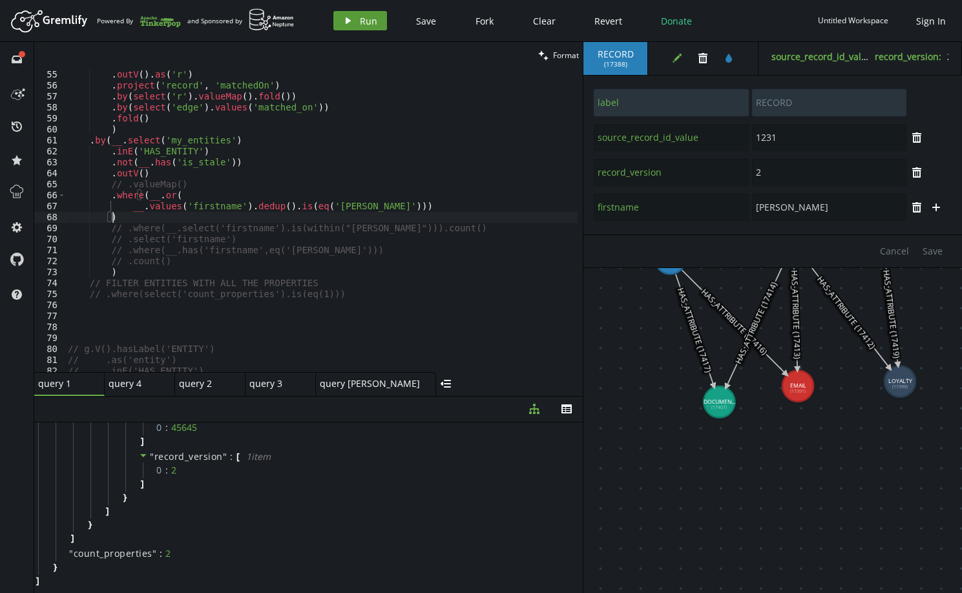
click at [360, 16] on span "Run" at bounding box center [368, 21] width 17 height 12
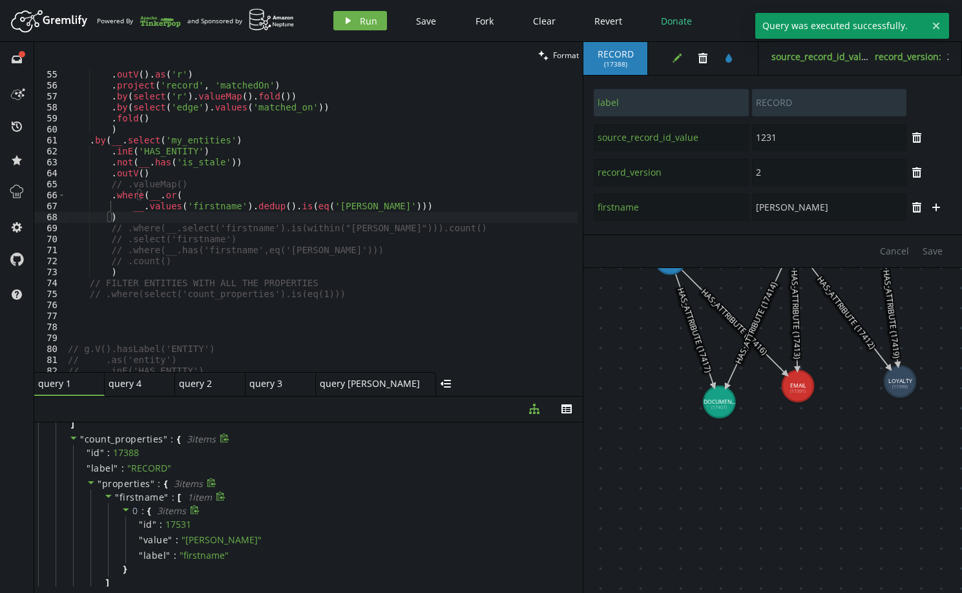
scroll to position [492, 0]
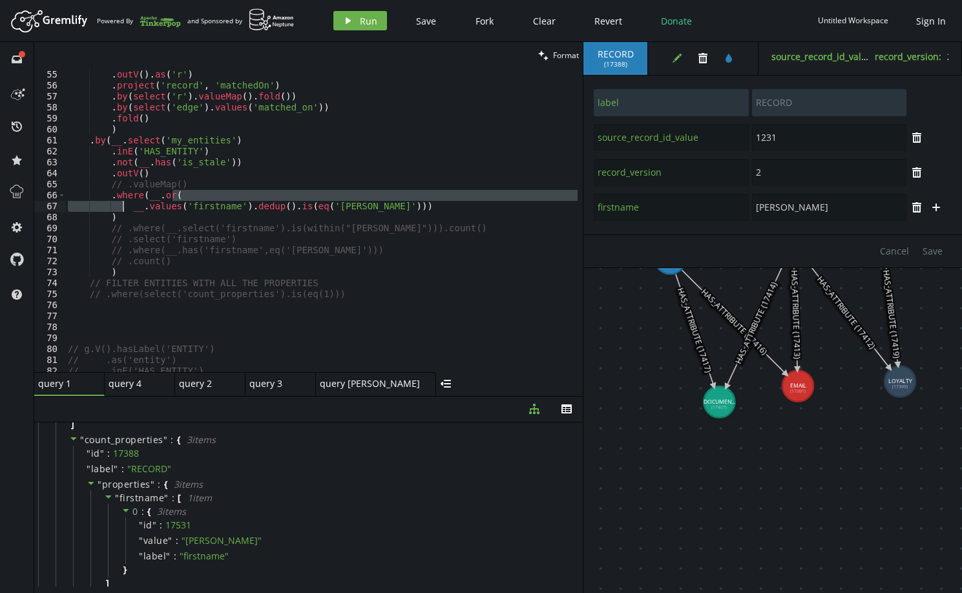
drag, startPoint x: 183, startPoint y: 196, endPoint x: 124, endPoint y: 201, distance: 59.0
click at [124, 201] on div ". as ( 'edge' ) . outV ( ) . as ( 'r' ) . project ( 'record' , 'matchedOn' ) . …" at bounding box center [346, 218] width 562 height 320
click at [151, 197] on div ". as ( 'edge' ) . outV ( ) . as ( 'r' ) . project ( 'record' , 'matchedOn' ) . …" at bounding box center [346, 218] width 562 height 320
drag, startPoint x: 180, startPoint y: 198, endPoint x: 109, endPoint y: 196, distance: 71.8
click at [109, 196] on div ". as ( 'edge' ) . outV ( ) . as ( 'r' ) . project ( 'record' , 'matchedOn' ) . …" at bounding box center [346, 218] width 562 height 320
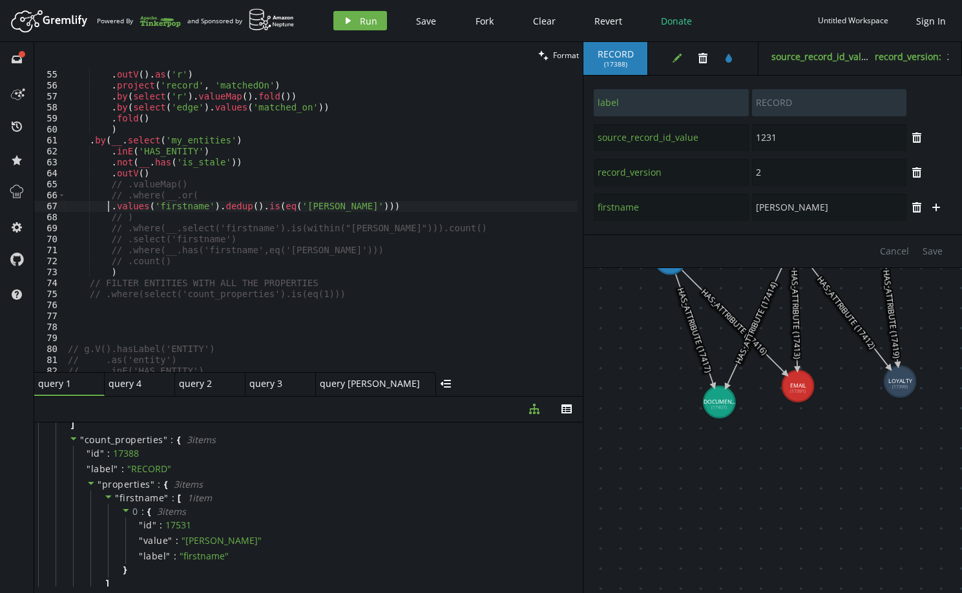
click at [353, 200] on div ". as ( 'edge' ) . outV ( ) . as ( 'r' ) . project ( 'record' , 'matchedOn' ) . …" at bounding box center [346, 218] width 562 height 320
click at [344, 210] on div ". as ( 'edge' ) . outV ( ) . as ( 'r' ) . project ( 'record' , 'matchedOn' ) . …" at bounding box center [346, 218] width 562 height 320
drag, startPoint x: 108, startPoint y: 205, endPoint x: 322, endPoint y: 208, distance: 213.9
click at [322, 208] on div ". as ( 'edge' ) . outV ( ) . as ( 'r' ) . project ( 'record' , 'matchedOn' ) . …" at bounding box center [346, 218] width 562 height 320
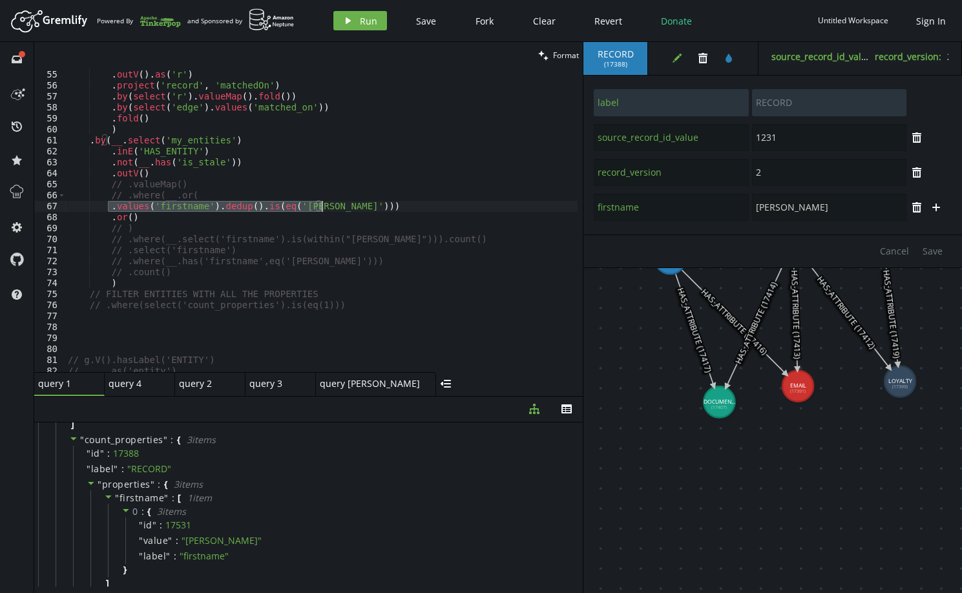
click at [127, 220] on div ". as ( 'edge' ) . outV ( ) . as ( 'r' ) . project ( 'record' , 'matchedOn' ) . …" at bounding box center [346, 218] width 562 height 320
paste textarea ".values('firstname').dedup().is(eq('[PERSON_NAME]')))"
click at [144, 220] on div ". as ( 'edge' ) . outV ( ) . as ( 'r' ) . project ( 'record' , 'matchedOn' ) . …" at bounding box center [346, 218] width 562 height 320
click at [209, 218] on div ". as ( 'edge' ) . outV ( ) . as ( 'r' ) . project ( 'record' , 'matchedOn' ) . …" at bounding box center [346, 218] width 562 height 320
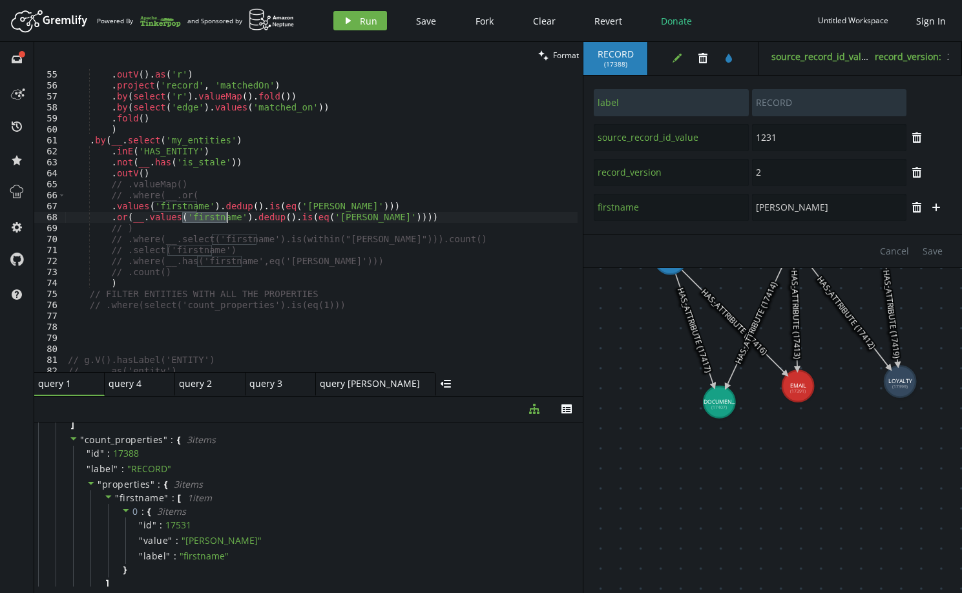
click at [209, 218] on div ". as ( 'edge' ) . outV ( ) . as ( 'r' ) . project ( 'record' , 'matchedOn' ) . …" at bounding box center [346, 218] width 562 height 320
click at [364, 220] on div ". as ( 'edge' ) . outV ( ) . as ( 'r' ) . project ( 'record' , 'matchedOn' ) . …" at bounding box center [346, 218] width 562 height 320
type textarea ".or(__.values('surnames').dedup().is(eq('[PERSON_NAME]')))"
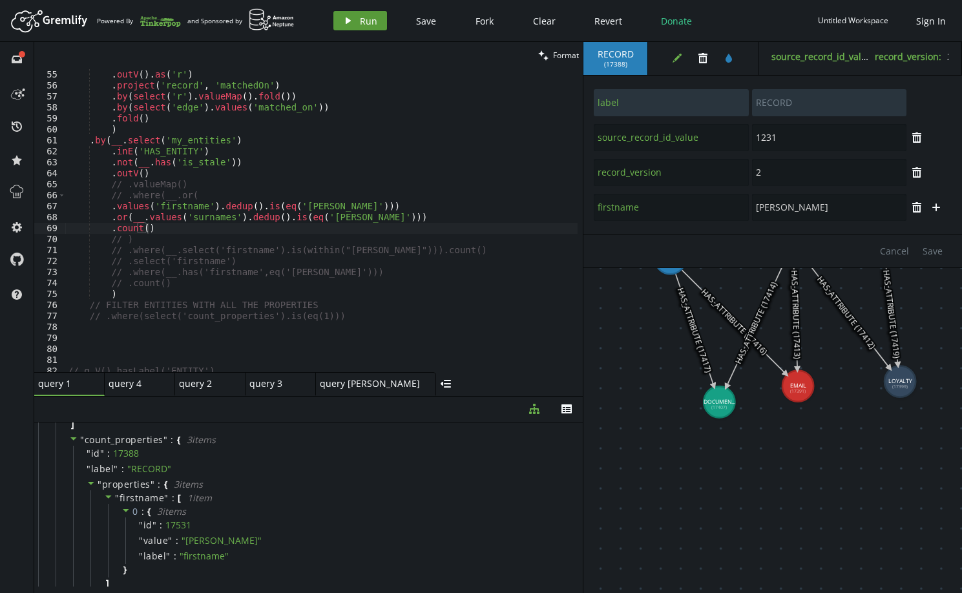
click at [364, 21] on span "Run" at bounding box center [368, 21] width 17 height 12
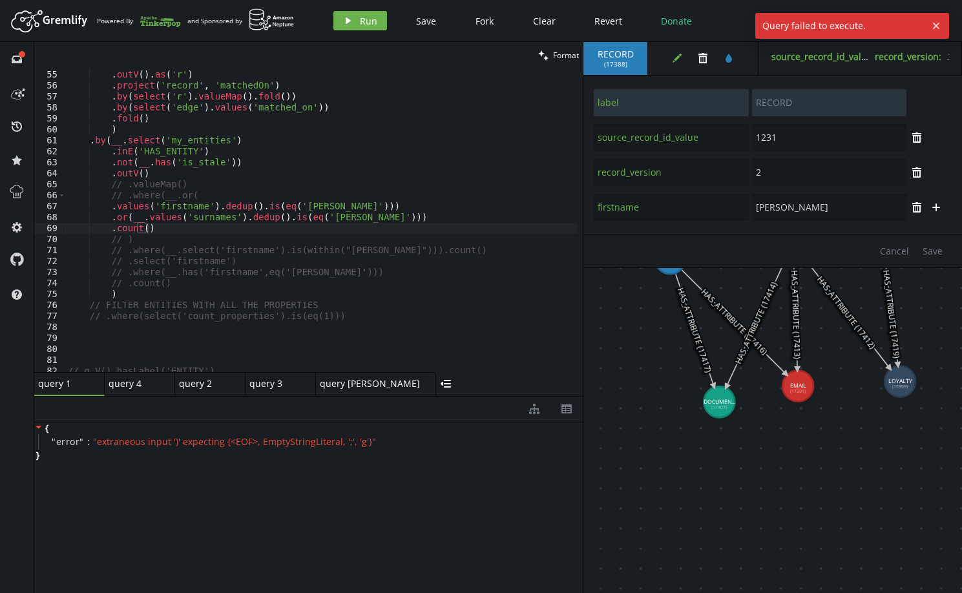
click at [353, 216] on div ". as ( 'edge' ) . outV ( ) . as ( 'r' ) . project ( 'record' , 'matchedOn' ) . …" at bounding box center [346, 218] width 562 height 320
click at [341, 204] on div ". as ( 'edge' ) . outV ( ) . as ( 'r' ) . project ( 'record' , 'matchedOn' ) . …" at bounding box center [346, 218] width 562 height 320
click at [353, 213] on div ". as ( 'edge' ) . outV ( ) . as ( 'r' ) . project ( 'record' , 'matchedOn' ) . …" at bounding box center [346, 218] width 562 height 320
click at [330, 199] on div ". as ( 'edge' ) . outV ( ) . as ( 'r' ) . project ( 'record' , 'matchedOn' ) . …" at bounding box center [346, 218] width 562 height 320
click at [330, 208] on div ". as ( 'edge' ) . outV ( ) . as ( 'r' ) . project ( 'record' , 'matchedOn' ) . …" at bounding box center [346, 218] width 562 height 320
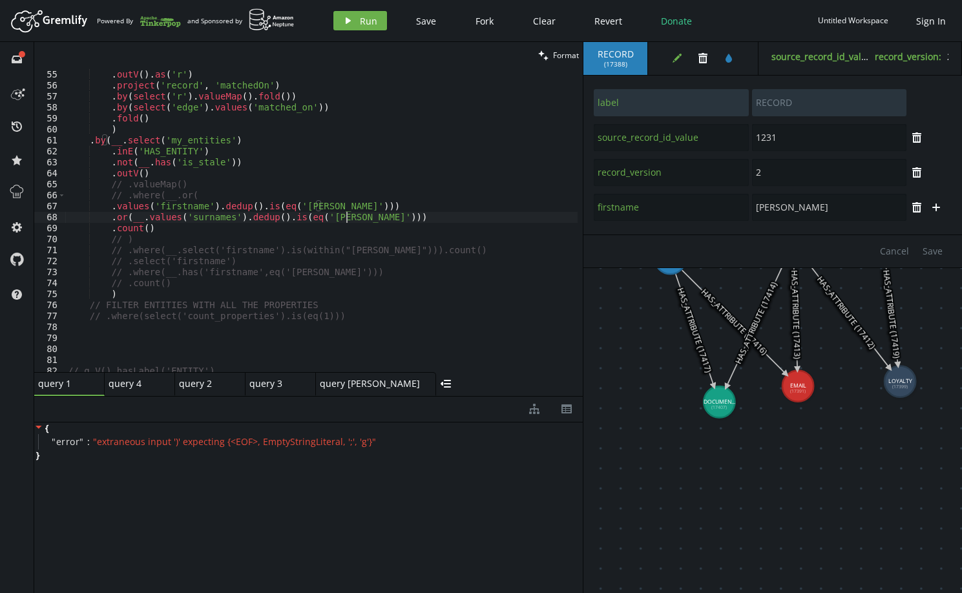
click at [347, 218] on div ". as ( 'edge' ) . outV ( ) . as ( 'r' ) . project ( 'record' , 'matchedOn' ) . …" at bounding box center [346, 218] width 562 height 320
click at [354, 24] on button "play Run" at bounding box center [360, 20] width 54 height 19
click at [160, 234] on div ". as ( 'edge' ) . outV ( ) . as ( 'r' ) . project ( 'record' , 'matchedOn' ) . …" at bounding box center [346, 218] width 562 height 320
click at [176, 227] on div ". as ( 'edge' ) . outV ( ) . as ( 'r' ) . project ( 'record' , 'matchedOn' ) . …" at bounding box center [346, 218] width 562 height 320
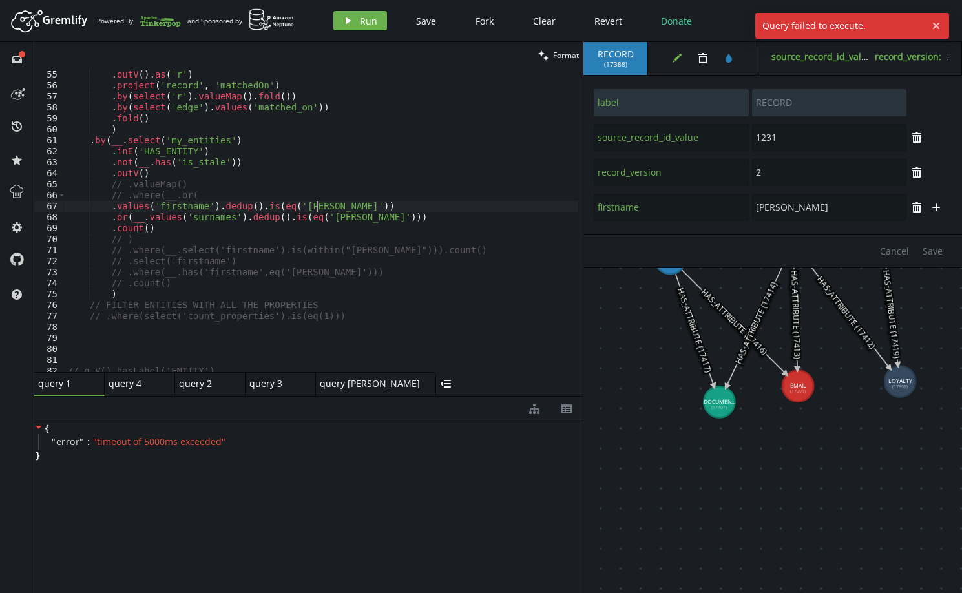
click at [342, 205] on div ". as ( 'edge' ) . outV ( ) . as ( 'r' ) . project ( 'record' , 'matchedOn' ) . …" at bounding box center [346, 218] width 562 height 320
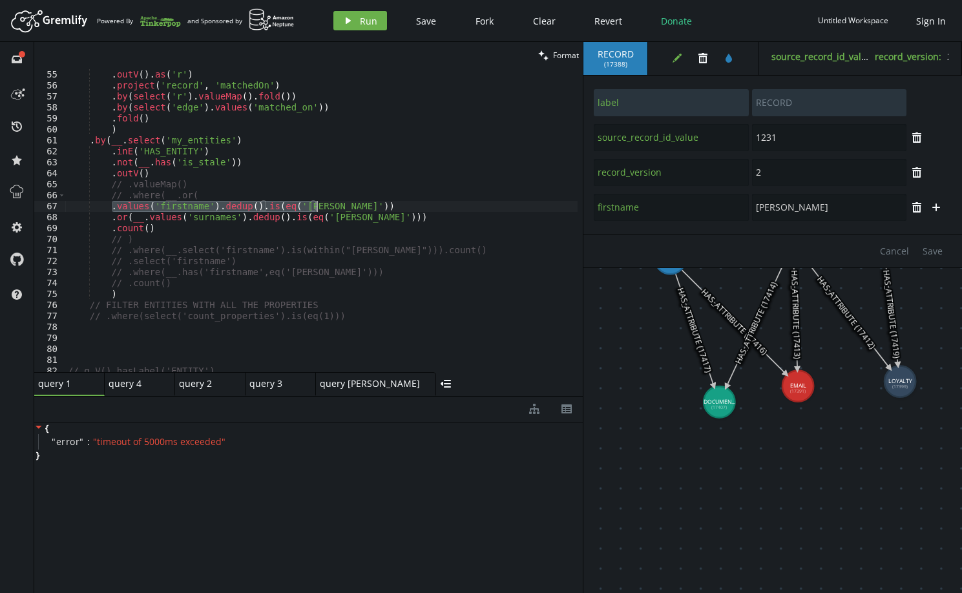
drag, startPoint x: 112, startPoint y: 209, endPoint x: 361, endPoint y: 207, distance: 248.8
click at [361, 207] on div ". as ( 'edge' ) . outV ( ) . as ( 'r' ) . project ( 'record' , 'matchedOn' ) . …" at bounding box center [346, 218] width 562 height 320
click at [232, 196] on div ". as ( 'edge' ) . outV ( ) . as ( 'r' ) . project ( 'record' , 'matchedOn' ) . …" at bounding box center [346, 218] width 562 height 320
type textarea "// .where(__.or("
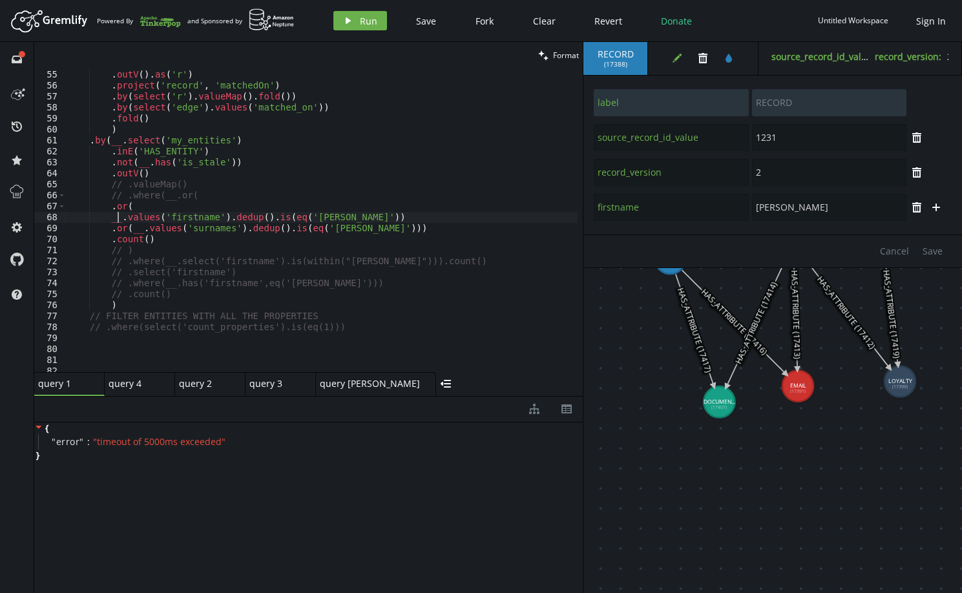
scroll to position [0, 49]
type textarea ".count()"
click at [342, 220] on div ". as ( 'edge' ) . outV ( ) . as ( 'r' ) . project ( 'record' , 'matchedOn' ) . …" at bounding box center [346, 218] width 562 height 320
click at [355, 19] on button "play Run" at bounding box center [360, 20] width 54 height 19
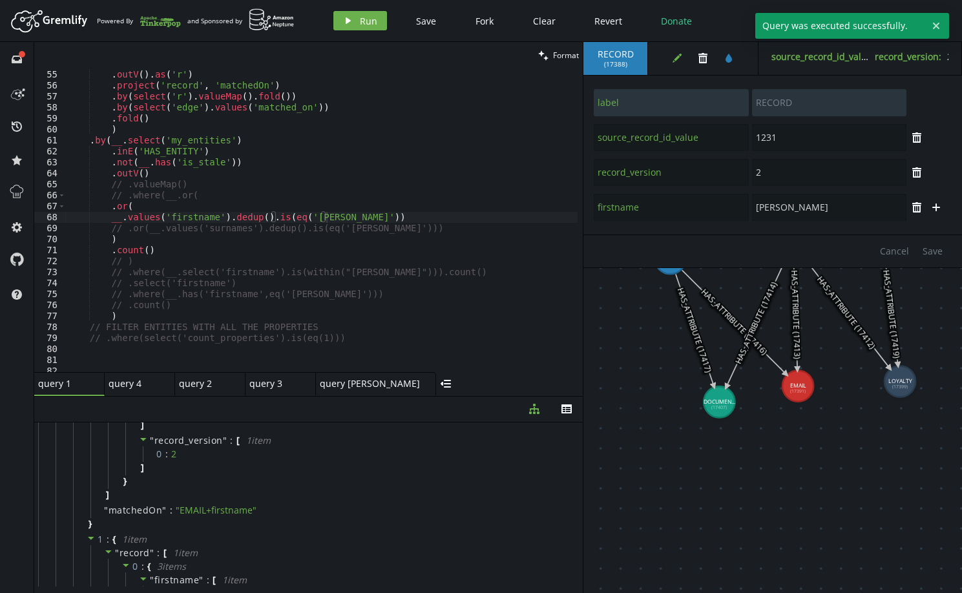
scroll to position [379, 0]
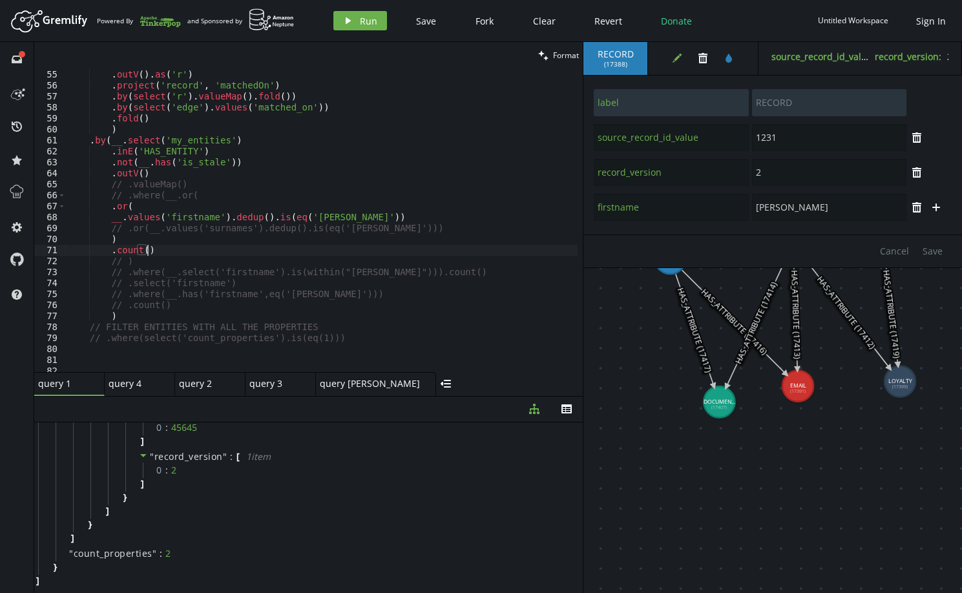
click at [172, 248] on div ". as ( 'edge' ) . outV ( ) . as ( 'r' ) . project ( 'record' , 'matchedOn' ) . …" at bounding box center [346, 218] width 562 height 320
click at [355, 22] on button "play Run" at bounding box center [360, 20] width 54 height 19
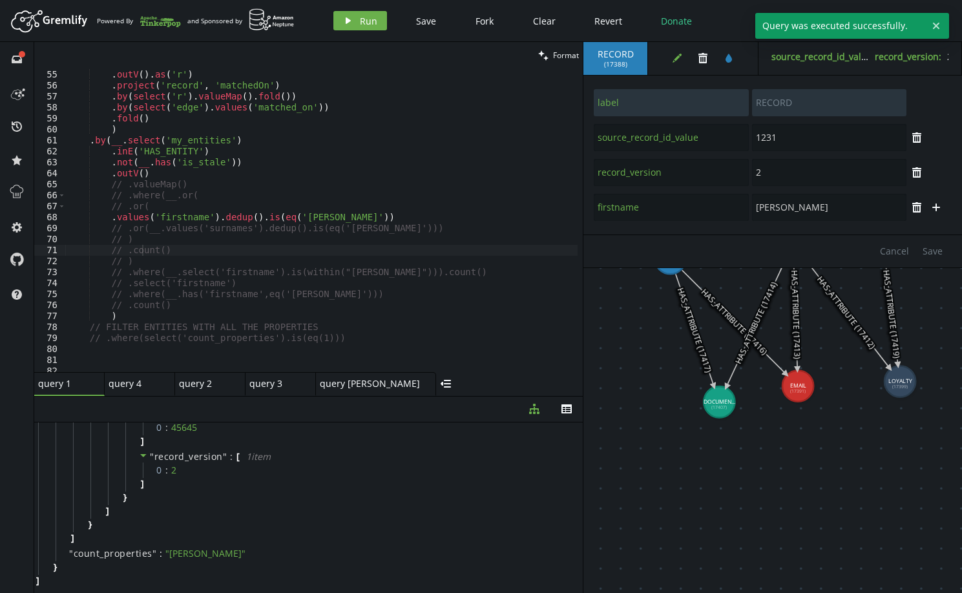
click at [173, 251] on div ". as ( 'edge' ) . outV ( ) . as ( 'r' ) . project ( 'record' , 'matchedOn' ) . …" at bounding box center [346, 218] width 562 height 320
click at [361, 15] on span "Run" at bounding box center [368, 21] width 17 height 12
drag, startPoint x: 247, startPoint y: 217, endPoint x: 209, endPoint y: 215, distance: 38.2
click at [209, 215] on div ". as ( 'edge' ) . outV ( ) . as ( 'r' ) . project ( 'record' , 'matchedOn' ) . …" at bounding box center [346, 218] width 562 height 320
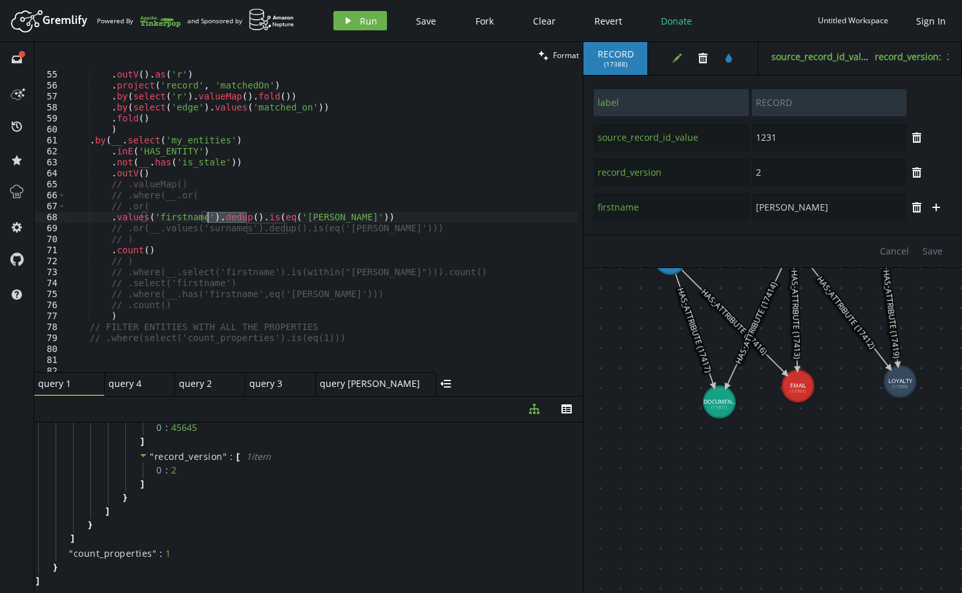
type textarea "// .or("
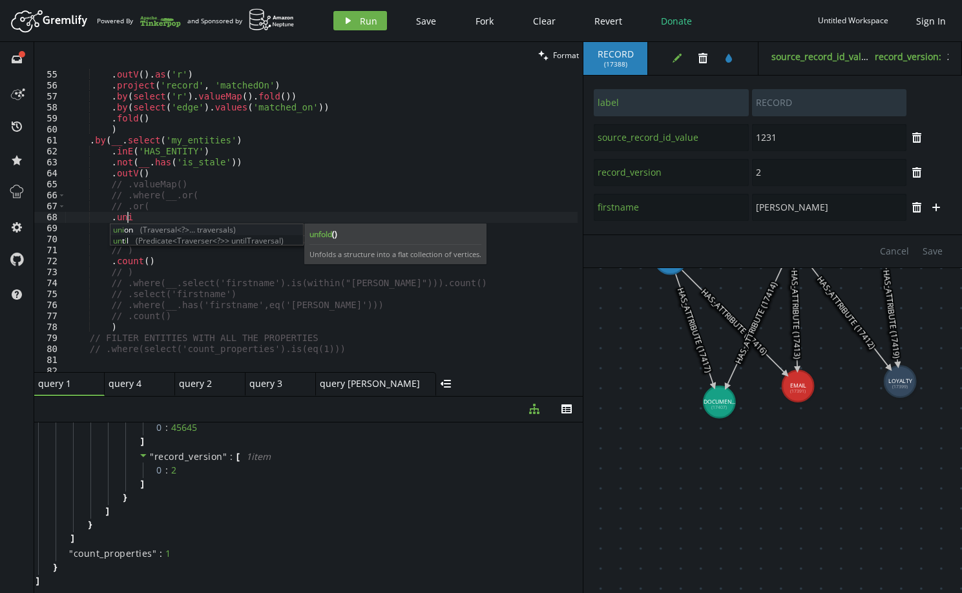
scroll to position [0, 59]
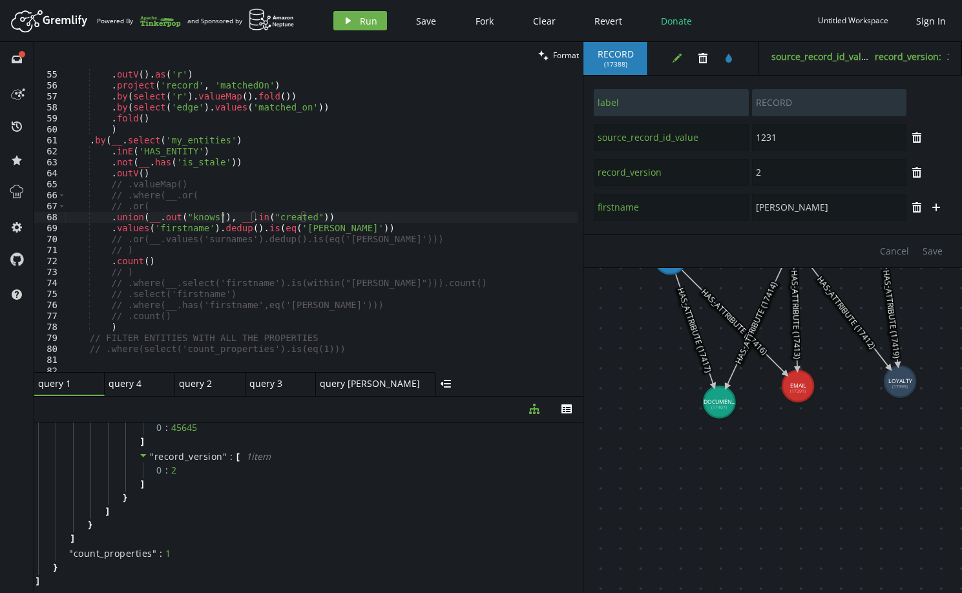
click at [222, 215] on div ". as ( 'edge' ) . outV ( ) . as ( 'r' ) . project ( 'record' , 'matchedOn' ) . …" at bounding box center [346, 218] width 562 height 320
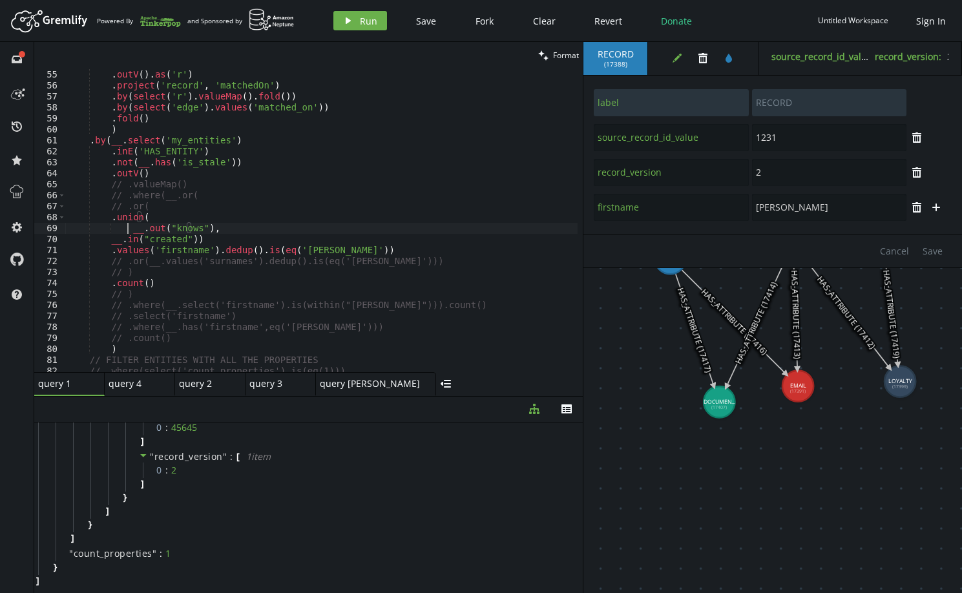
scroll to position [0, 59]
drag, startPoint x: 105, startPoint y: 254, endPoint x: 315, endPoint y: 251, distance: 210.0
click at [315, 251] on div ". as ( 'edge' ) . outV ( ) . as ( 'r' ) . project ( 'record' , 'matchedOn' ) . …" at bounding box center [346, 218] width 562 height 320
drag, startPoint x: 141, startPoint y: 227, endPoint x: 200, endPoint y: 229, distance: 59.5
click at [200, 229] on div ". as ( 'edge' ) . outV ( ) . as ( 'r' ) . project ( 'record' , 'matchedOn' ) . …" at bounding box center [346, 218] width 562 height 320
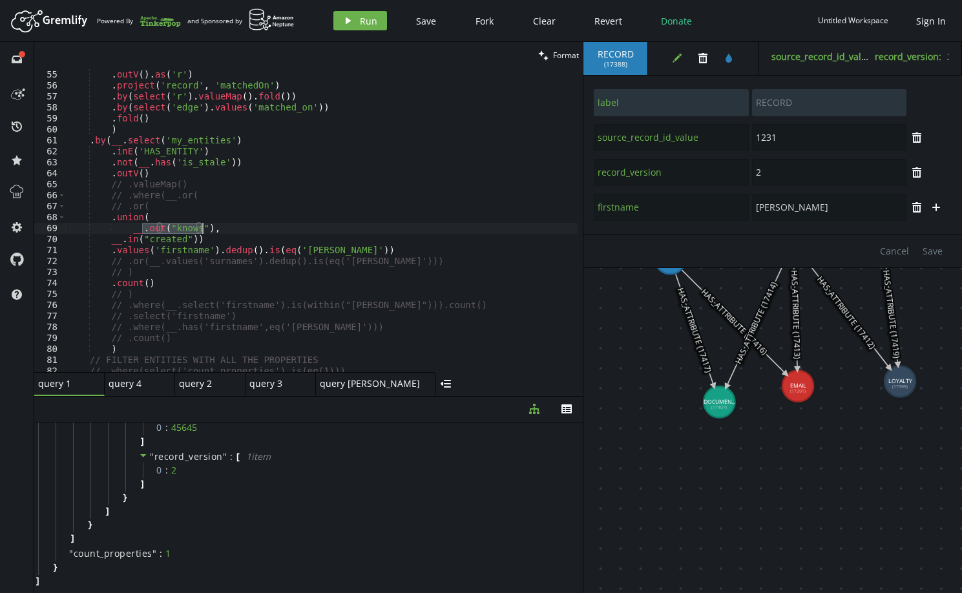
paste textarea ".values('firstname').dedup().is(eq('[PERSON_NAME]')"
click at [149, 229] on div ". as ( 'edge' ) . outV ( ) . as ( 'r' ) . project ( 'record' , 'matchedOn' ) . …" at bounding box center [346, 218] width 562 height 320
click at [188, 239] on div ". as ( 'edge' ) . outV ( ) . as ( 'r' ) . project ( 'record' , 'matchedOn' ) . …" at bounding box center [346, 218] width 562 height 320
click at [216, 249] on div ". as ( 'edge' ) . outV ( ) . as ( 'r' ) . project ( 'record' , 'matchedOn' ) . …" at bounding box center [346, 218] width 562 height 320
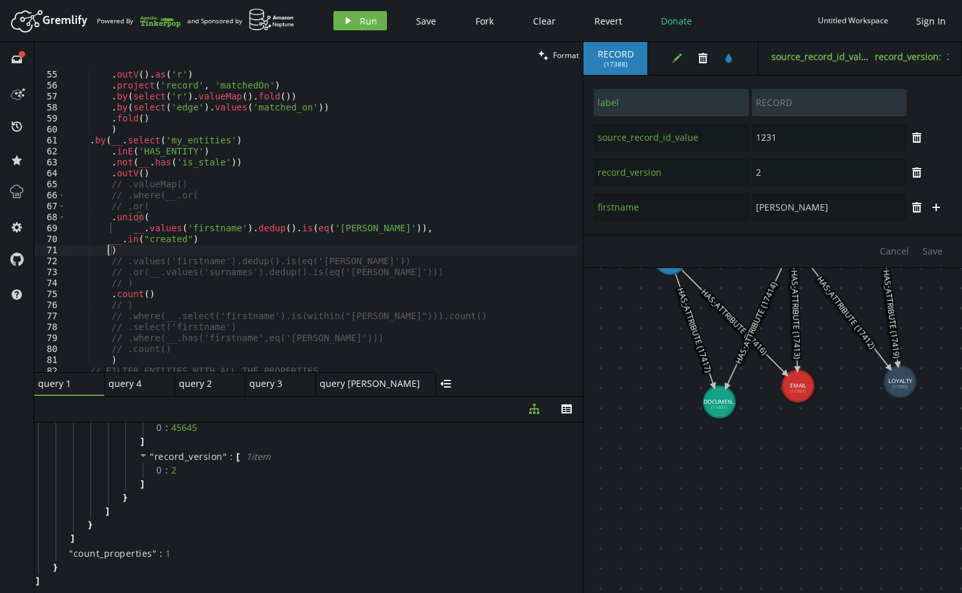
click at [209, 225] on div ". as ( 'edge' ) . outV ( ) . as ( 'r' ) . project ( 'record' , 'matchedOn' ) . …" at bounding box center [346, 218] width 562 height 320
click at [216, 225] on div ". as ( 'edge' ) . outV ( ) . as ( 'r' ) . project ( 'record' , 'matchedOn' ) . …" at bounding box center [346, 218] width 562 height 320
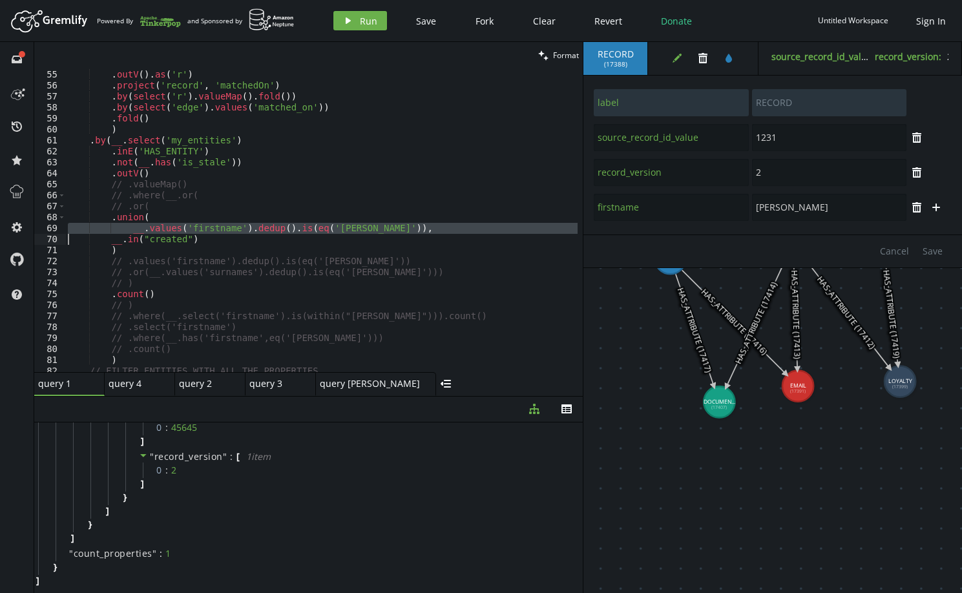
click at [358, 227] on div ". as ( 'edge' ) . outV ( ) . as ( 'r' ) . project ( 'record' , 'matchedOn' ) . …" at bounding box center [321, 220] width 512 height 304
type textarea "__.values('firstname').dedup().is(eq('[PERSON_NAME]')),"
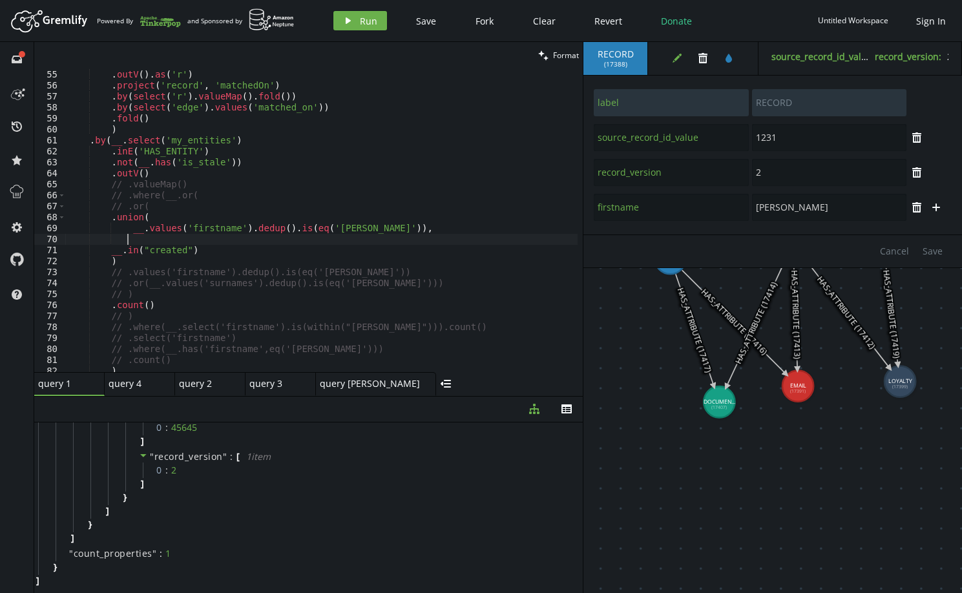
scroll to position [0, 59]
paste textarea
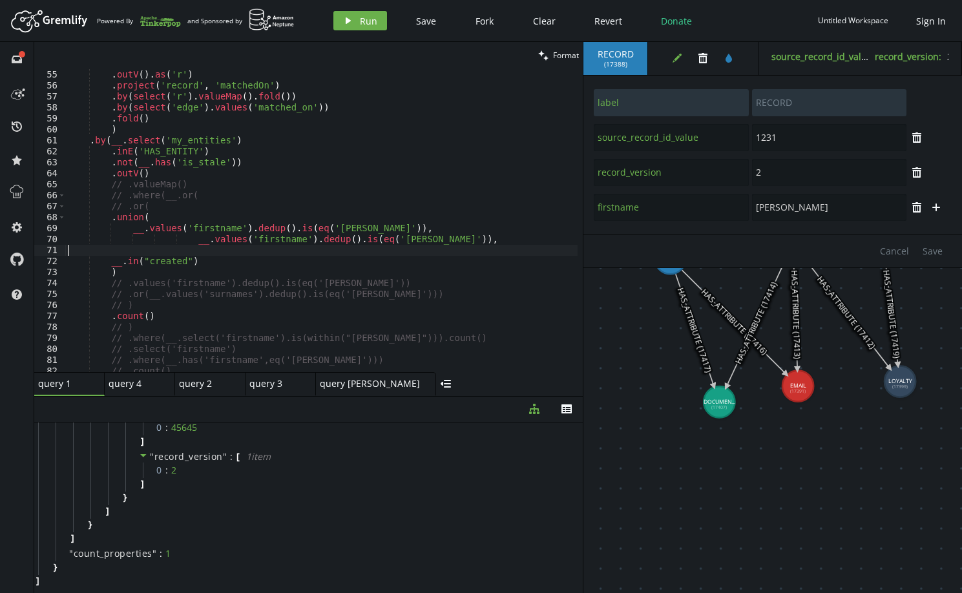
scroll to position [0, 0]
drag, startPoint x: 187, startPoint y: 238, endPoint x: 126, endPoint y: 241, distance: 60.8
click at [126, 241] on div ". as ( 'edge' ) . outV ( ) . as ( 'r' ) . project ( 'record' , 'matchedOn' ) . …" at bounding box center [346, 218] width 562 height 320
type textarea "__.values('surnames').dedup().is(eq('[PERSON_NAME]')),"
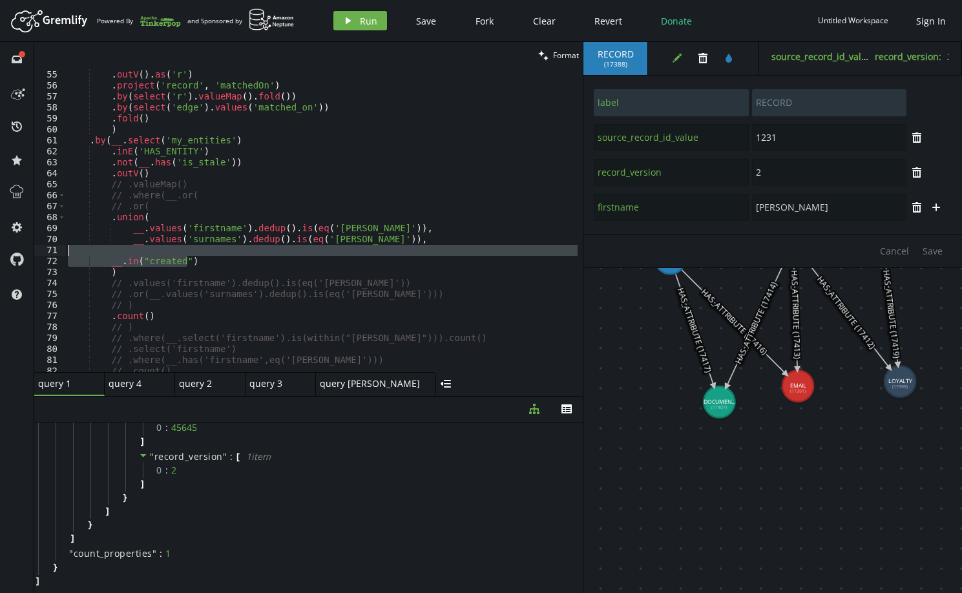
drag, startPoint x: 210, startPoint y: 256, endPoint x: 58, endPoint y: 255, distance: 151.8
click at [58, 255] on div "__.in("created") 54 55 56 57 58 59 60 61 62 63 64 65 66 67 68 69 70 71 72 73 74…" at bounding box center [308, 220] width 549 height 304
type textarea "__.in("created")"
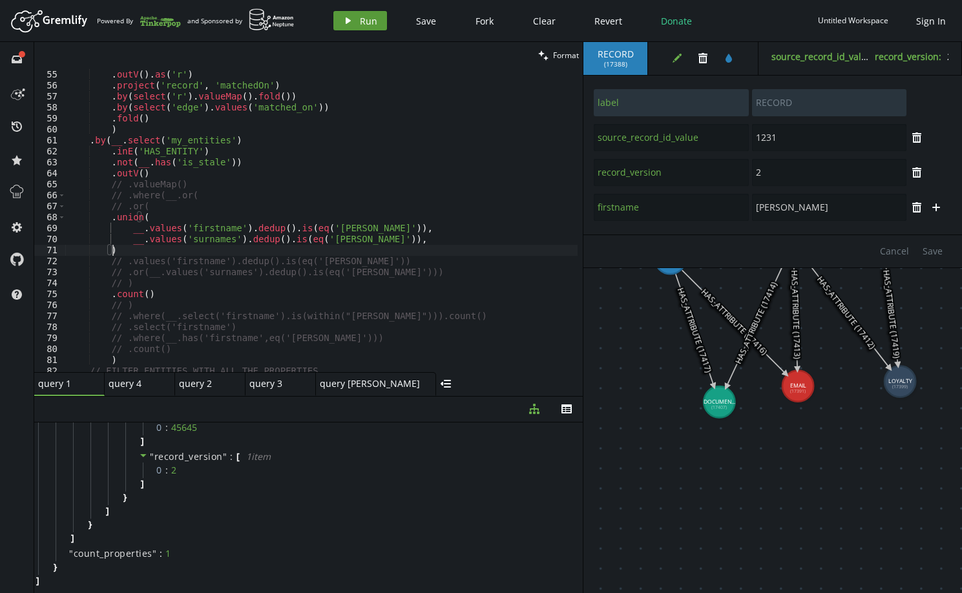
click at [346, 24] on icon "play" at bounding box center [348, 21] width 10 height 10
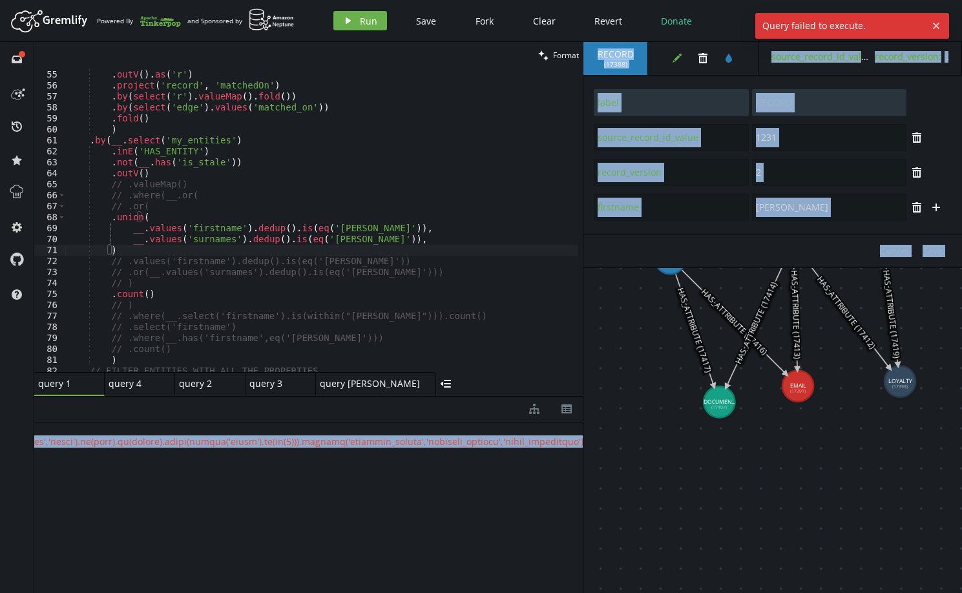
scroll to position [0, 3786]
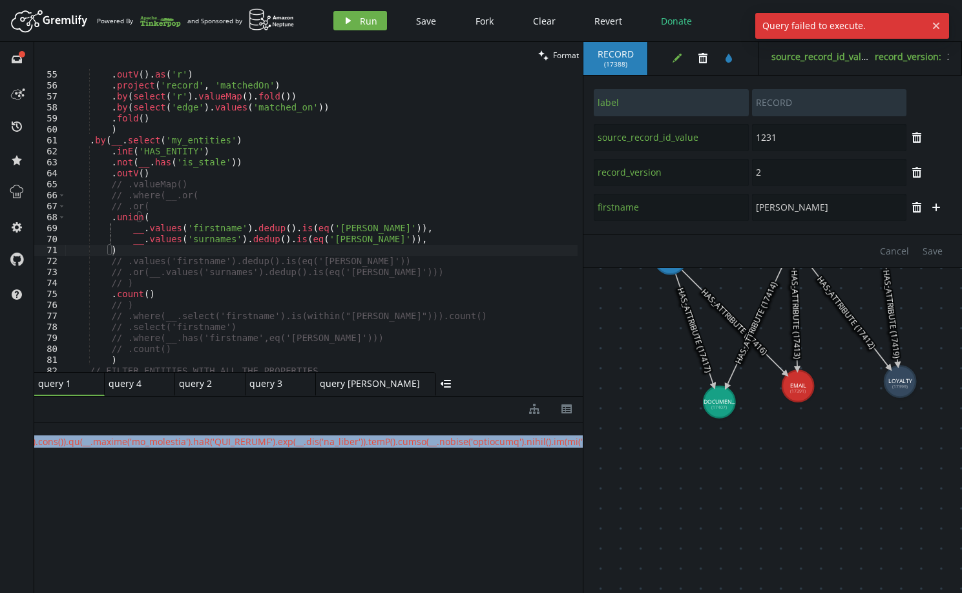
drag, startPoint x: 532, startPoint y: 439, endPoint x: 556, endPoint y: 445, distance: 24.5
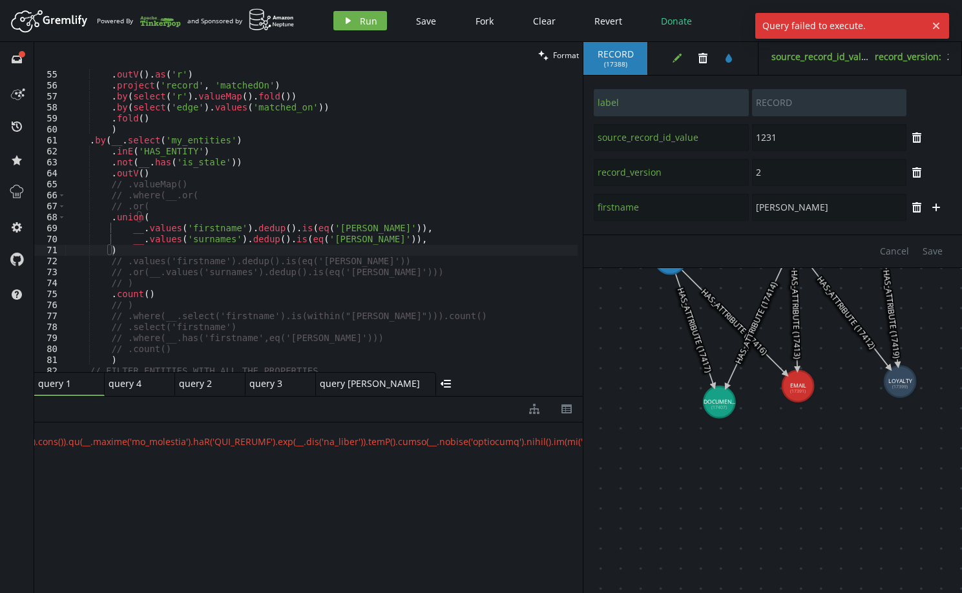
click at [370, 240] on div ". as ( 'edge' ) . outV ( ) . as ( 'r' ) . project ( 'record' , 'matchedOn' ) . …" at bounding box center [346, 218] width 562 height 320
type textarea "__.values('surnames').dedup().is(eq('[PERSON_NAME]'))"
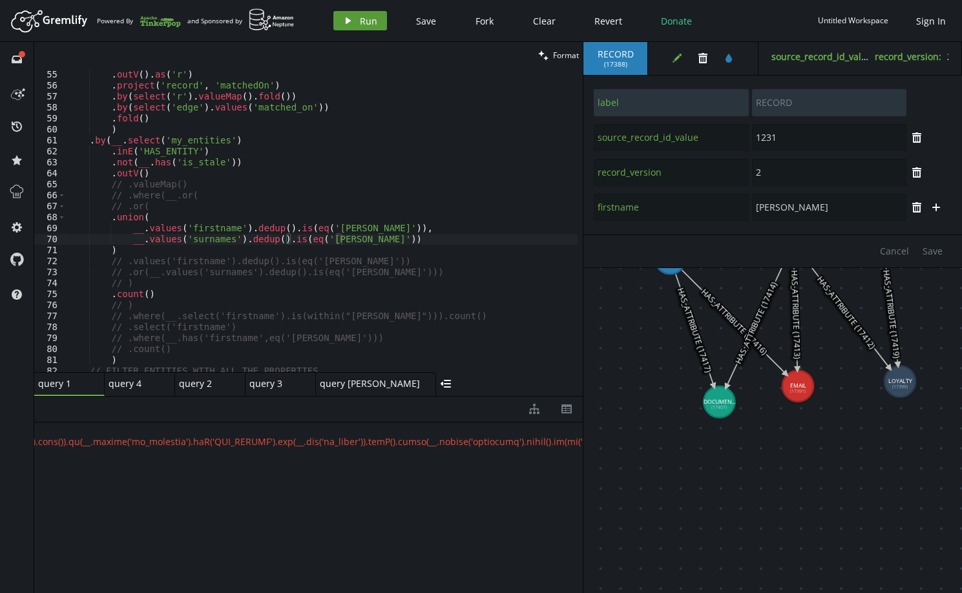
click at [377, 26] on button "play Run" at bounding box center [360, 20] width 54 height 19
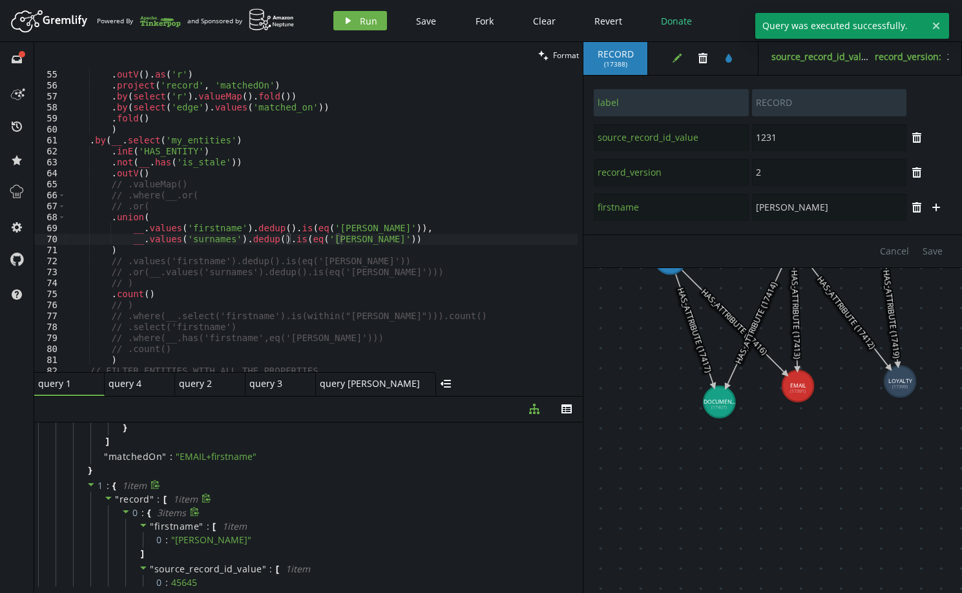
scroll to position [379, 0]
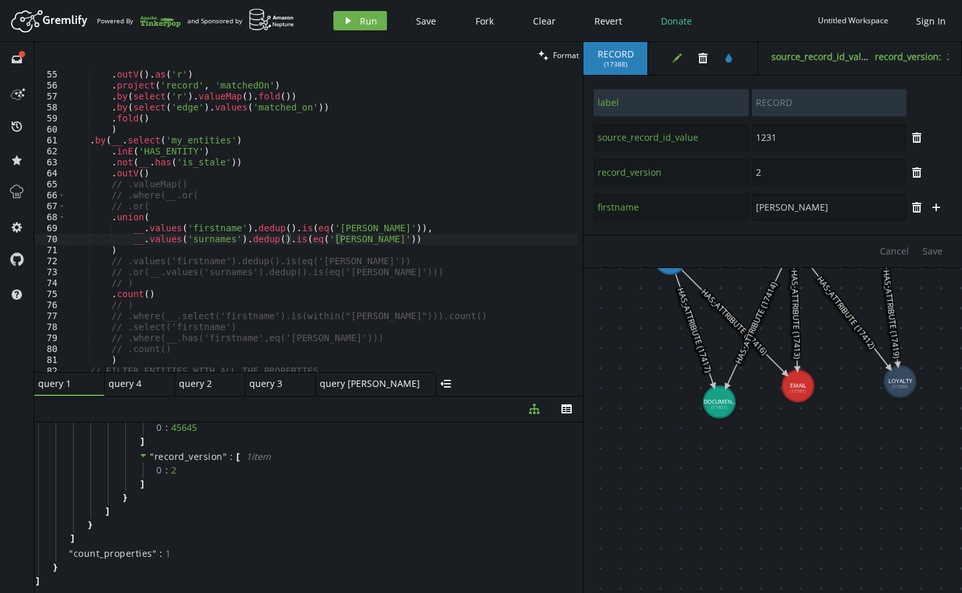
click at [765, 211] on input "[PERSON_NAME]" at bounding box center [829, 207] width 154 height 27
click at [785, 207] on input "[PERSON_NAME]" at bounding box center [829, 207] width 154 height 27
click at [936, 204] on icon "plus" at bounding box center [936, 207] width 10 height 10
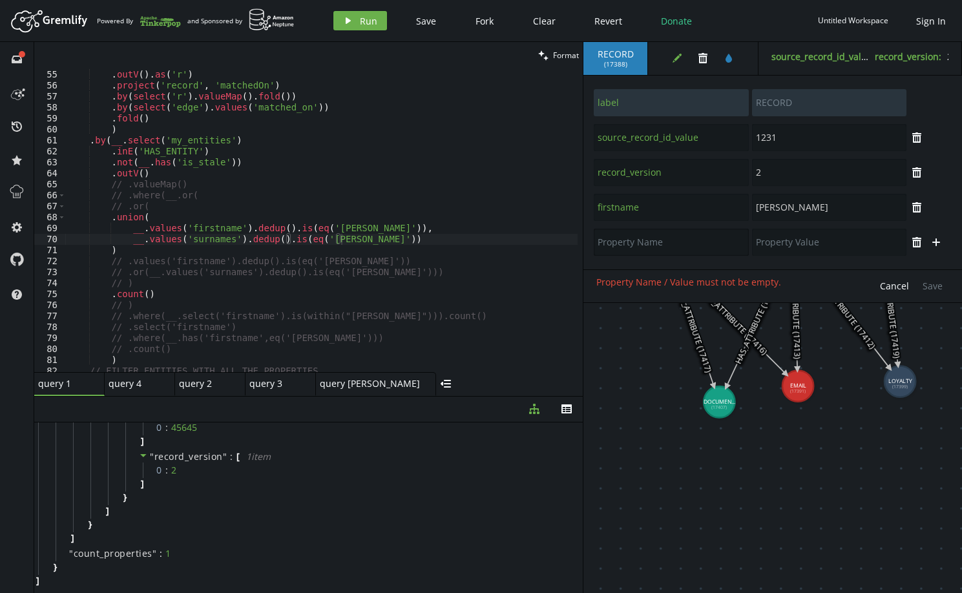
click at [679, 240] on input "text" at bounding box center [671, 242] width 154 height 27
type input "surnames"
click at [808, 244] on input "text" at bounding box center [829, 242] width 154 height 27
type input "[PERSON_NAME]"
click at [945, 275] on div "Cancel Save" at bounding box center [772, 285] width 379 height 33
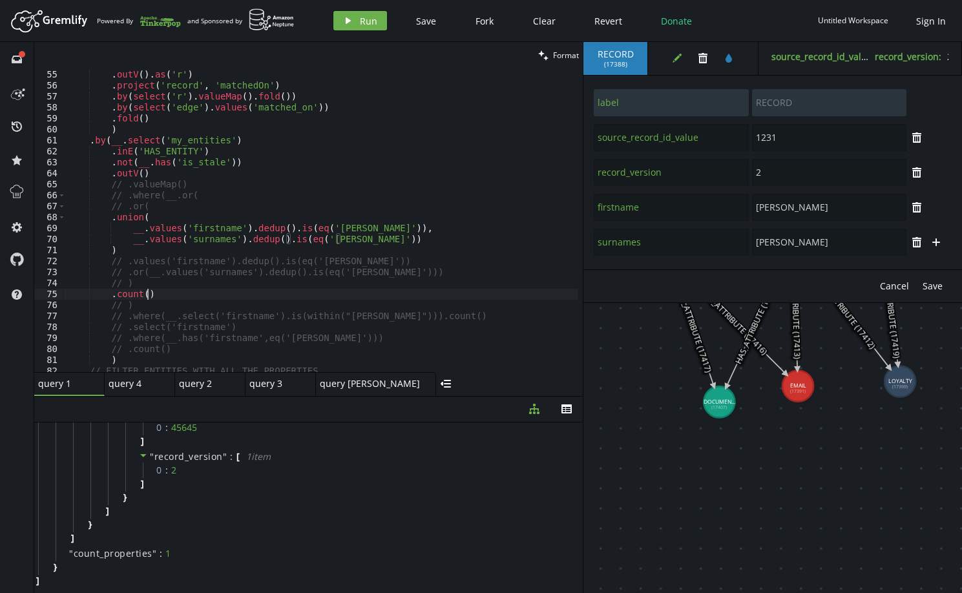
click at [248, 291] on div ". as ( 'edge' ) . outV ( ) . as ( 'r' ) . project ( 'record' , 'matchedOn' ) . …" at bounding box center [346, 218] width 562 height 320
click at [361, 23] on span "Run" at bounding box center [368, 21] width 17 height 12
click at [360, 29] on button "play Run" at bounding box center [360, 20] width 54 height 19
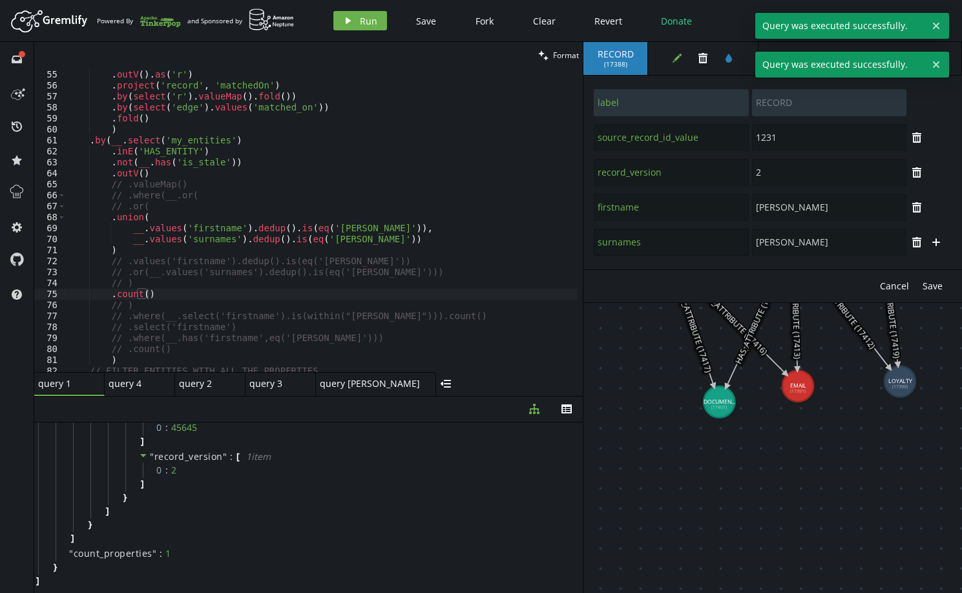
click at [625, 244] on input "surnames" at bounding box center [671, 242] width 154 height 27
type textarea "__.values('surnames').dedup().is(eq('[PERSON_NAME]'))"
click at [204, 240] on div ". as ( 'edge' ) . outV ( ) . as ( 'r' ) . project ( 'record' , 'matchedOn' ) . …" at bounding box center [346, 218] width 562 height 320
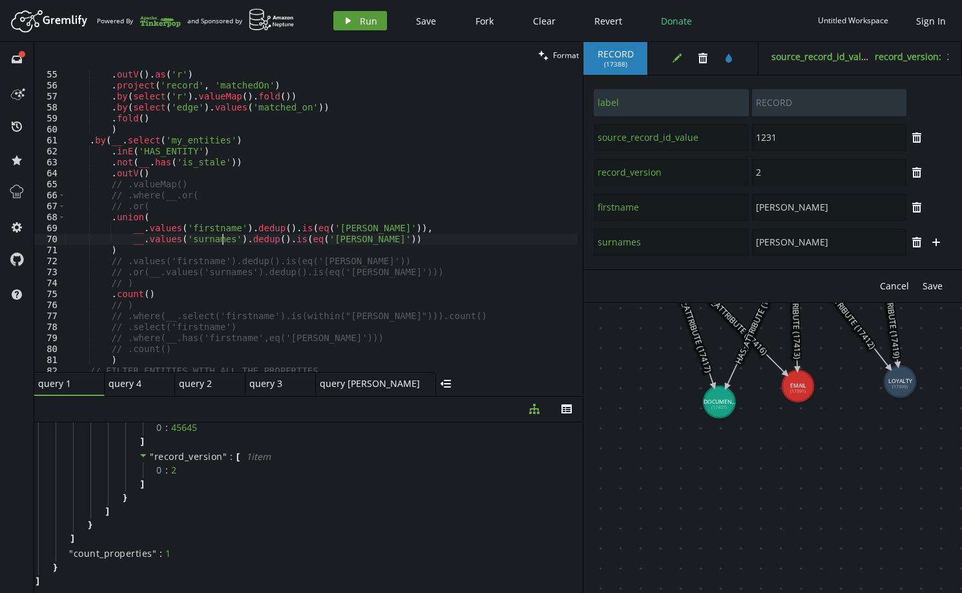
click at [369, 17] on span "Run" at bounding box center [368, 21] width 17 height 12
click at [934, 282] on span "Save" at bounding box center [933, 286] width 20 height 12
click at [674, 61] on icon "button" at bounding box center [677, 58] width 9 height 9
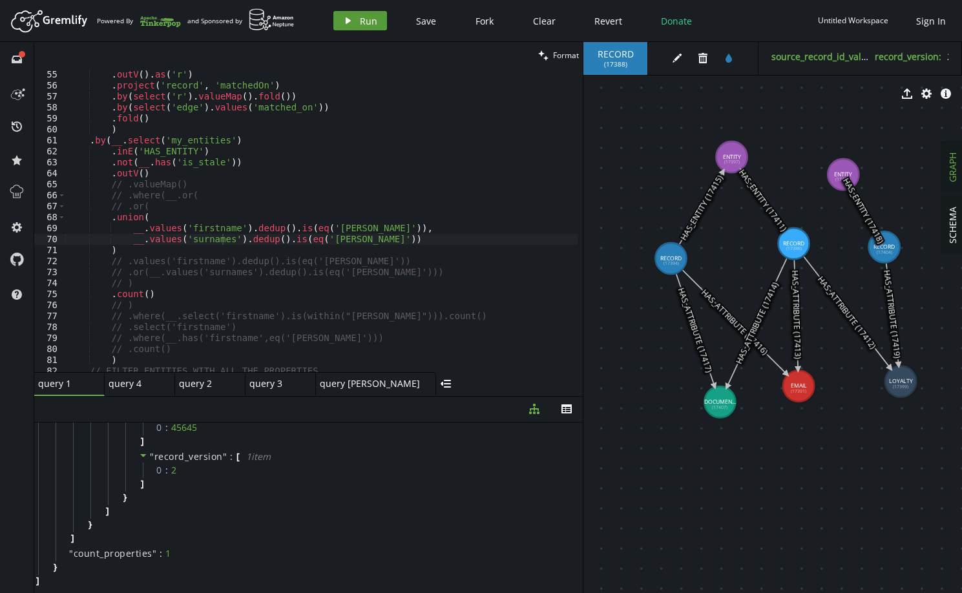
click at [369, 19] on span "Run" at bounding box center [368, 21] width 17 height 12
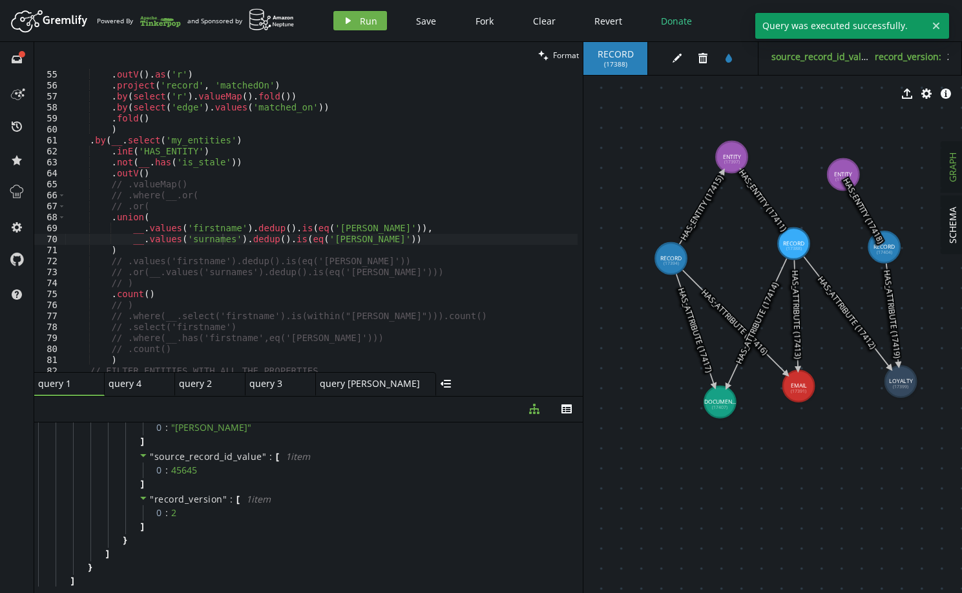
scroll to position [421, 0]
click at [681, 60] on icon "edit" at bounding box center [677, 58] width 10 height 10
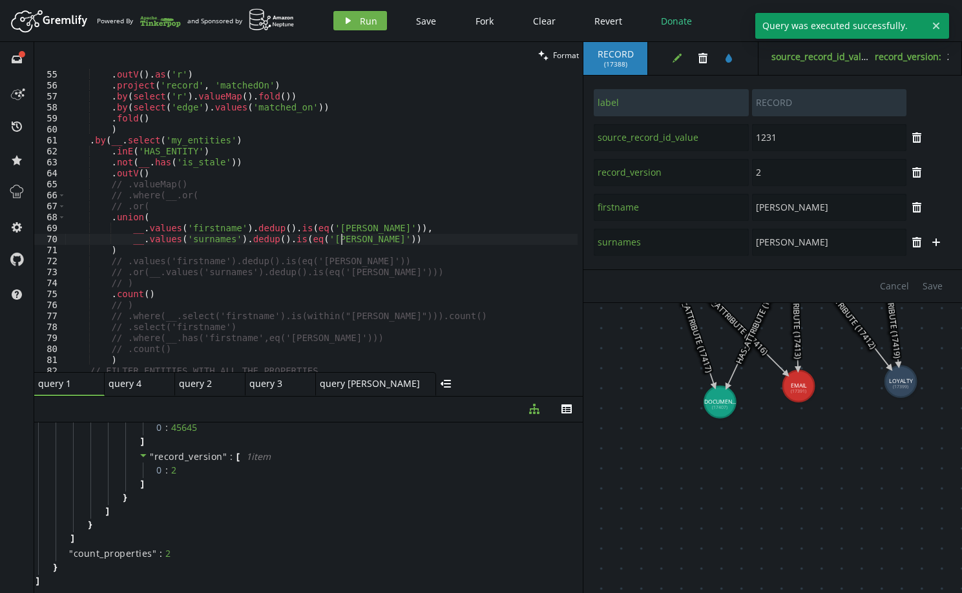
click at [357, 237] on div ". as ( 'edge' ) . outV ( ) . as ( 'r' ) . project ( 'record' , 'matchedOn' ) . …" at bounding box center [346, 218] width 562 height 320
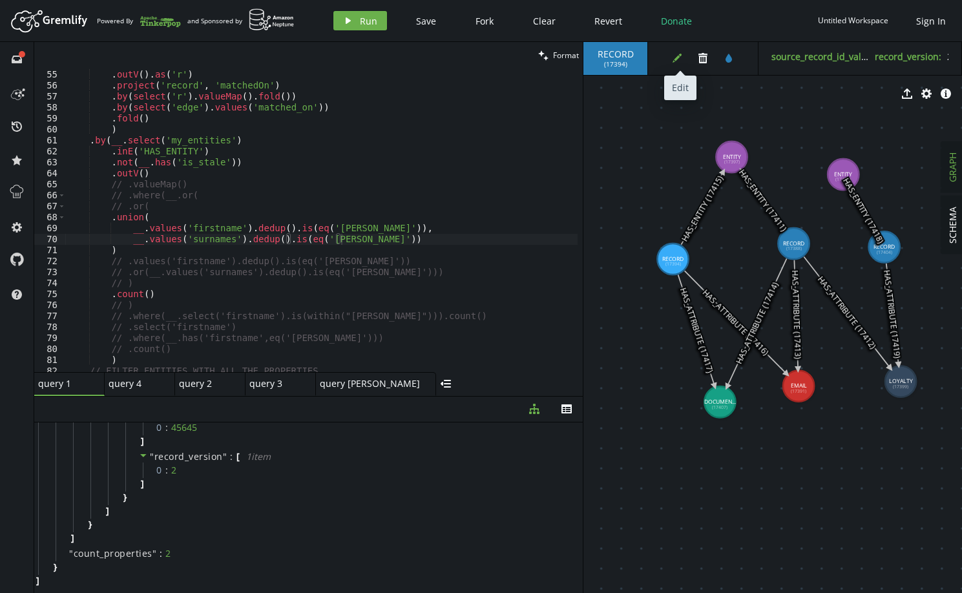
click at [675, 57] on icon "edit" at bounding box center [677, 58] width 10 height 10
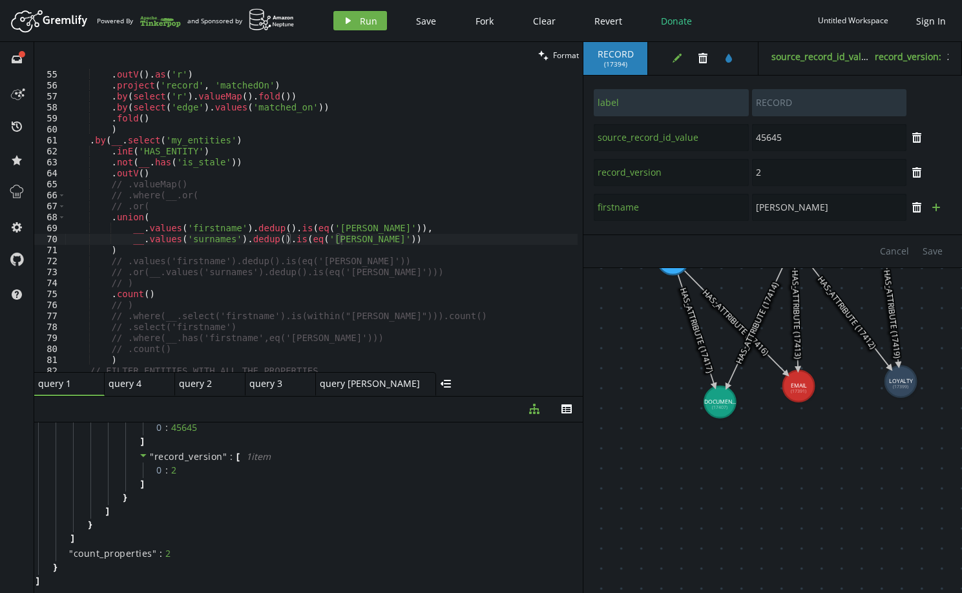
click at [932, 206] on icon "plus" at bounding box center [936, 207] width 10 height 10
click at [625, 242] on input "text" at bounding box center [671, 242] width 154 height 27
type input "surnames"
click at [818, 245] on input "text" at bounding box center [829, 242] width 154 height 27
type input "[PERSON_NAME]"
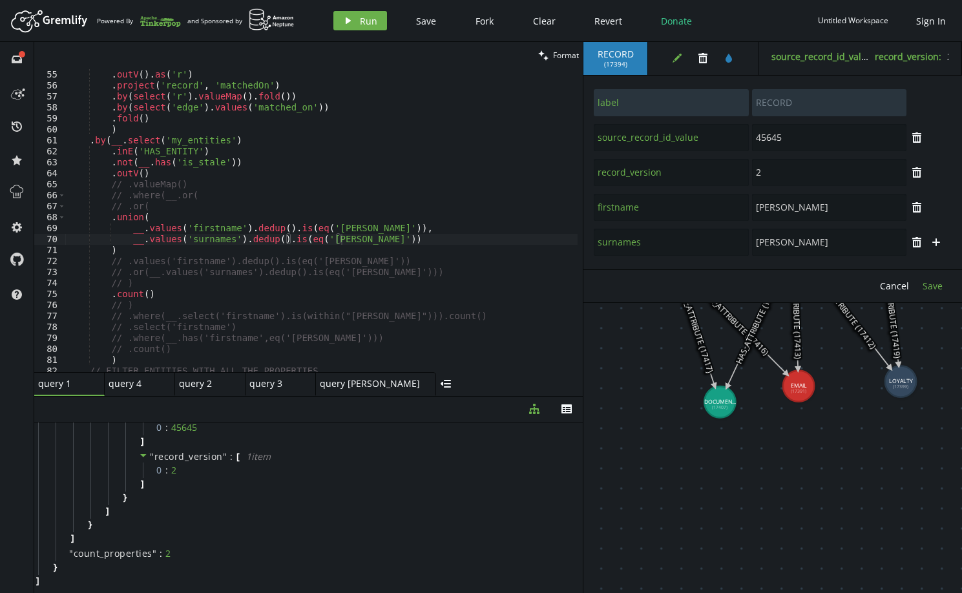
click at [937, 280] on span "Save" at bounding box center [933, 286] width 20 height 12
click at [620, 237] on input "surnames" at bounding box center [671, 242] width 154 height 27
click at [622, 237] on input "surnames" at bounding box center [671, 242] width 154 height 27
click at [392, 262] on div ". as ( 'edge' ) . outV ( ) . as ( 'r' ) . project ( 'record' , 'matchedOn' ) . …" at bounding box center [346, 218] width 562 height 320
paste textarea "surnames"
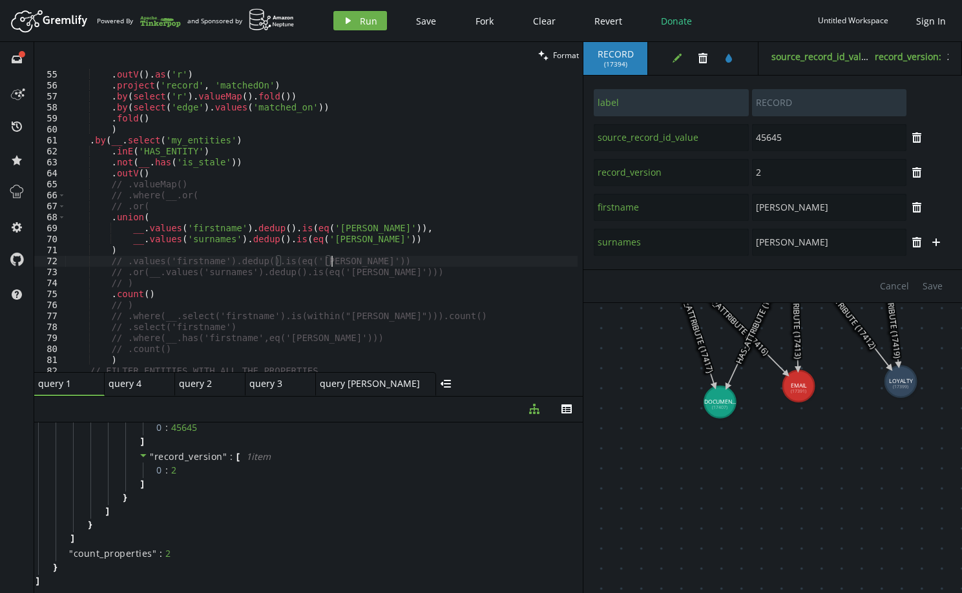
click at [206, 243] on div ". as ( 'edge' ) . outV ( ) . as ( 'r' ) . project ( 'record' , 'matchedOn' ) . …" at bounding box center [346, 218] width 562 height 320
click at [373, 15] on span "Run" at bounding box center [368, 21] width 17 height 12
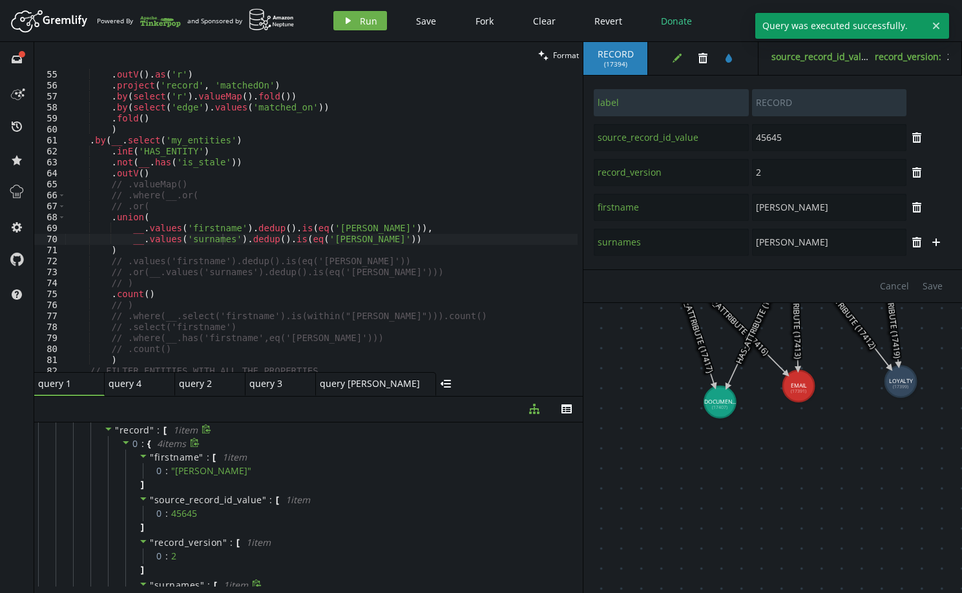
scroll to position [335, 0]
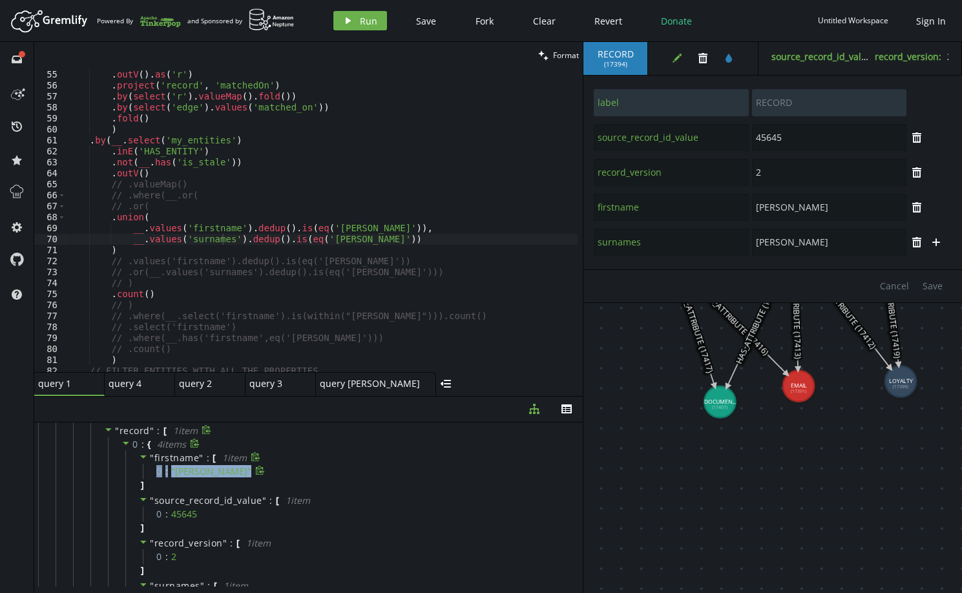
drag, startPoint x: 149, startPoint y: 469, endPoint x: 202, endPoint y: 472, distance: 52.4
click at [202, 472] on div "0 : " [PERSON_NAME] "" at bounding box center [353, 472] width 421 height 16
click at [168, 483] on div "" firstname " : [ 1 item 0 : " [PERSON_NAME] " ]" at bounding box center [345, 471] width 441 height 43
drag, startPoint x: 157, startPoint y: 487, endPoint x: 137, endPoint y: 458, distance: 34.8
click at [137, 458] on div "" firstname " : [ 1 item 0 : " [PERSON_NAME] " ]" at bounding box center [345, 471] width 441 height 43
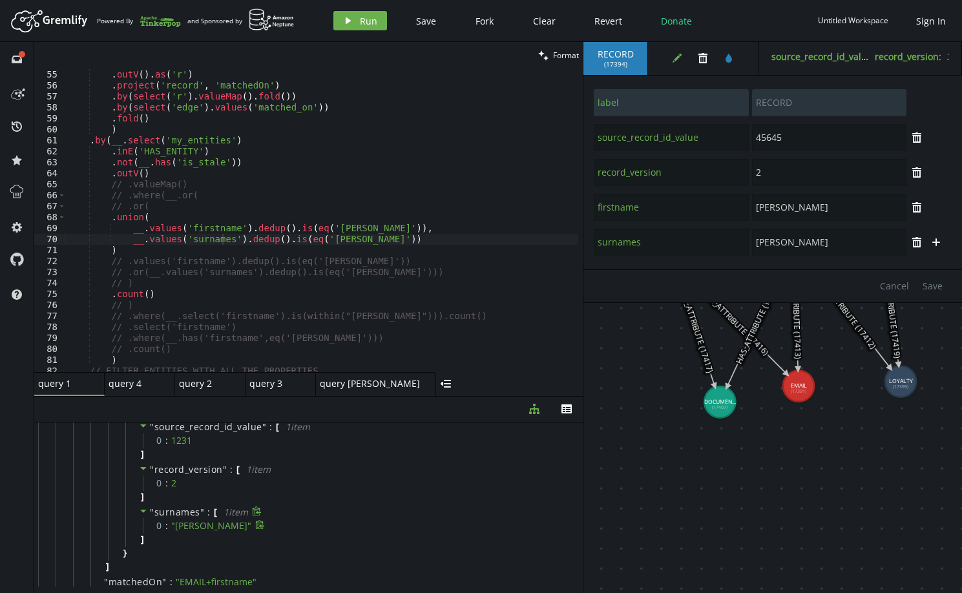
scroll to position [76, 0]
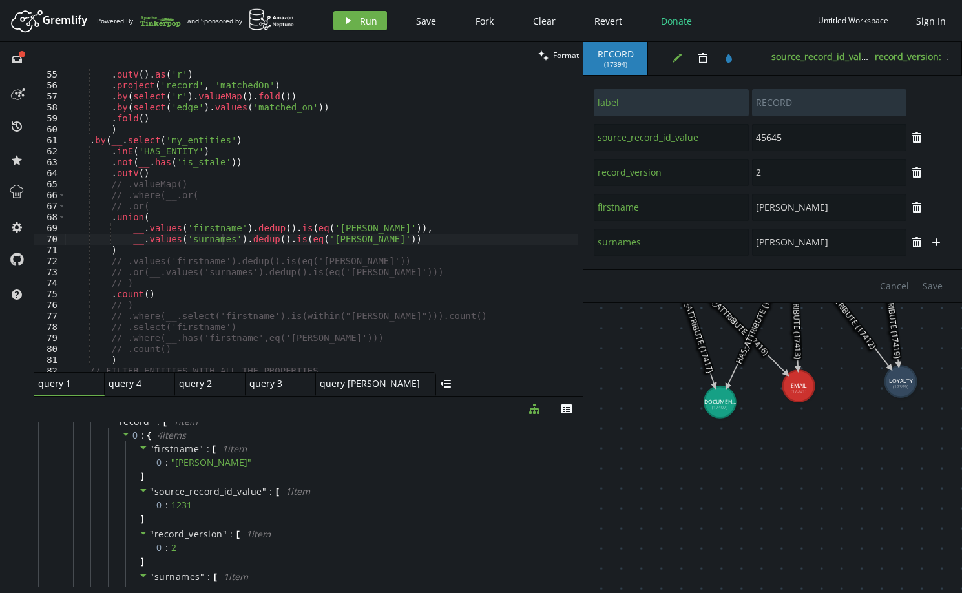
type textarea "// .values('firstname').dedup().is(eq('[PERSON_NAME]'))"
click at [375, 258] on div ". as ( 'edge' ) . outV ( ) . as ( 'r' ) . project ( 'record' , 'matchedOn' ) . …" at bounding box center [346, 218] width 562 height 320
drag, startPoint x: 801, startPoint y: 209, endPoint x: 751, endPoint y: 205, distance: 49.3
click at [752, 205] on input "[PERSON_NAME]" at bounding box center [829, 207] width 154 height 27
click at [937, 285] on span "Save" at bounding box center [933, 286] width 20 height 12
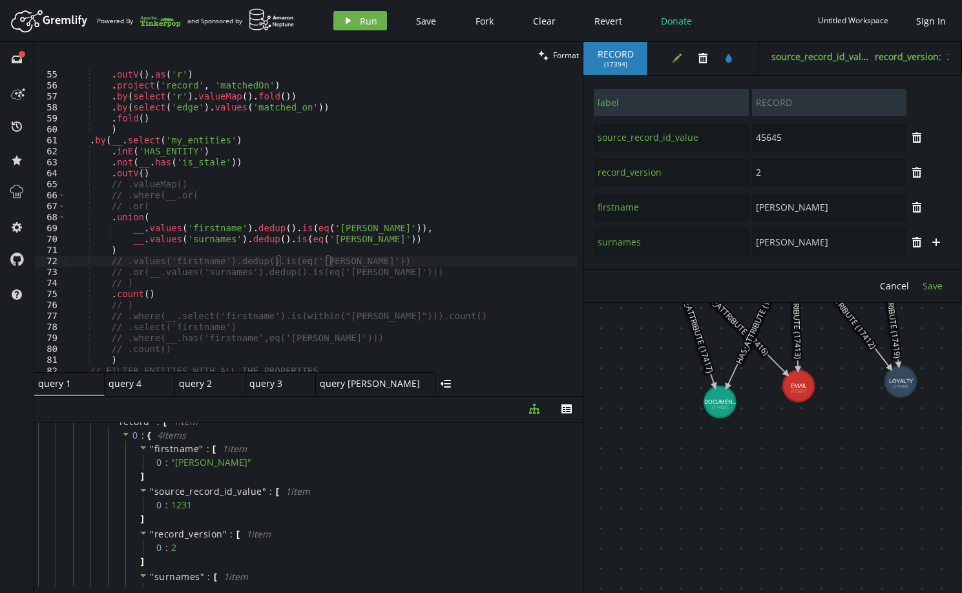
type input "[PERSON_NAME]"
click at [379, 21] on button "play Run" at bounding box center [360, 20] width 54 height 19
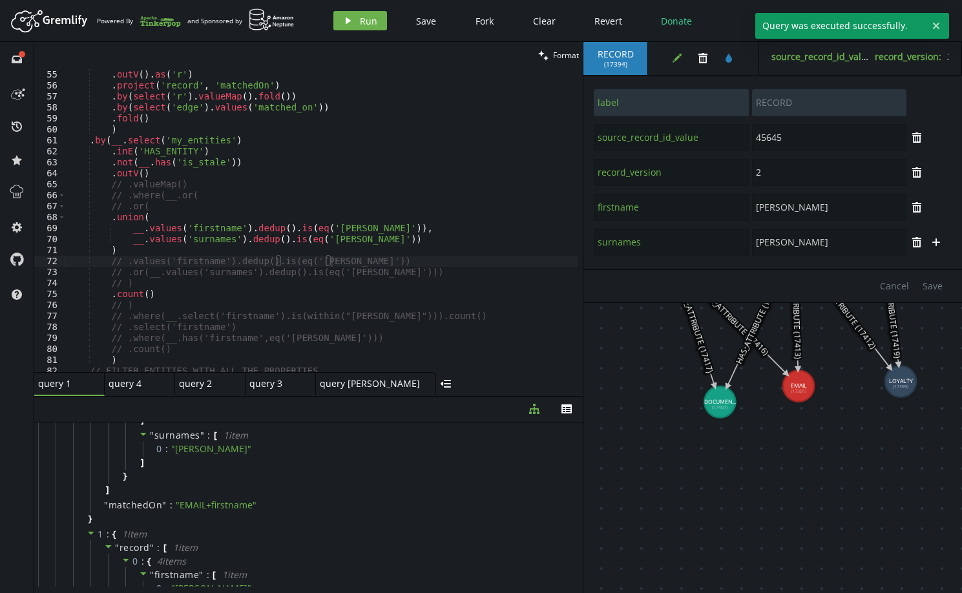
scroll to position [464, 0]
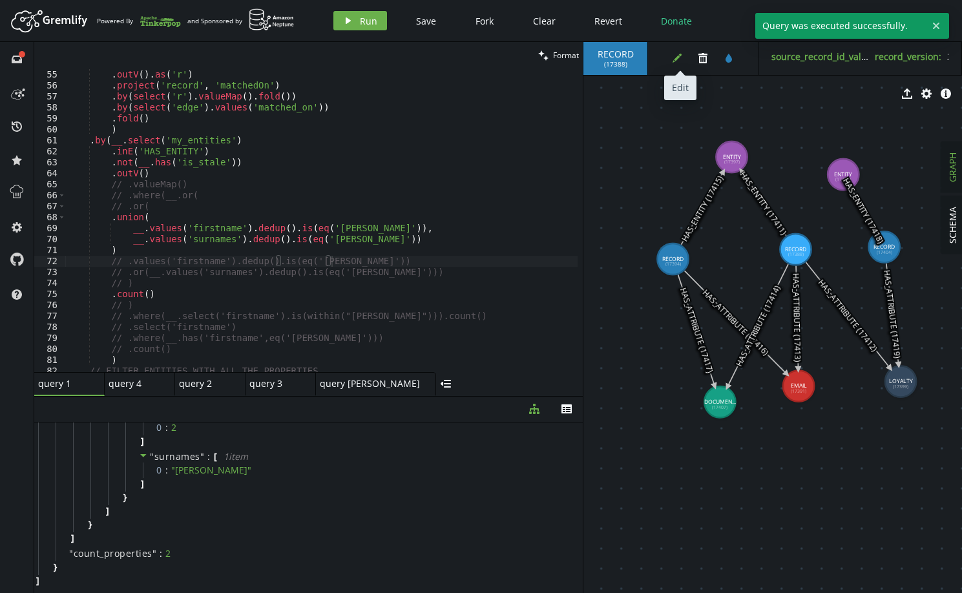
click at [678, 61] on icon "edit" at bounding box center [677, 58] width 10 height 10
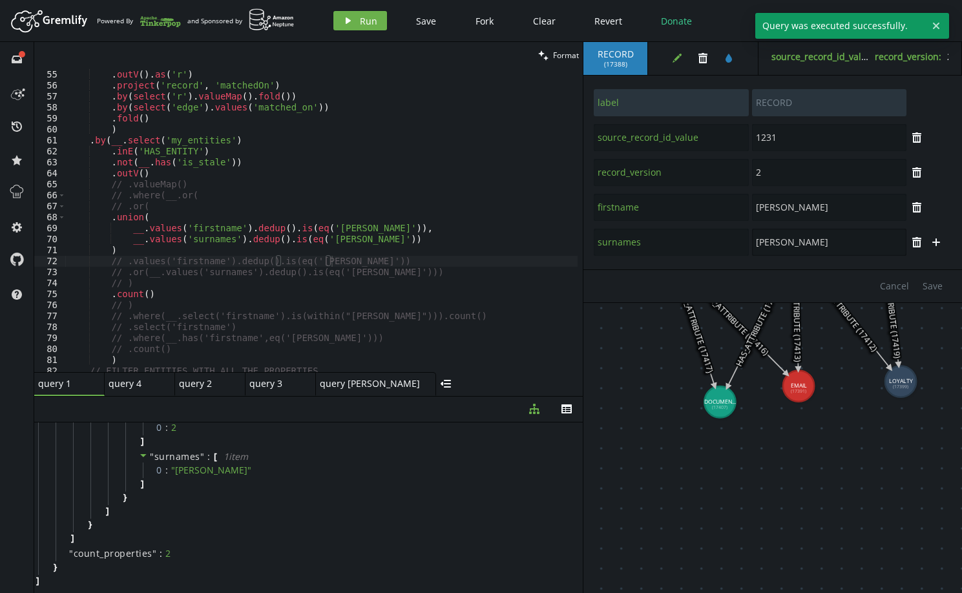
click at [770, 241] on input "[PERSON_NAME]" at bounding box center [829, 242] width 154 height 27
drag, startPoint x: 770, startPoint y: 241, endPoint x: 783, endPoint y: 241, distance: 13.6
click at [770, 241] on input "[PERSON_NAME]" at bounding box center [829, 242] width 154 height 27
click at [945, 285] on button "Save" at bounding box center [932, 286] width 33 height 19
type input "[PERSON_NAME]"
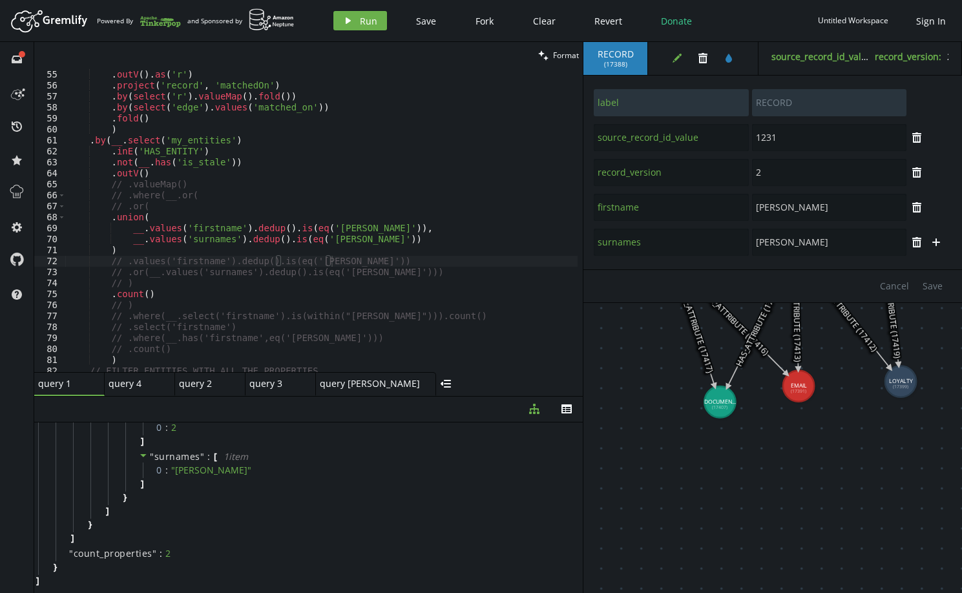
click at [406, 114] on div ". as ( 'edge' ) . outV ( ) . as ( 'r' ) . project ( 'record' , 'matchedOn' ) . …" at bounding box center [346, 218] width 562 height 320
click at [367, 24] on span "Run" at bounding box center [368, 21] width 17 height 12
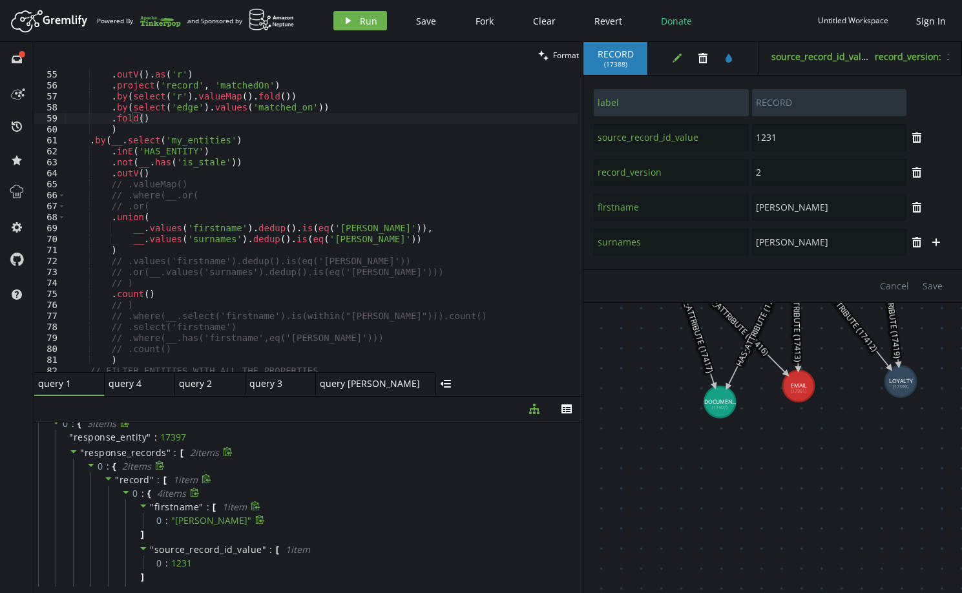
scroll to position [12, 0]
click at [225, 280] on div ". as ( 'edge' ) . outV ( ) . as ( 'r' ) . project ( 'record' , 'matchedOn' ) . …" at bounding box center [346, 218] width 562 height 320
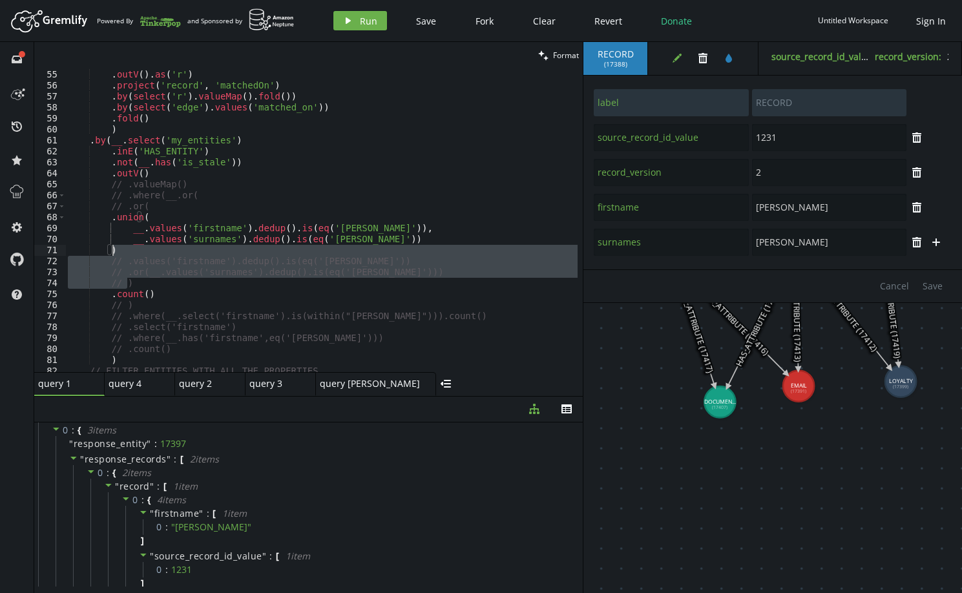
drag, startPoint x: 133, startPoint y: 284, endPoint x: 129, endPoint y: 253, distance: 31.3
click at [129, 253] on div ". as ( 'edge' ) . outV ( ) . as ( 'r' ) . project ( 'record' , 'matchedOn' ) . …" at bounding box center [346, 218] width 562 height 320
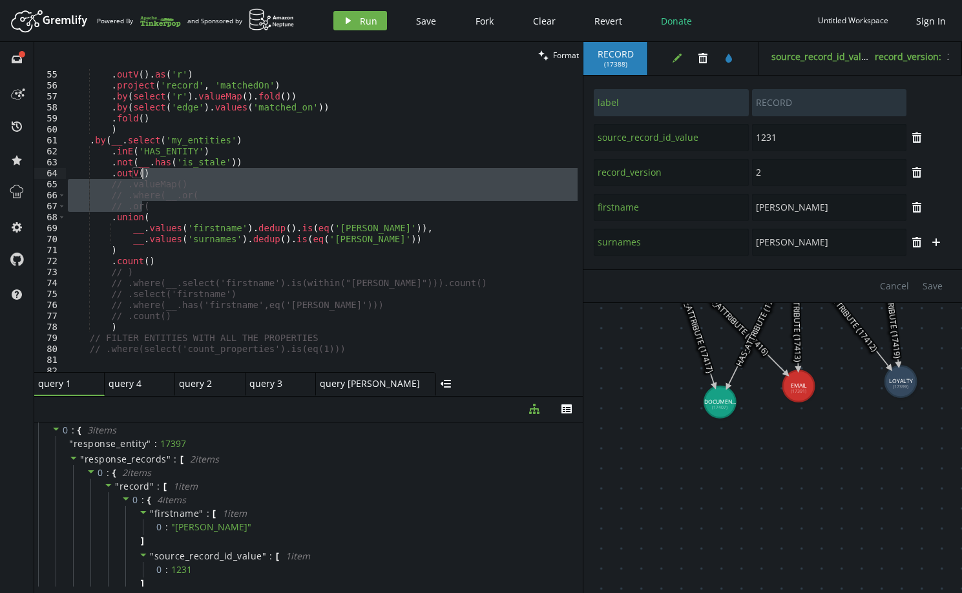
drag, startPoint x: 145, startPoint y: 209, endPoint x: 155, endPoint y: 177, distance: 33.7
click at [155, 177] on div ". as ( 'edge' ) . outV ( ) . as ( 'r' ) . project ( 'record' , 'matchedOn' ) . …" at bounding box center [346, 218] width 562 height 320
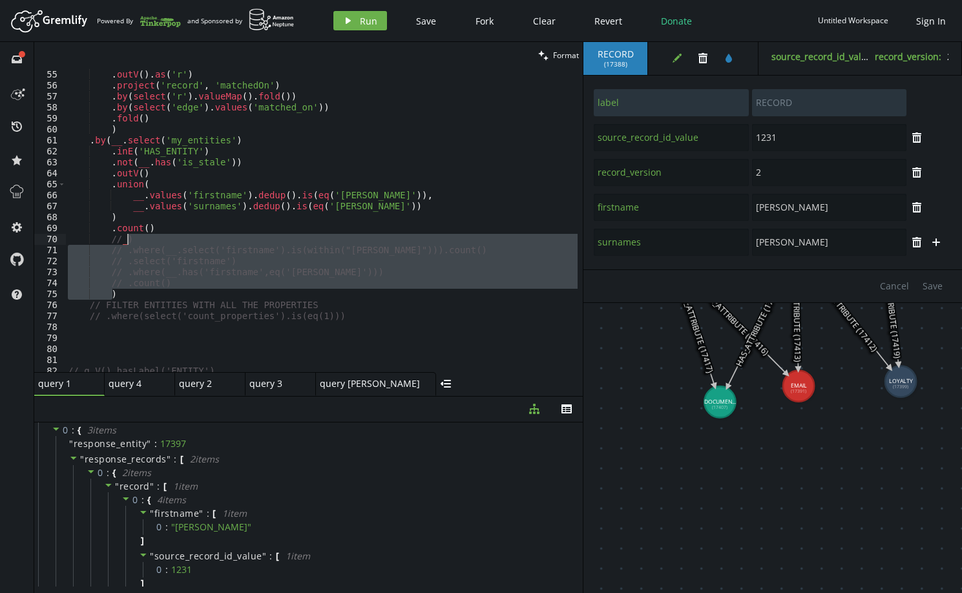
drag, startPoint x: 178, startPoint y: 289, endPoint x: 182, endPoint y: 235, distance: 53.8
click at [182, 233] on div ". as ( 'edge' ) . outV ( ) . as ( 'r' ) . project ( 'record' , 'matchedOn' ) . …" at bounding box center [346, 218] width 562 height 320
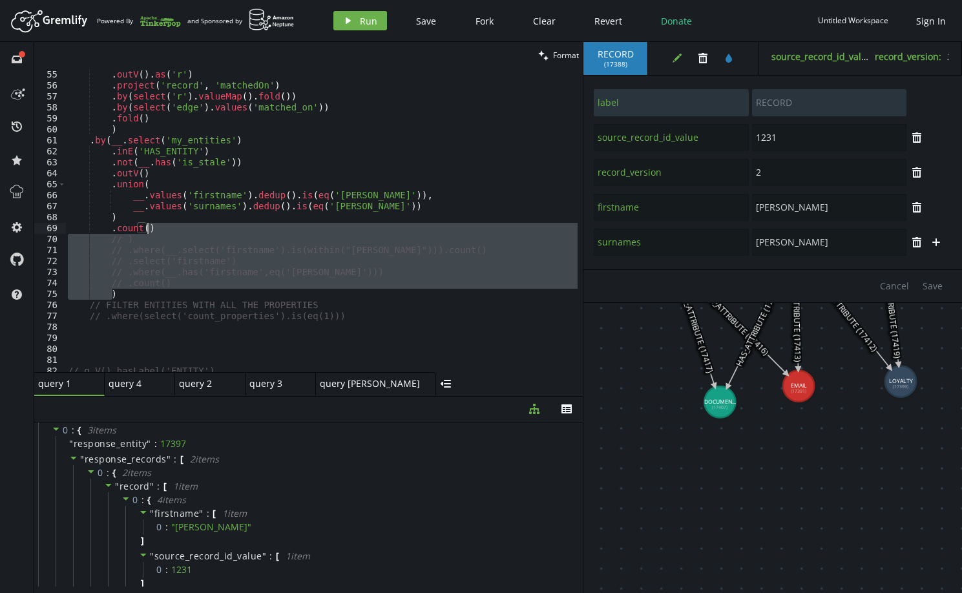
click at [167, 287] on div ". as ( 'edge' ) . outV ( ) . as ( 'r' ) . project ( 'record' , 'matchedOn' ) . …" at bounding box center [321, 220] width 512 height 304
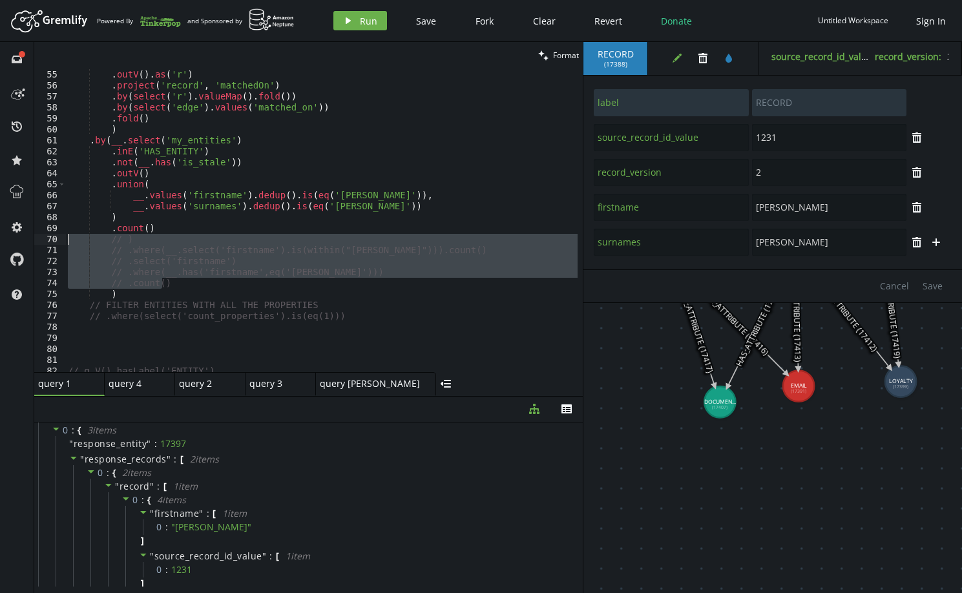
drag, startPoint x: 168, startPoint y: 281, endPoint x: 50, endPoint y: 239, distance: 125.5
click at [50, 239] on div "// .count() 54 55 56 57 58 59 60 61 62 63 64 65 66 67 68 69 70 71 72 73 74 75 7…" at bounding box center [308, 220] width 549 height 304
type textarea "// ) // .where(__.select('firstname').is(within("[PERSON_NAME]"))).count()"
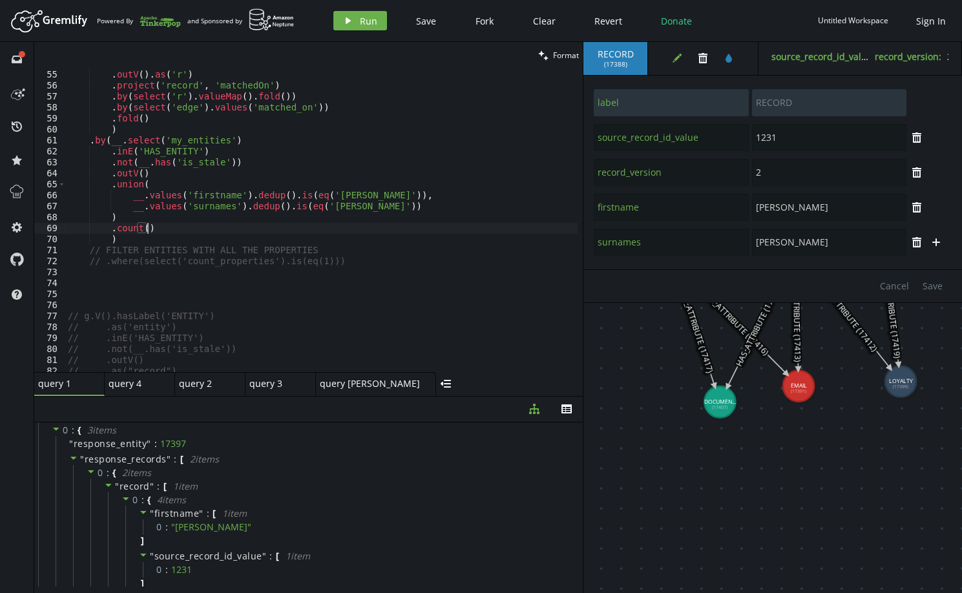
click at [352, 253] on div ". as ( 'edge' ) . outV ( ) . as ( 'r' ) . project ( 'record' , 'matchedOn' ) . …" at bounding box center [346, 218] width 562 height 320
click at [349, 258] on div ". as ( 'edge' ) . outV ( ) . as ( 'r' ) . project ( 'record' , 'matchedOn' ) . …" at bounding box center [346, 218] width 562 height 320
click at [305, 262] on div ". as ( 'edge' ) . outV ( ) . as ( 'r' ) . project ( 'record' , 'matchedOn' ) . …" at bounding box center [346, 218] width 562 height 320
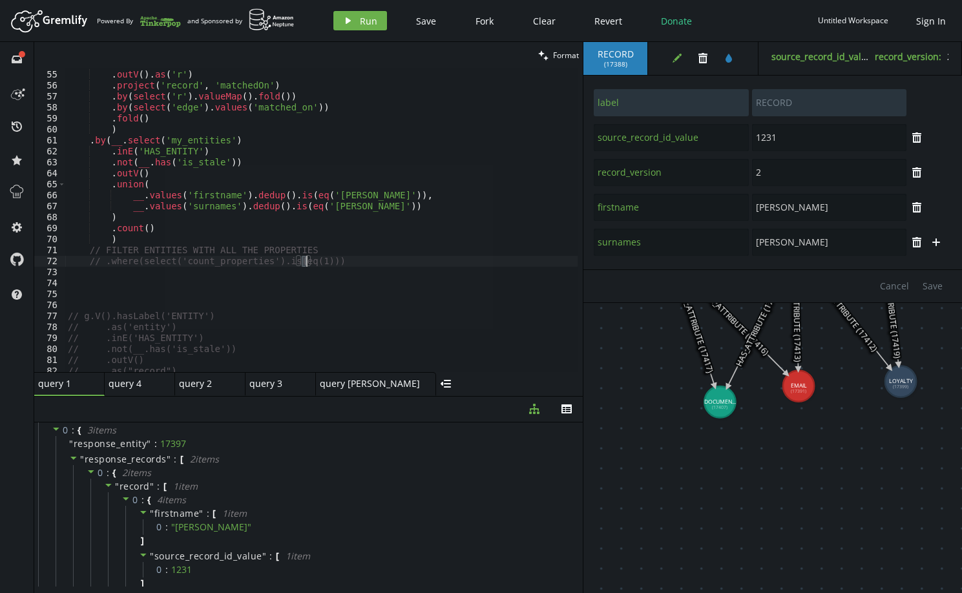
click at [304, 264] on div ". as ( 'edge' ) . outV ( ) . as ( 'r' ) . project ( 'record' , 'matchedOn' ) . …" at bounding box center [321, 220] width 512 height 304
click at [304, 264] on div ". as ( 'edge' ) . outV ( ) . as ( 'r' ) . project ( 'record' , 'matchedOn' ) . …" at bounding box center [346, 218] width 562 height 320
click at [317, 258] on div ". as ( 'edge' ) . outV ( ) . as ( 'r' ) . project ( 'record' , 'matchedOn' ) . …" at bounding box center [346, 218] width 562 height 320
click at [360, 18] on span "Run" at bounding box center [368, 21] width 17 height 12
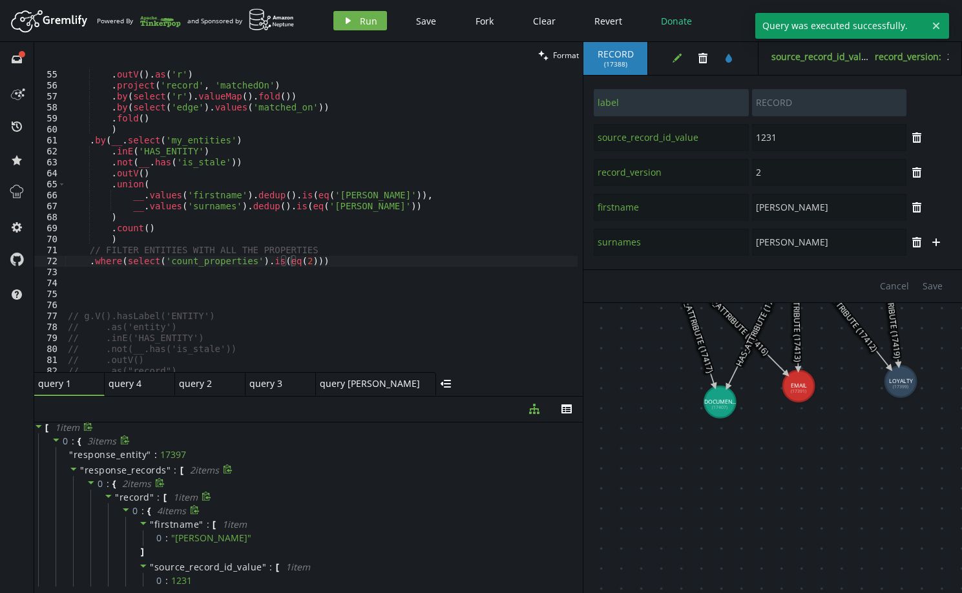
scroll to position [0, 0]
click at [110, 493] on icon at bounding box center [108, 496] width 9 height 9
click at [79, 471] on div at bounding box center [74, 471] width 11 height 12
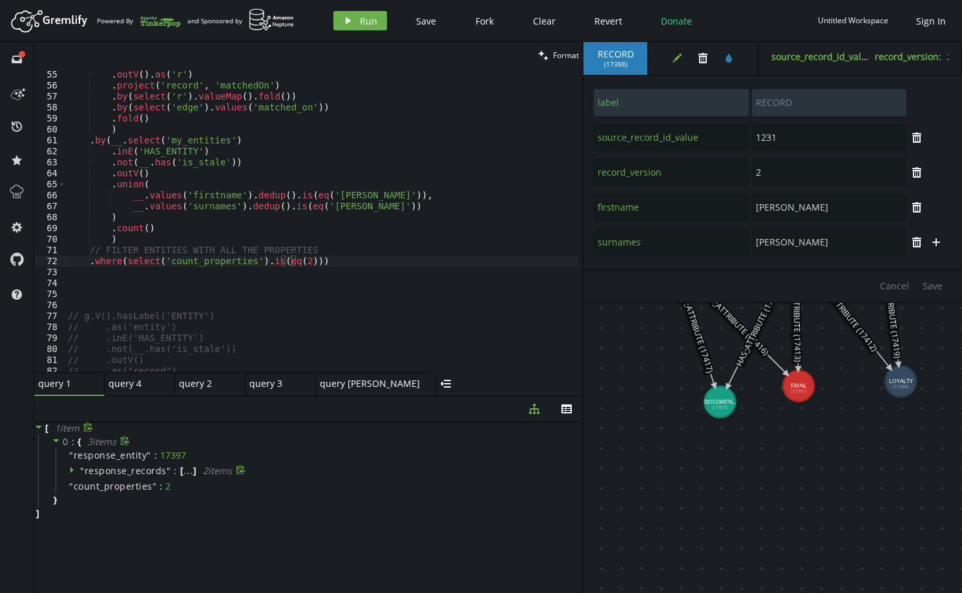
click at [131, 473] on span "response_records" at bounding box center [126, 471] width 82 height 12
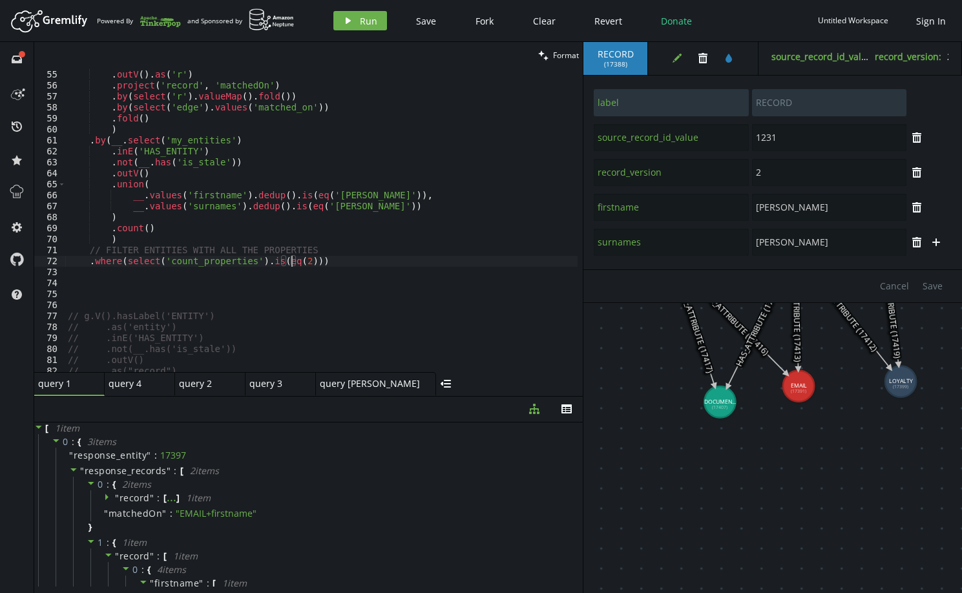
drag, startPoint x: 293, startPoint y: 262, endPoint x: 309, endPoint y: 248, distance: 21.6
click at [293, 260] on div ". as ( 'edge' ) . outV ( ) . as ( 'r' ) . project ( 'record' , 'matchedOn' ) . …" at bounding box center [346, 218] width 562 height 320
click at [358, 18] on button "play Run" at bounding box center [360, 20] width 54 height 19
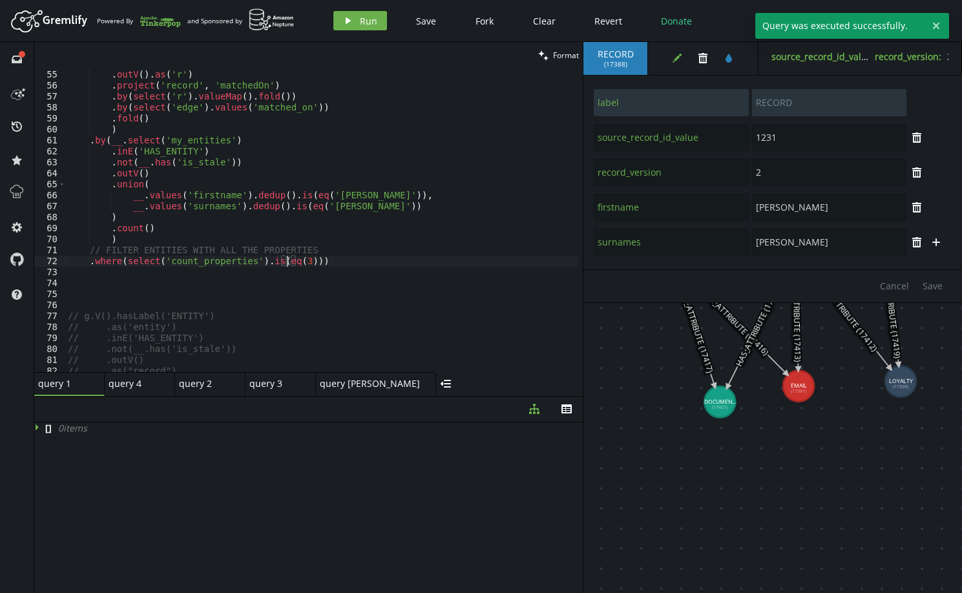
click at [289, 260] on div ". as ( 'edge' ) . outV ( ) . as ( 'r' ) . project ( 'record' , 'matchedOn' ) . …" at bounding box center [346, 218] width 562 height 320
click at [363, 13] on button "play Run" at bounding box center [360, 20] width 54 height 19
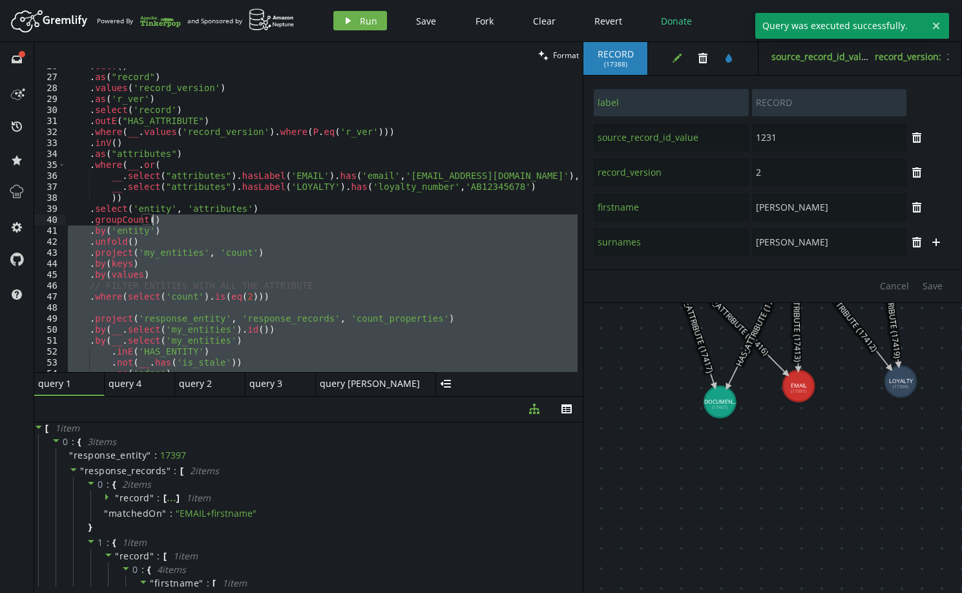
scroll to position [127, 0]
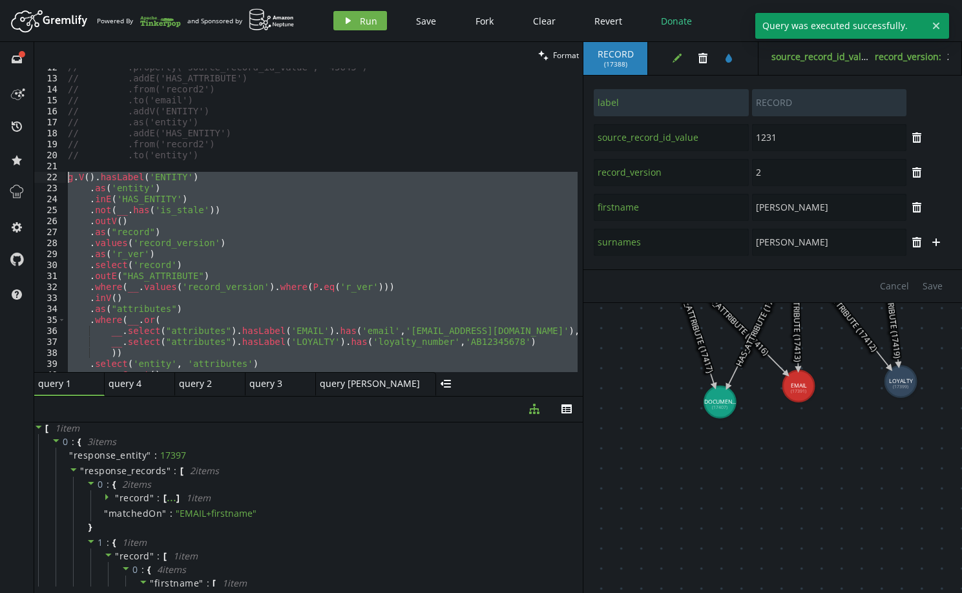
drag, startPoint x: 242, startPoint y: 230, endPoint x: 58, endPoint y: 178, distance: 192.1
click at [58, 178] on div ".where(select('count_properties').is(eq(2))) 12 13 14 15 16 17 18 19 20 21 22 2…" at bounding box center [308, 220] width 549 height 304
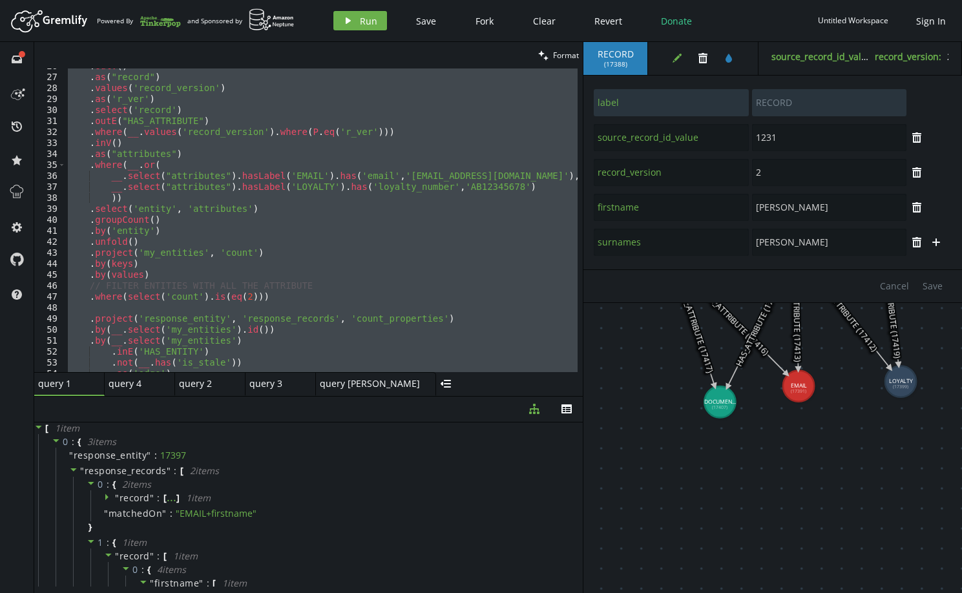
click at [273, 275] on div ". outV ( ) . as ( "record" ) . values ( 'record_version' ) . as ( 'r_ver' ) . s…" at bounding box center [321, 220] width 512 height 304
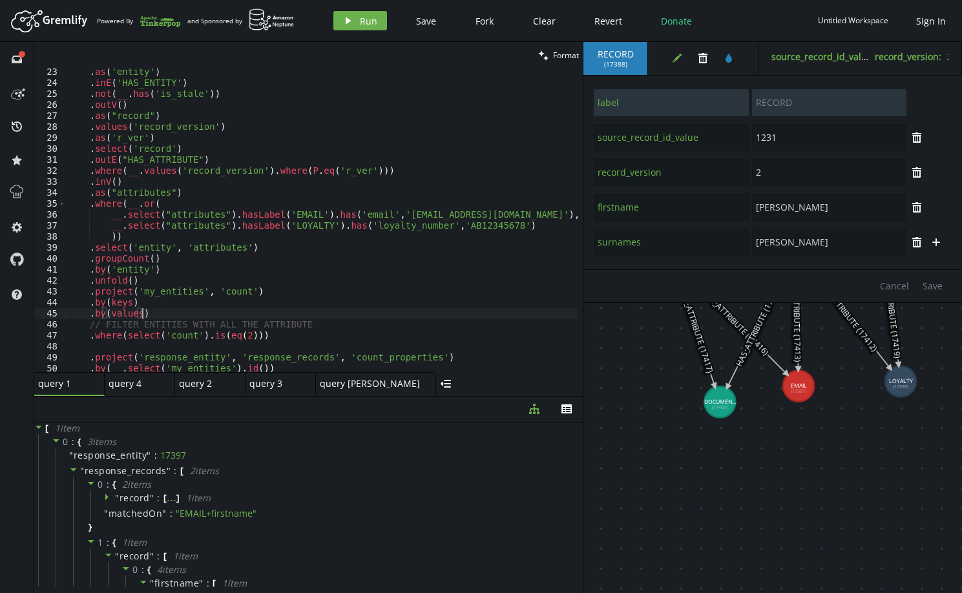
scroll to position [166, 0]
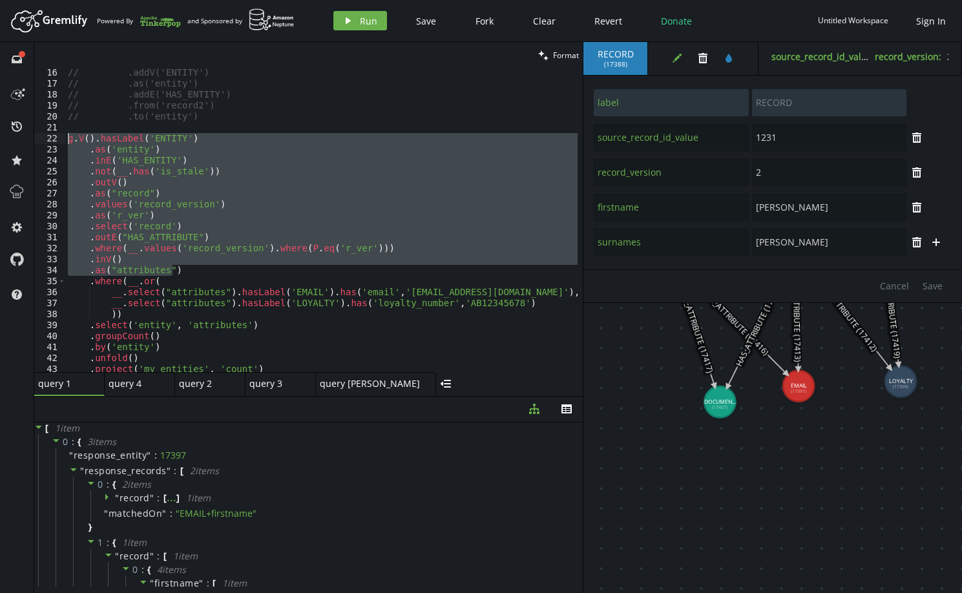
drag, startPoint x: 193, startPoint y: 270, endPoint x: 62, endPoint y: 141, distance: 184.1
click at [62, 141] on div ".as("attributes") 16 17 18 19 20 21 22 23 24 25 26 27 28 29 30 31 32 33 34 35 3…" at bounding box center [308, 220] width 549 height 304
click at [104, 496] on icon at bounding box center [108, 496] width 9 height 9
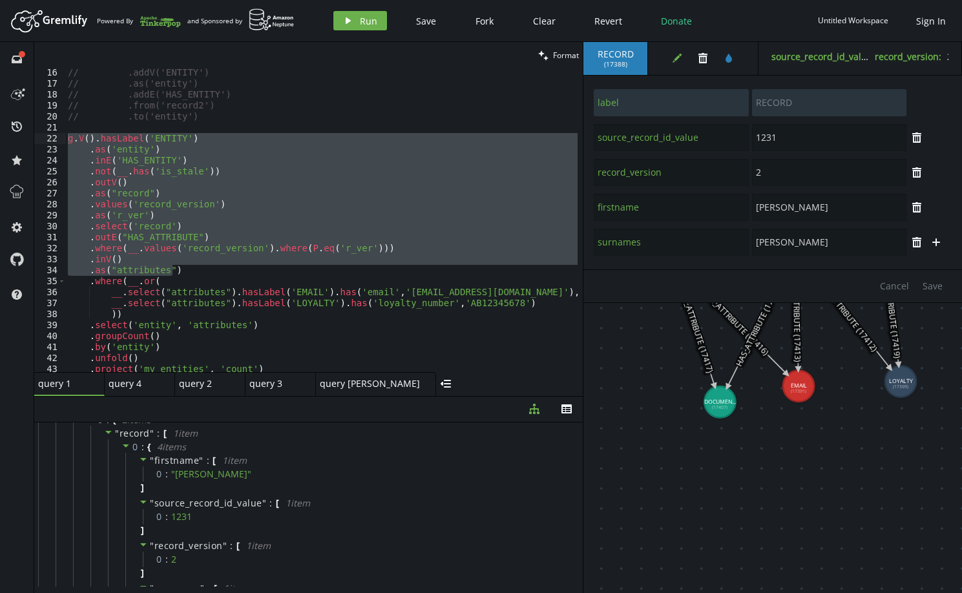
click at [126, 197] on div "// .addV('ENTITY') // .as('entity') // .addE('HAS_ENTITY') // .from('record2') …" at bounding box center [321, 220] width 512 height 304
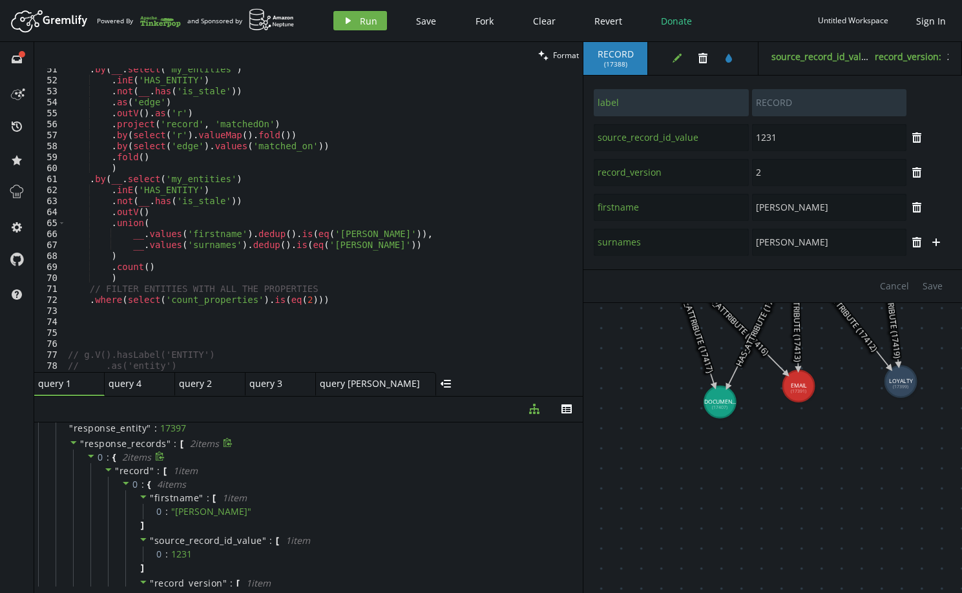
scroll to position [0, 0]
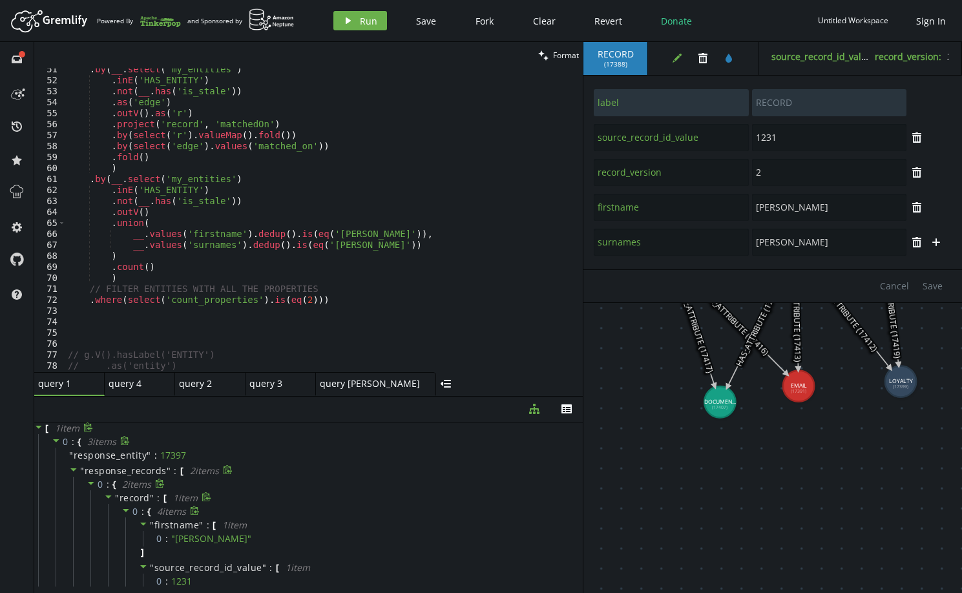
click at [140, 512] on span "0 :" at bounding box center [139, 512] width 15 height 12
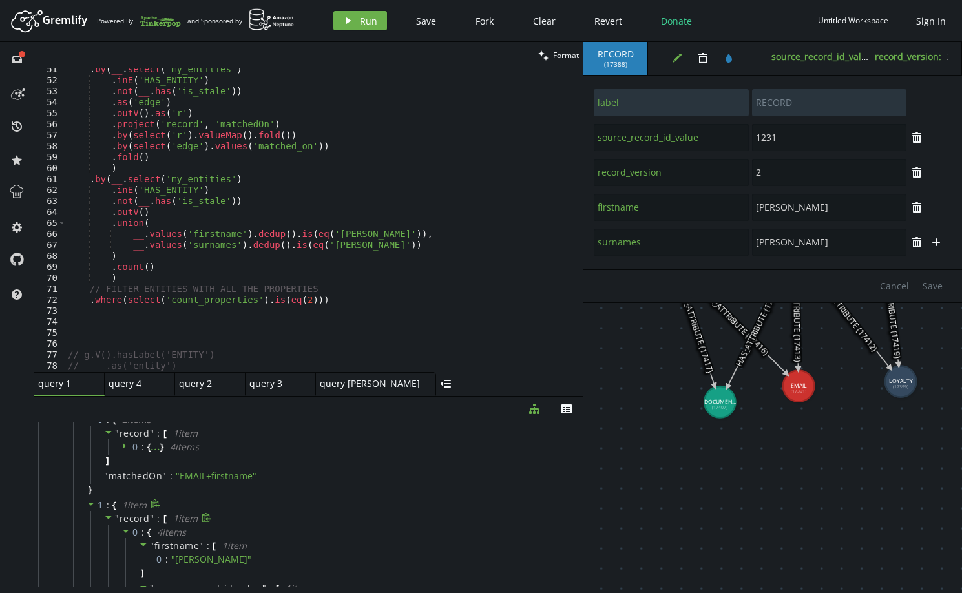
click at [135, 519] on span "record" at bounding box center [135, 518] width 30 height 12
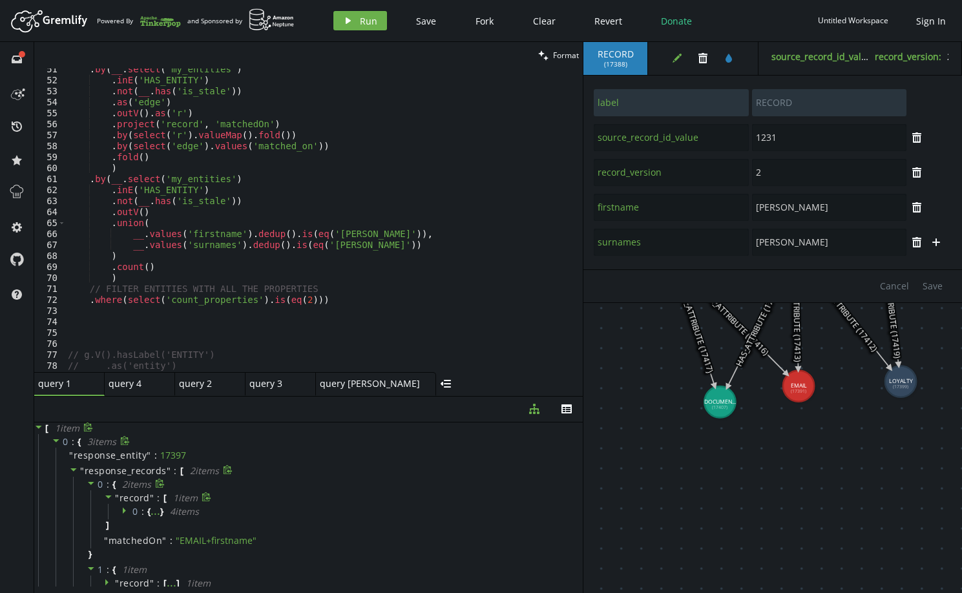
click at [331, 496] on div "" record " : [ 1 item 0 : { ... } 4 item s ]" at bounding box center [331, 511] width 483 height 43
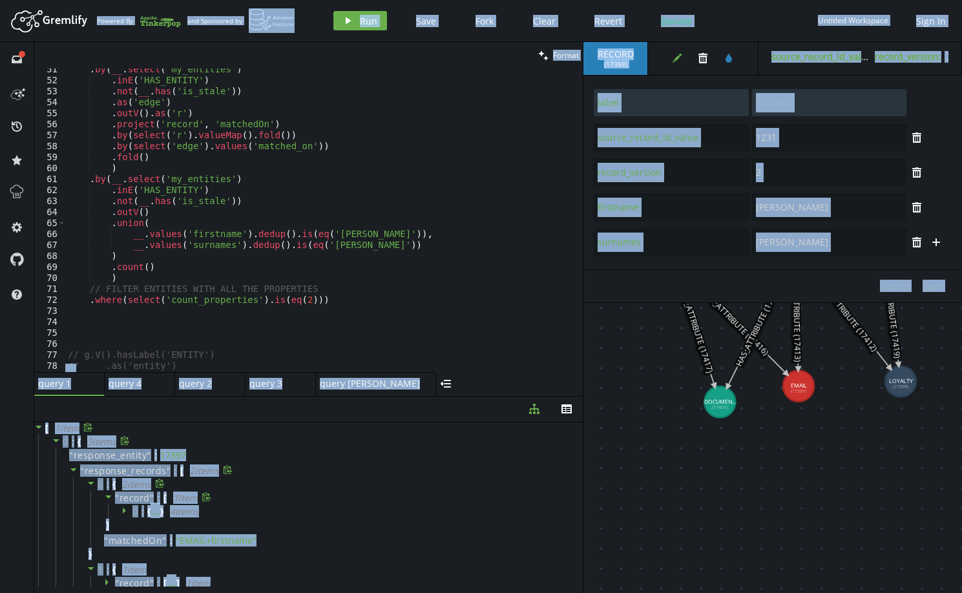
click at [273, 502] on div "" record " : [ 1 item 0 : { ... } 4 item s ]" at bounding box center [331, 511] width 483 height 43
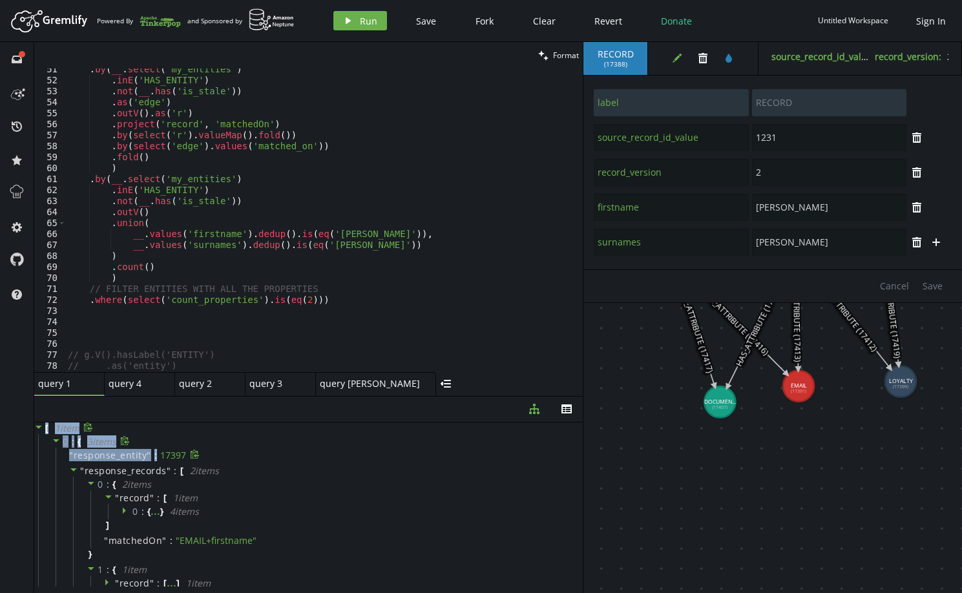
drag, startPoint x: 43, startPoint y: 431, endPoint x: 154, endPoint y: 462, distance: 115.4
click at [154, 462] on div "[ 1 item 0 : { 3 item s " response_entity " : 17397 " response_records " : [ 2 …" at bounding box center [308, 541] width 549 height 236
click at [89, 426] on icon at bounding box center [88, 427] width 8 height 9
copy div "[ 1 item 0 : { 3 item s " response_entity " :"
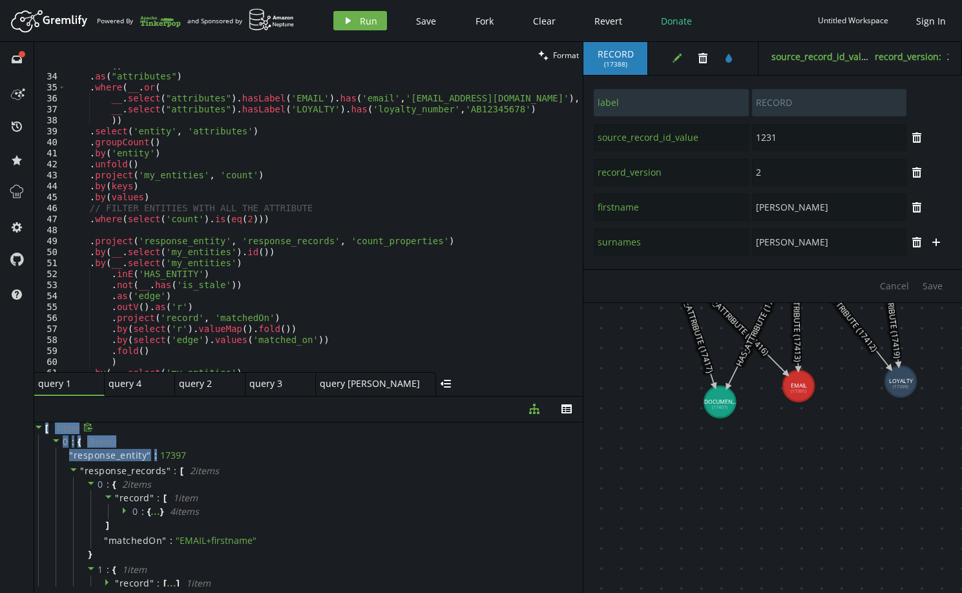
scroll to position [205, 0]
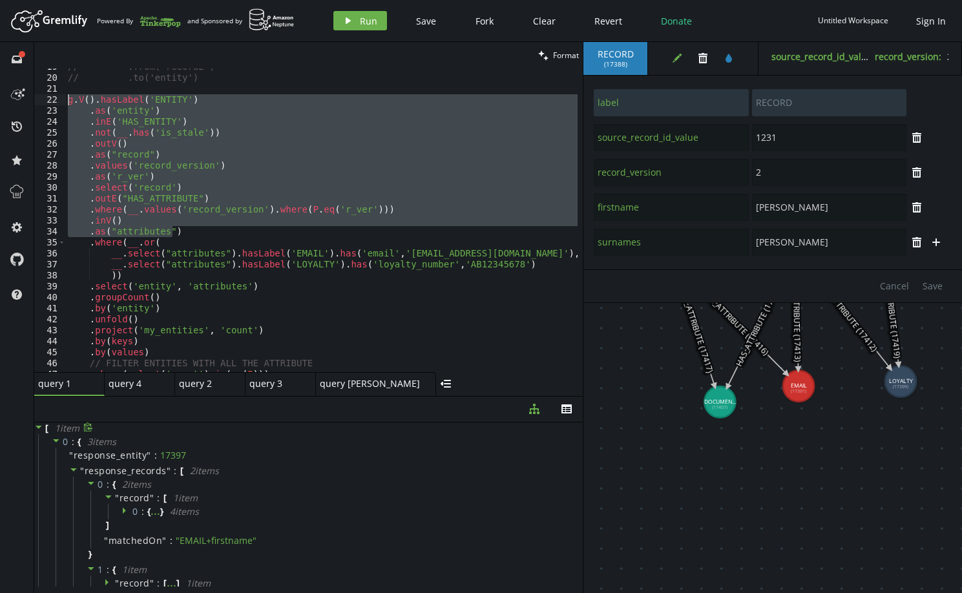
drag, startPoint x: 108, startPoint y: 193, endPoint x: 32, endPoint y: 101, distance: 118.4
click at [32, 101] on div "full-circle inbox history star cog help clean Format .as("attributes") 19 20 21…" at bounding box center [481, 317] width 962 height 551
click at [185, 233] on div "// .from('record2') // .to('entity') g . V ( ) . hasLabel ( 'ENTITY' ) . as ( '…" at bounding box center [321, 220] width 512 height 304
type textarea ".as("attributes")"
